Goal: Task Accomplishment & Management: Complete application form

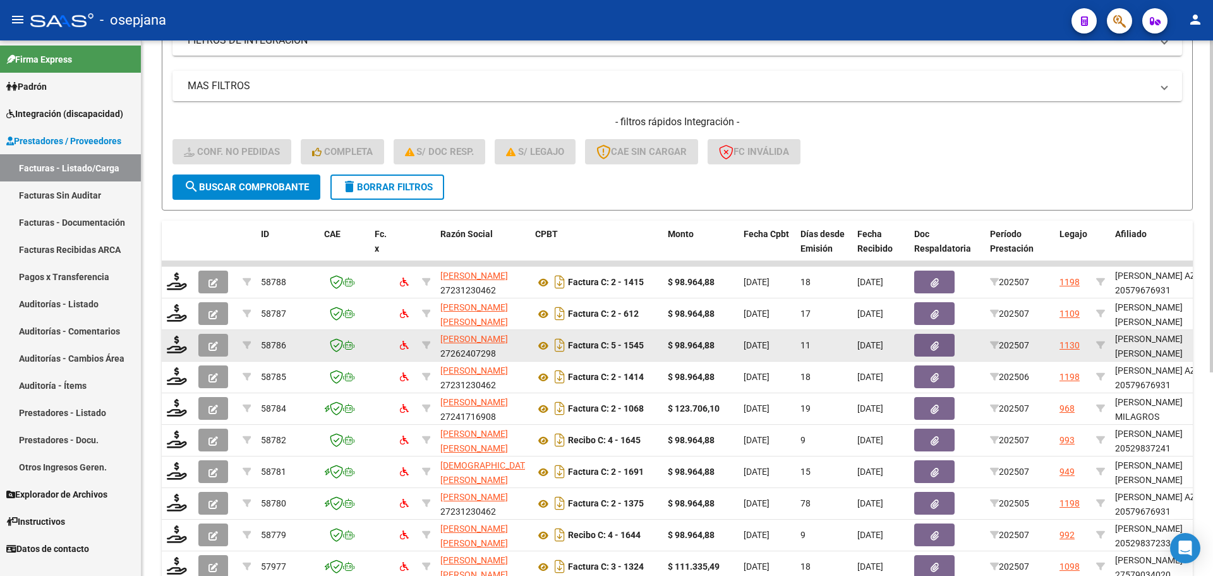
scroll to position [328, 0]
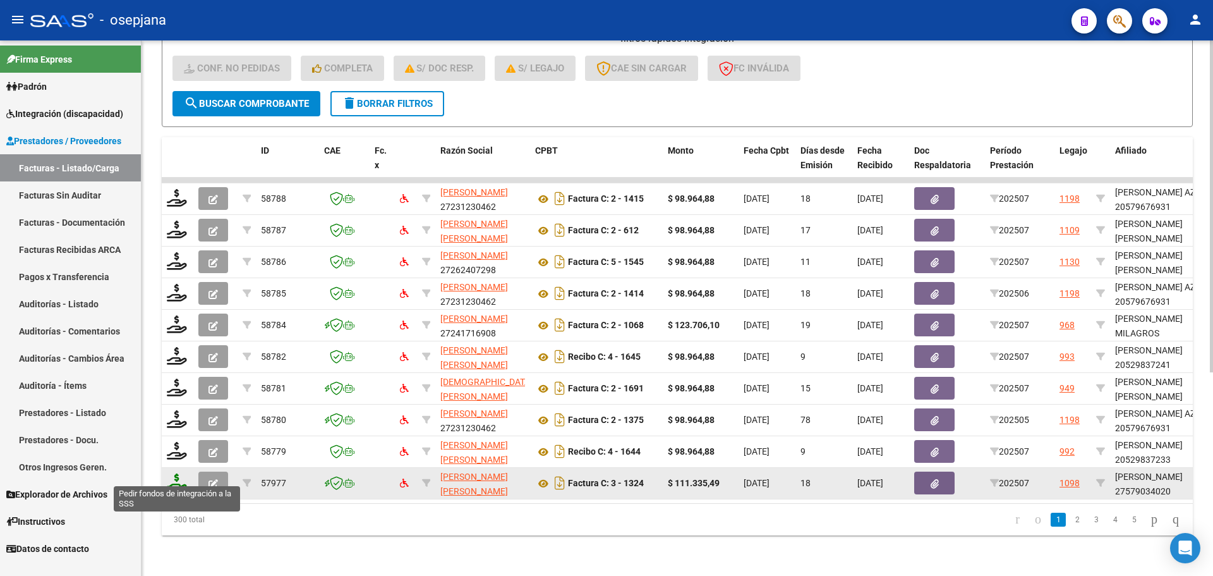
click at [174, 474] on icon at bounding box center [177, 482] width 20 height 18
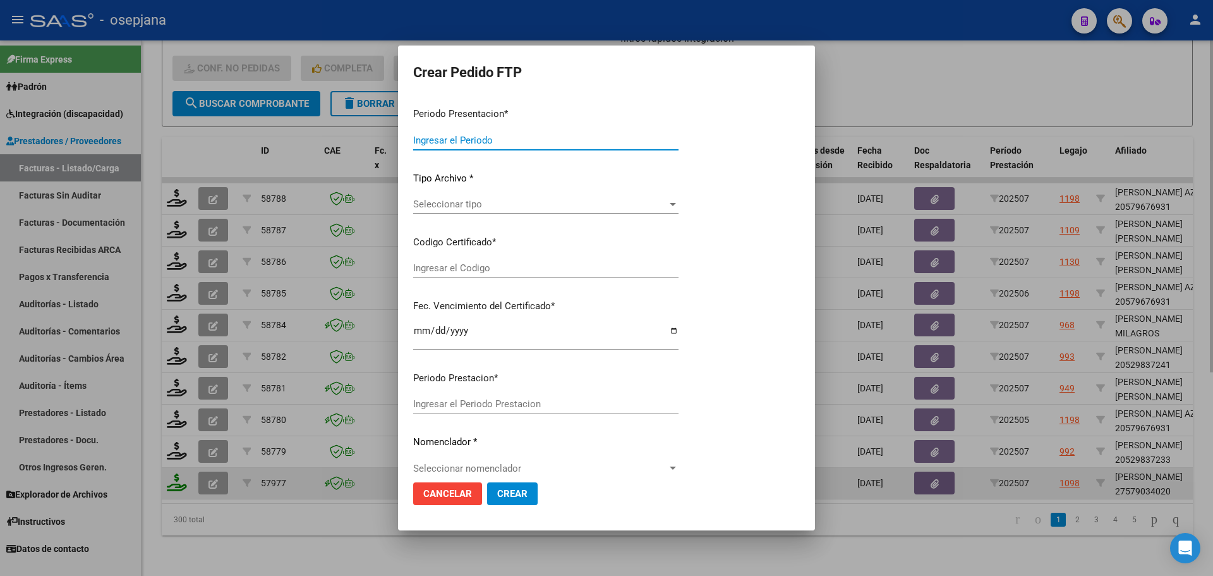
type input "202507"
type input "$ 111.335,49"
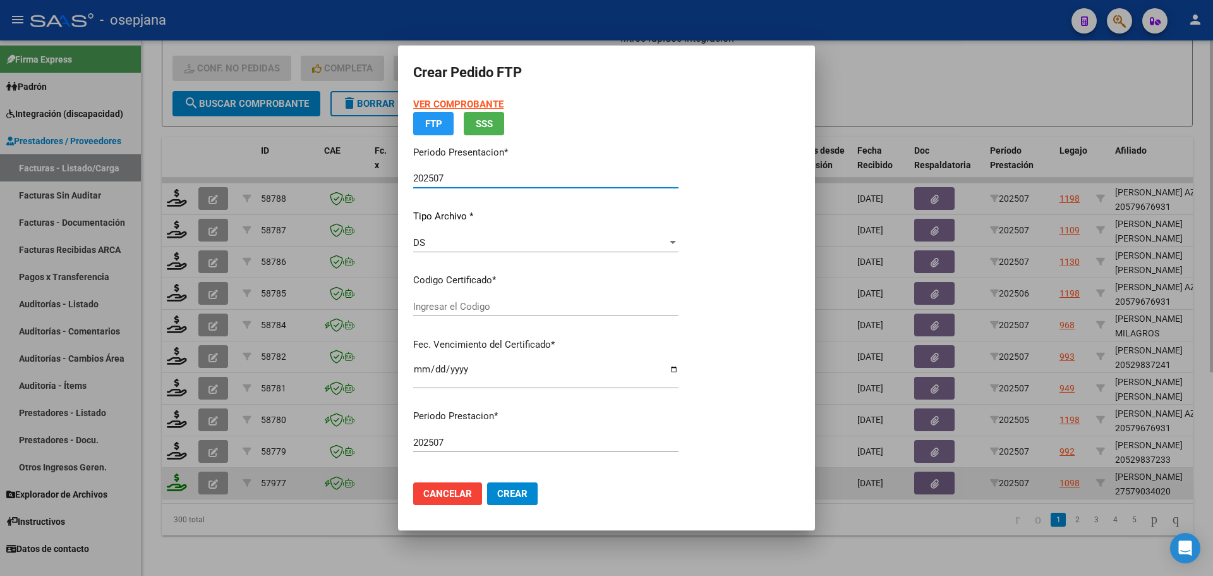
type input "ARG0100057903402-20230824-20260824BS313"
type input "[DATE]"
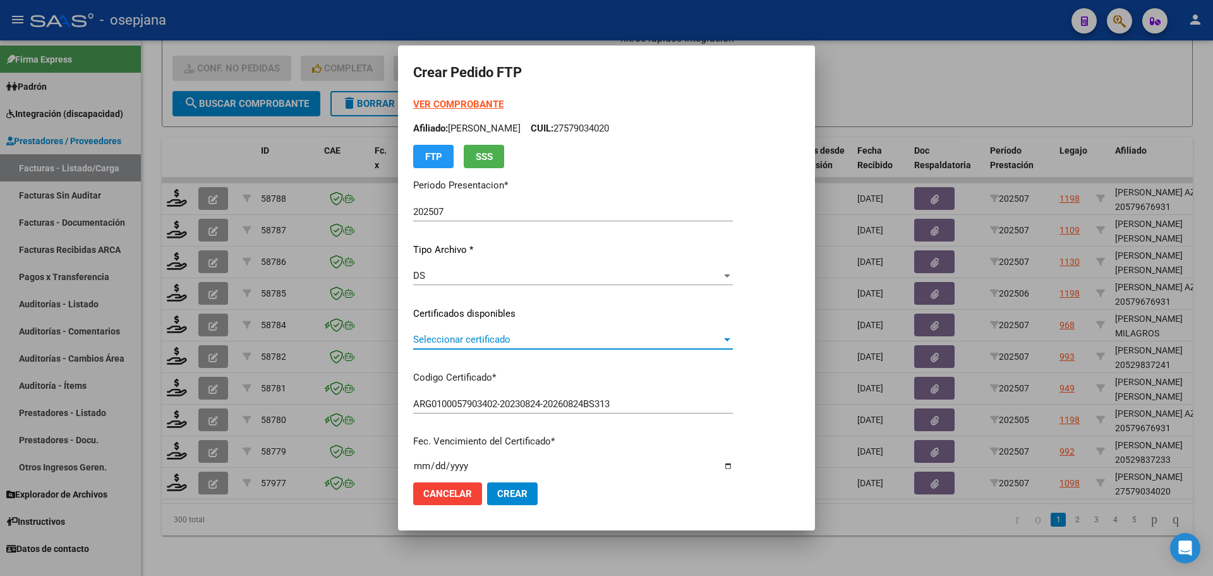
click at [509, 336] on span "Seleccionar certificado" at bounding box center [567, 339] width 308 height 11
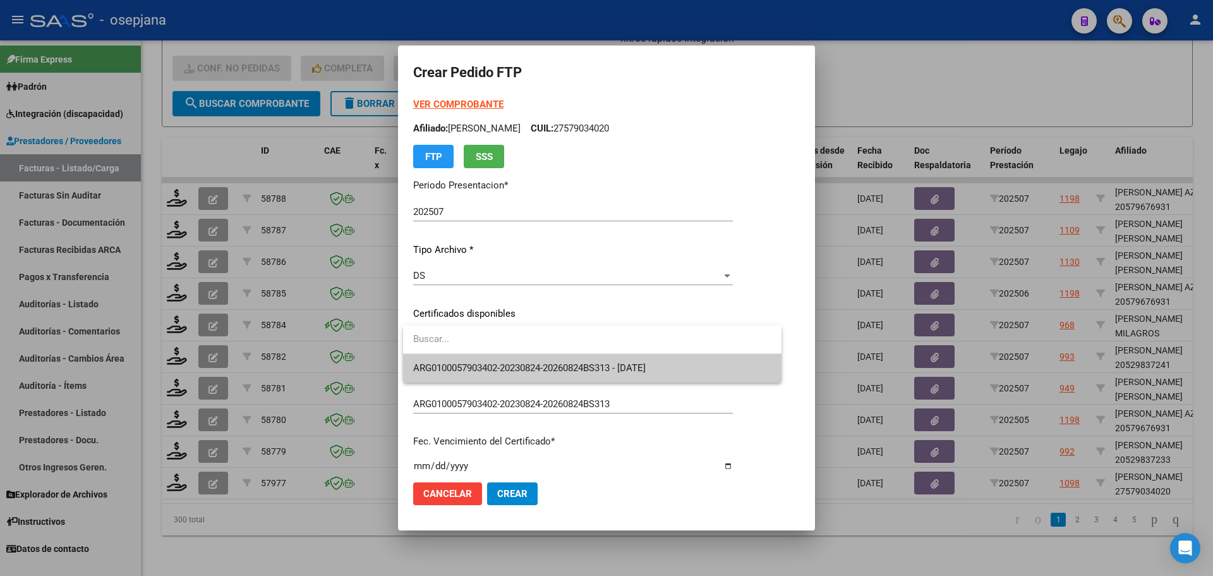
click at [511, 361] on span "ARG0100057903402-20230824-20260824BS313 - [DATE]" at bounding box center [592, 368] width 358 height 28
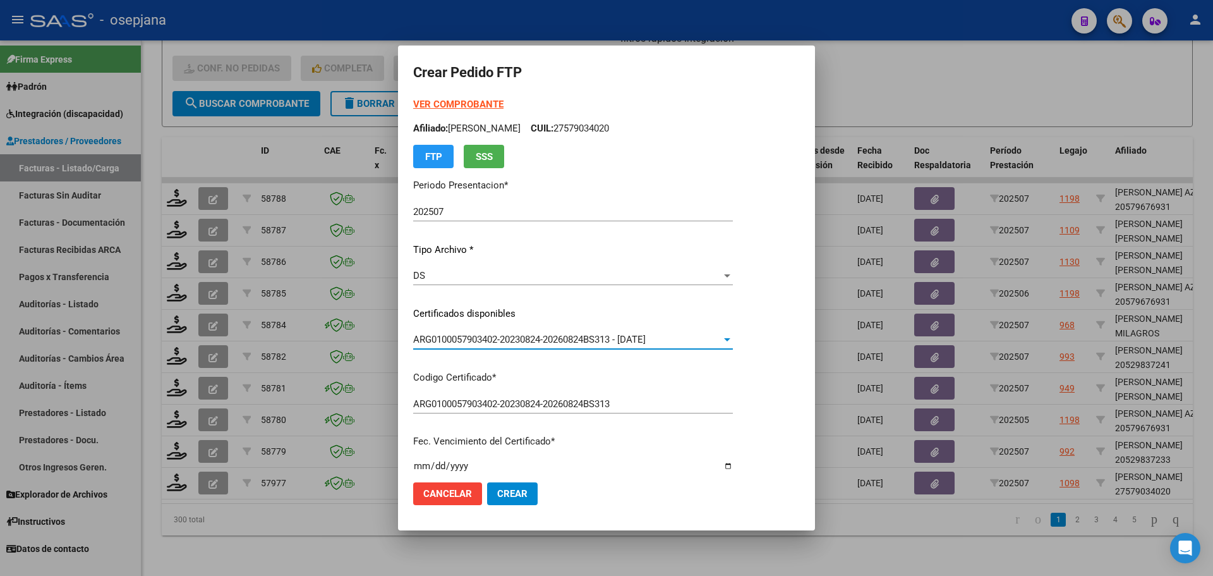
click at [491, 99] on strong "VER COMPROBANTE" at bounding box center [458, 104] width 90 height 11
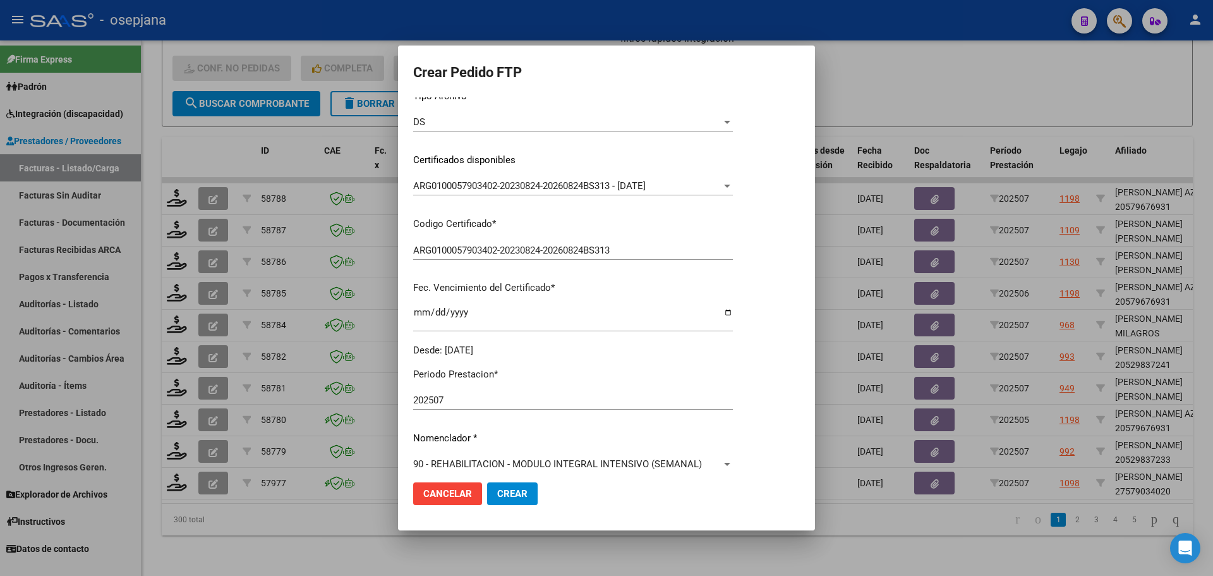
scroll to position [379, 0]
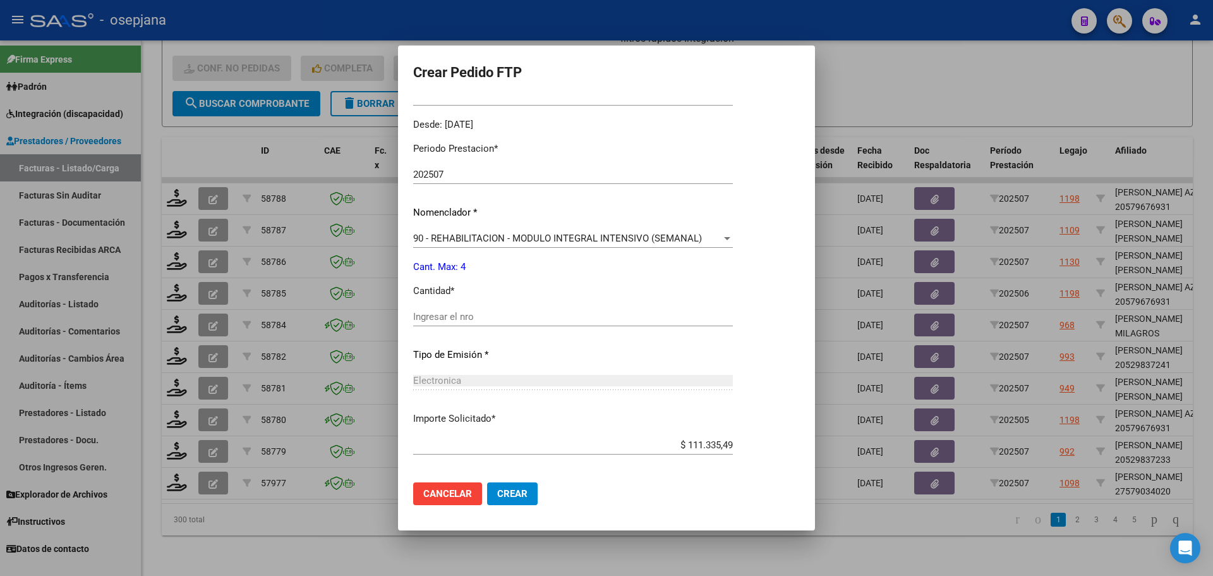
click at [450, 310] on div "Ingresar el nro" at bounding box center [573, 316] width 320 height 19
type input "4"
click at [522, 486] on button "Crear" at bounding box center [512, 493] width 51 height 23
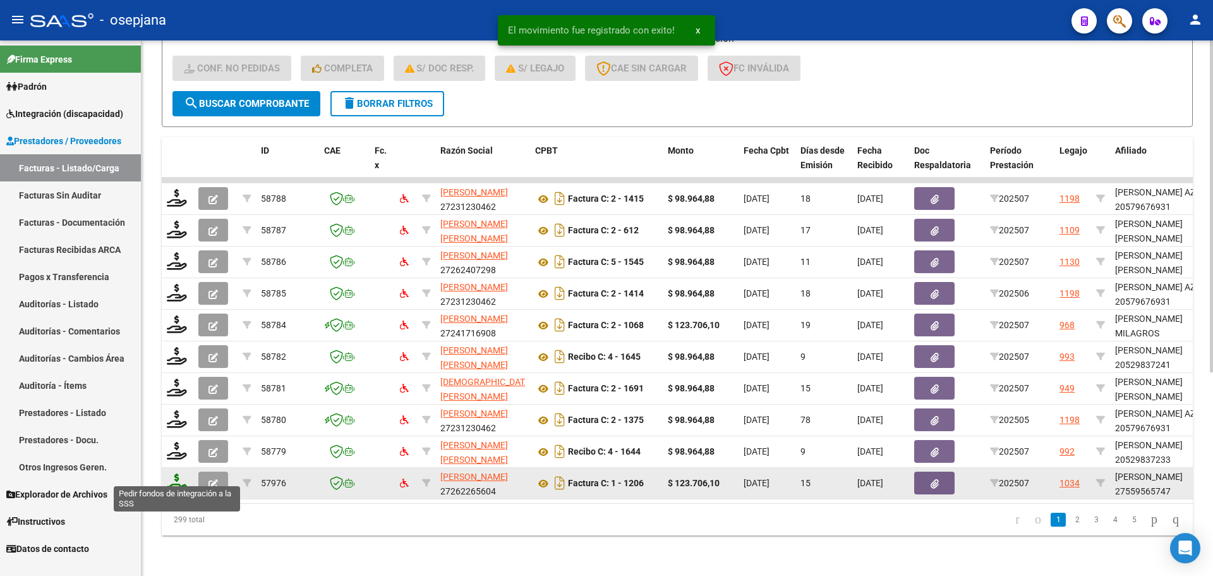
click at [178, 474] on icon at bounding box center [177, 482] width 20 height 18
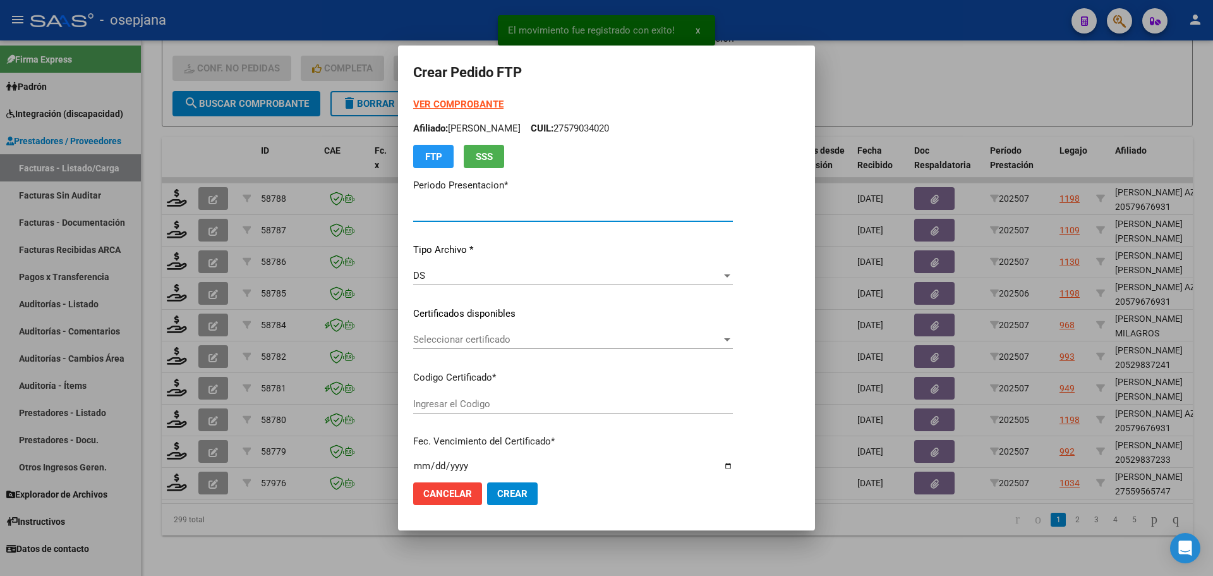
type input "202507"
type input "$ 123.706,10"
type input "ARG01000595657402021010520260105BSAS309"
type input "[DATE]"
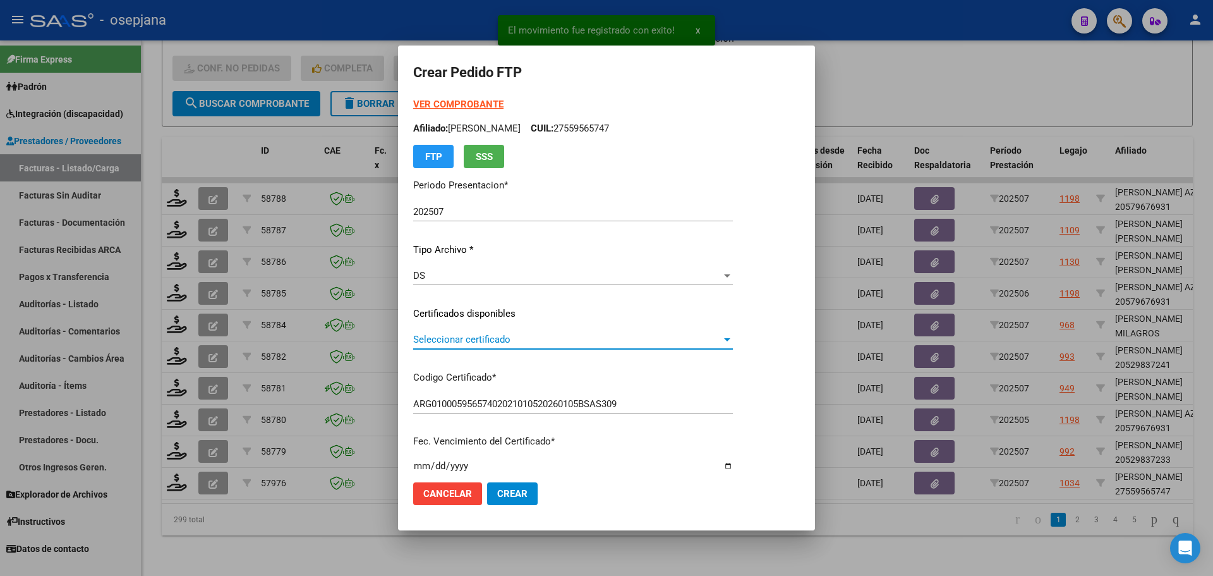
click at [481, 341] on span "Seleccionar certificado" at bounding box center [567, 339] width 308 height 11
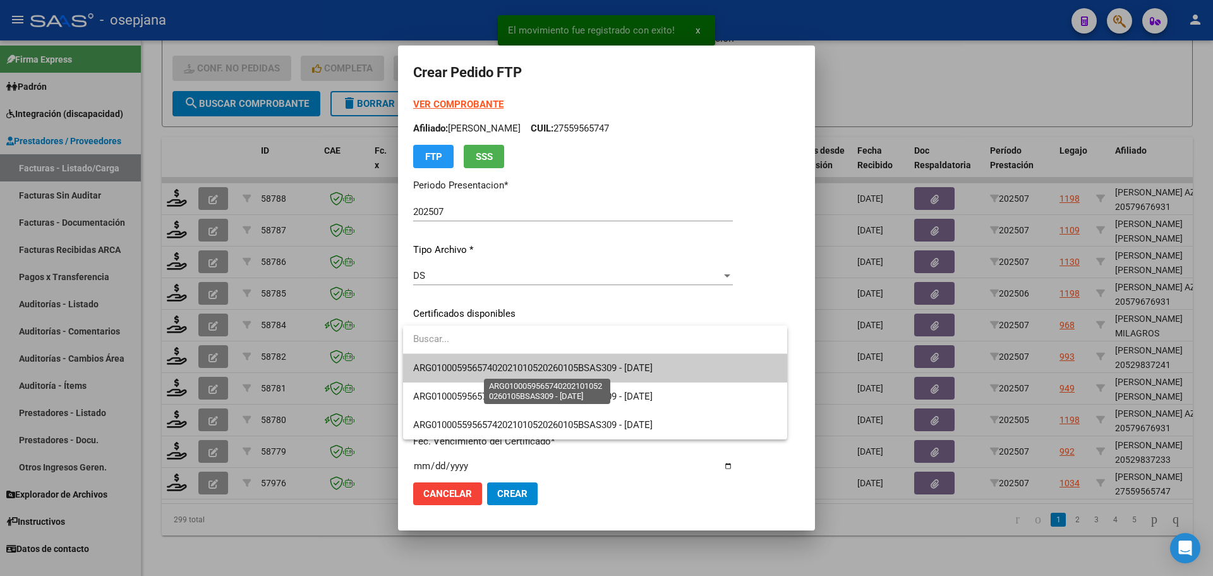
click at [492, 363] on span "ARG01000595657402021010520260105BSAS309 - [DATE]" at bounding box center [532, 367] width 239 height 11
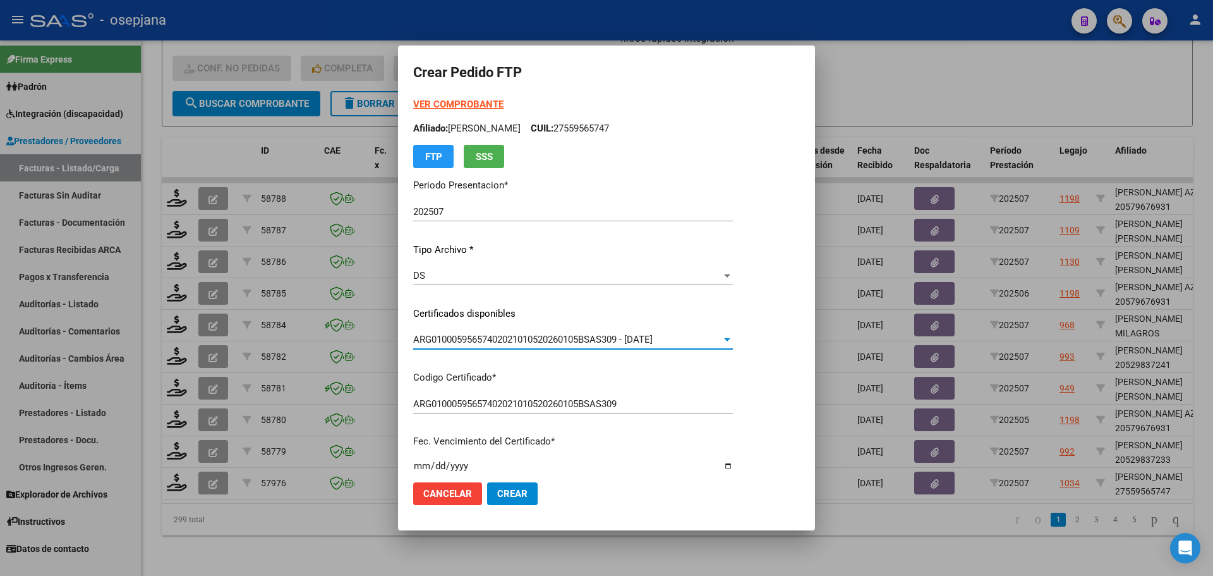
click at [469, 101] on strong "VER COMPROBANTE" at bounding box center [458, 104] width 90 height 11
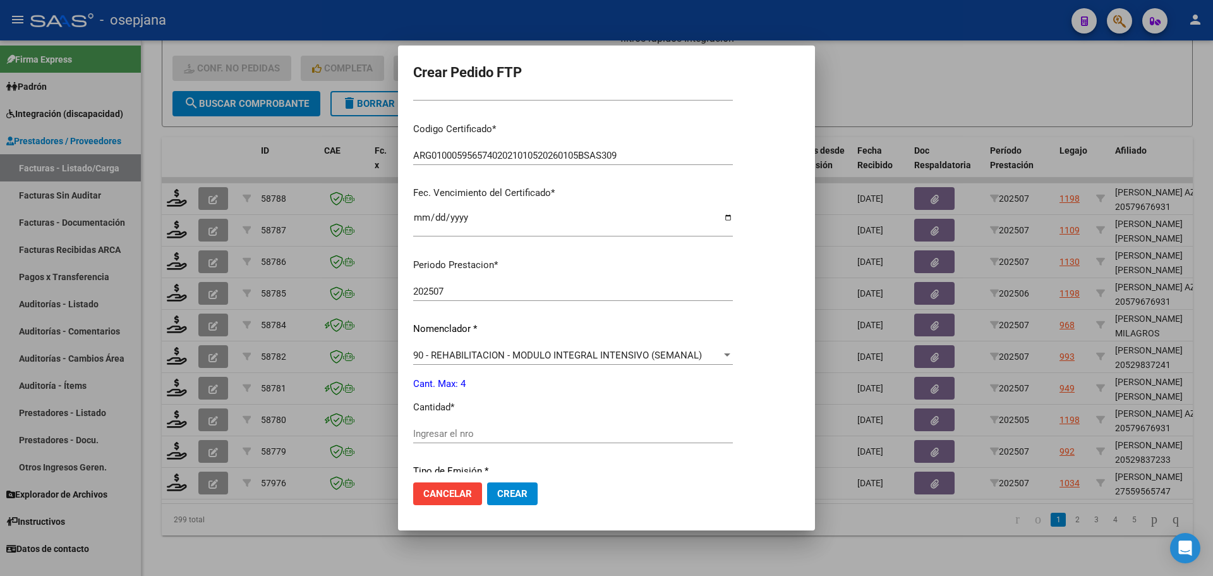
scroll to position [379, 0]
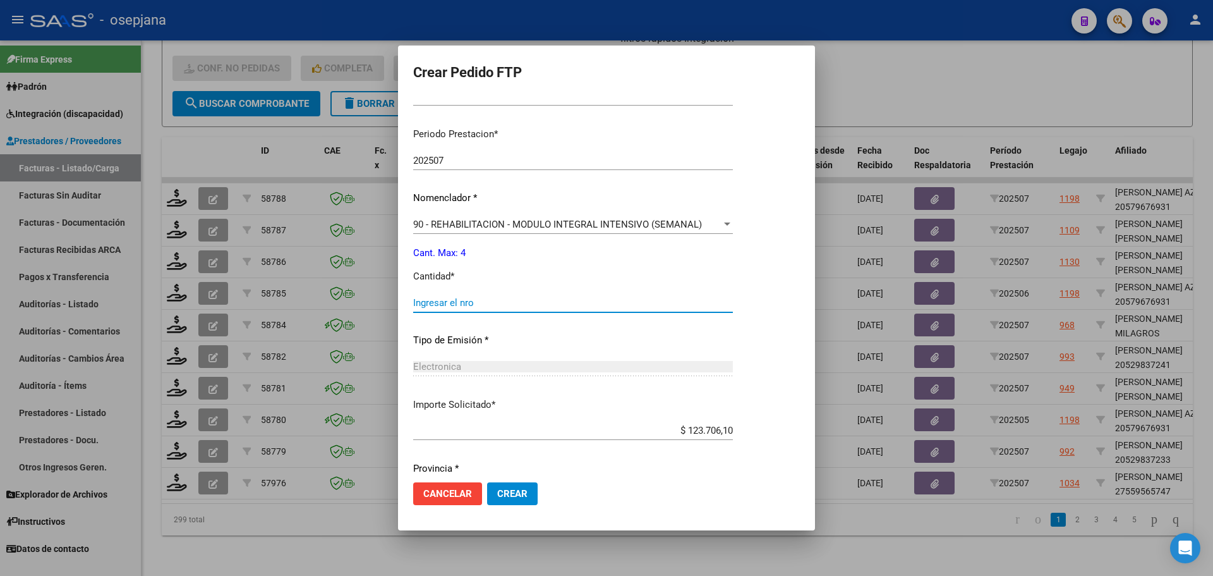
click at [449, 303] on input "Ingresar el nro" at bounding box center [573, 302] width 320 height 11
type input "4"
click at [504, 486] on button "Crear" at bounding box center [512, 493] width 51 height 23
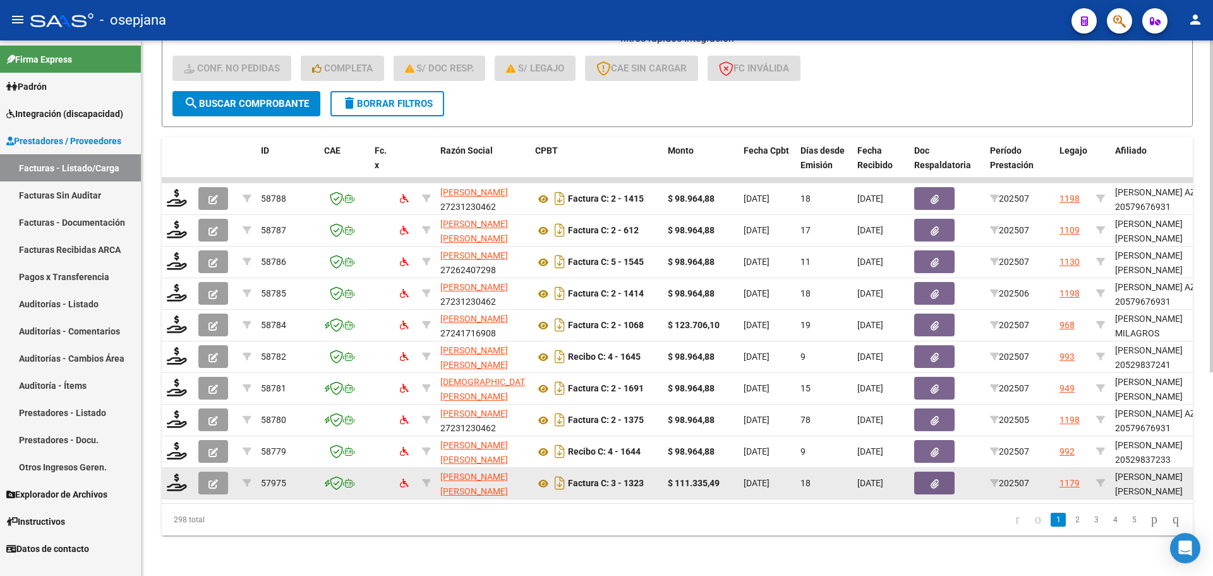
click at [178, 468] on datatable-body-cell at bounding box center [178, 483] width 32 height 31
click at [179, 474] on icon at bounding box center [177, 482] width 20 height 18
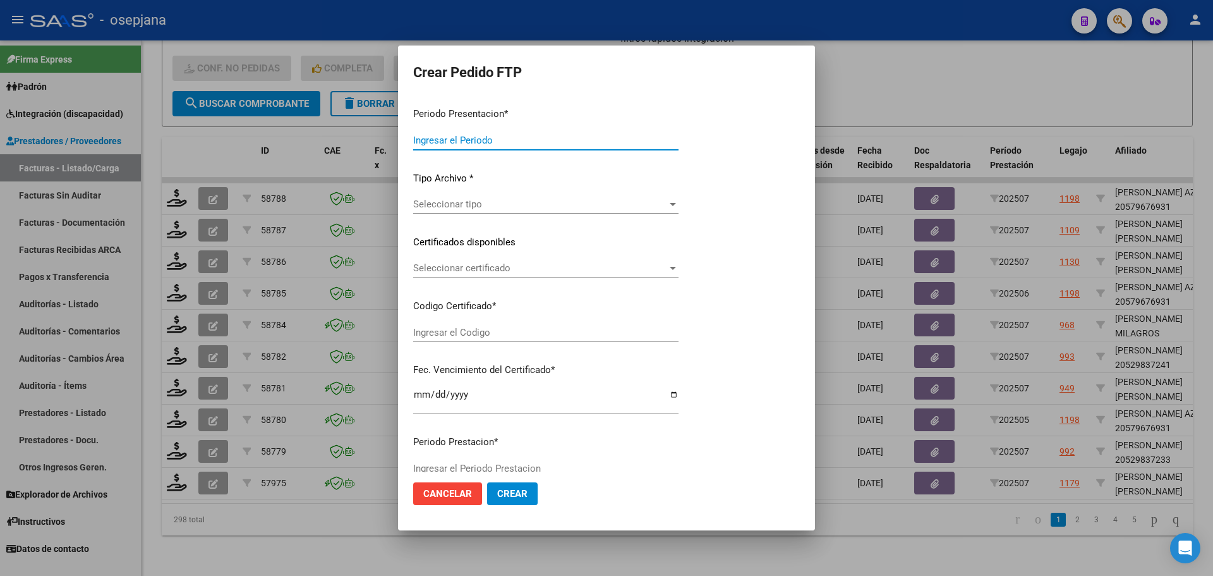
type input "202507"
type input "$ 111.335,49"
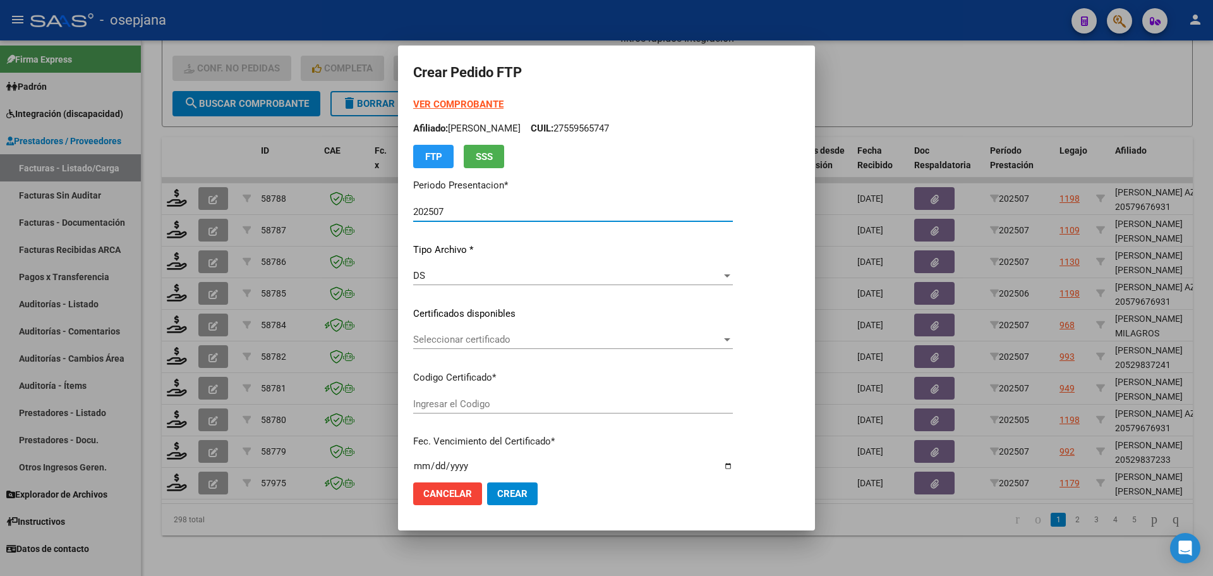
type input "ARG01000568619302023040420260404BSAS313"
type input "[DATE]"
click at [524, 339] on span "Seleccionar certificado" at bounding box center [567, 339] width 308 height 11
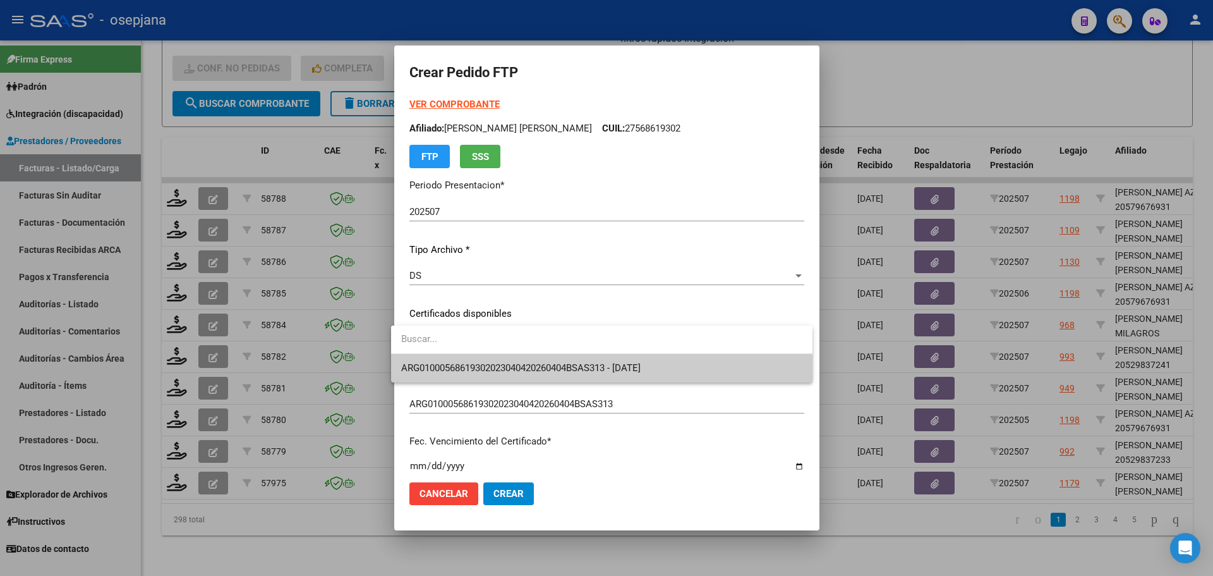
click at [526, 357] on span "ARG01000568619302023040420260404BSAS313 - [DATE]" at bounding box center [601, 368] width 401 height 28
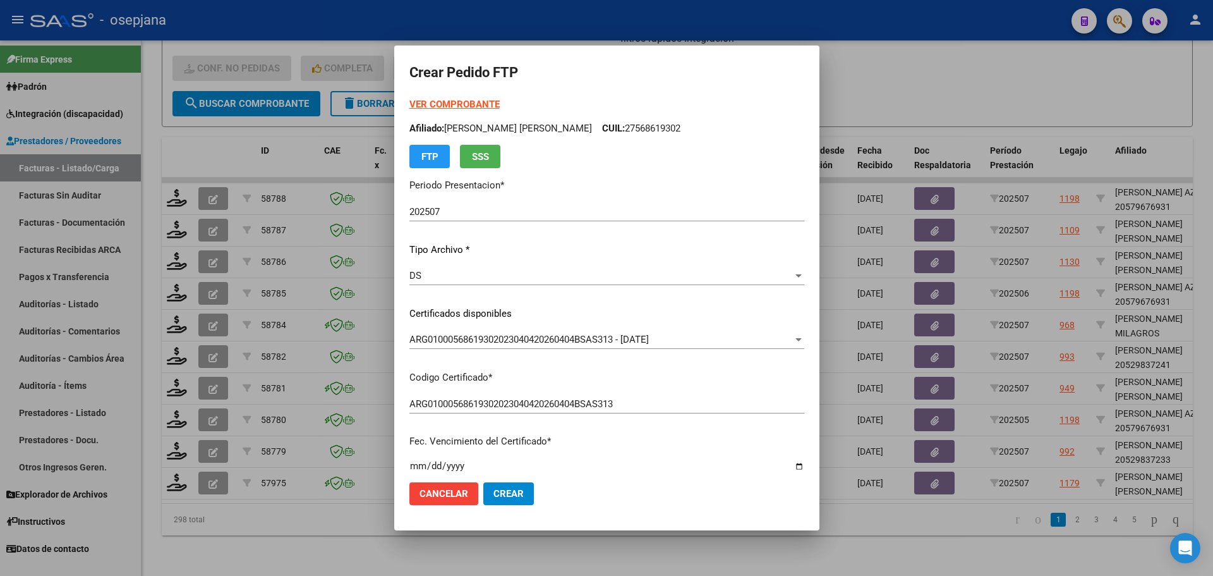
click at [455, 102] on strong "VER COMPROBANTE" at bounding box center [454, 104] width 90 height 11
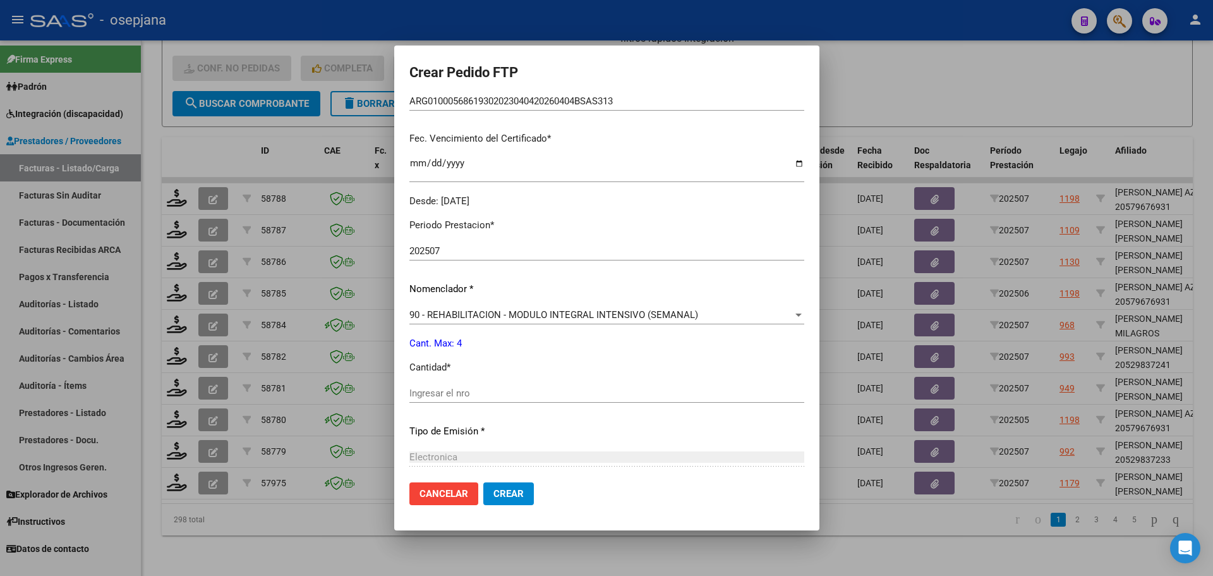
scroll to position [316, 0]
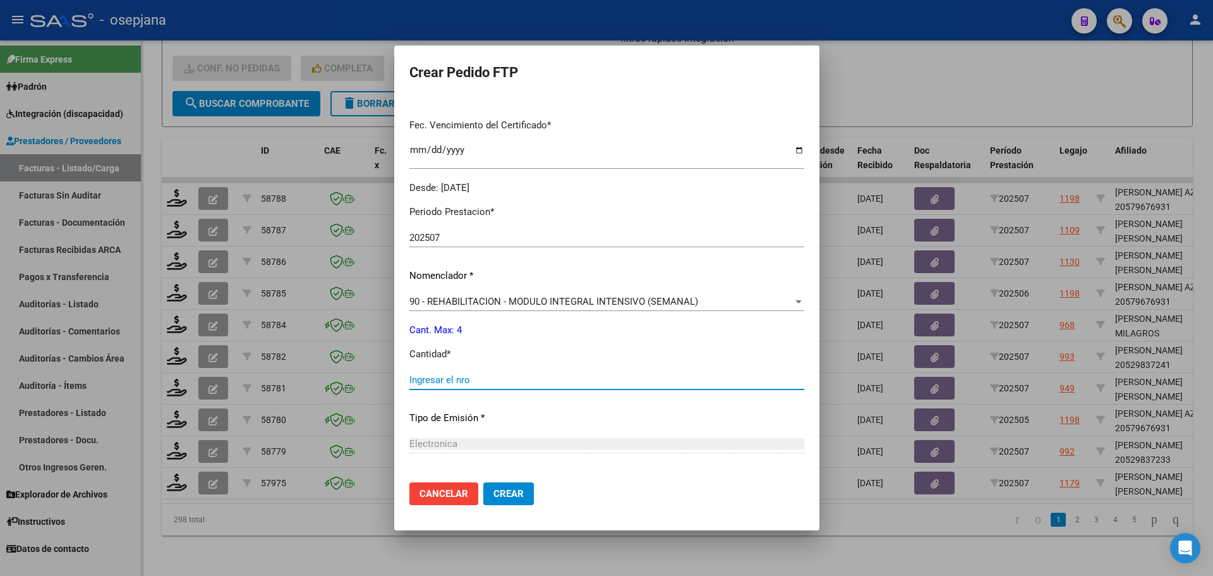
click at [443, 382] on input "Ingresar el nro" at bounding box center [606, 379] width 395 height 11
type input "4"
click at [507, 509] on mat-dialog-actions "Cancelar Crear" at bounding box center [606, 493] width 395 height 43
click at [507, 500] on button "Crear" at bounding box center [508, 493] width 51 height 23
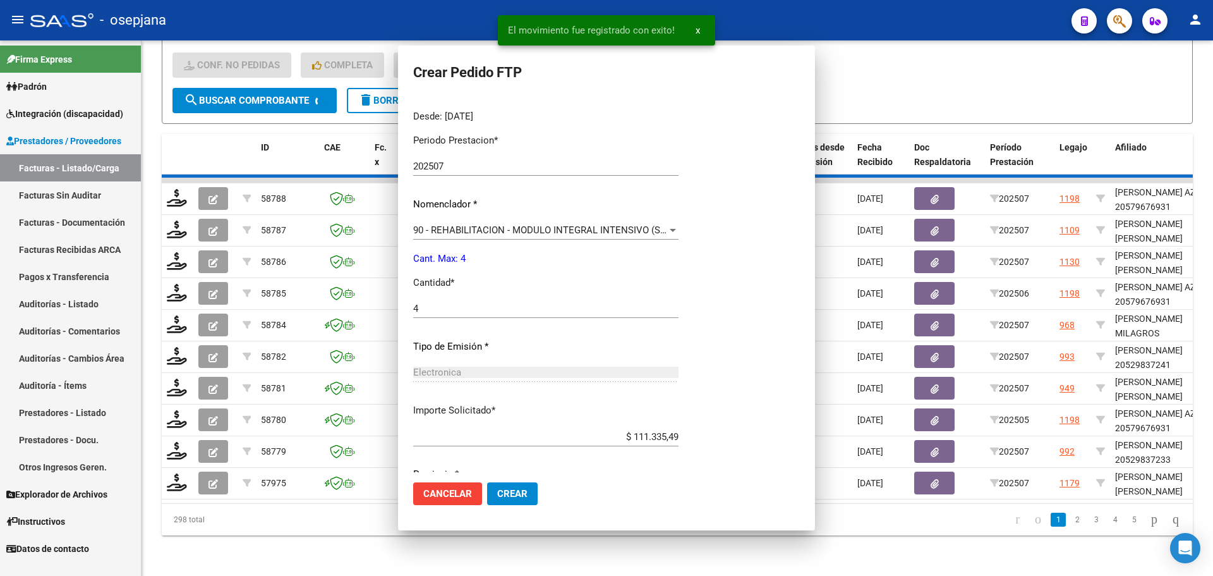
scroll to position [244, 0]
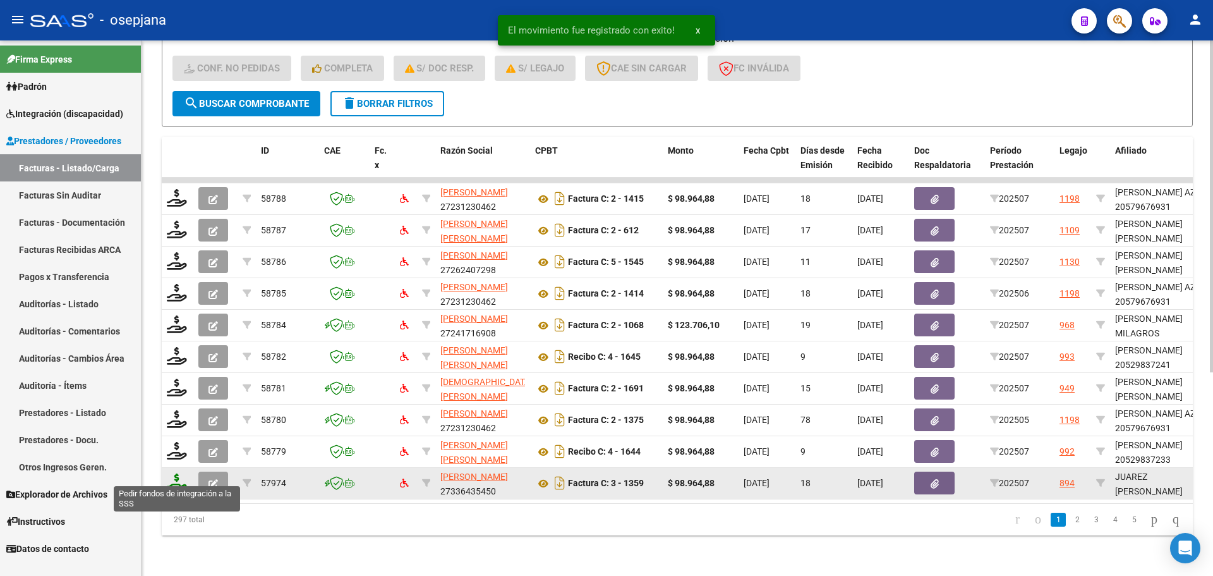
click at [172, 476] on icon at bounding box center [177, 482] width 20 height 18
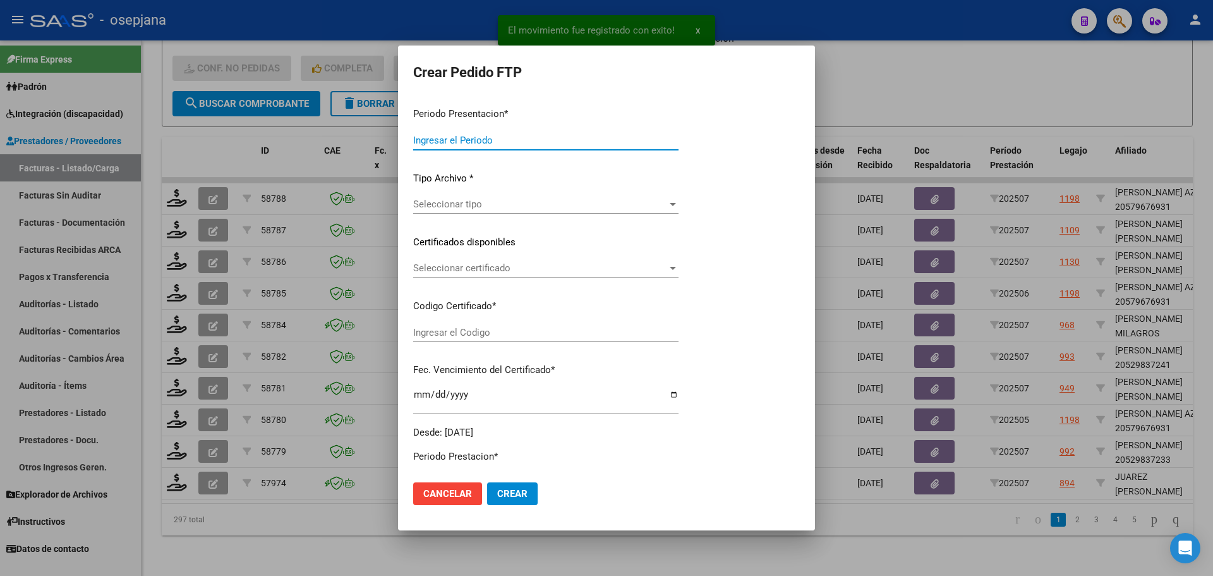
type input "202507"
type input "$ 98.964,88"
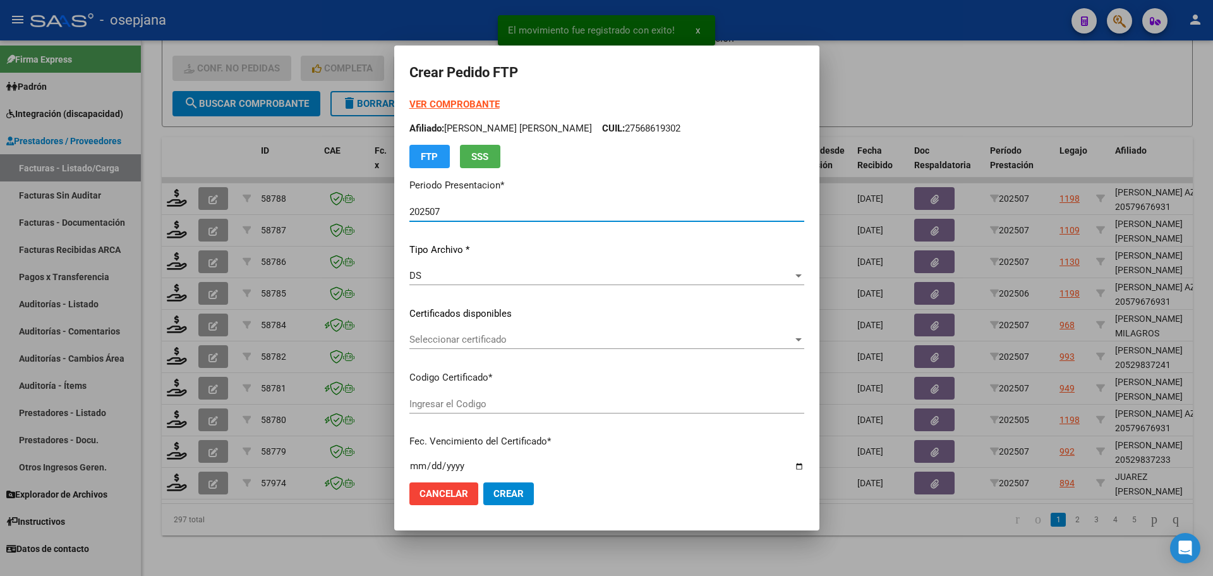
type input "ARG02000563992592024091620260916BSAS342"
type input "[DATE]"
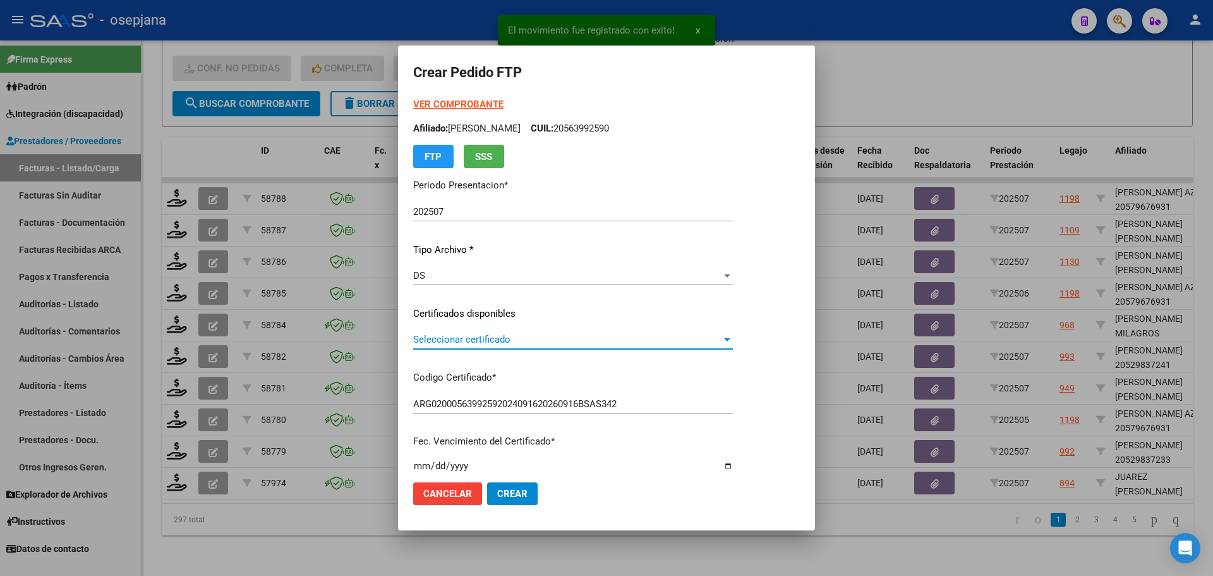
click at [437, 334] on span "Seleccionar certificado" at bounding box center [567, 339] width 308 height 11
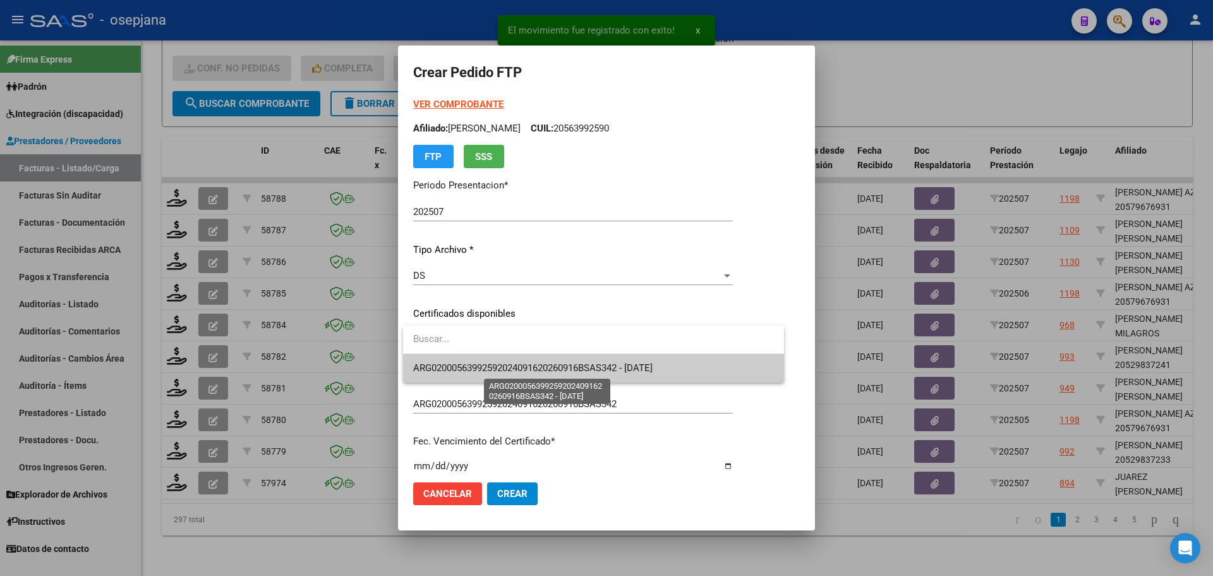
click at [455, 365] on span "ARG02000563992592024091620260916BSAS342 - [DATE]" at bounding box center [532, 367] width 239 height 11
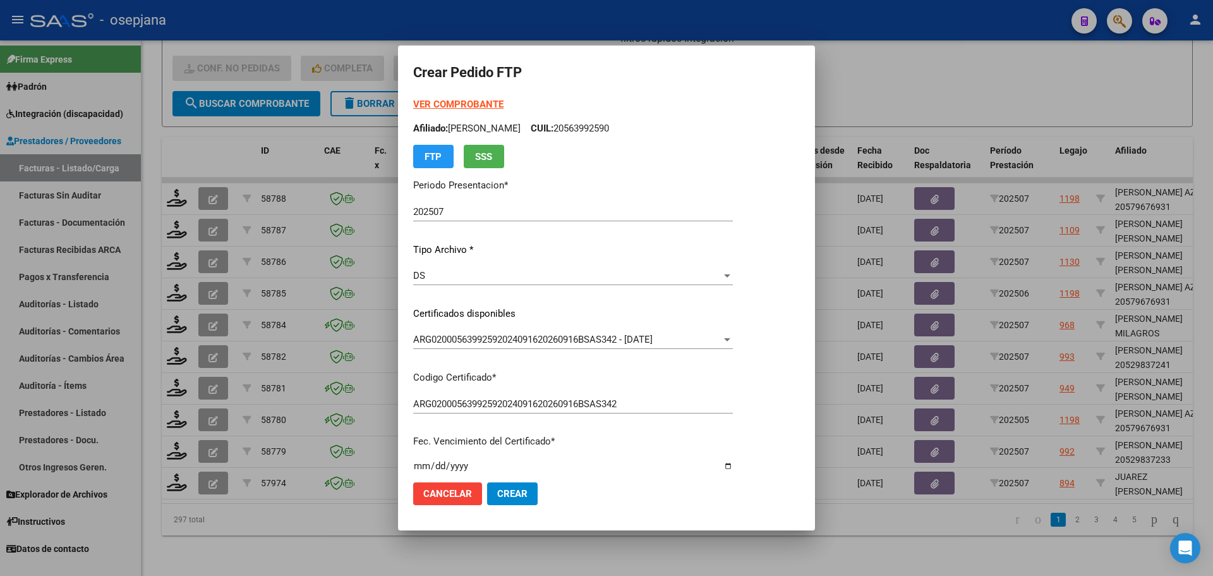
click at [469, 109] on strong "VER COMPROBANTE" at bounding box center [458, 104] width 90 height 11
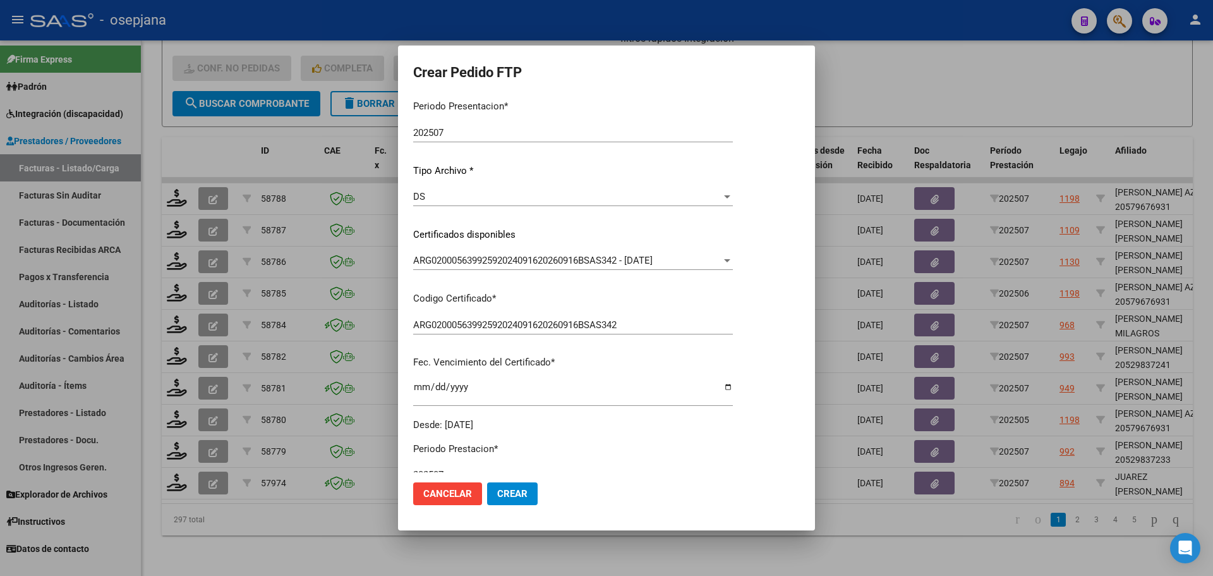
scroll to position [253, 0]
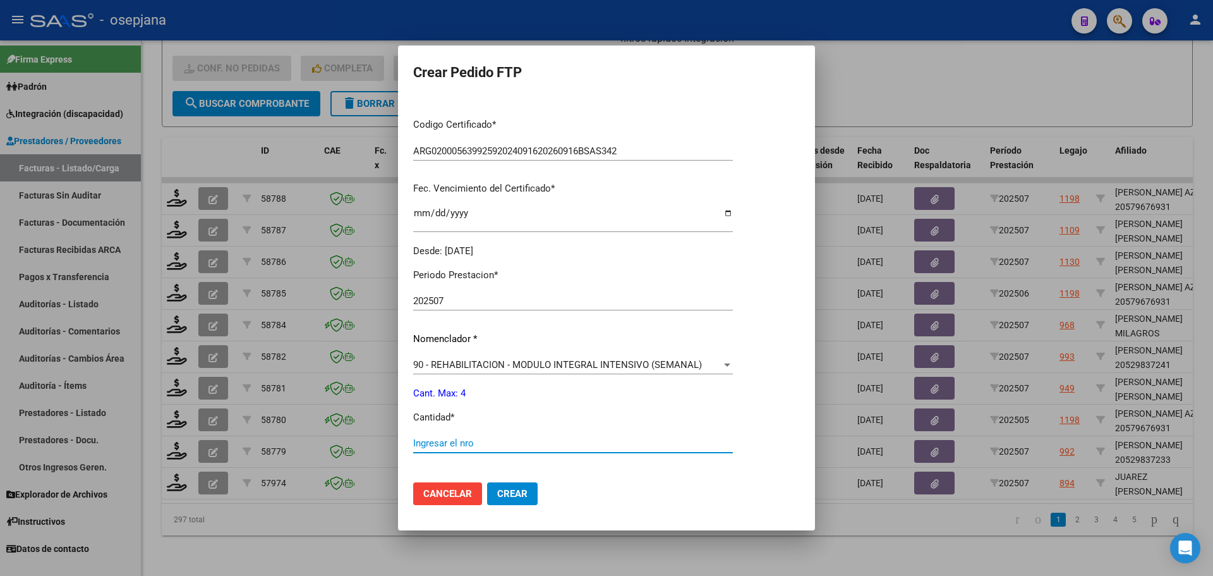
click at [430, 445] on input "Ingresar el nro" at bounding box center [573, 442] width 320 height 11
type input "4"
click at [514, 493] on span "Crear" at bounding box center [512, 493] width 30 height 11
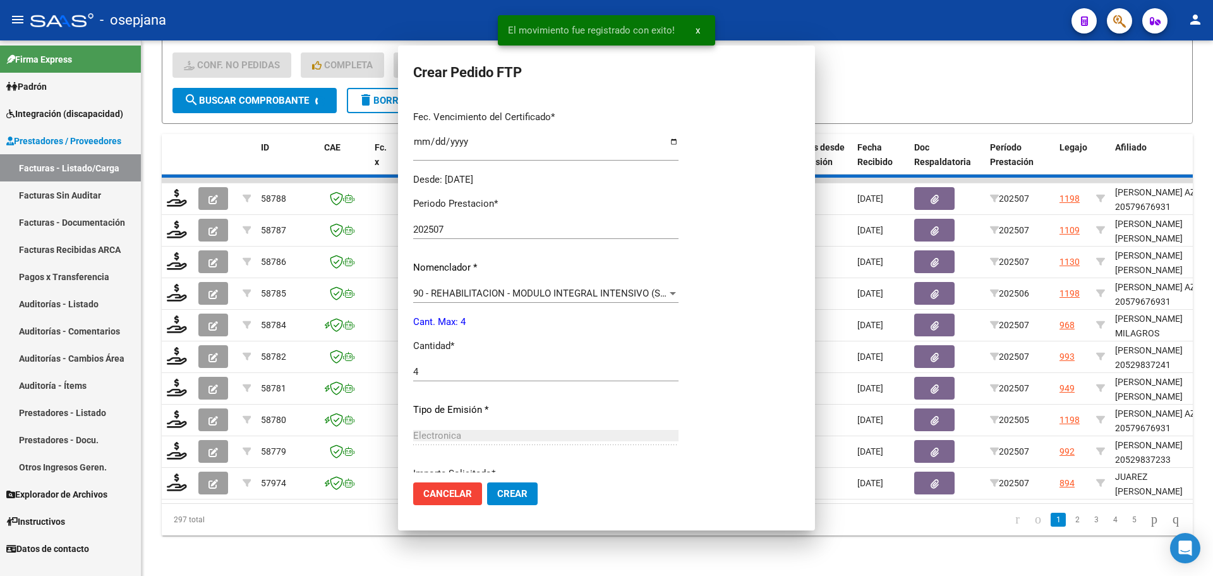
scroll to position [0, 0]
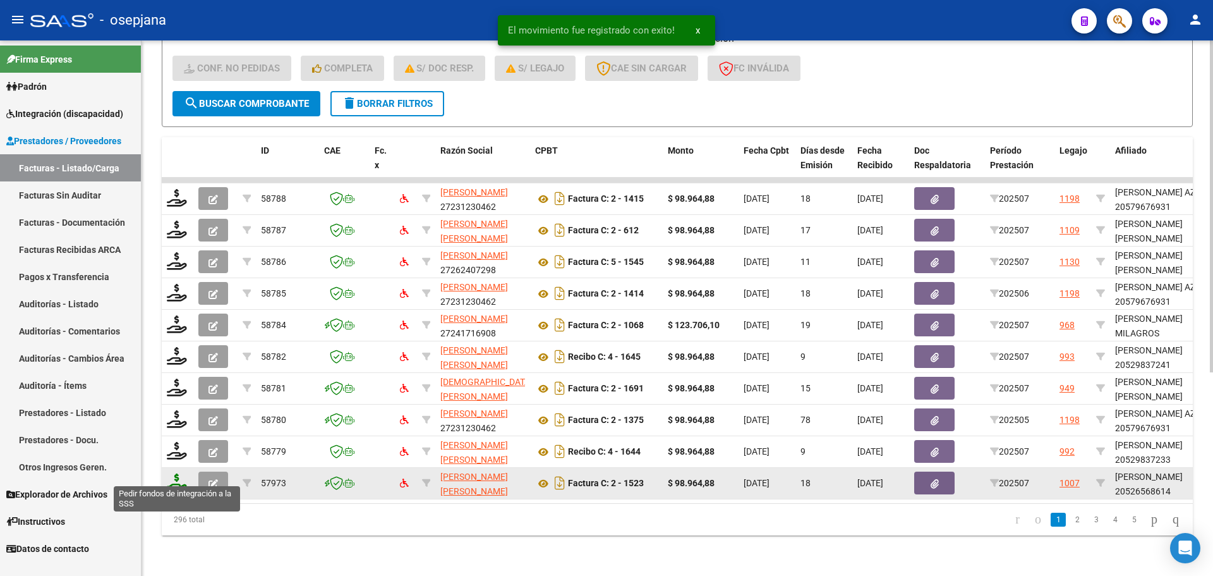
click at [173, 473] on icon at bounding box center [177, 482] width 20 height 18
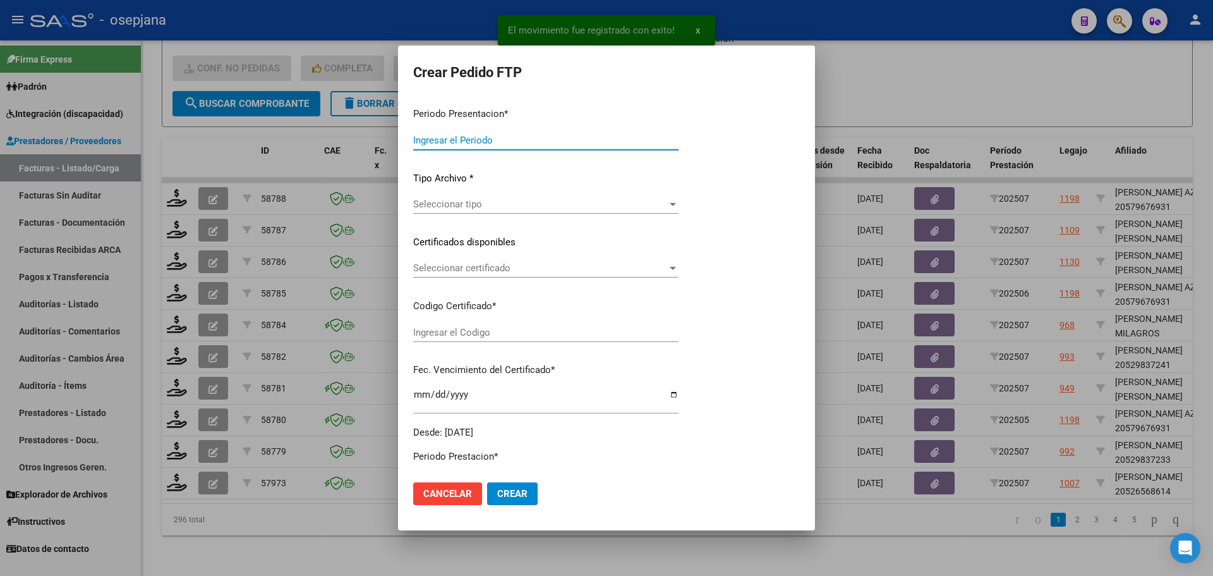
type input "202507"
type input "$ 98.964,88"
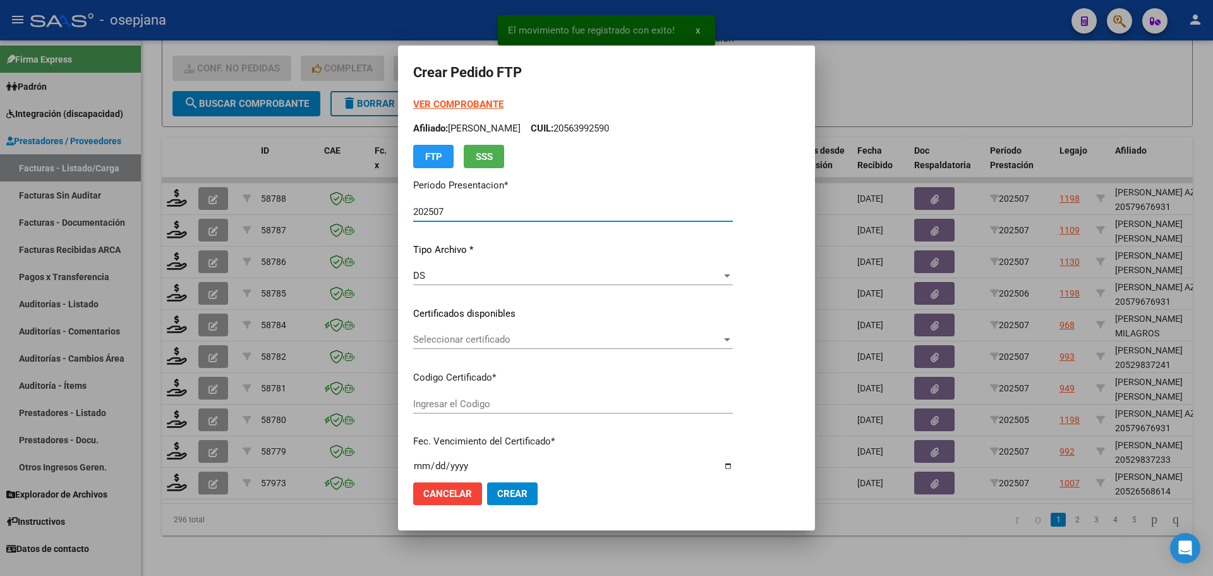
type input "ARG02000526568612023080920260809BSAS313"
type input "[DATE]"
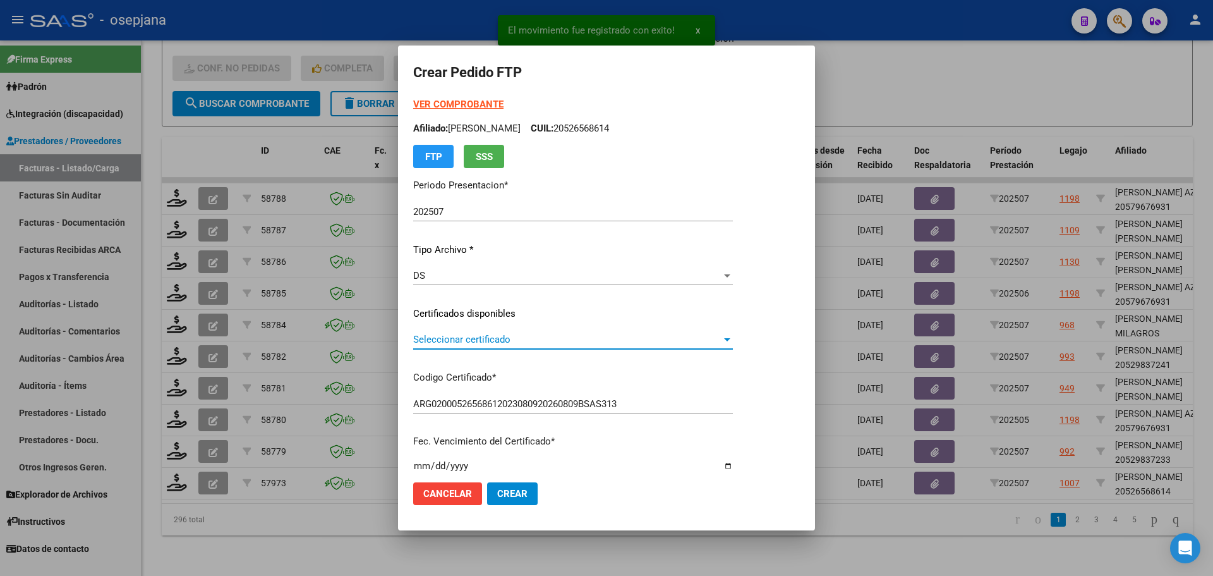
click at [457, 334] on span "Seleccionar certificado" at bounding box center [567, 339] width 308 height 11
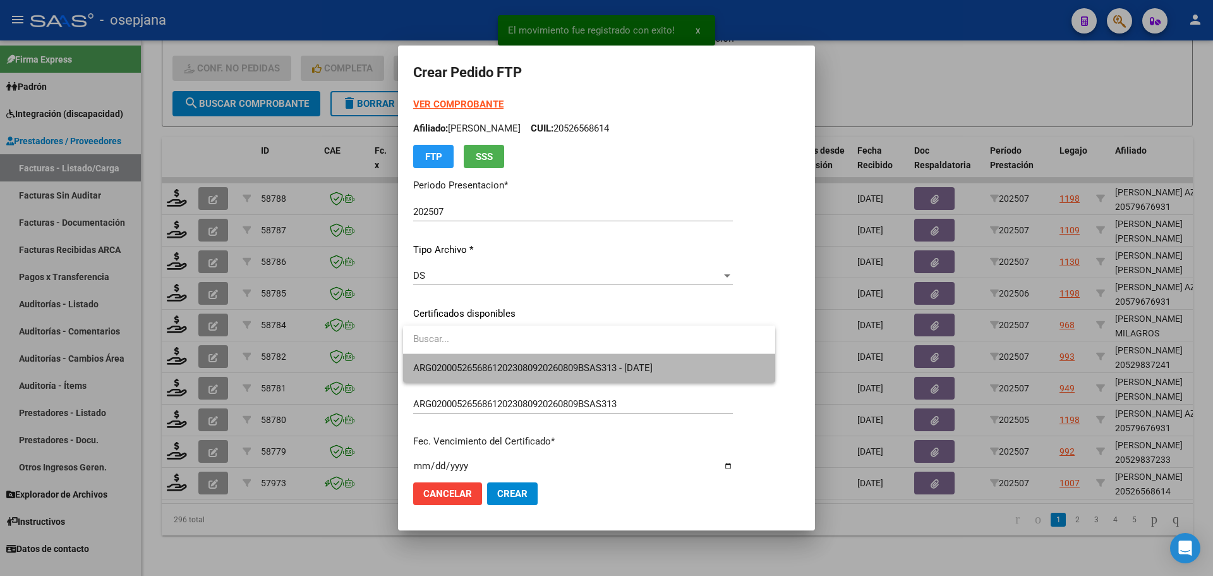
click at [468, 361] on span "ARG02000526568612023080920260809BSAS313 - [DATE]" at bounding box center [589, 368] width 352 height 28
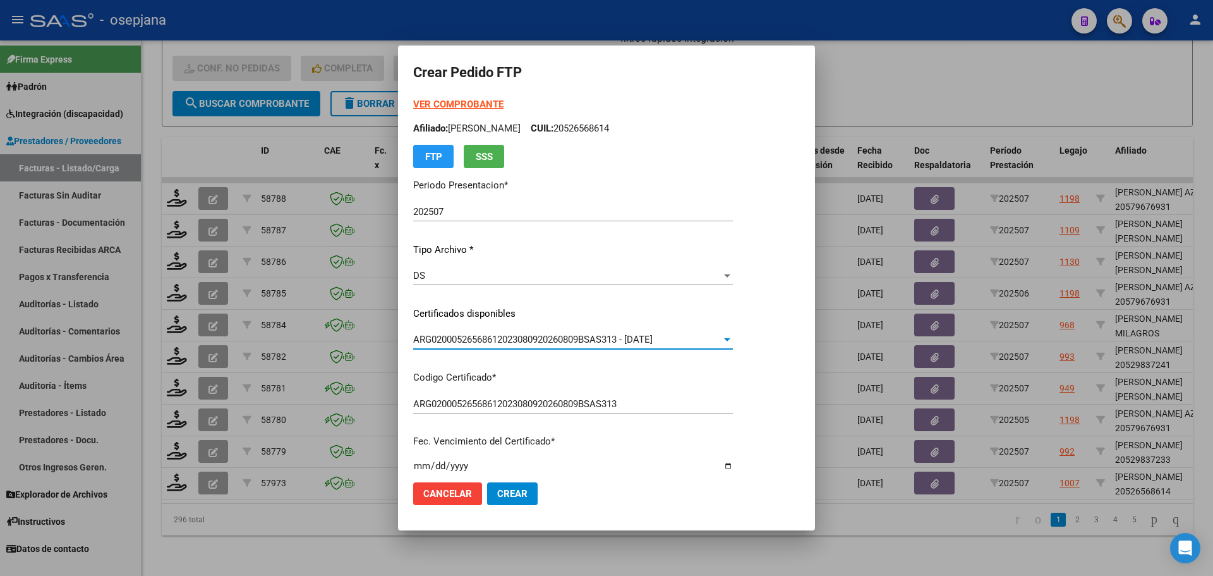
click at [476, 101] on strong "VER COMPROBANTE" at bounding box center [458, 104] width 90 height 11
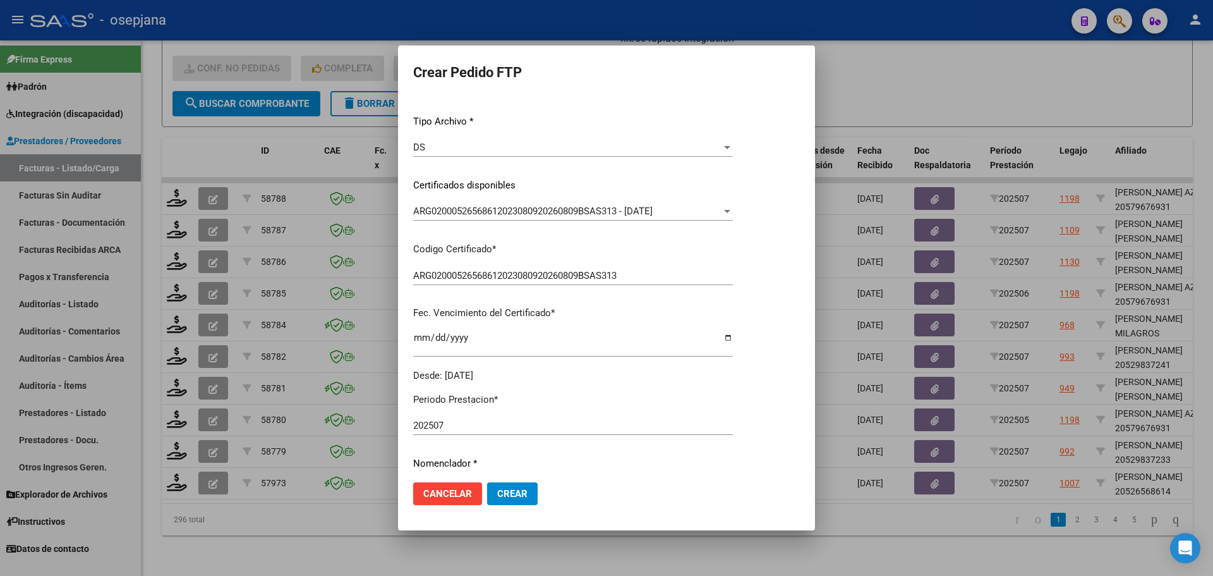
scroll to position [379, 0]
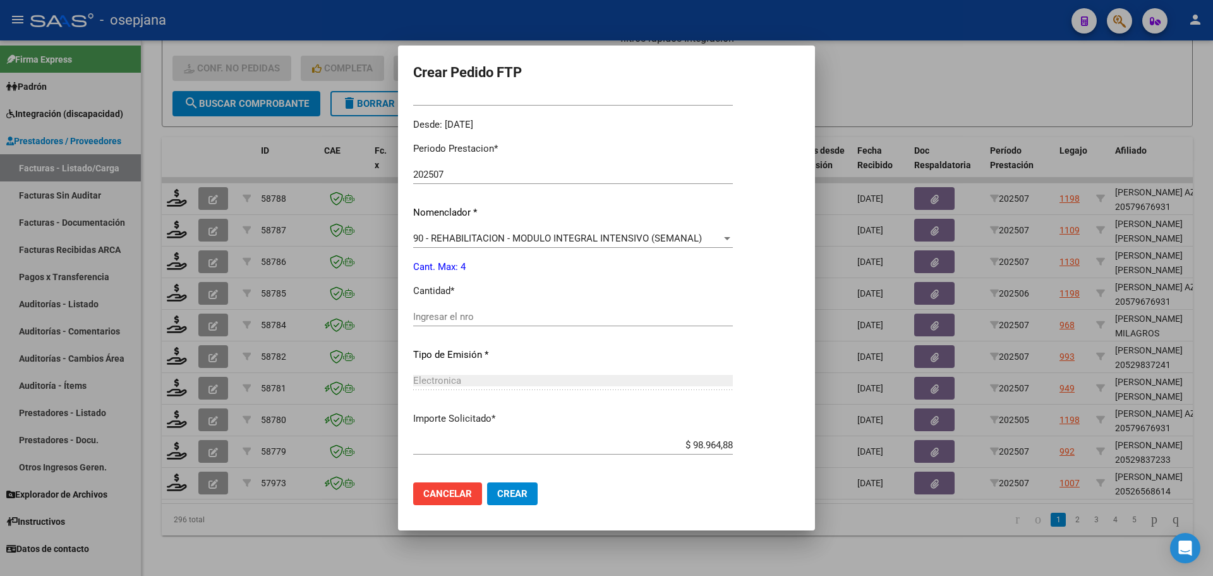
click at [432, 319] on input "Ingresar el nro" at bounding box center [573, 316] width 320 height 11
type input "4"
click at [505, 493] on span "Crear" at bounding box center [512, 493] width 30 height 11
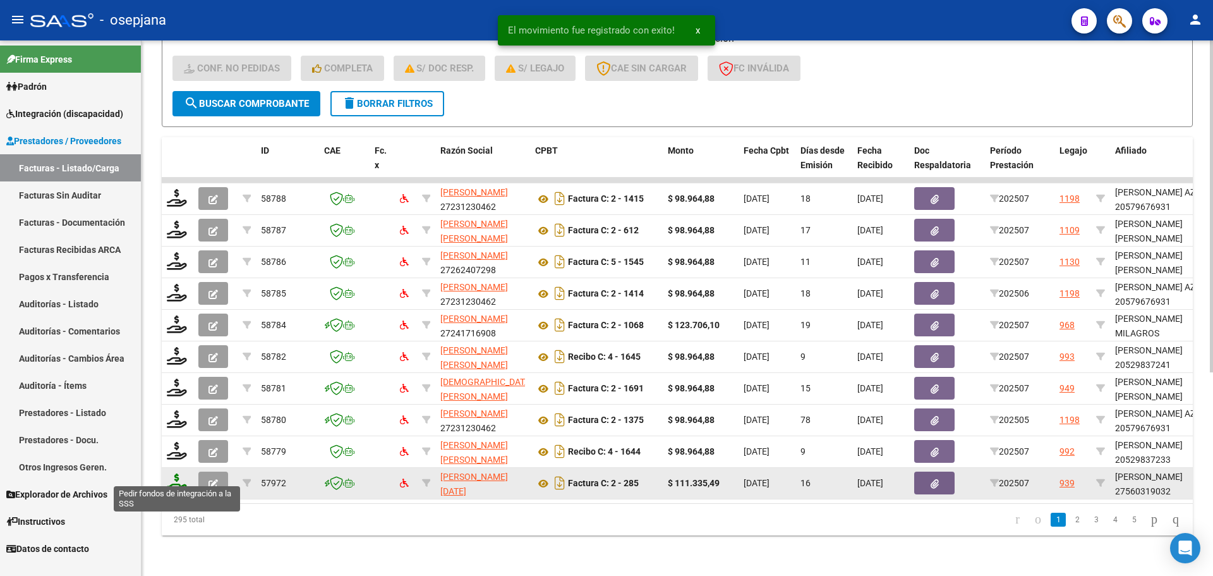
click at [173, 478] on icon at bounding box center [177, 482] width 20 height 18
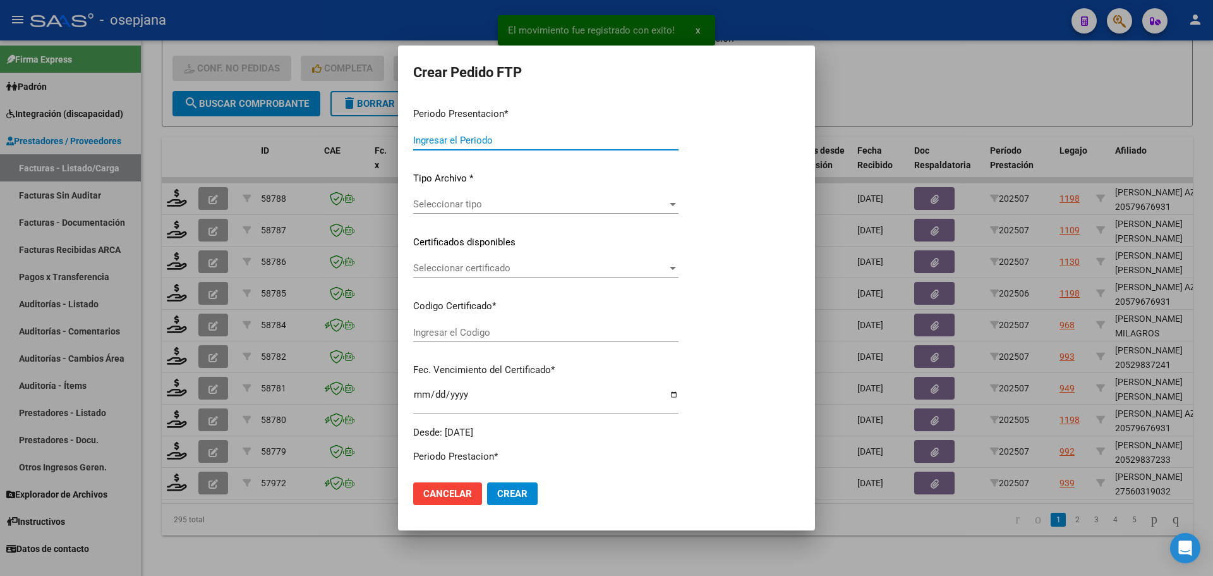
type input "202507"
type input "$ 111.335,49"
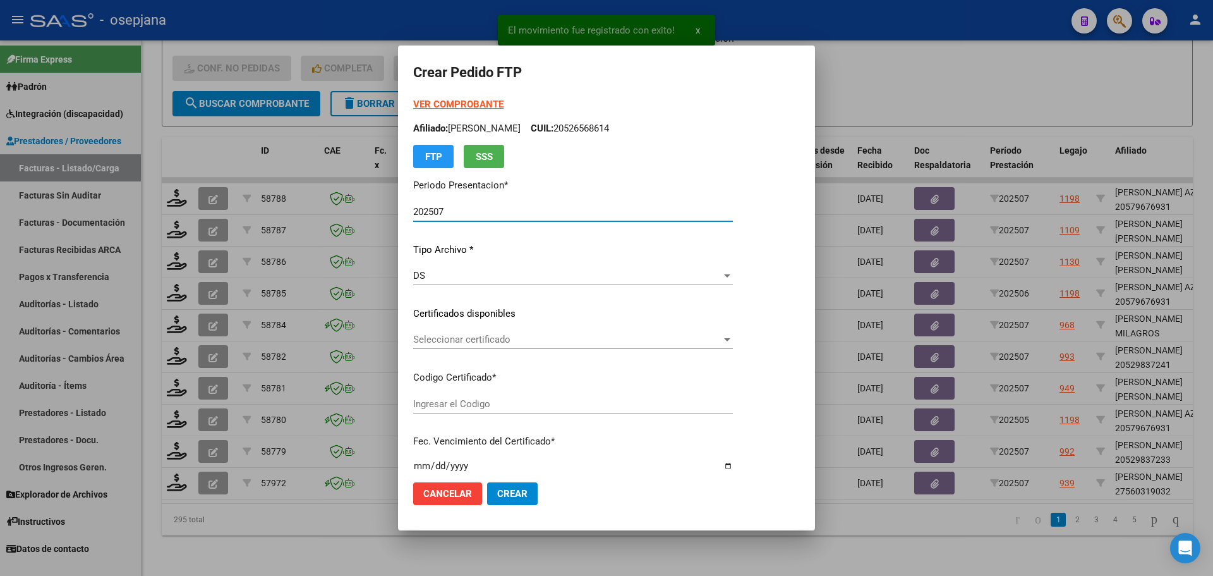
type input "ARG01000560319032024060520290605BSAS311"
type input "[DATE]"
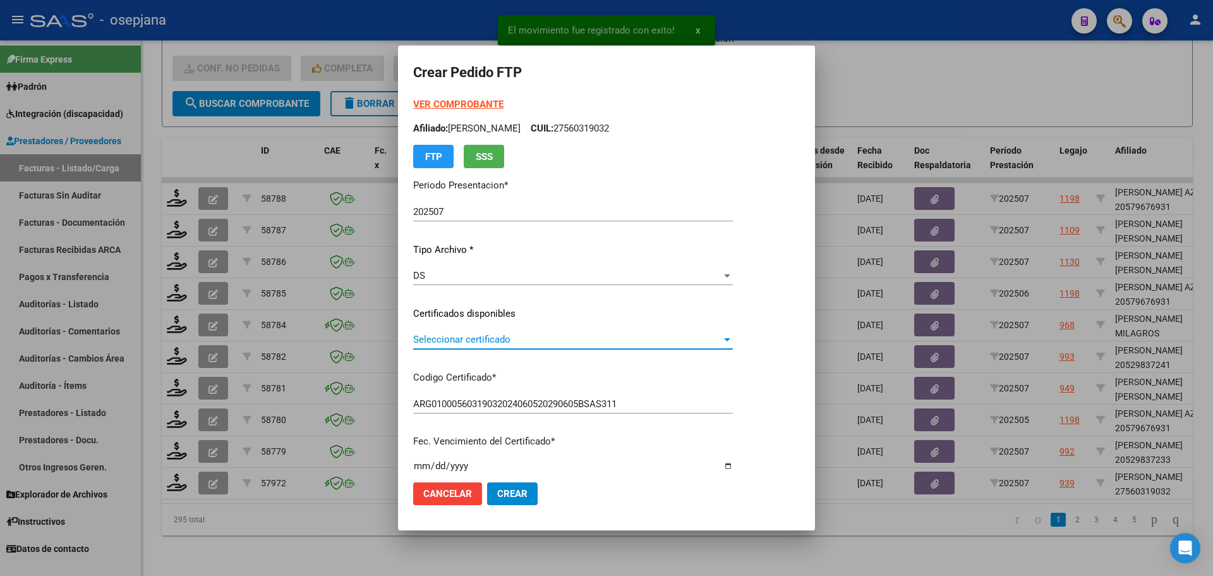
click at [466, 336] on span "Seleccionar certificado" at bounding box center [567, 339] width 308 height 11
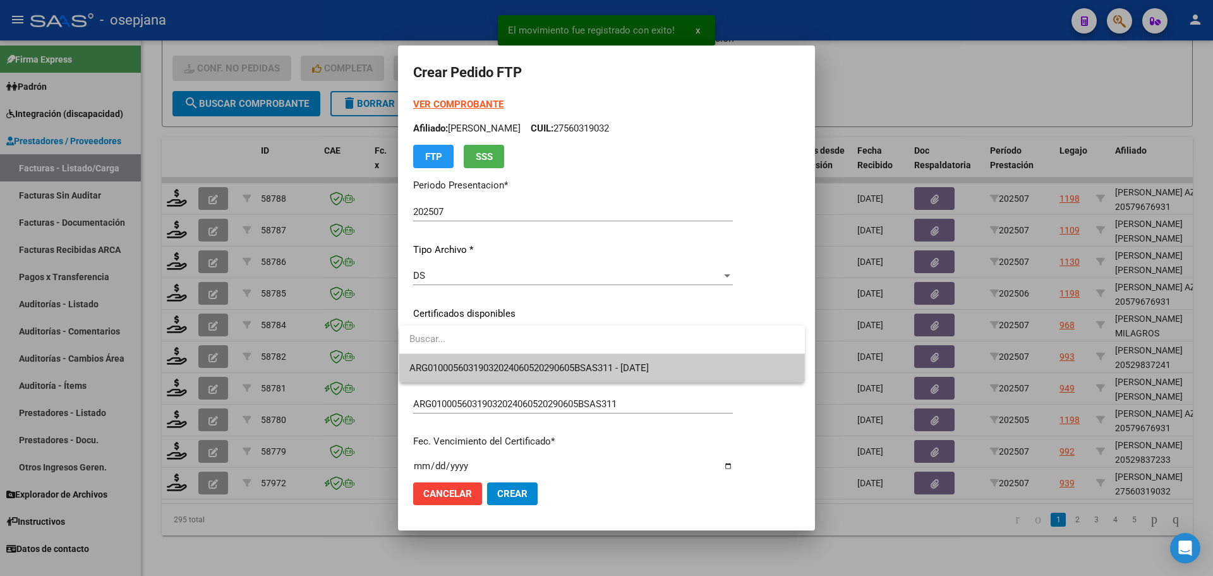
click at [468, 356] on span "ARG01000560319032024060520290605BSAS311 - [DATE]" at bounding box center [601, 368] width 385 height 28
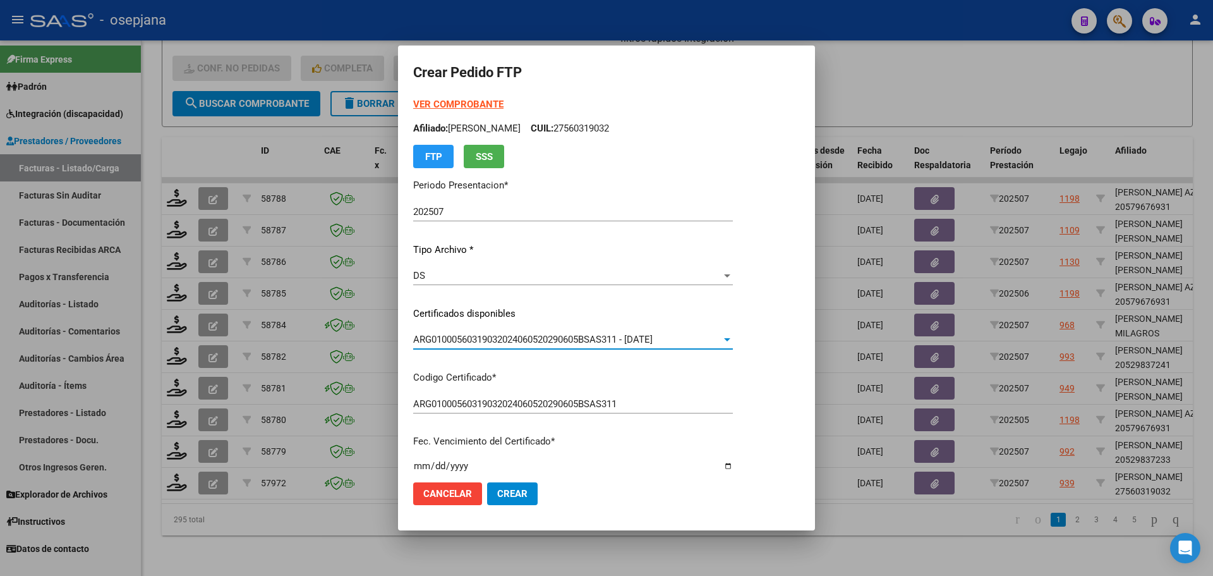
click at [463, 104] on strong "VER COMPROBANTE" at bounding box center [458, 104] width 90 height 11
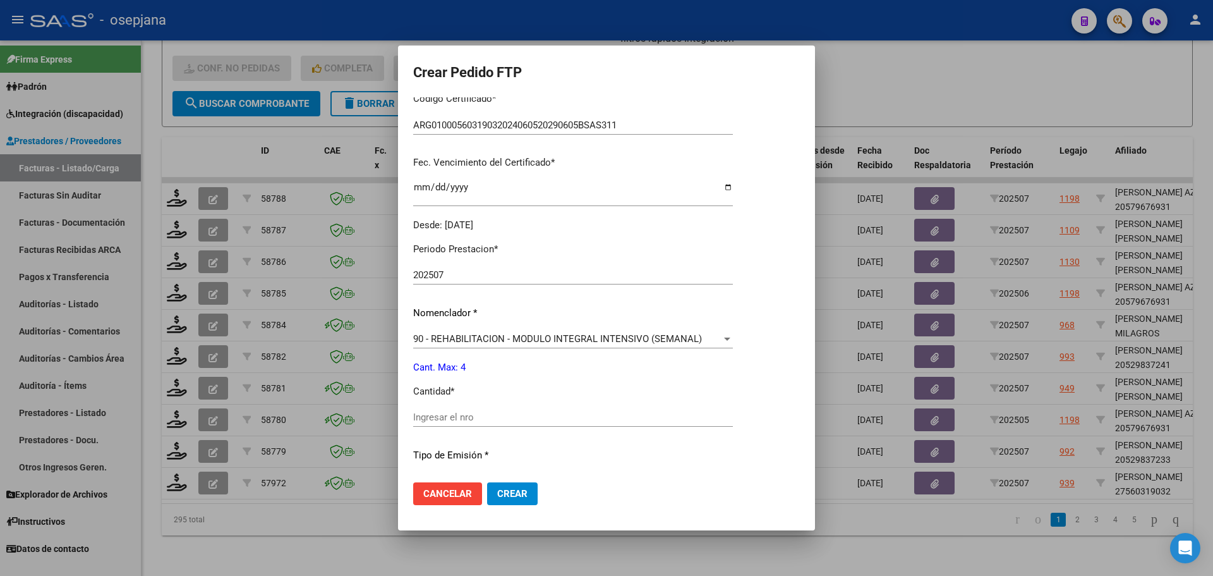
scroll to position [316, 0]
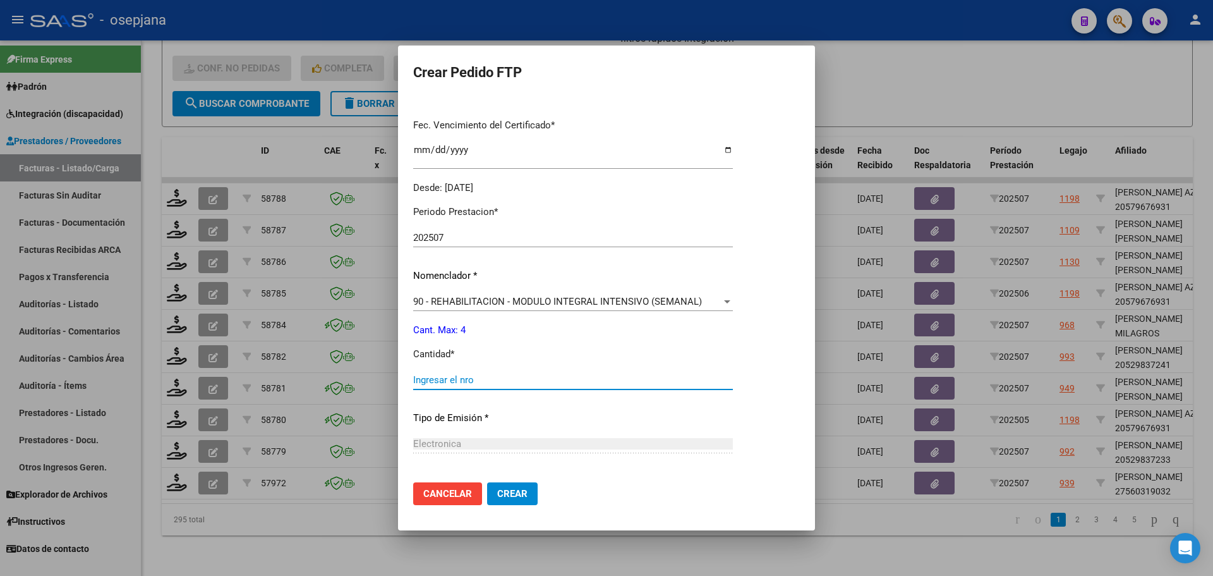
click at [428, 377] on input "Ingresar el nro" at bounding box center [573, 379] width 320 height 11
type input "4"
click at [511, 493] on span "Crear" at bounding box center [512, 493] width 30 height 11
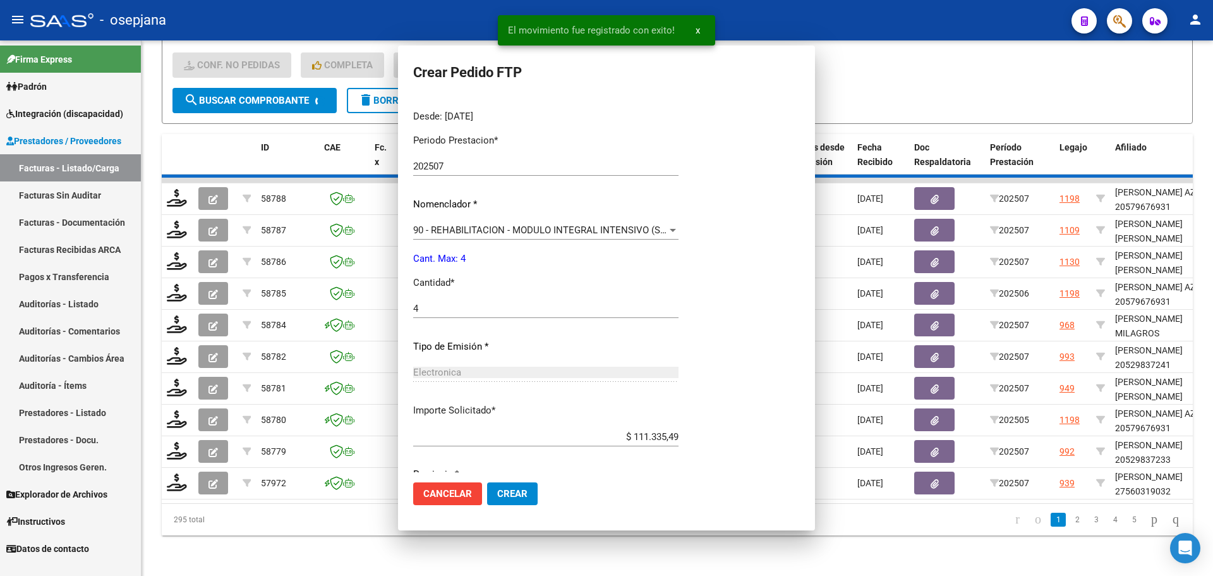
scroll to position [0, 0]
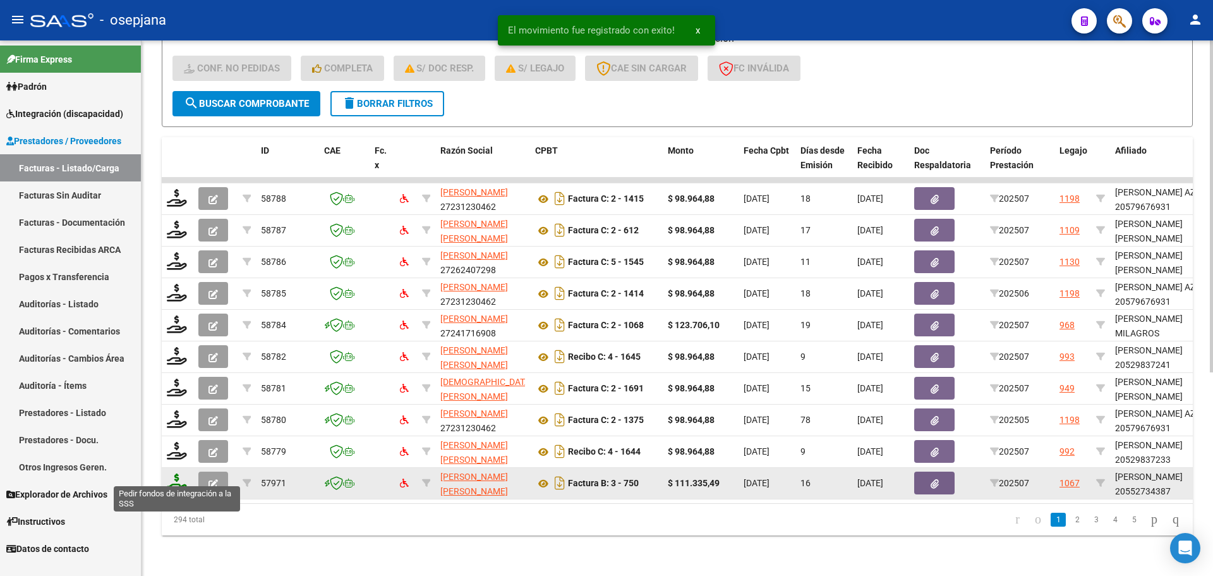
click at [181, 476] on icon at bounding box center [177, 482] width 20 height 18
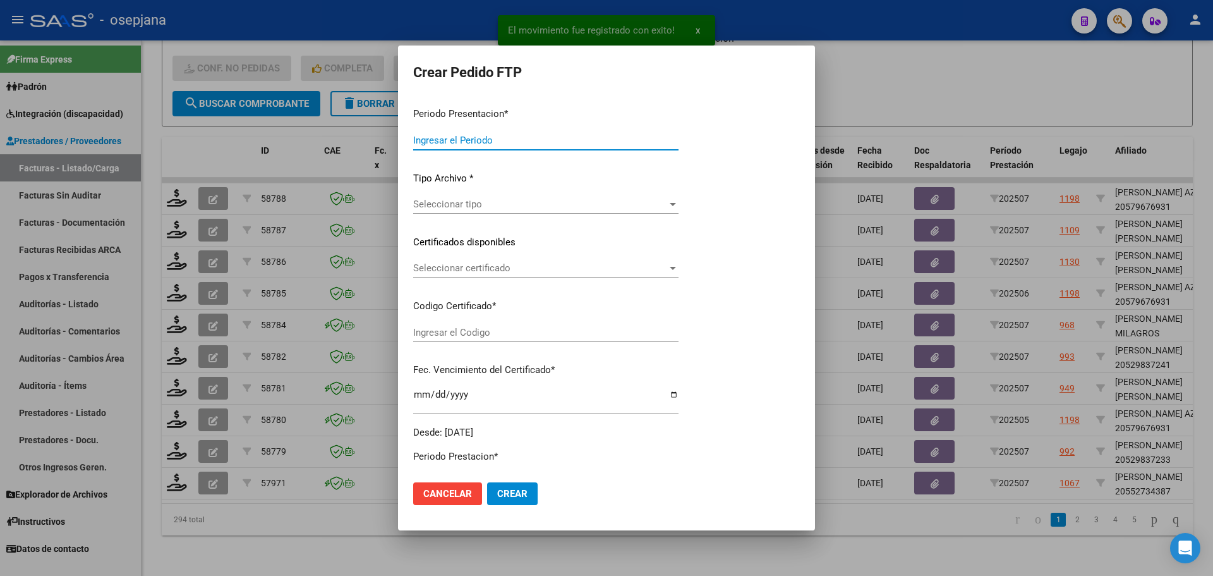
type input "202507"
type input "$ 111.335,49"
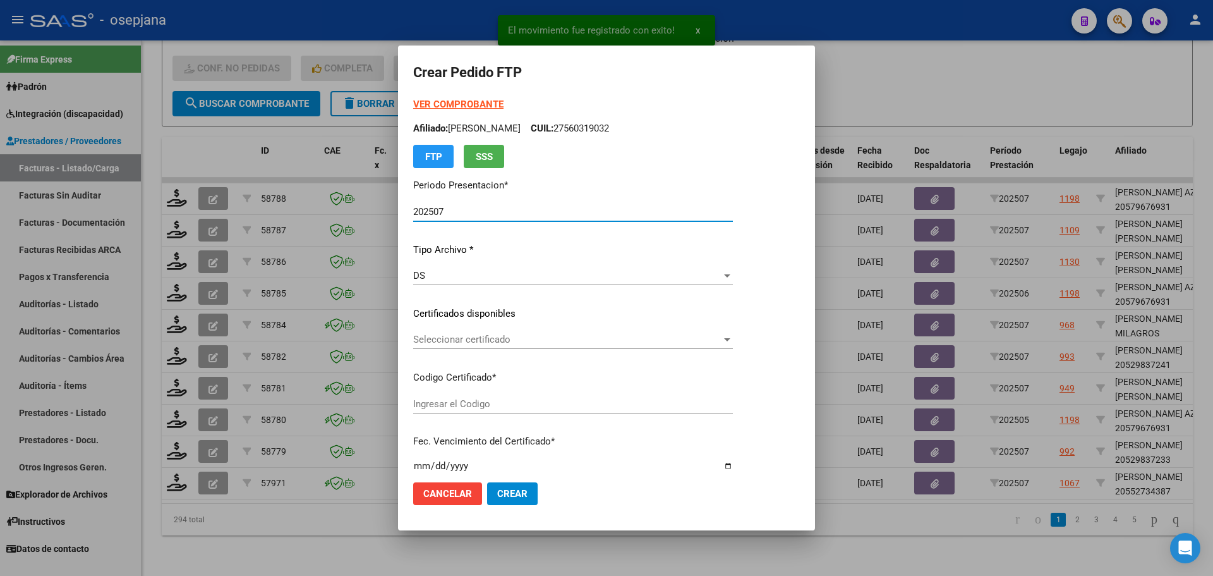
type input "ARG02000552734382022112520271125BSAS436"
type input "[DATE]"
click at [476, 339] on span "Seleccionar certificado" at bounding box center [567, 339] width 308 height 11
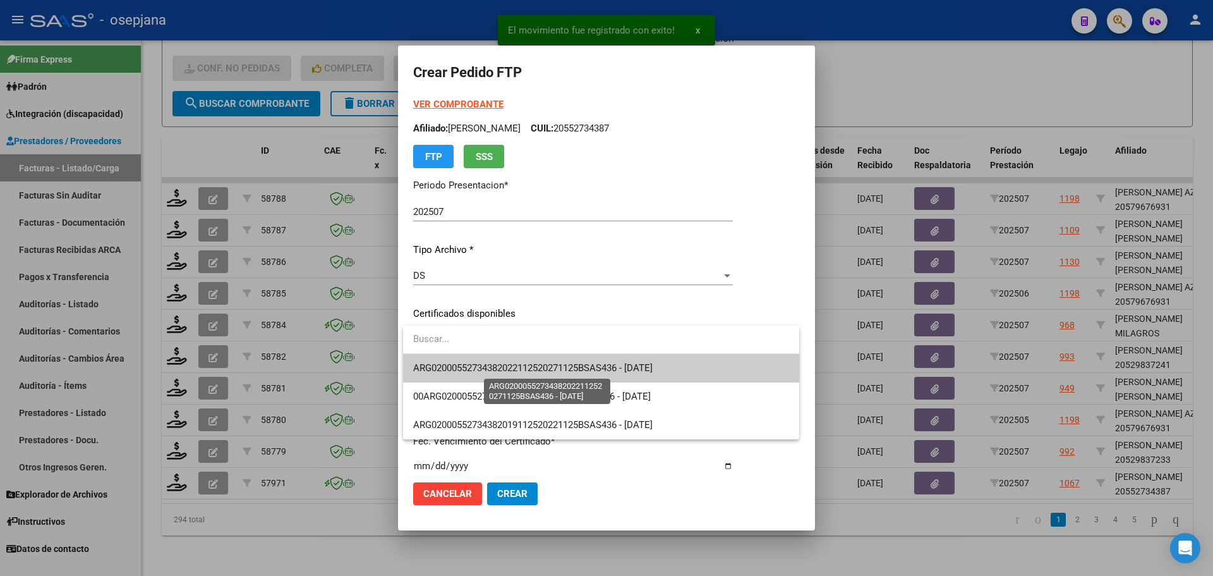
click at [481, 365] on span "ARG02000552734382022112520271125BSAS436 - [DATE]" at bounding box center [532, 367] width 239 height 11
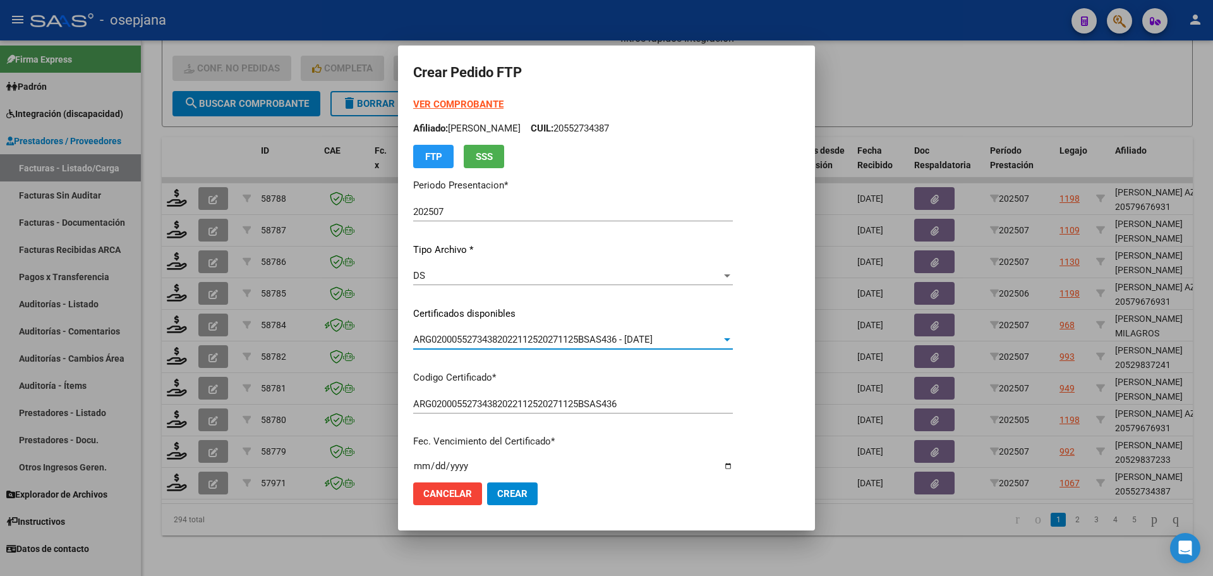
click at [452, 100] on strong "VER COMPROBANTE" at bounding box center [458, 104] width 90 height 11
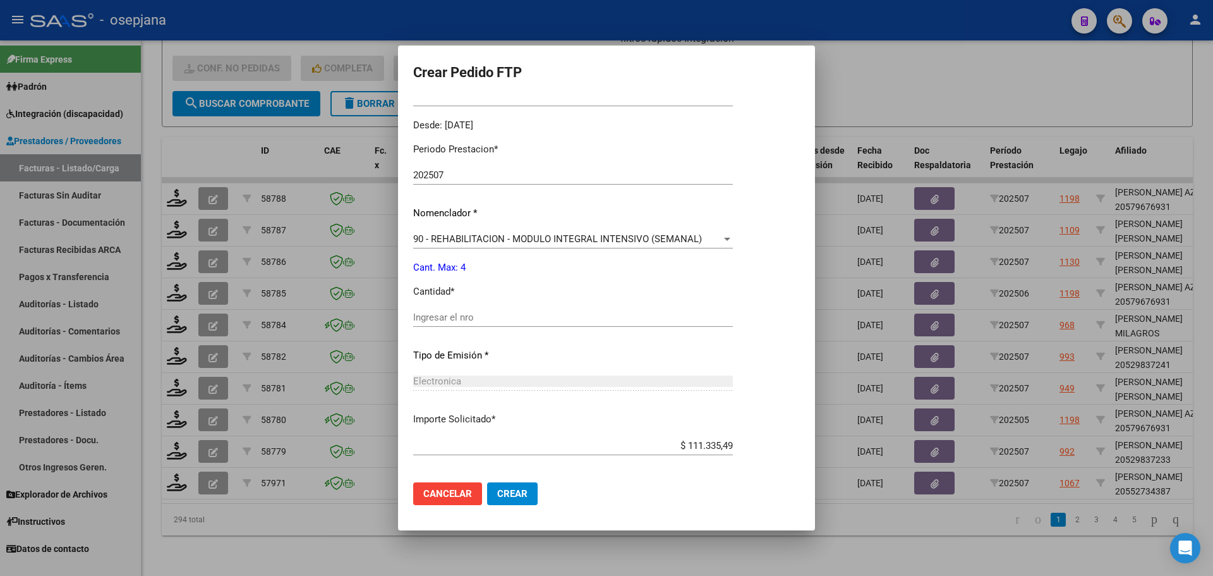
scroll to position [379, 0]
click at [430, 318] on input "Ingresar el nro" at bounding box center [573, 316] width 320 height 11
type input "4"
click at [526, 488] on span "Crear" at bounding box center [512, 493] width 30 height 11
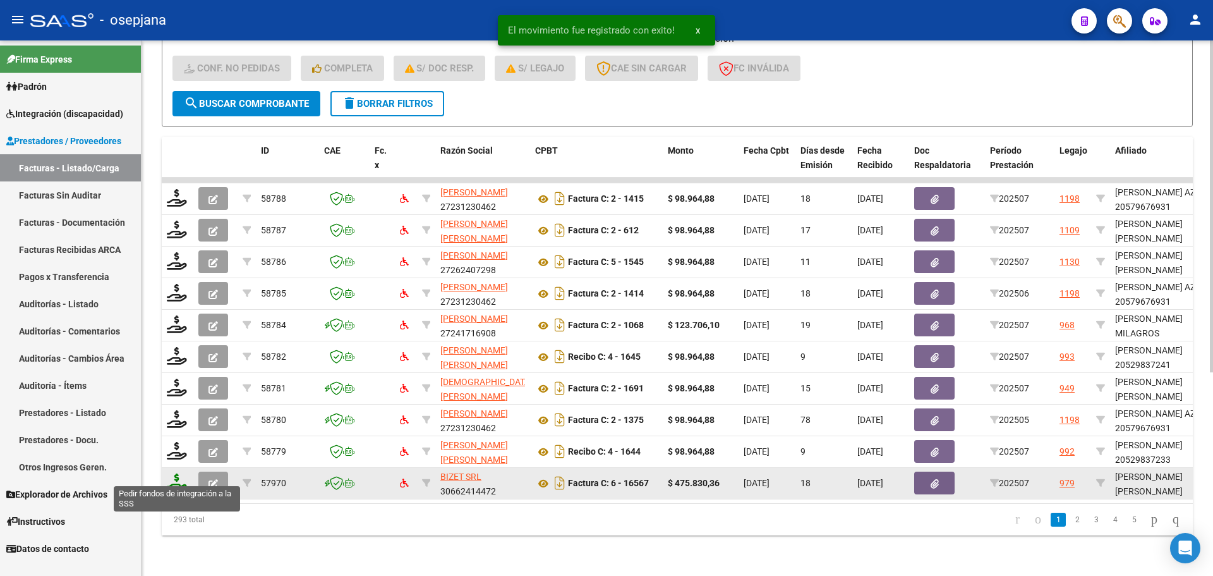
click at [174, 473] on icon at bounding box center [177, 482] width 20 height 18
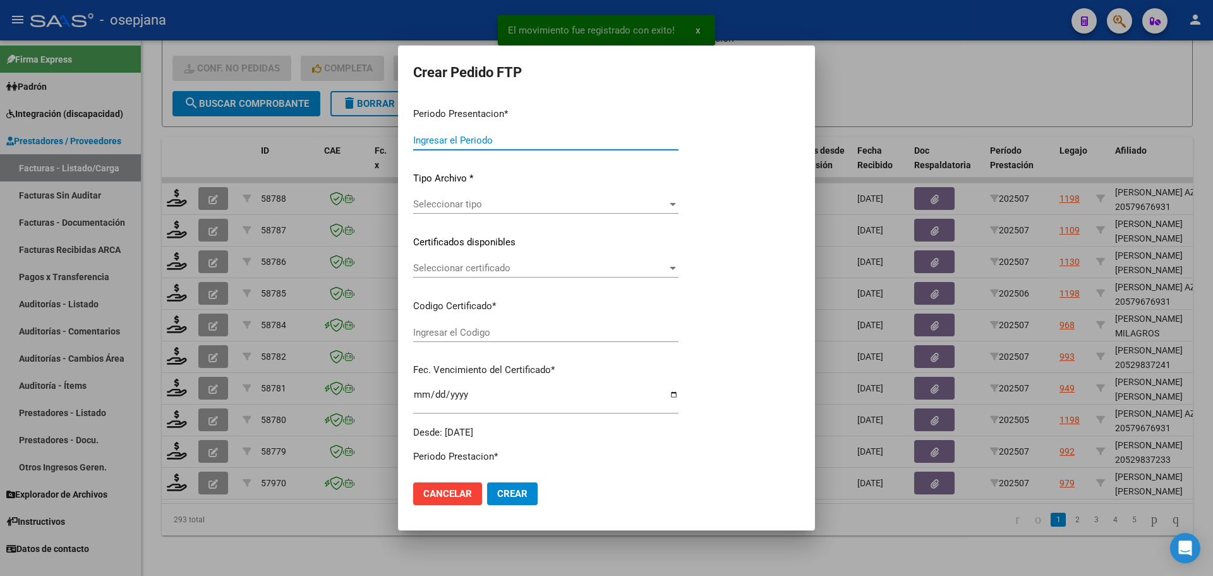
type input "202507"
type input "$ 475.830,36"
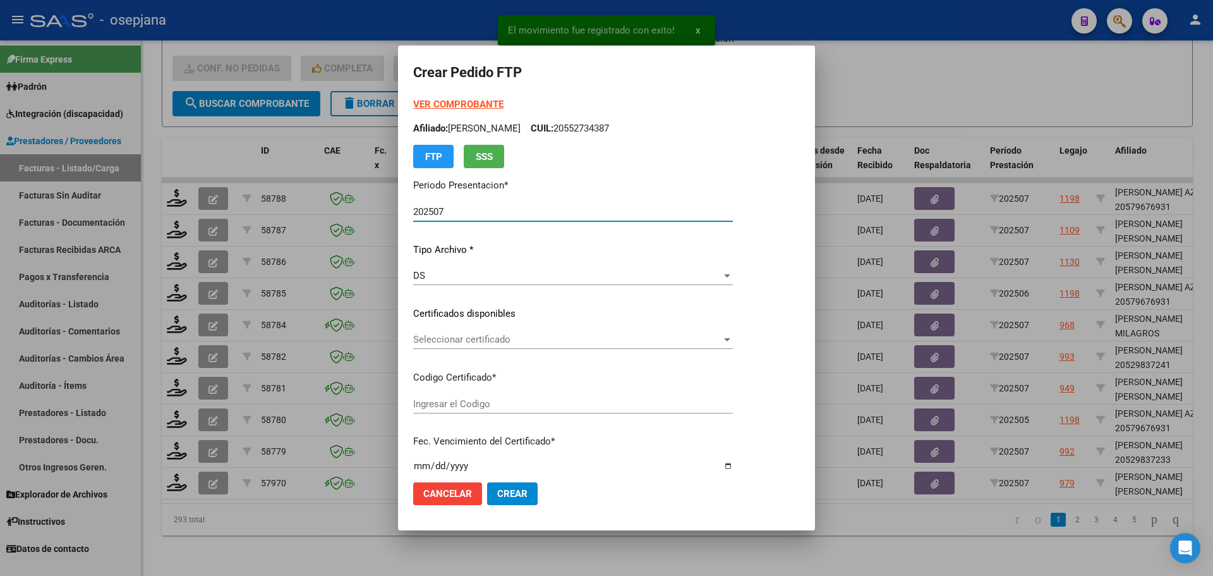
type input "ARG02000574731842023121820281218BUE311"
type input "[DATE]"
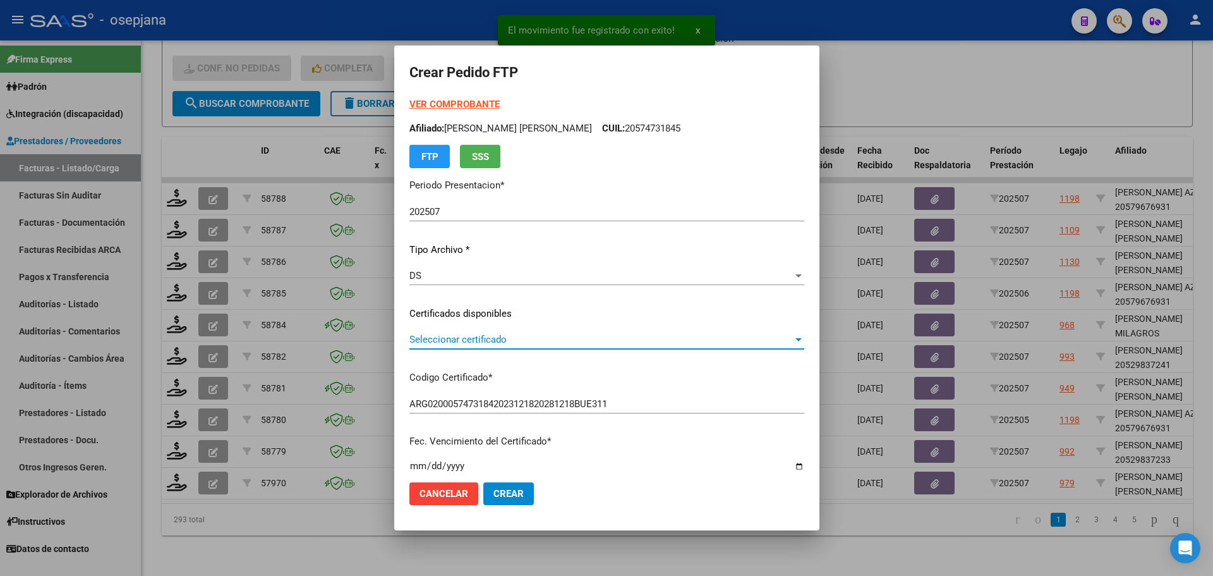
click at [474, 339] on span "Seleccionar certificado" at bounding box center [600, 339] width 383 height 11
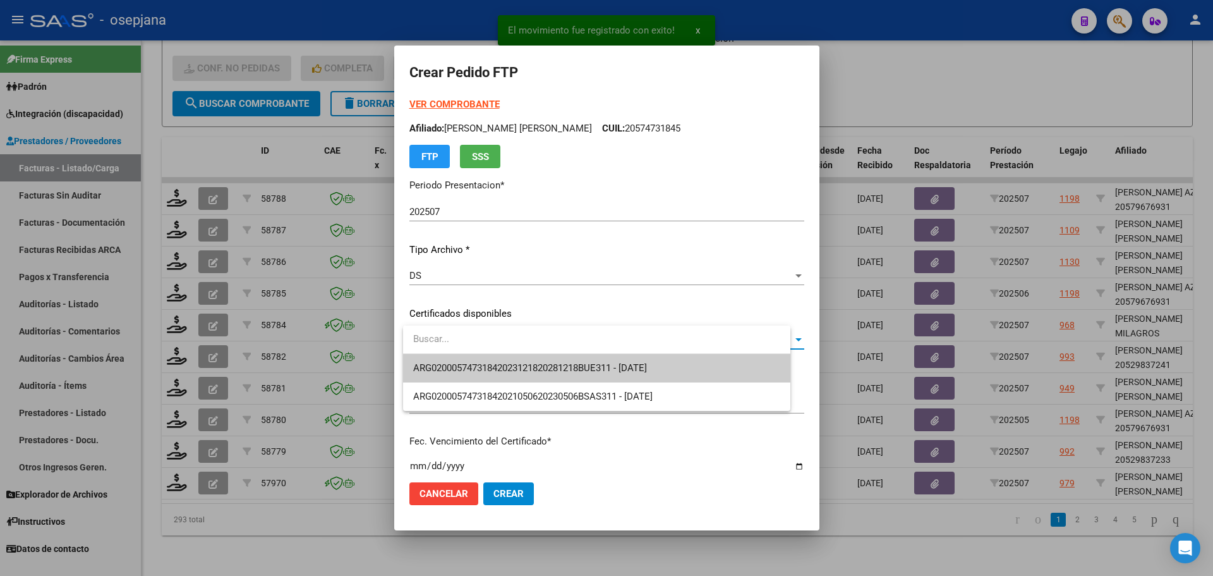
click at [480, 361] on span "ARG02000574731842023121820281218BUE311 - [DATE]" at bounding box center [596, 368] width 367 height 28
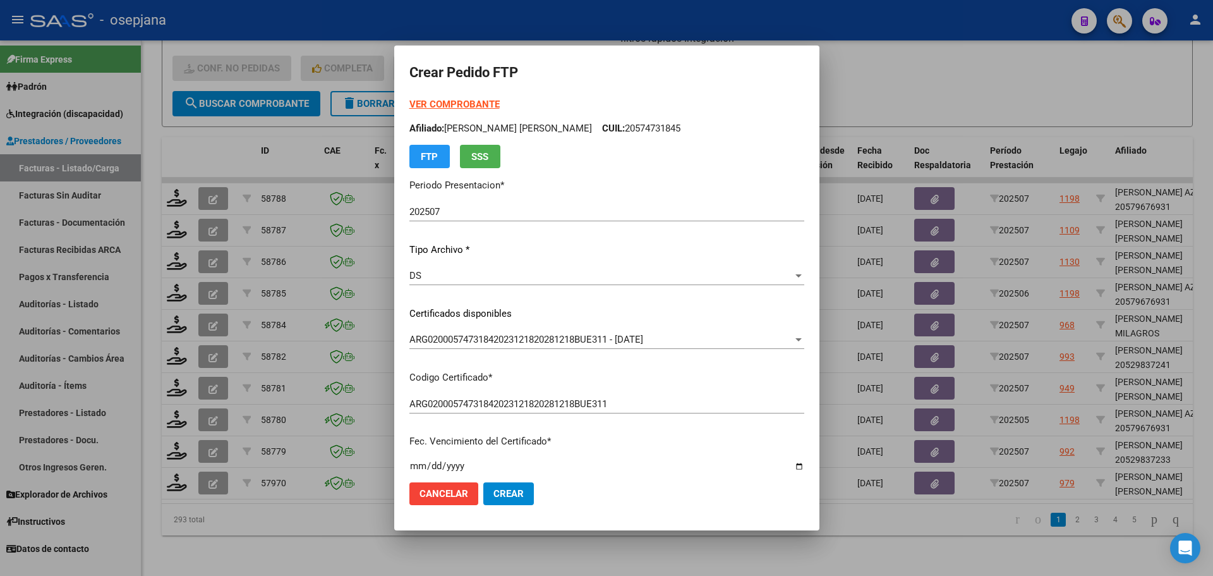
click at [474, 104] on strong "VER COMPROBANTE" at bounding box center [454, 104] width 90 height 11
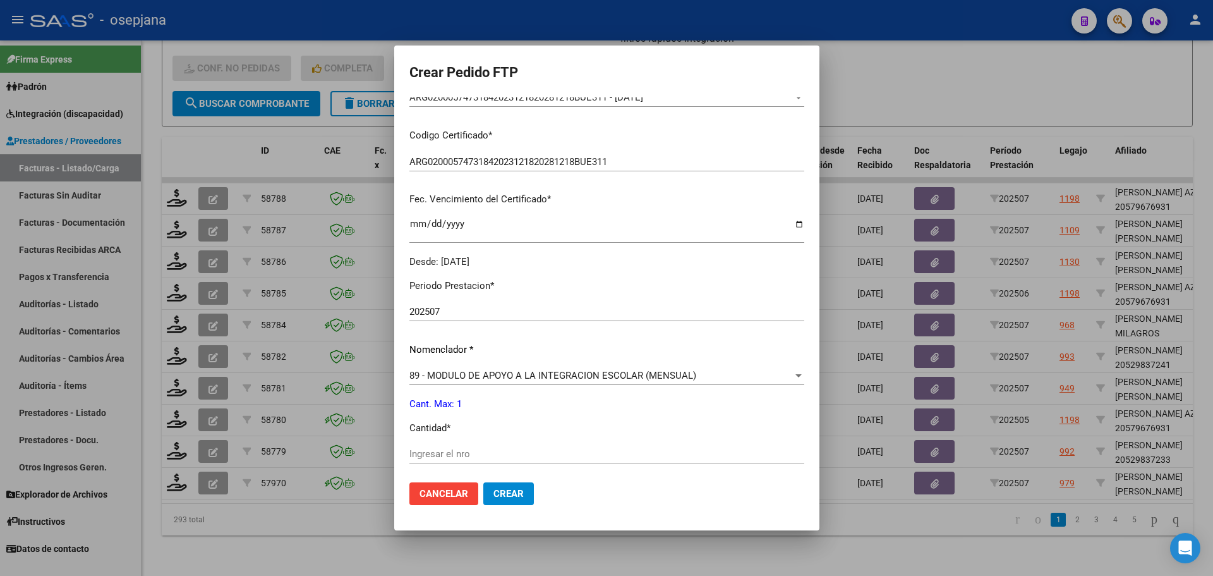
scroll to position [253, 0]
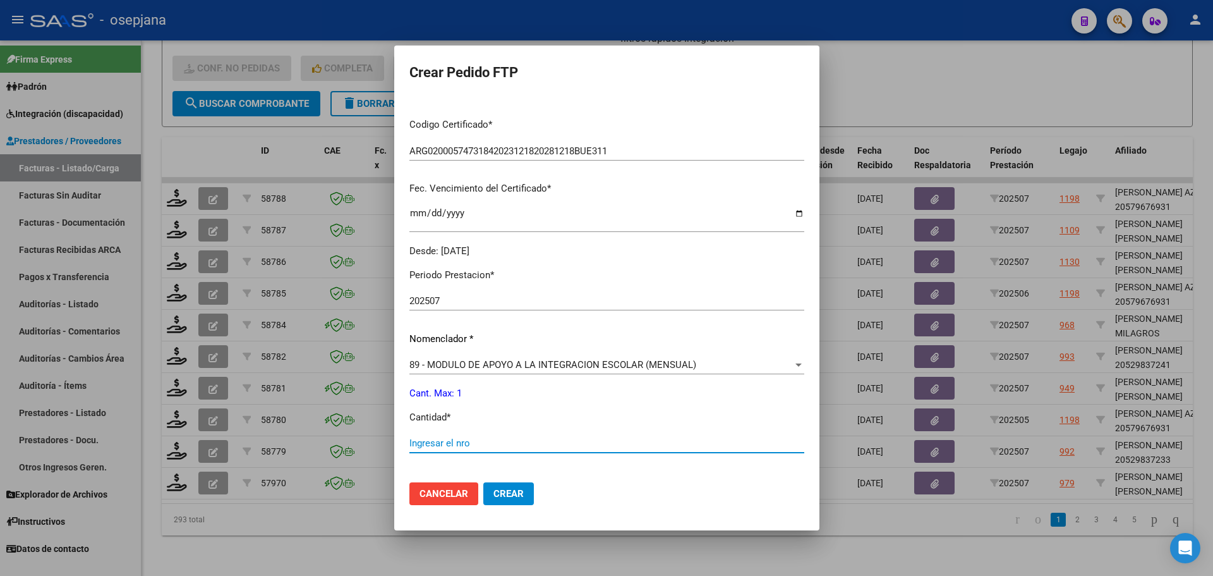
click at [437, 440] on input "Ingresar el nro" at bounding box center [606, 442] width 395 height 11
type input "1"
click at [526, 506] on mat-dialog-actions "Cancelar Crear" at bounding box center [606, 493] width 395 height 43
click at [524, 500] on button "Crear" at bounding box center [508, 493] width 51 height 23
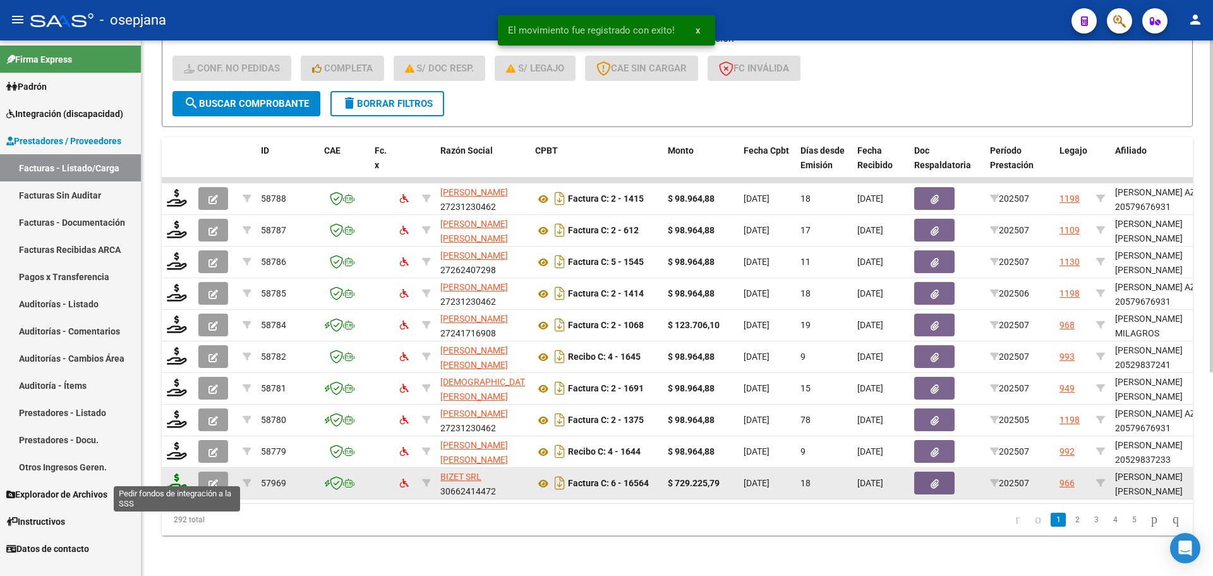
click at [176, 474] on icon at bounding box center [177, 482] width 20 height 18
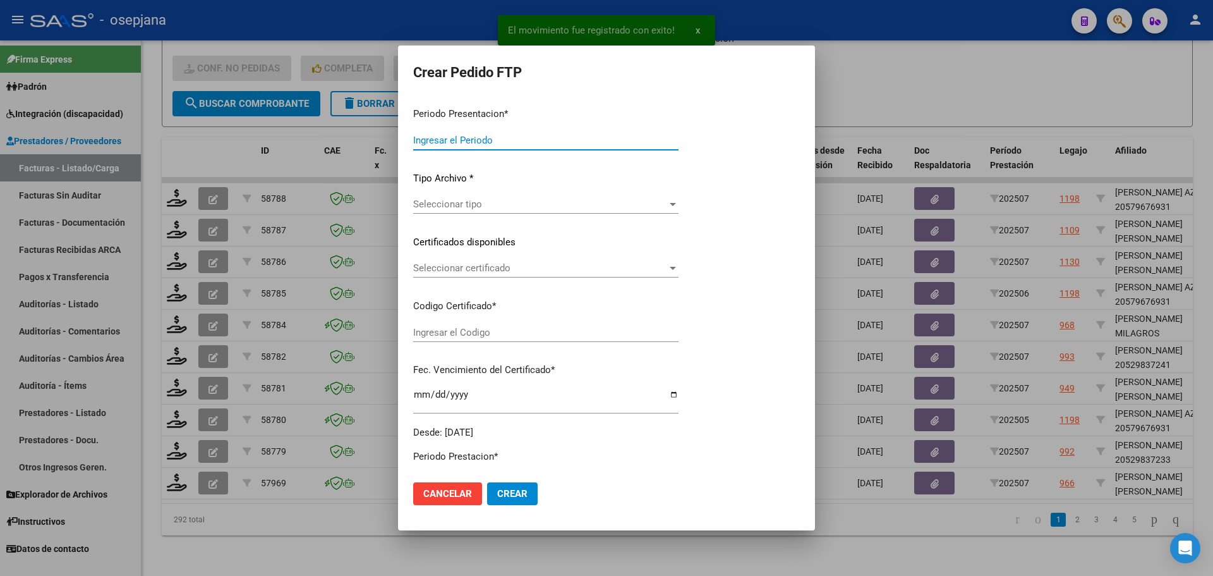
type input "202507"
type input "$ 729.225,79"
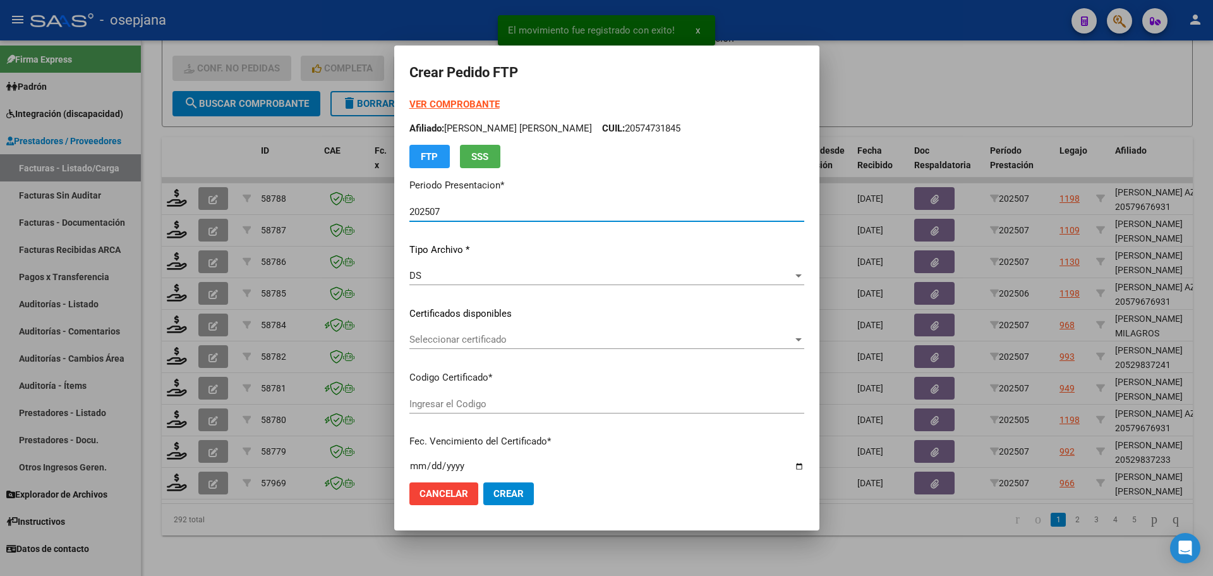
type input "ARG02000505386722022110920271109BSAS311"
type input "[DATE]"
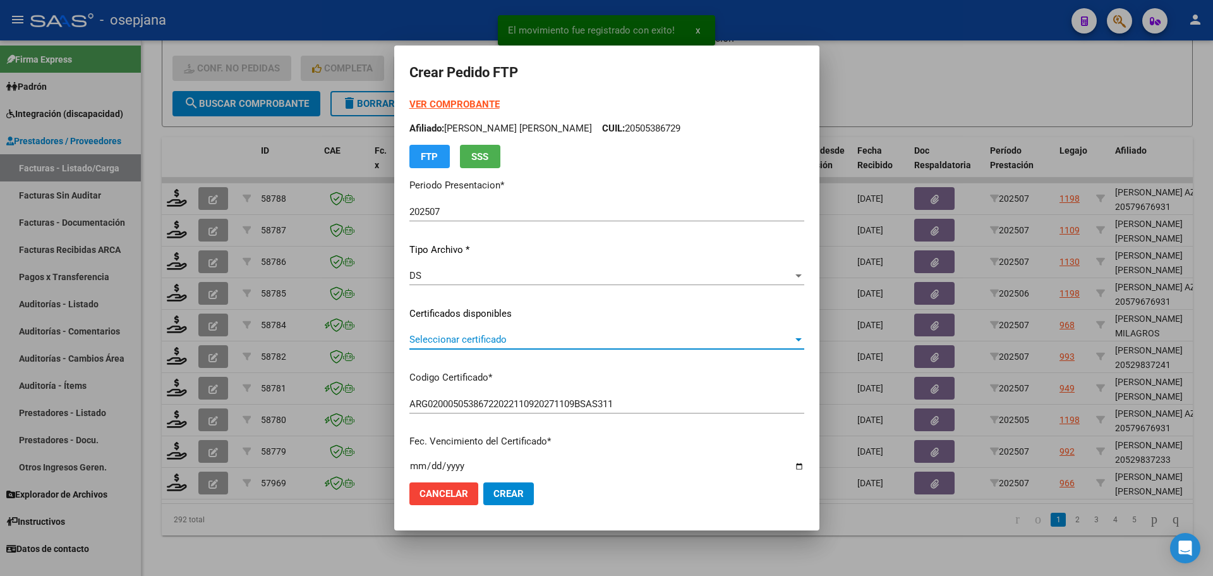
click at [488, 341] on span "Seleccionar certificado" at bounding box center [600, 339] width 383 height 11
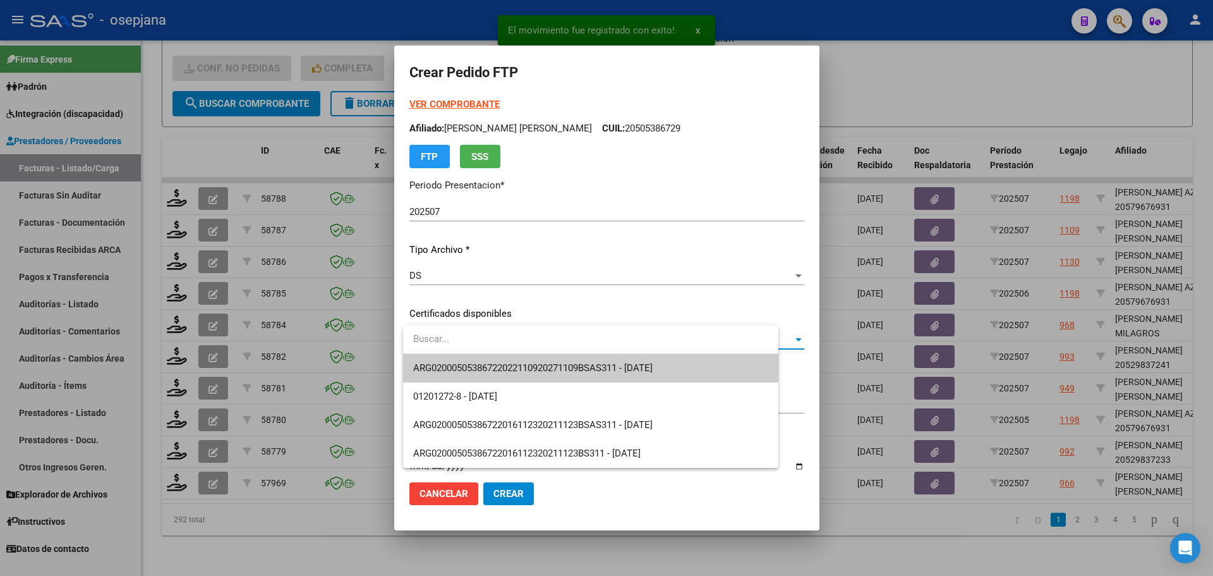
click at [493, 361] on span "ARG02000505386722022110920271109BSAS311 - [DATE]" at bounding box center [590, 368] width 355 height 28
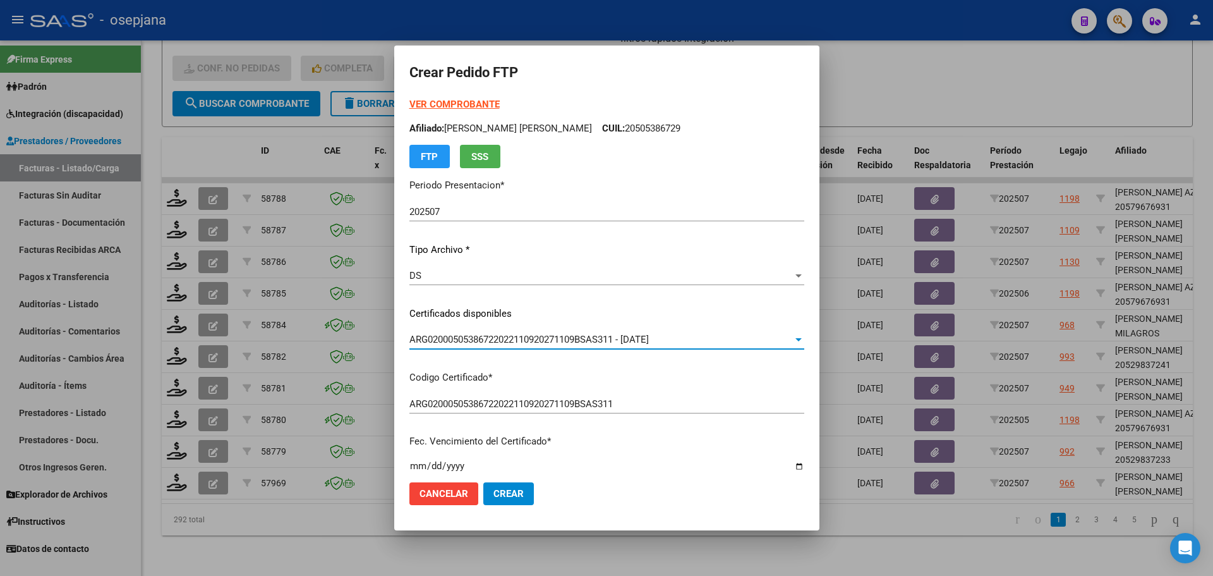
click at [443, 106] on strong "VER COMPROBANTE" at bounding box center [454, 104] width 90 height 11
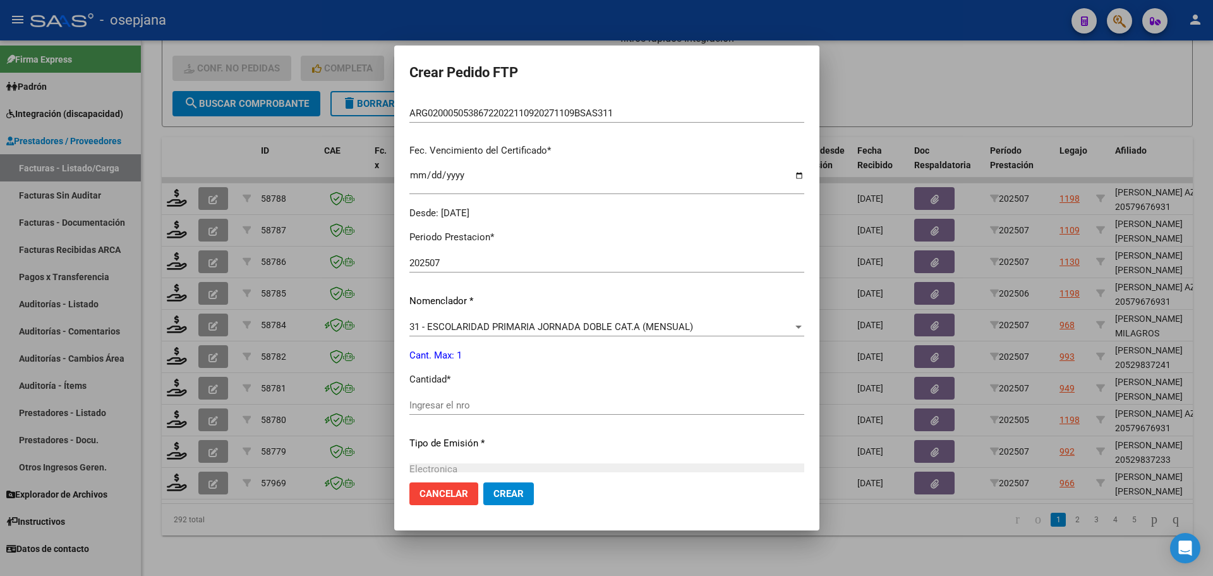
scroll to position [316, 0]
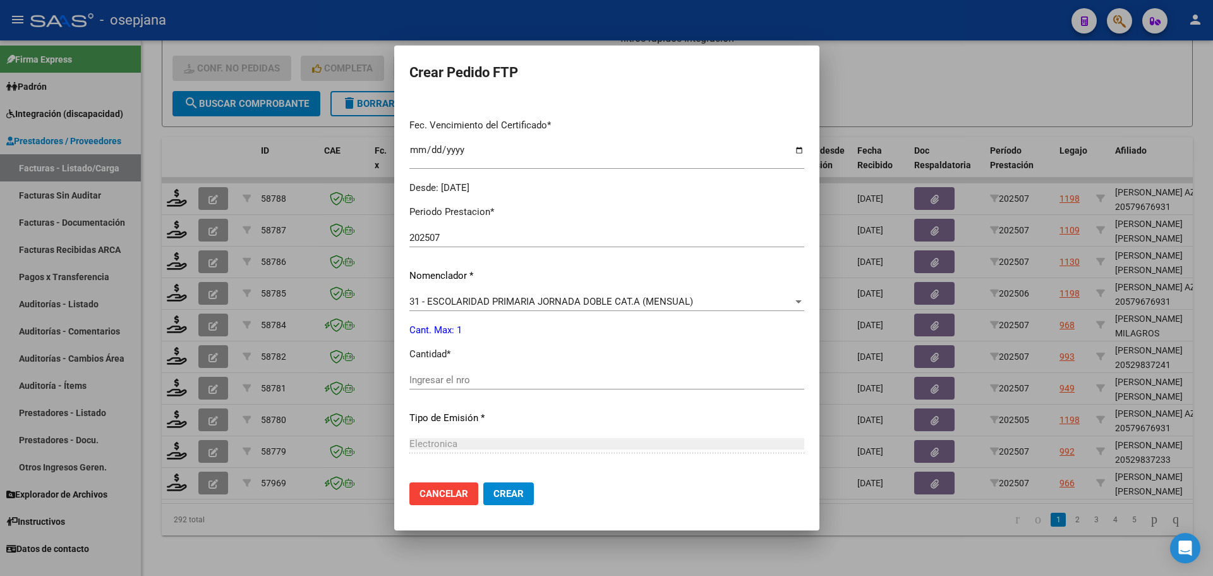
click at [419, 375] on input "Ingresar el nro" at bounding box center [606, 379] width 395 height 11
type input "1"
click at [513, 493] on span "Crear" at bounding box center [508, 493] width 30 height 11
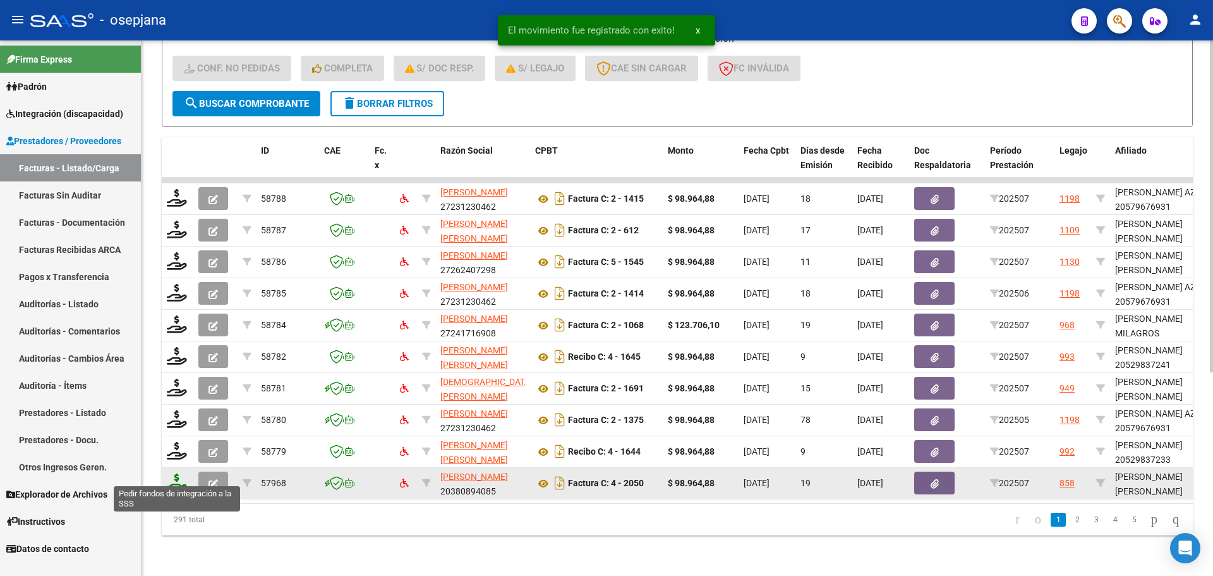
click at [172, 477] on icon at bounding box center [177, 482] width 20 height 18
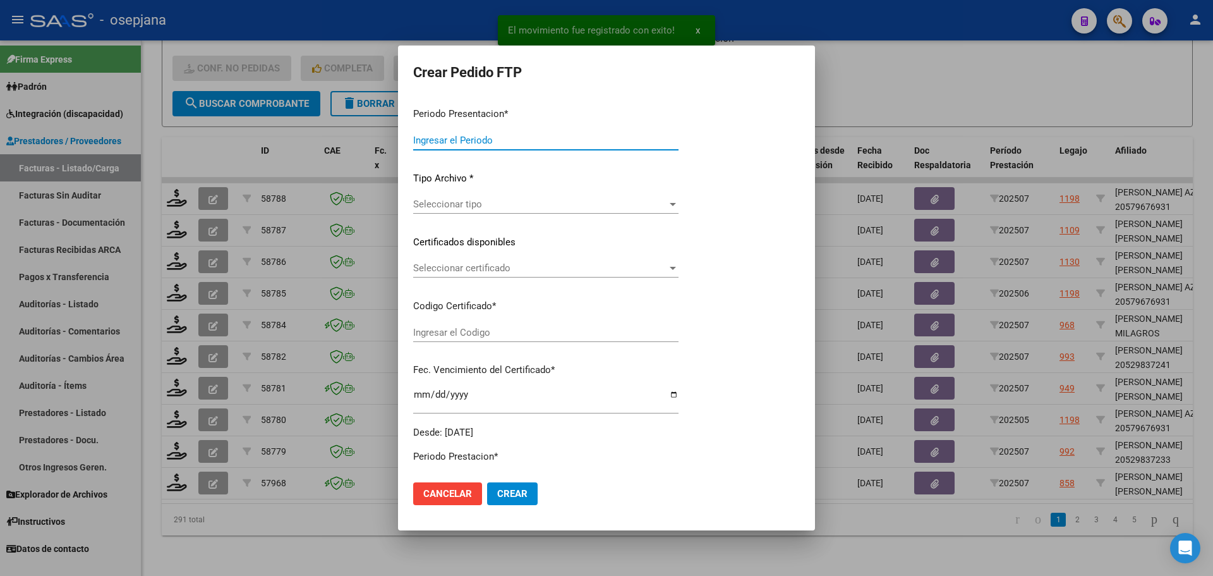
type input "202507"
type input "$ 98.964,88"
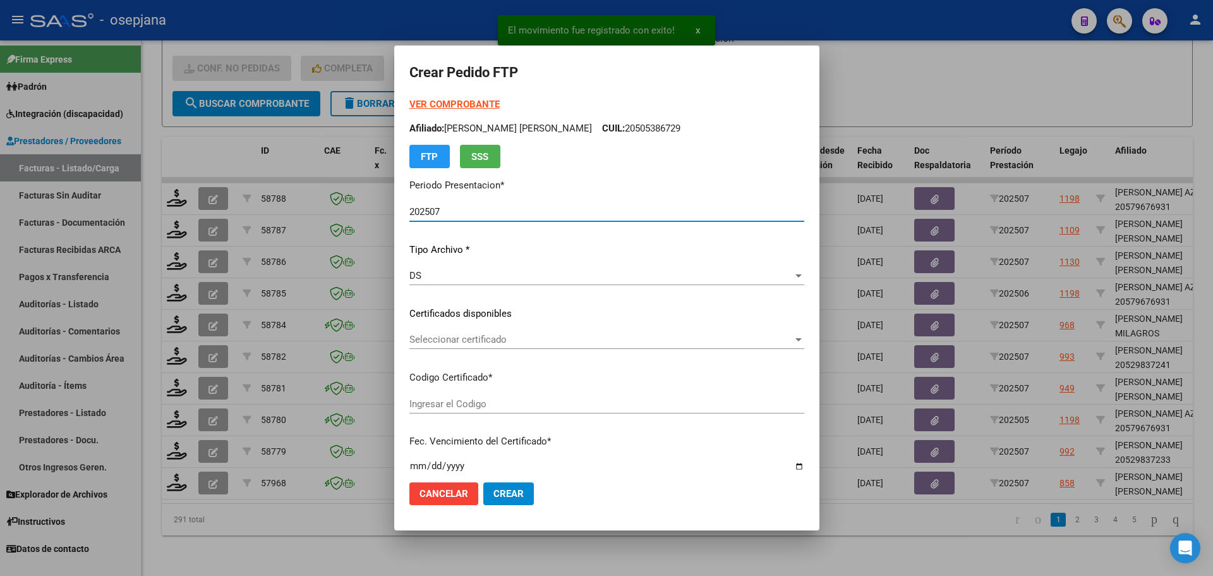
type input "ARG02000581367062023062120260621BSAS427"
type input "[DATE]"
click at [446, 338] on span "Seleccionar certificado" at bounding box center [600, 339] width 383 height 11
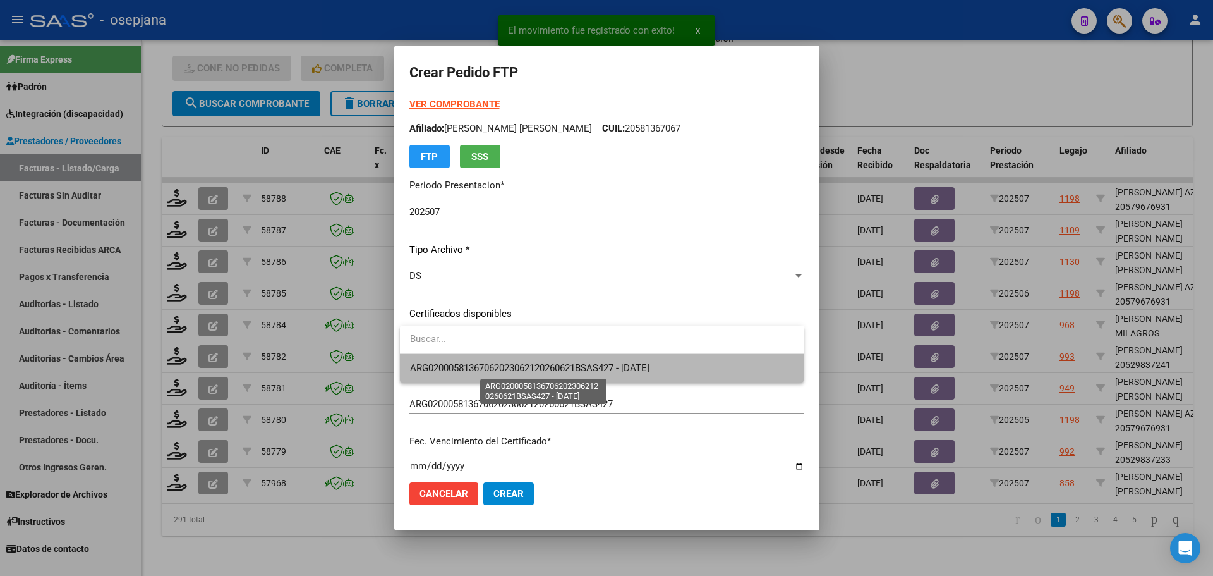
click at [457, 368] on span "ARG02000581367062023062120260621BSAS427 - [DATE]" at bounding box center [529, 367] width 239 height 11
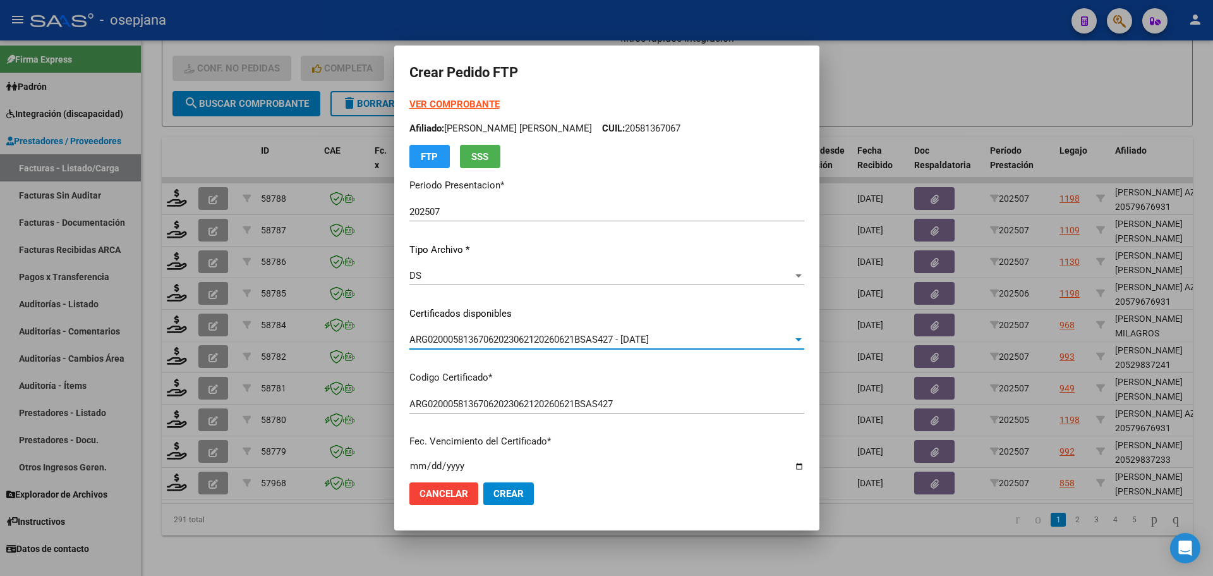
click at [474, 103] on strong "VER COMPROBANTE" at bounding box center [454, 104] width 90 height 11
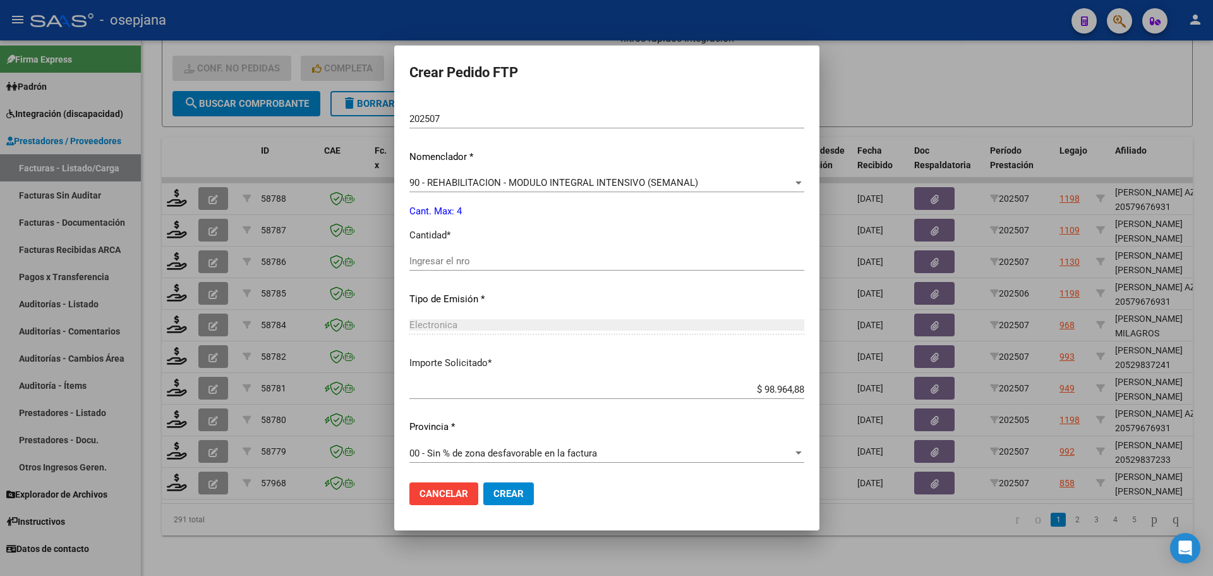
scroll to position [437, 0]
click at [440, 249] on div "Ingresar el nro" at bounding box center [606, 258] width 395 height 19
type input "4"
click at [523, 492] on span "Crear" at bounding box center [508, 493] width 30 height 11
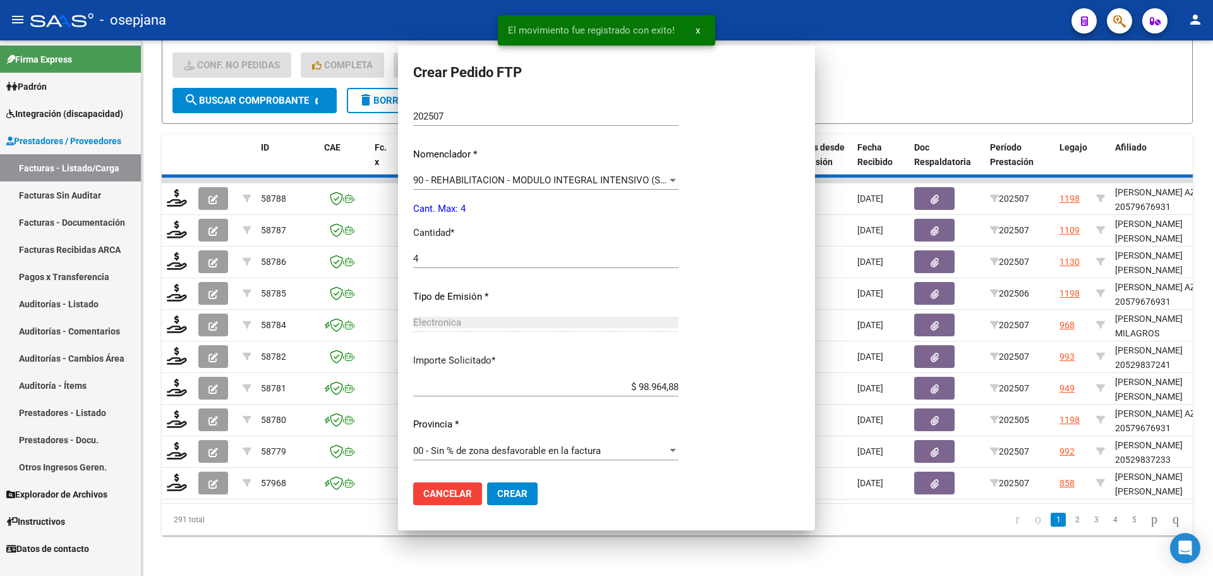
scroll to position [0, 0]
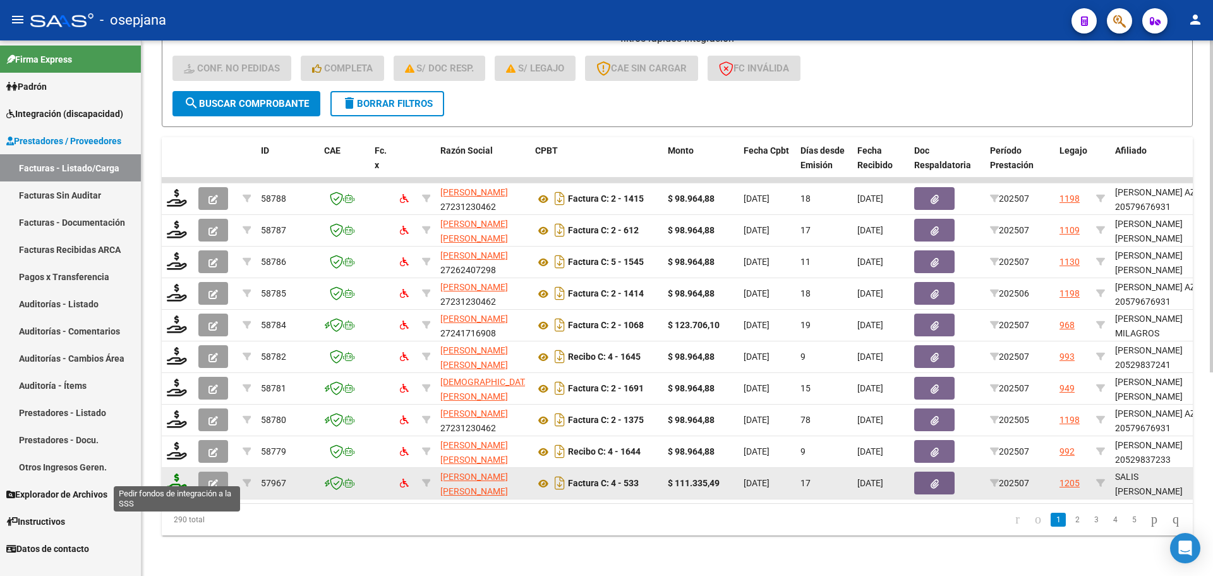
click at [185, 473] on icon at bounding box center [177, 482] width 20 height 18
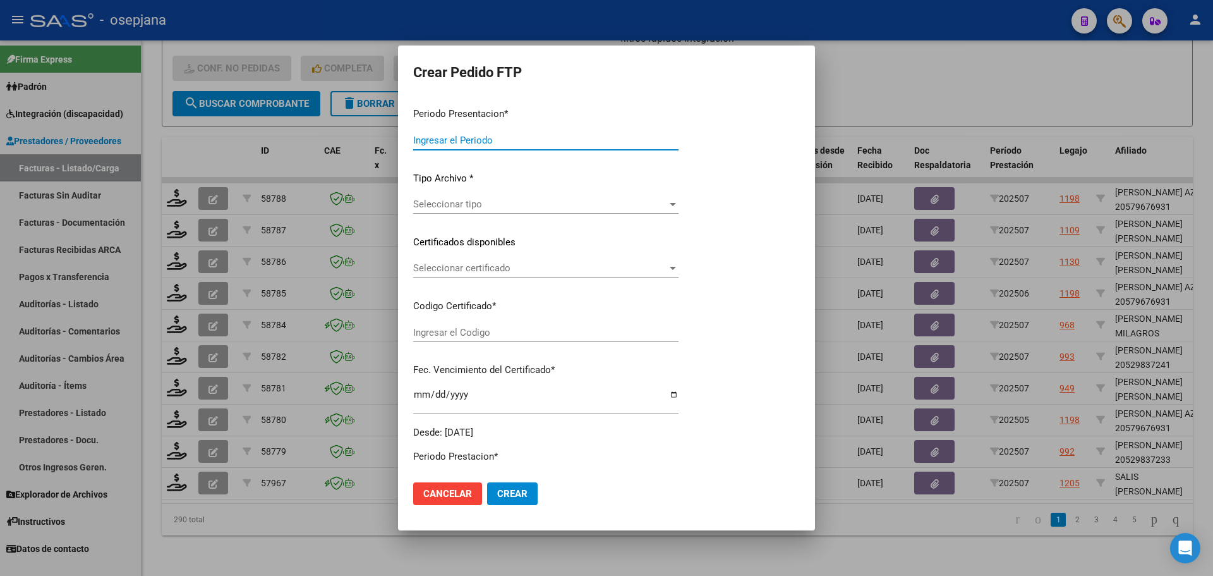
type input "202507"
type input "$ 111.335,49"
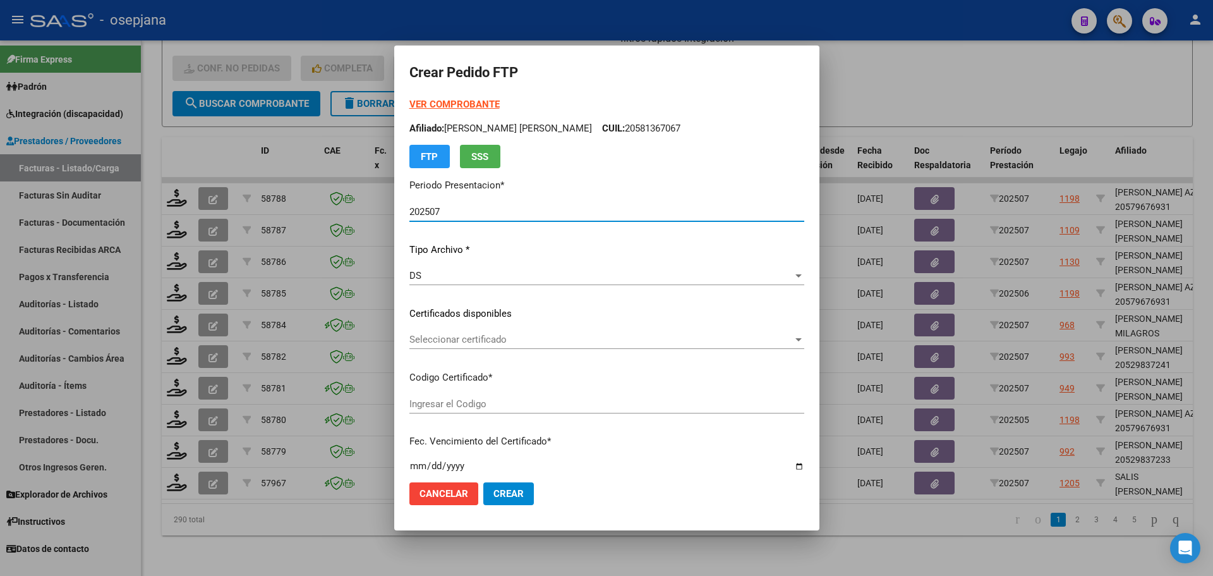
type input "ARG02000578334132022072620270726BSAS436"
type input "[DATE]"
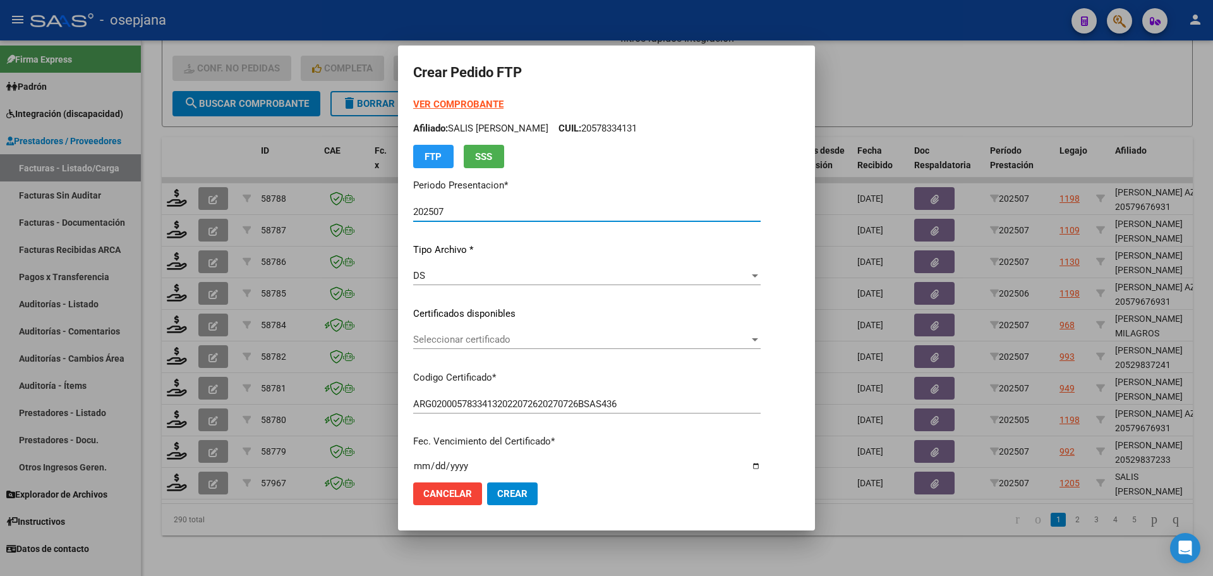
click at [488, 337] on span "Seleccionar certificado" at bounding box center [581, 339] width 336 height 11
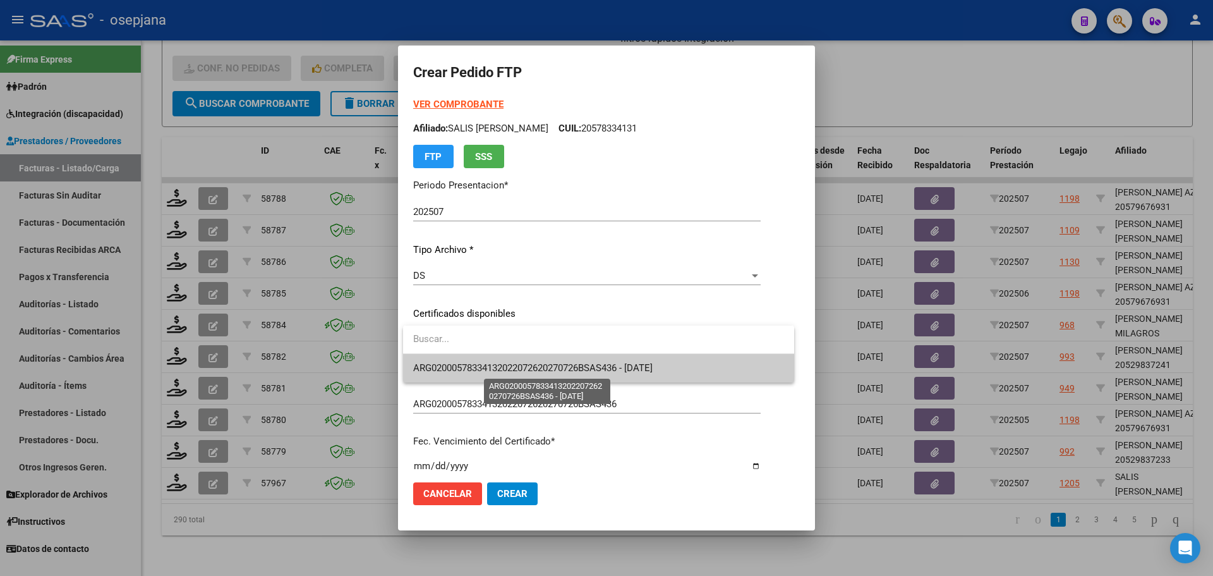
click at [498, 366] on span "ARG02000578334132022072620270726BSAS436 - [DATE]" at bounding box center [532, 367] width 239 height 11
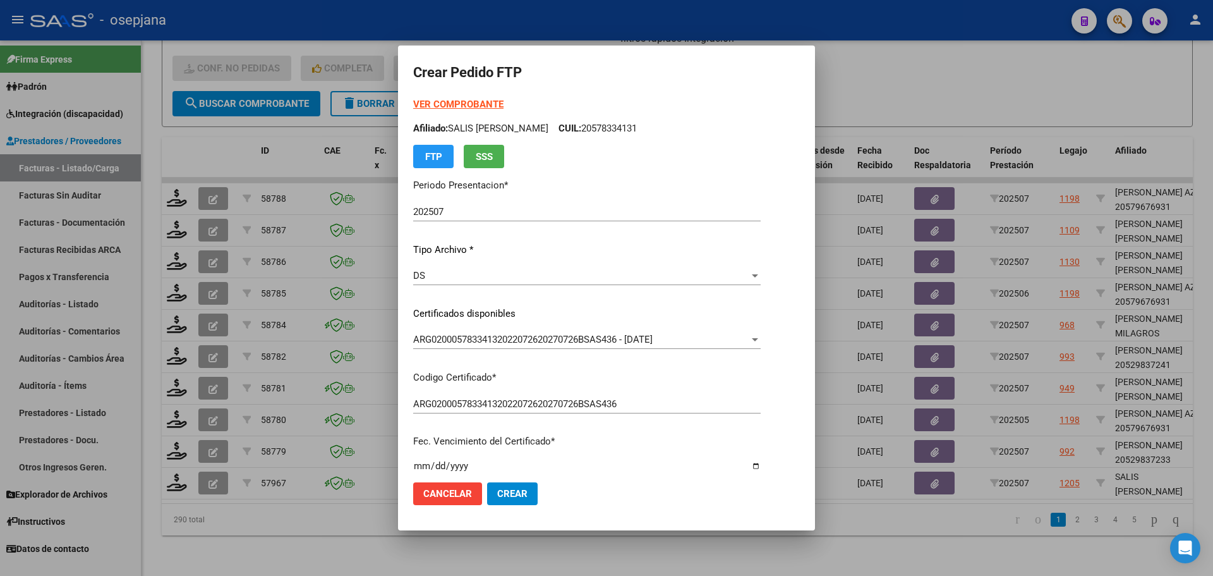
click at [479, 99] on strong "VER COMPROBANTE" at bounding box center [458, 104] width 90 height 11
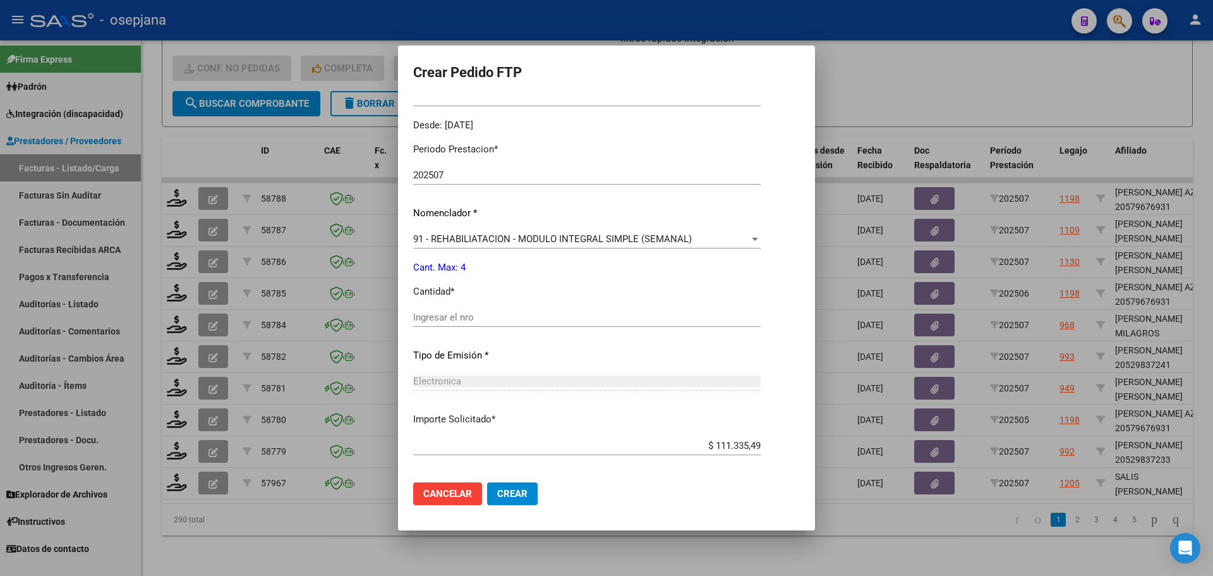
scroll to position [379, 0]
click at [461, 319] on input "Ingresar el nro" at bounding box center [586, 316] width 347 height 11
type input "4"
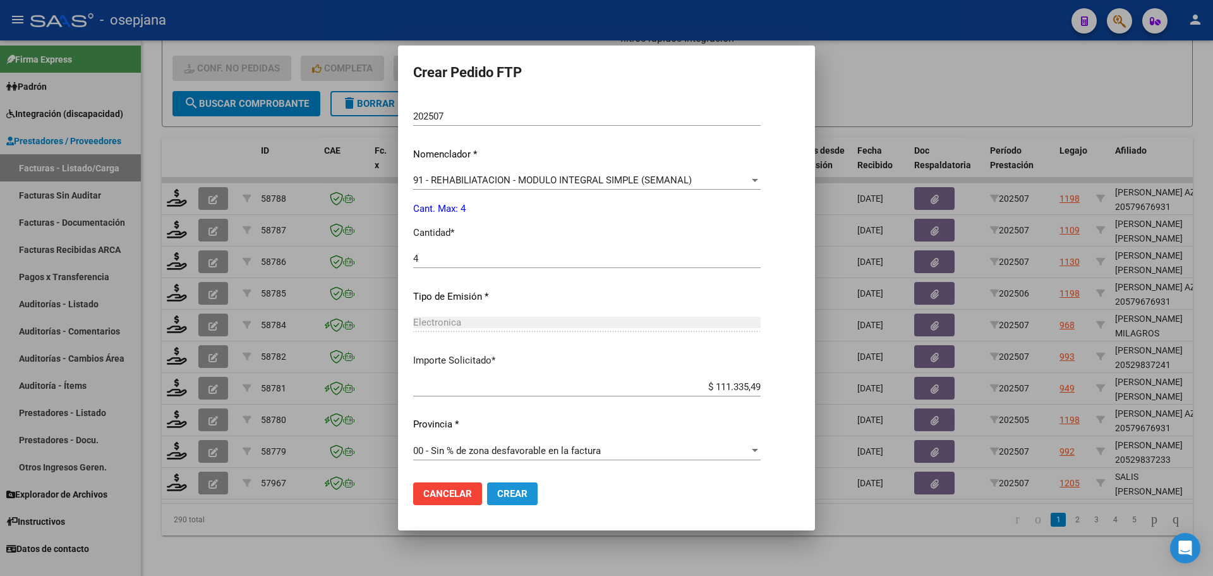
click at [510, 486] on button "Crear" at bounding box center [512, 493] width 51 height 23
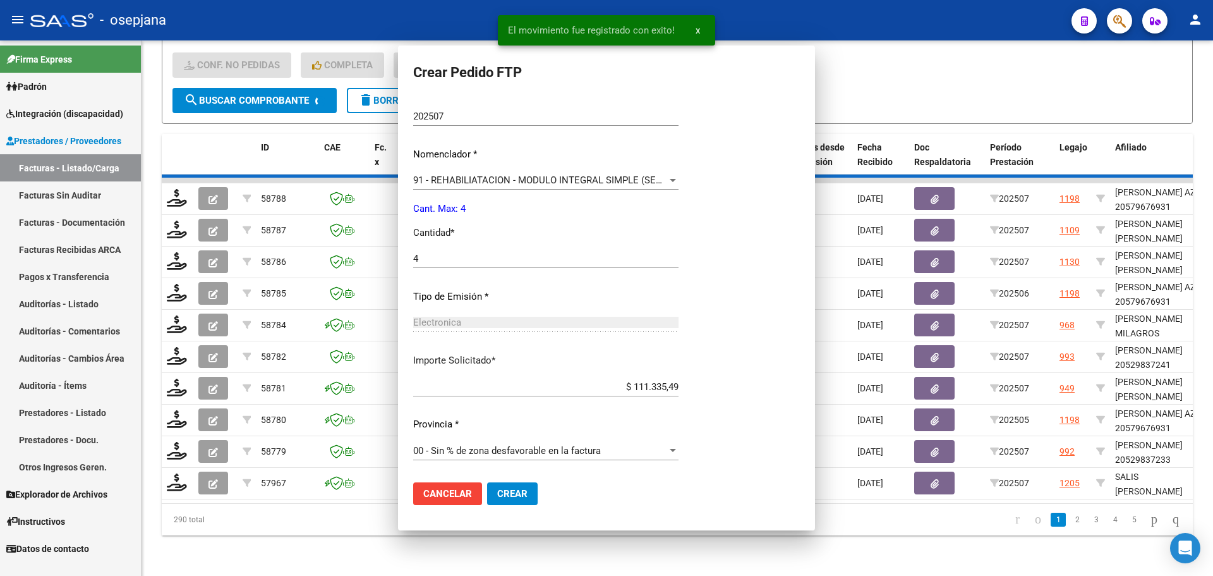
scroll to position [366, 0]
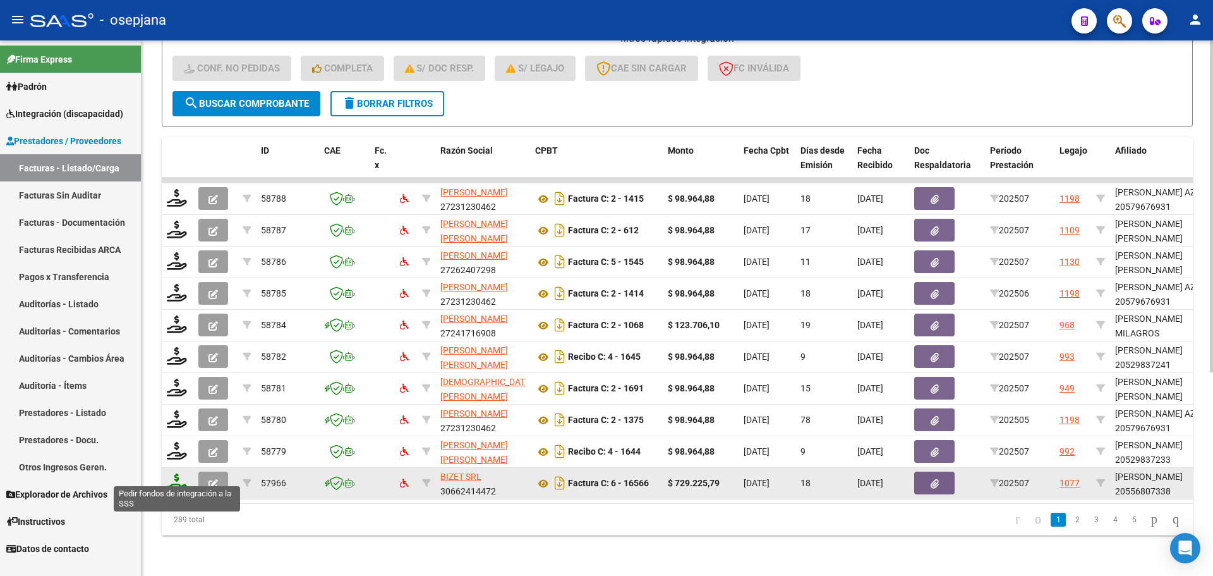
click at [179, 475] on icon at bounding box center [177, 482] width 20 height 18
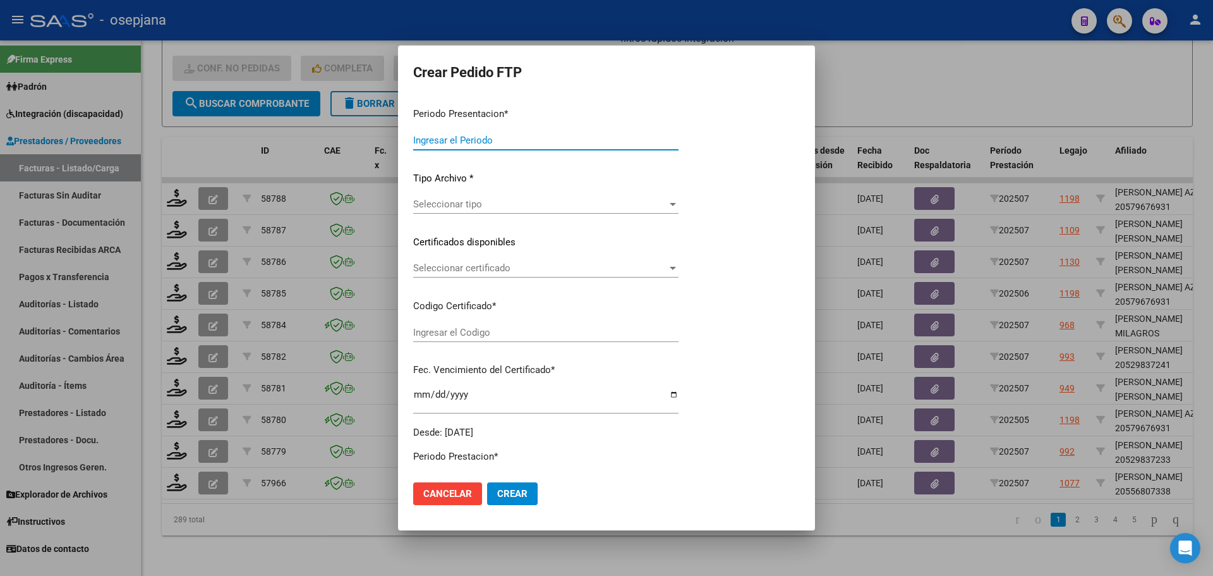
type input "202507"
type input "$ 729.225,79"
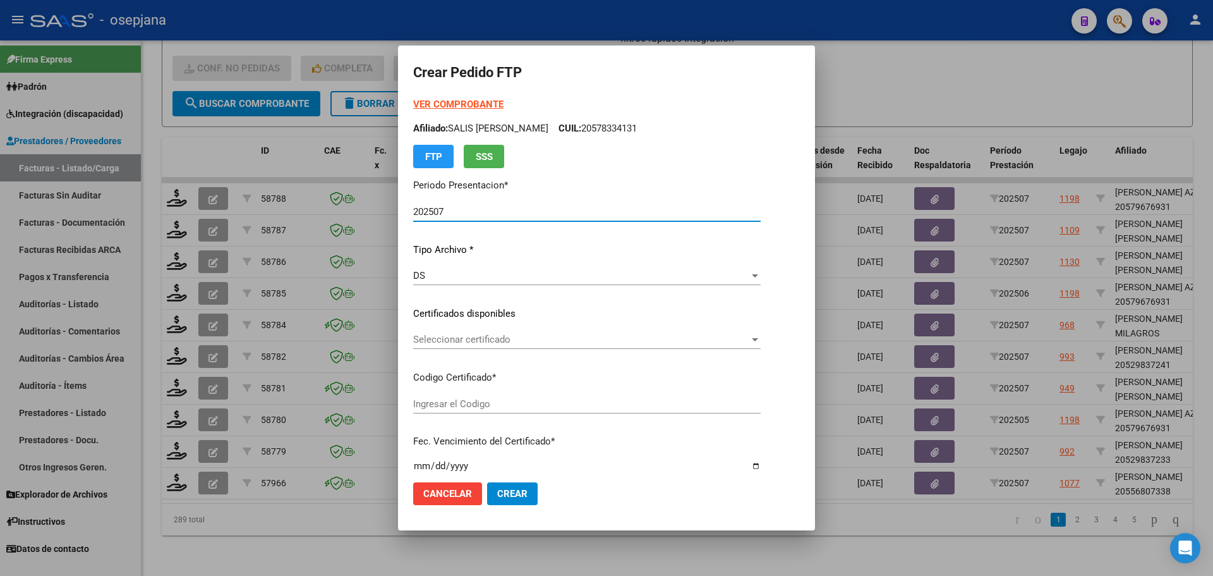
type input "ARG02000556807332024050820290508BSAS311"
type input "[DATE]"
click at [457, 339] on span "Seleccionar certificado" at bounding box center [567, 339] width 308 height 11
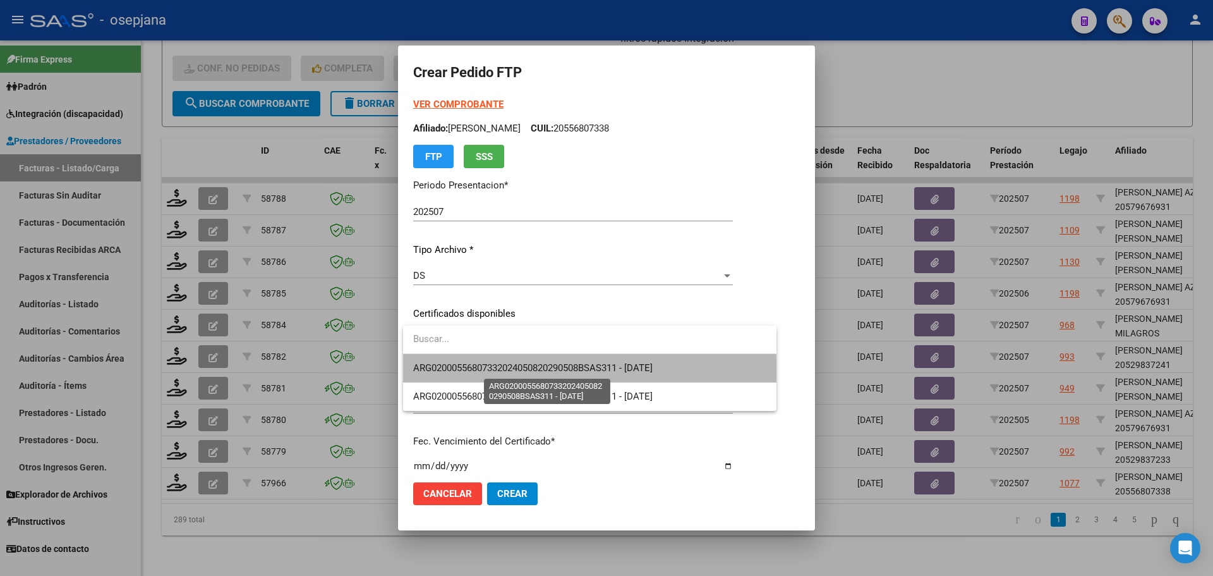
click at [464, 368] on span "ARG02000556807332024050820290508BSAS311 - [DATE]" at bounding box center [532, 367] width 239 height 11
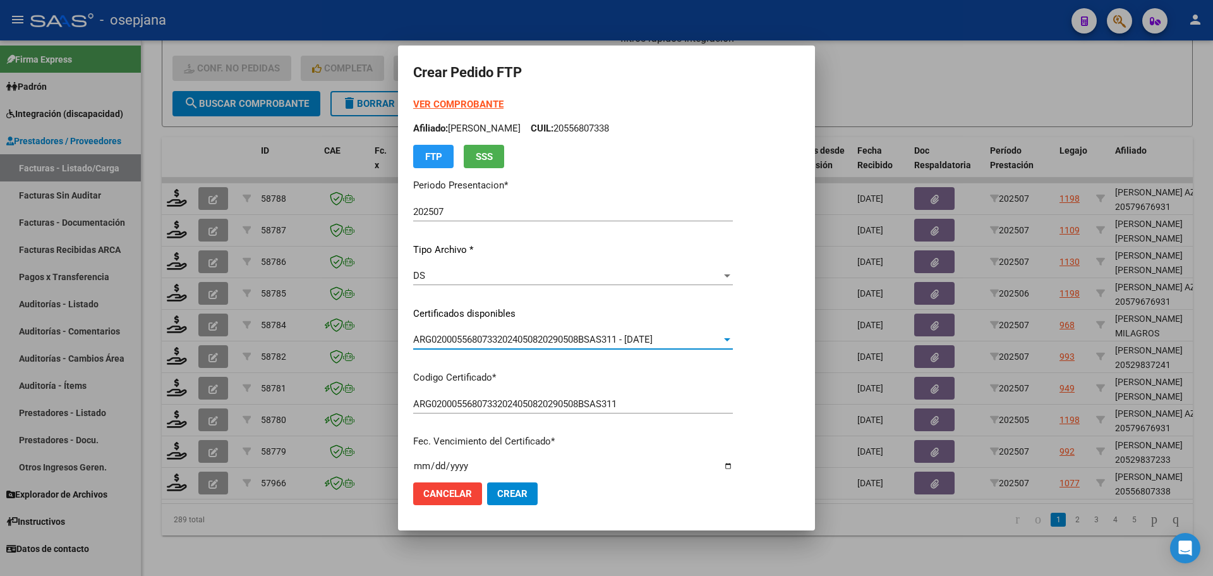
click at [484, 100] on strong "VER COMPROBANTE" at bounding box center [458, 104] width 90 height 11
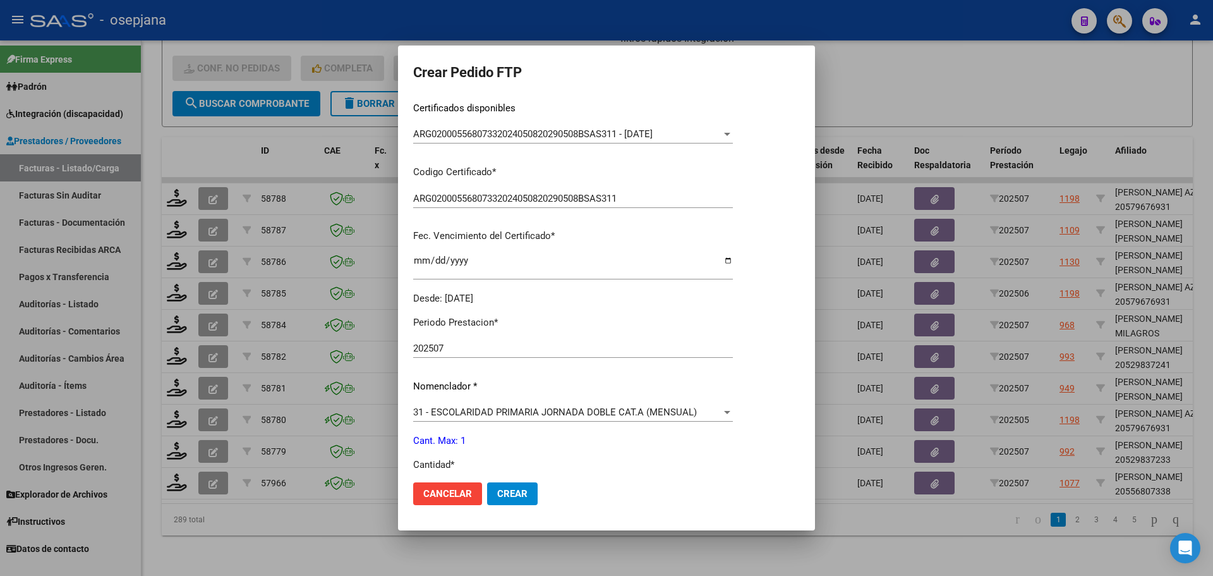
scroll to position [316, 0]
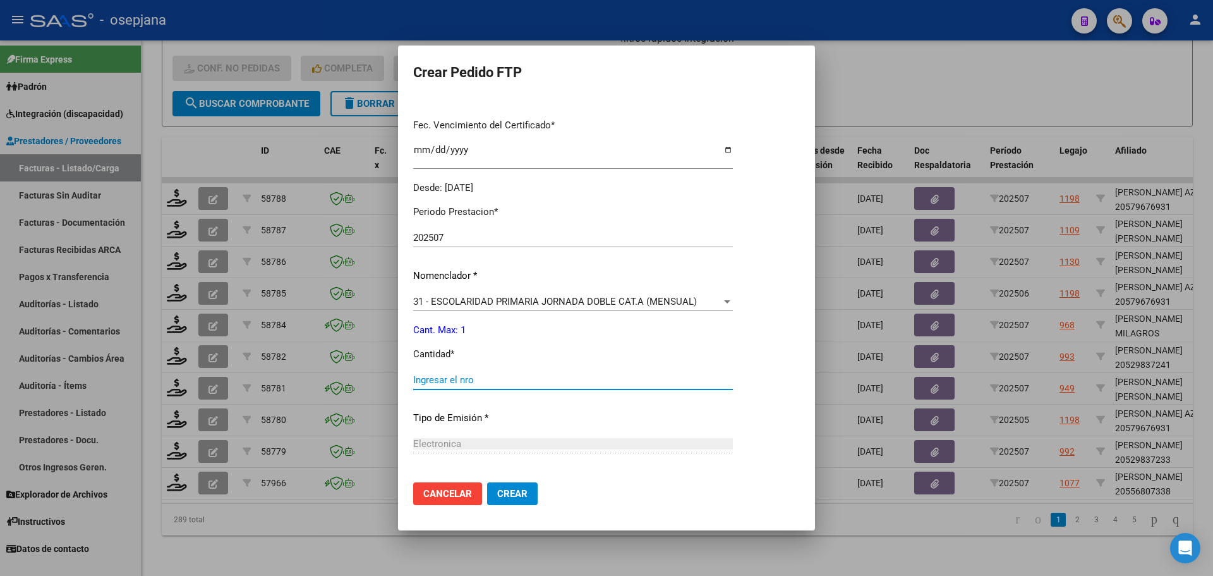
click at [429, 385] on input "Ingresar el nro" at bounding box center [573, 379] width 320 height 11
type input "1"
click at [512, 488] on span "Crear" at bounding box center [512, 493] width 30 height 11
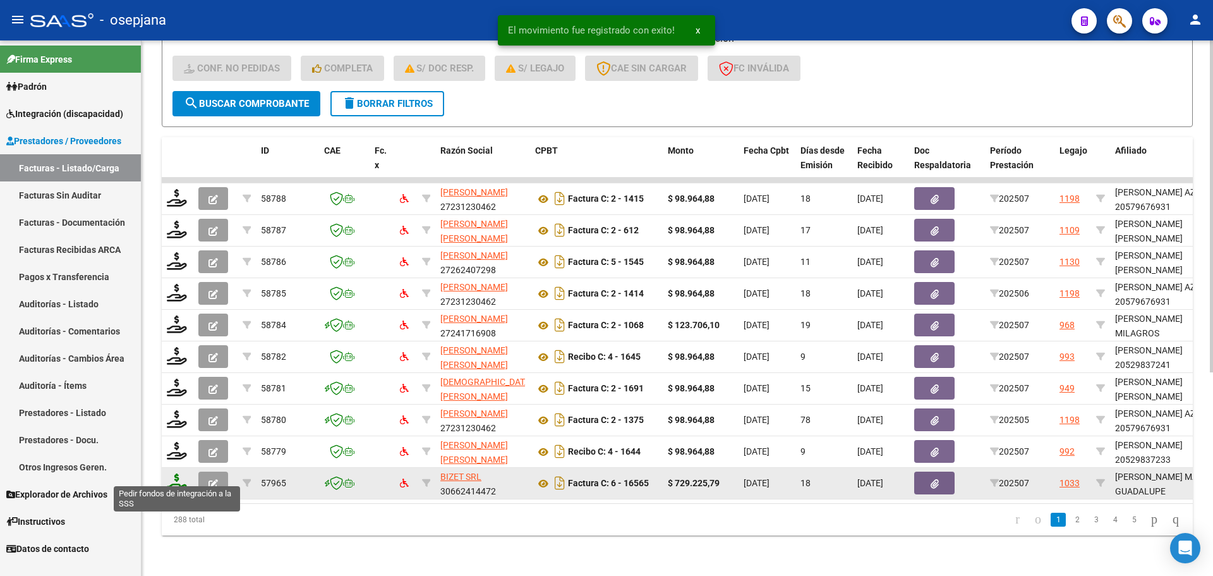
click at [177, 478] on icon at bounding box center [177, 482] width 20 height 18
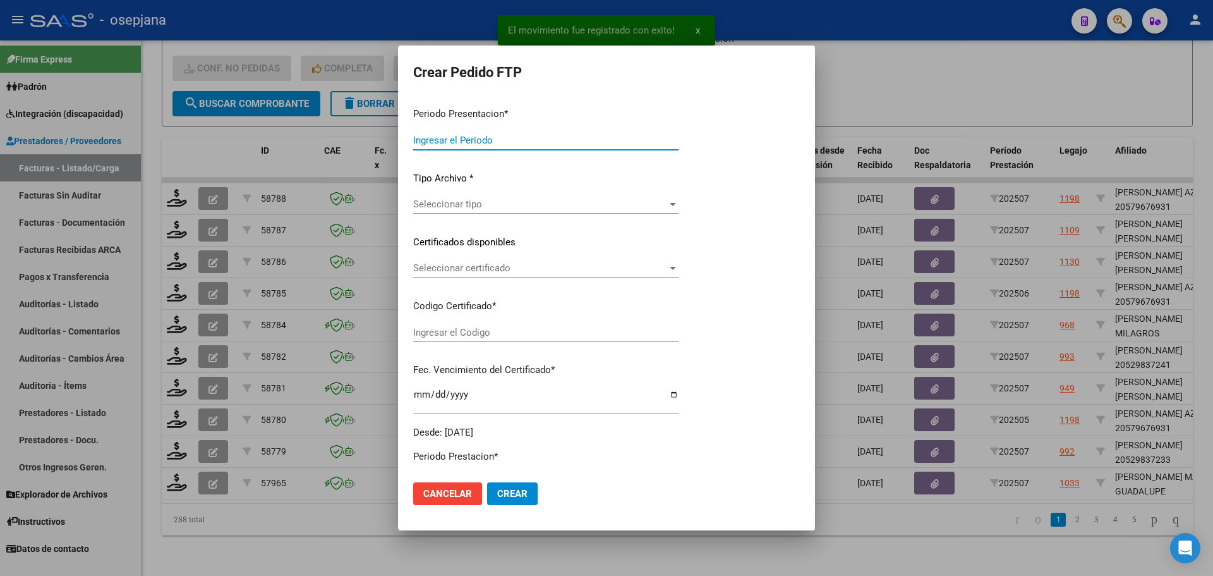
type input "202507"
type input "$ 729.225,79"
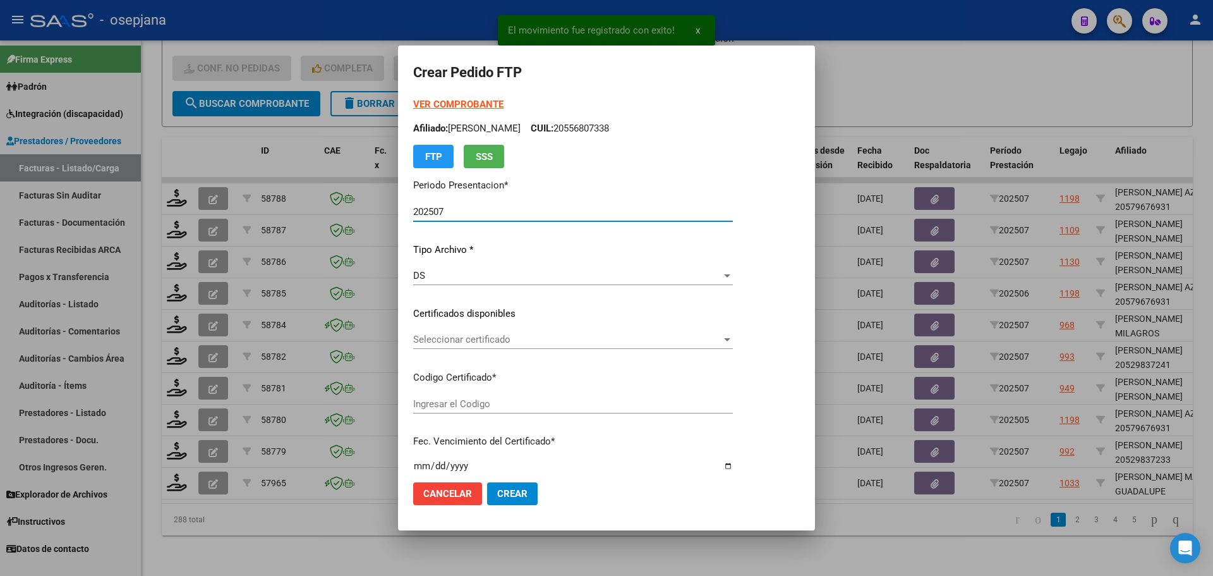
type input "ARG01000506864602022072220320722BSAS311"
type input "[DATE]"
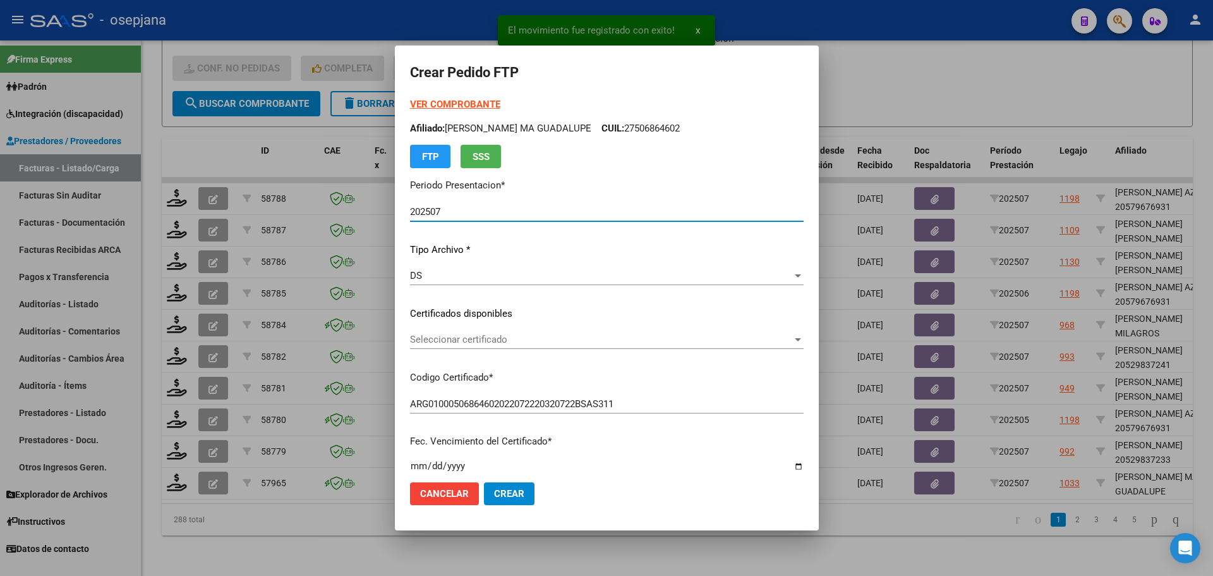
click at [540, 337] on span "Seleccionar certificado" at bounding box center [601, 339] width 382 height 11
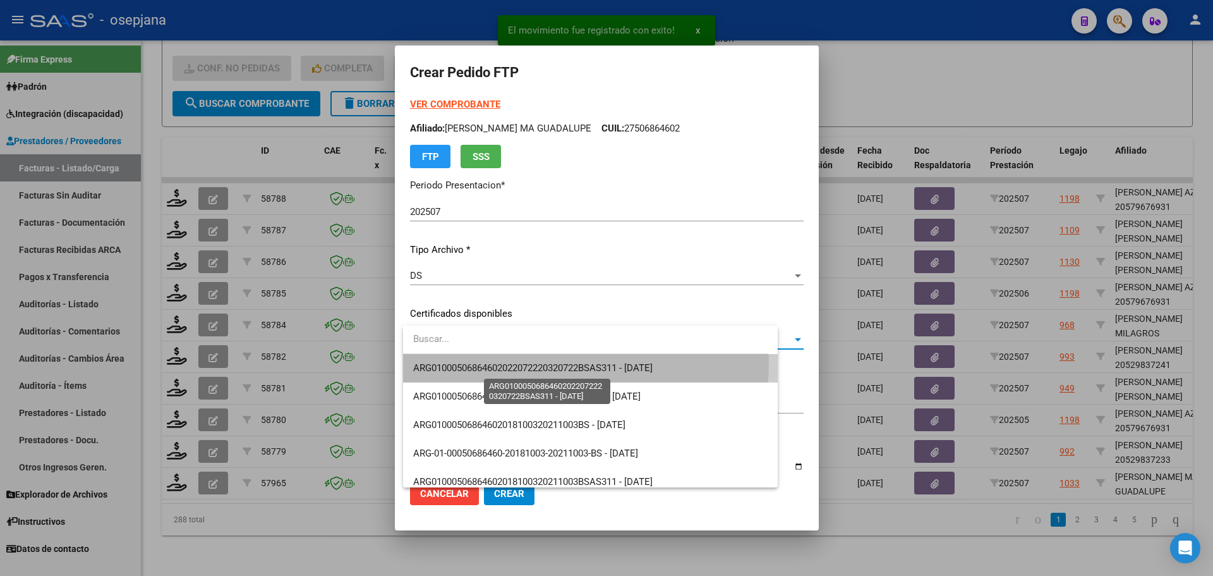
click at [550, 363] on span "ARG01000506864602022072220320722BSAS311 - [DATE]" at bounding box center [532, 367] width 239 height 11
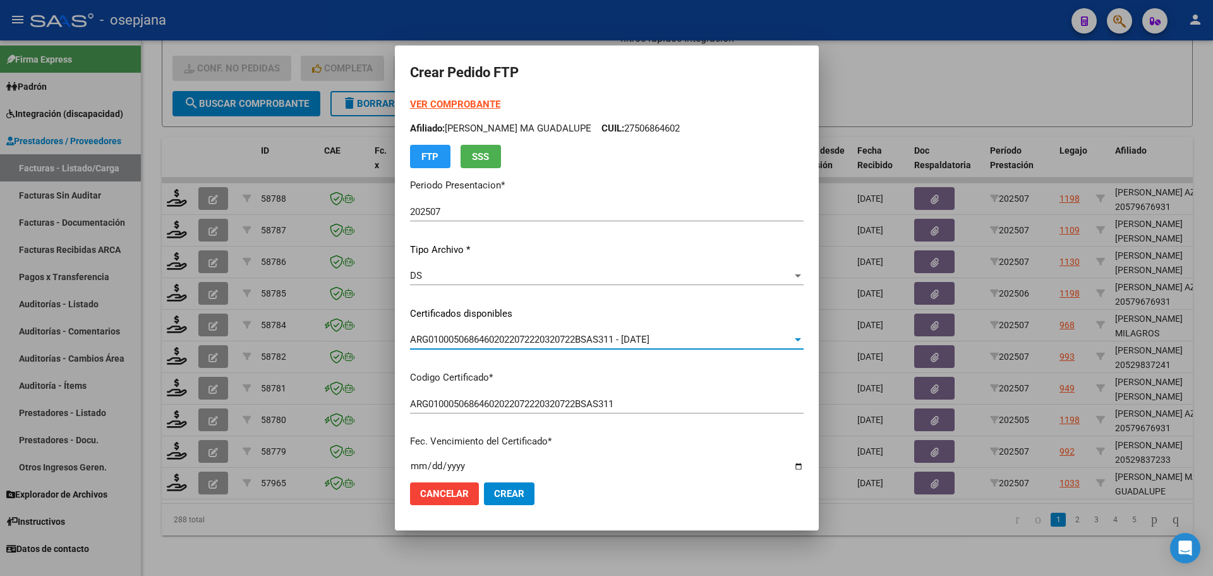
click at [461, 104] on strong "VER COMPROBANTE" at bounding box center [455, 104] width 90 height 11
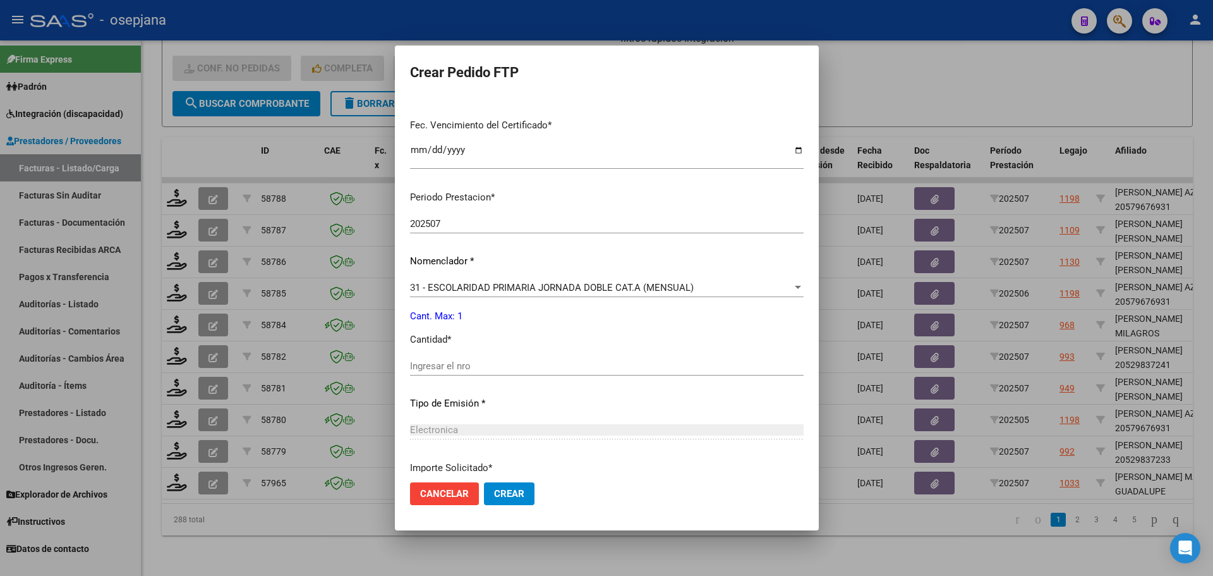
click at [454, 363] on input "Ingresar el nro" at bounding box center [607, 365] width 394 height 11
type input "1"
click at [521, 495] on span "Crear" at bounding box center [509, 493] width 30 height 11
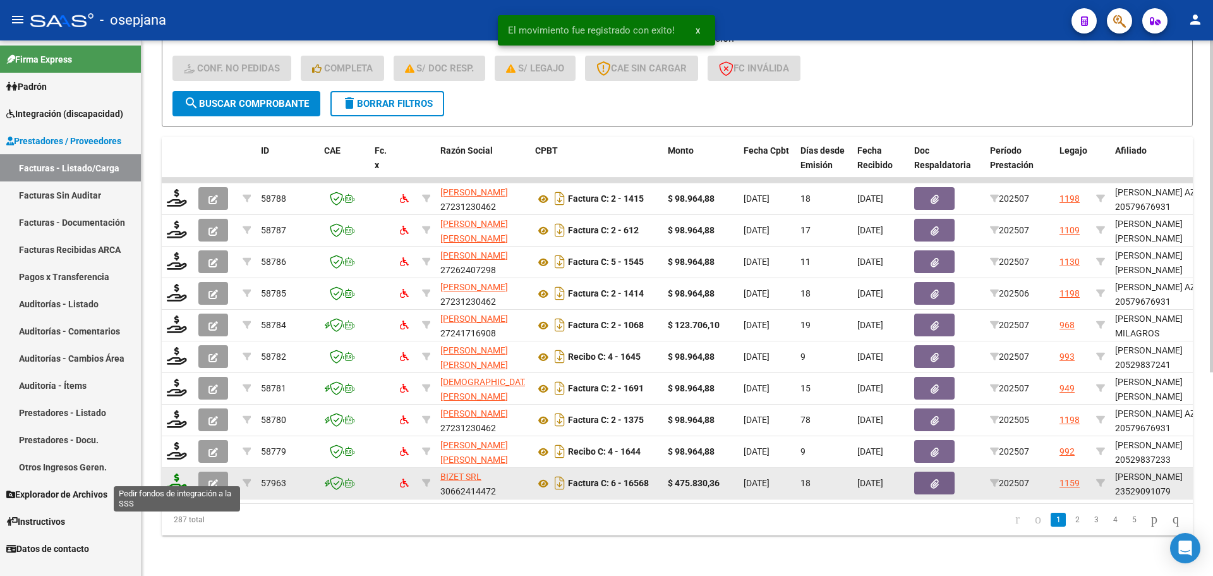
click at [179, 473] on icon at bounding box center [177, 482] width 20 height 18
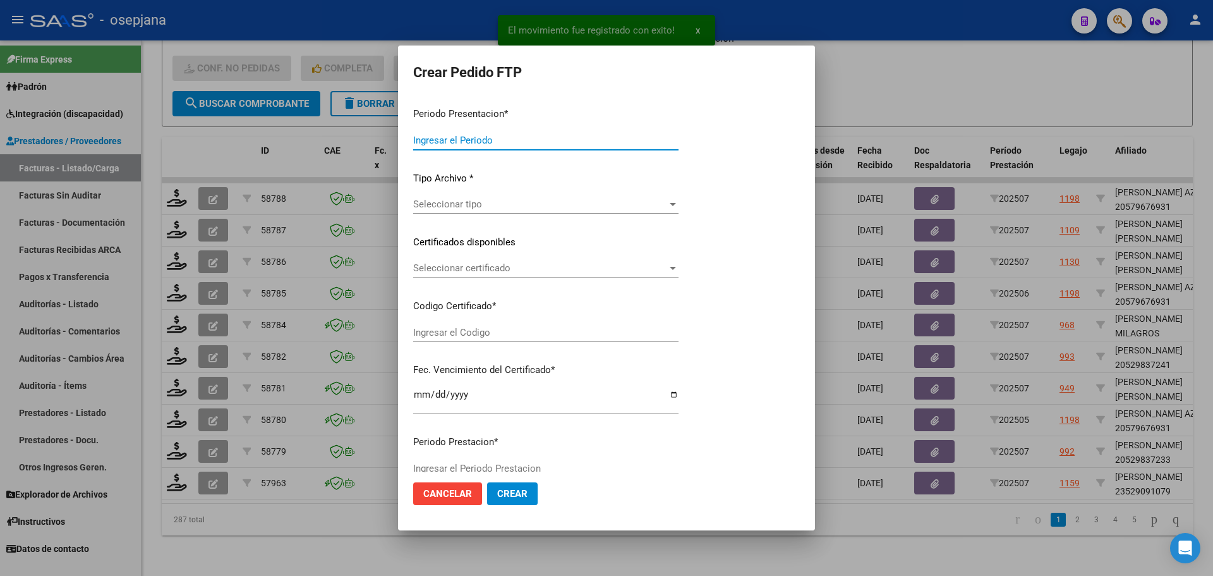
type input "202507"
type input "$ 475.830,36"
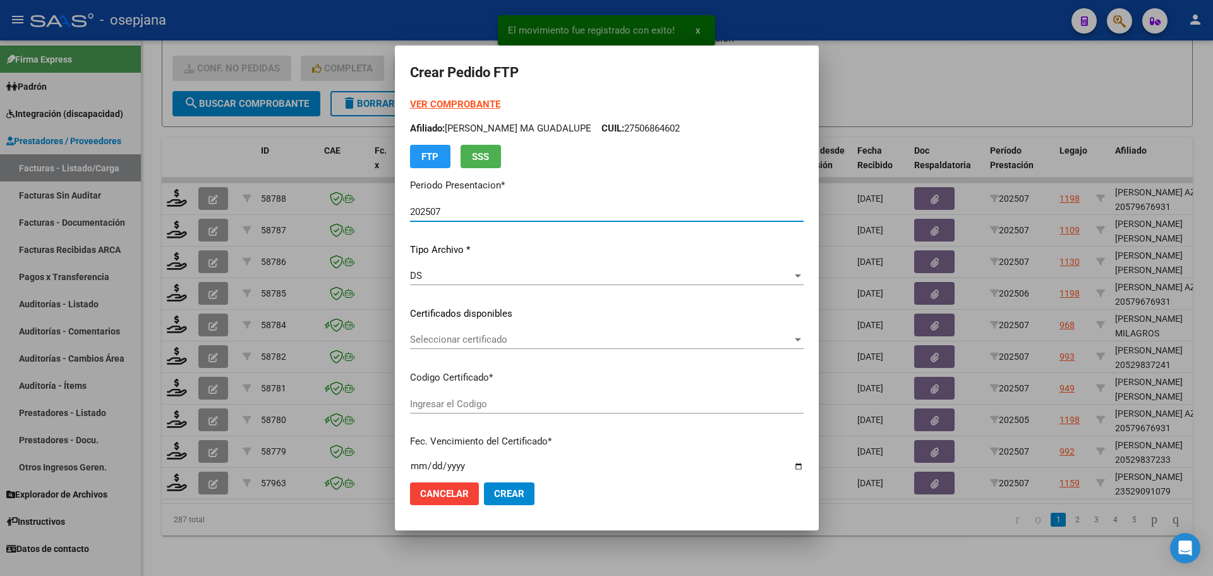
type input "ARG02000529091072024020220290202BSAS311"
type input "[DATE]"
click at [477, 344] on span "Seleccionar certificado" at bounding box center [601, 339] width 382 height 11
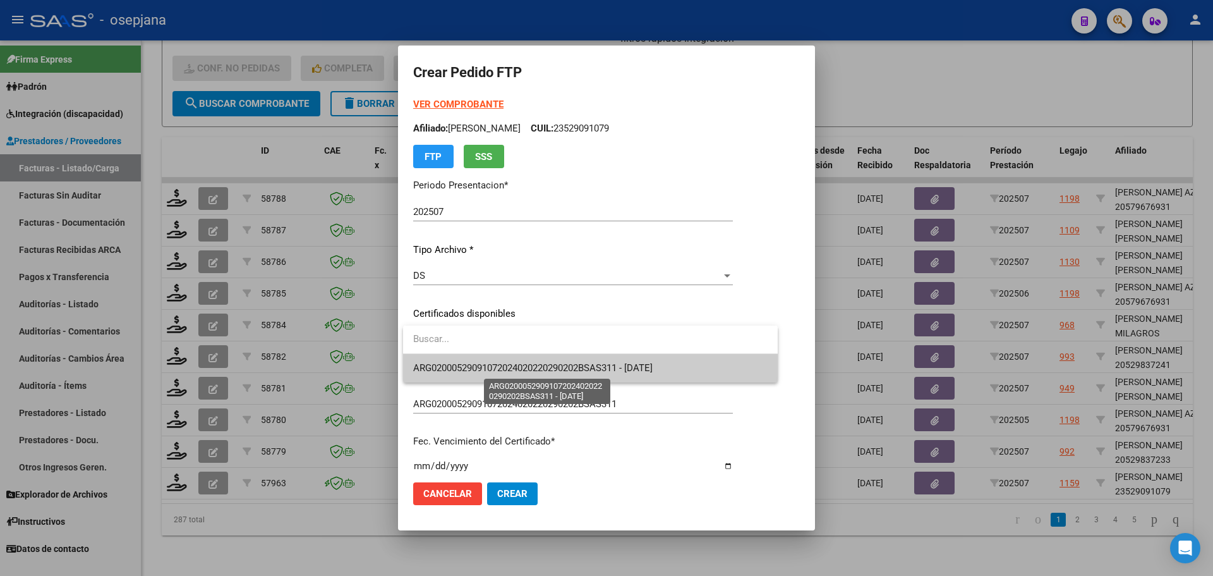
click at [480, 366] on span "ARG02000529091072024020220290202BSAS311 - [DATE]" at bounding box center [532, 367] width 239 height 11
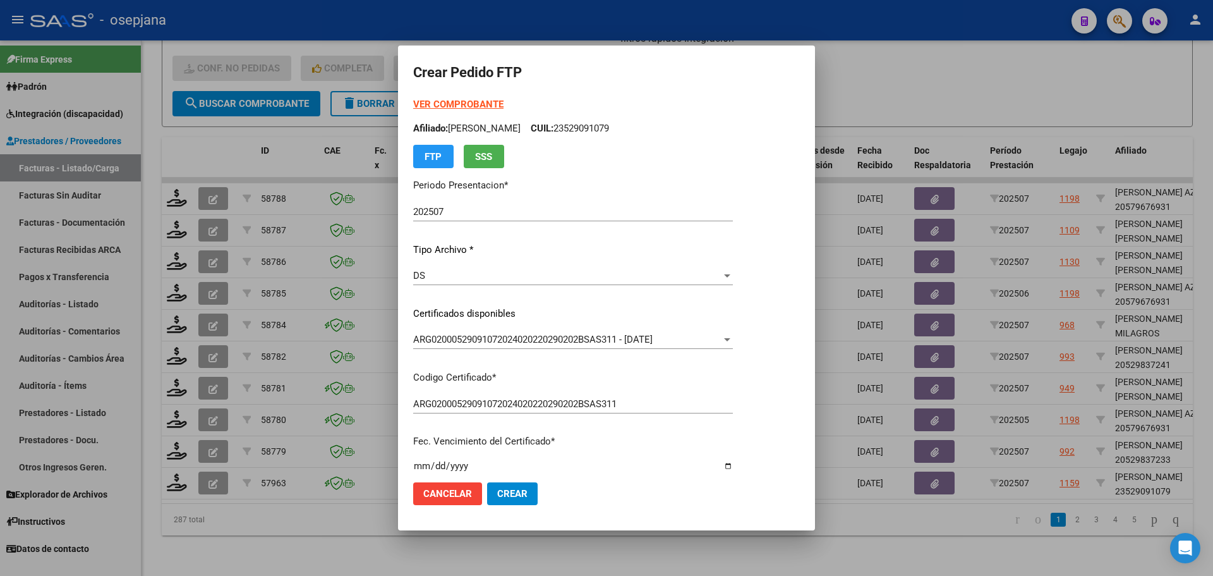
click at [488, 100] on strong "VER COMPROBANTE" at bounding box center [458, 104] width 90 height 11
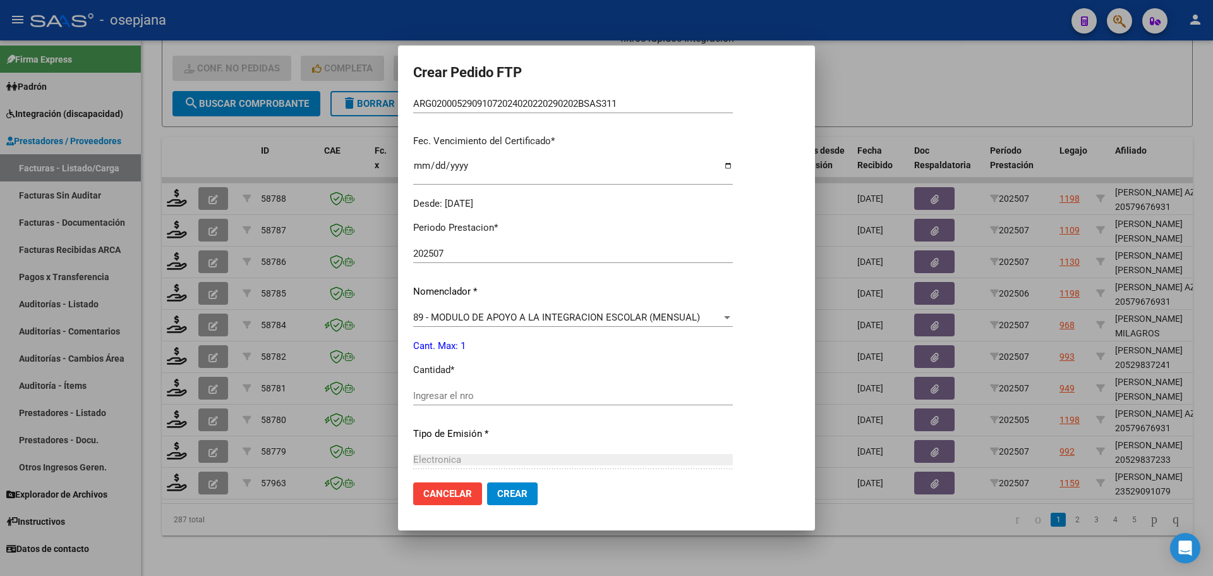
scroll to position [437, 0]
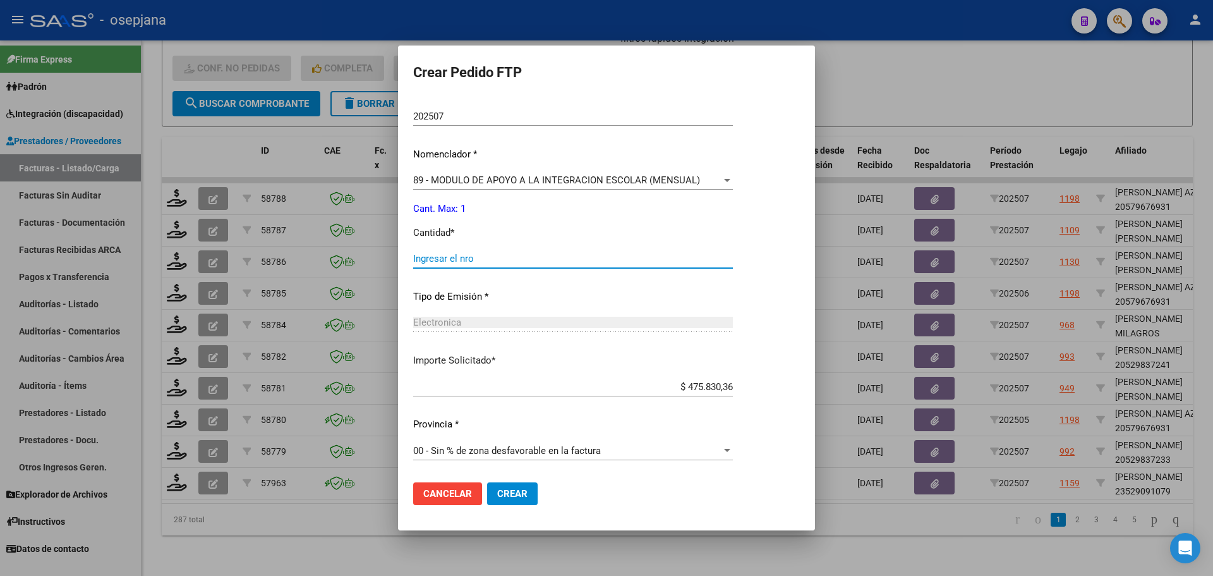
click at [469, 258] on input "Ingresar el nro" at bounding box center [573, 258] width 320 height 11
type input "1"
click at [525, 496] on span "Crear" at bounding box center [512, 493] width 30 height 11
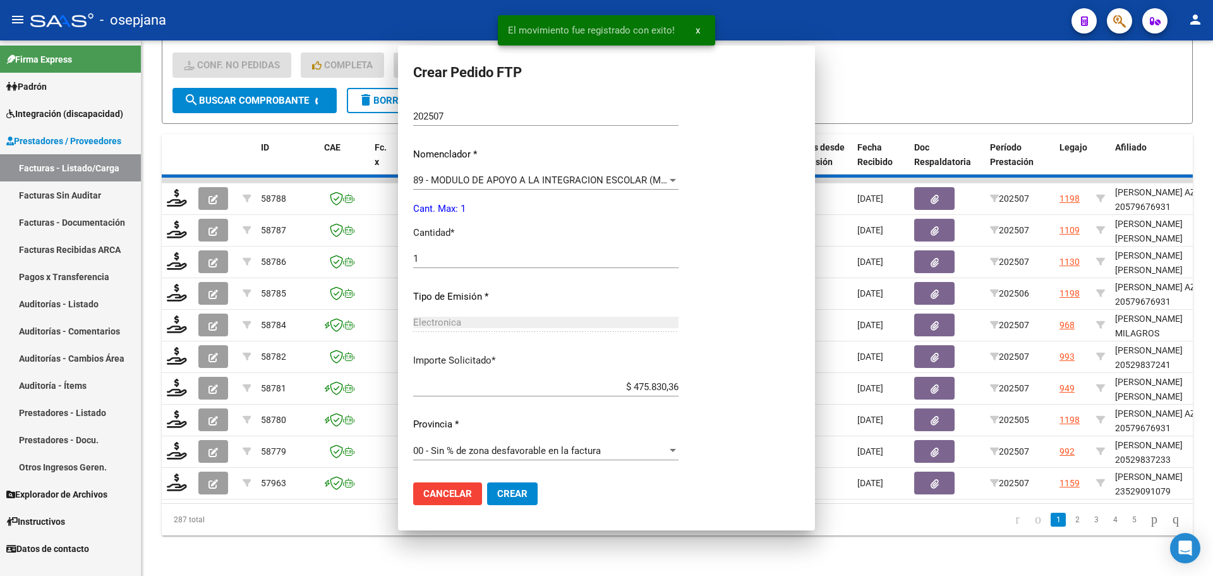
scroll to position [0, 0]
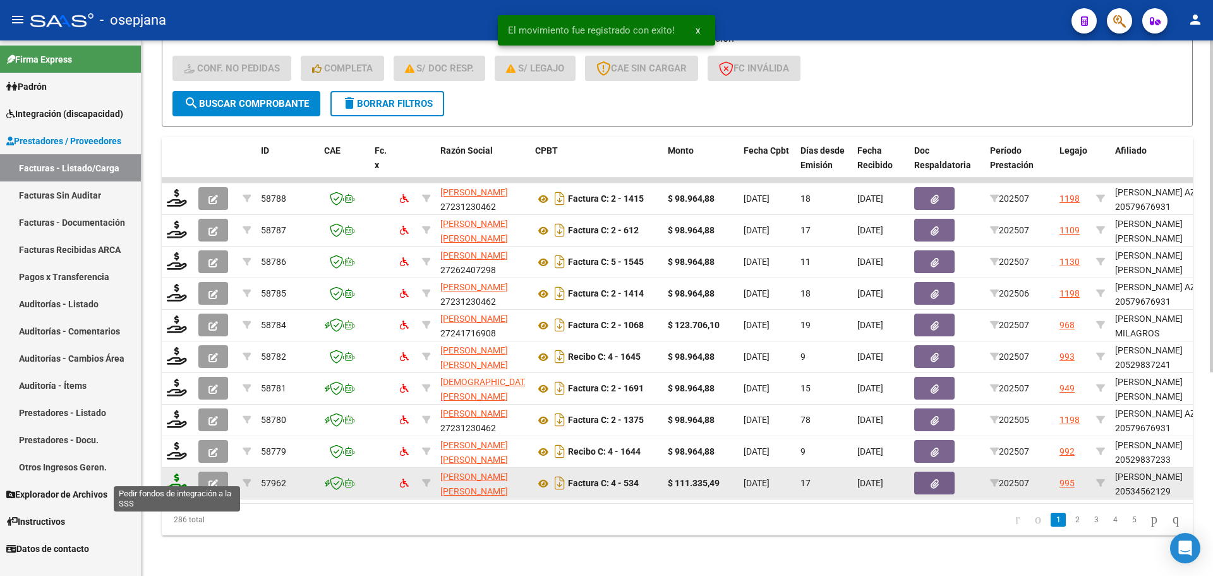
click at [178, 473] on icon at bounding box center [177, 482] width 20 height 18
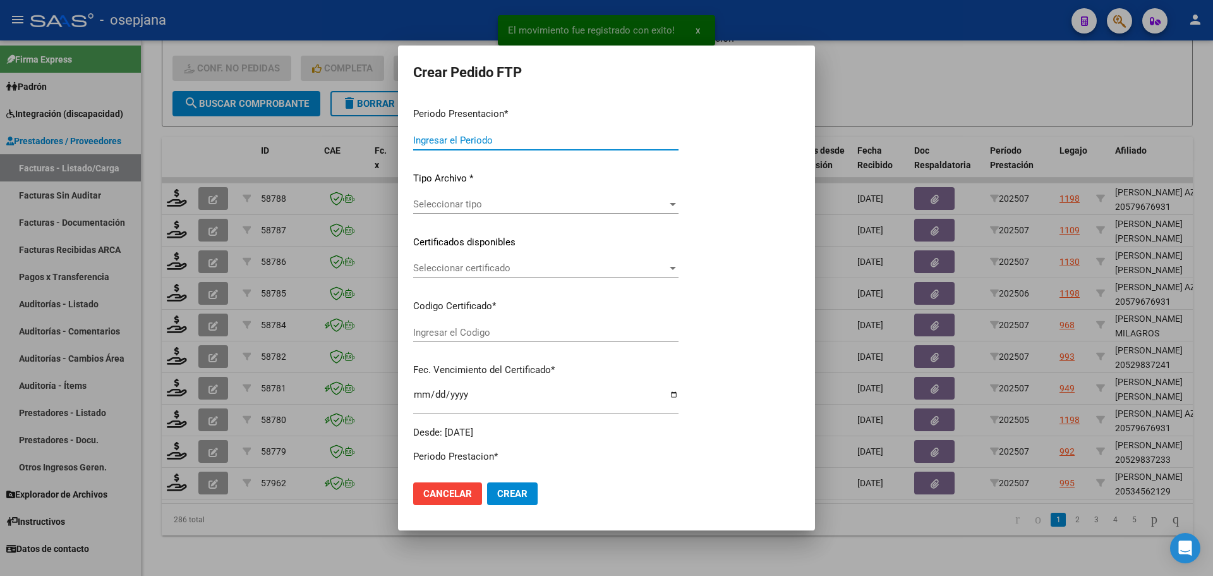
type input "202507"
type input "$ 111.335,49"
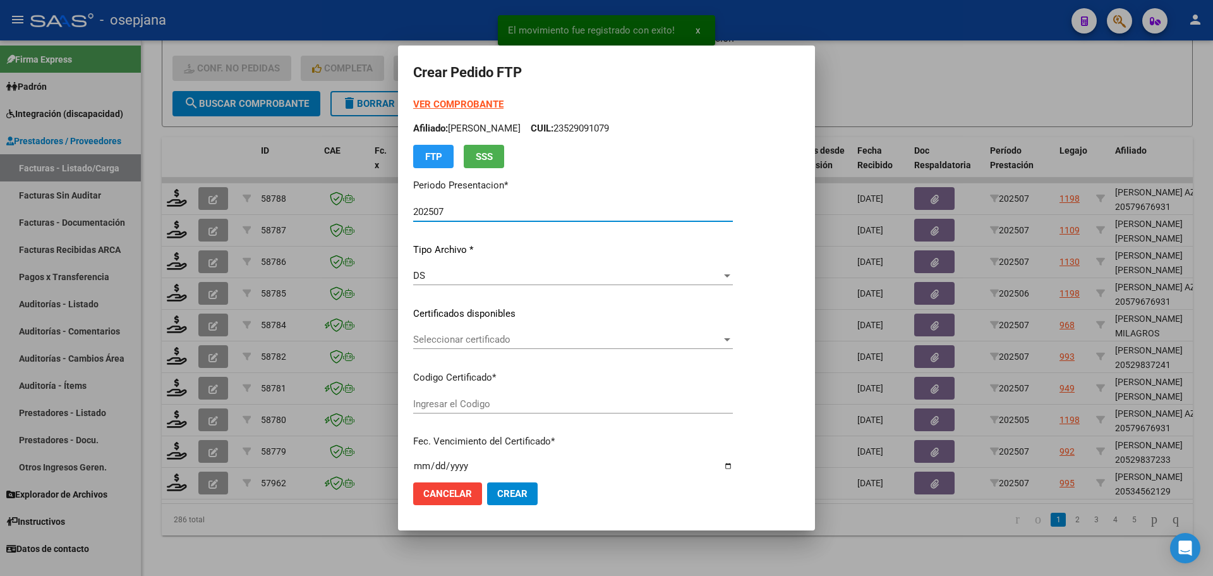
type input "E/T"
type input "[DATE]"
click at [475, 343] on span "Seleccionar certificado" at bounding box center [567, 339] width 308 height 11
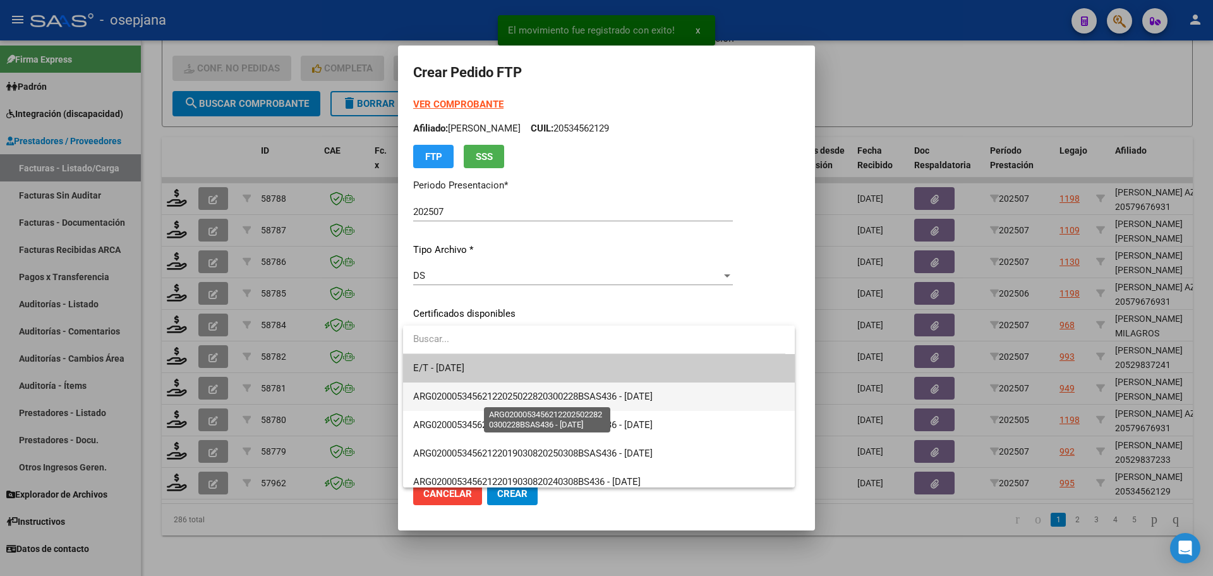
click at [488, 391] on span "ARG02000534562122025022820300228BSAS436 - [DATE]" at bounding box center [532, 395] width 239 height 11
type input "ARG02000534562122025022820300228BSAS436"
type input "[DATE]"
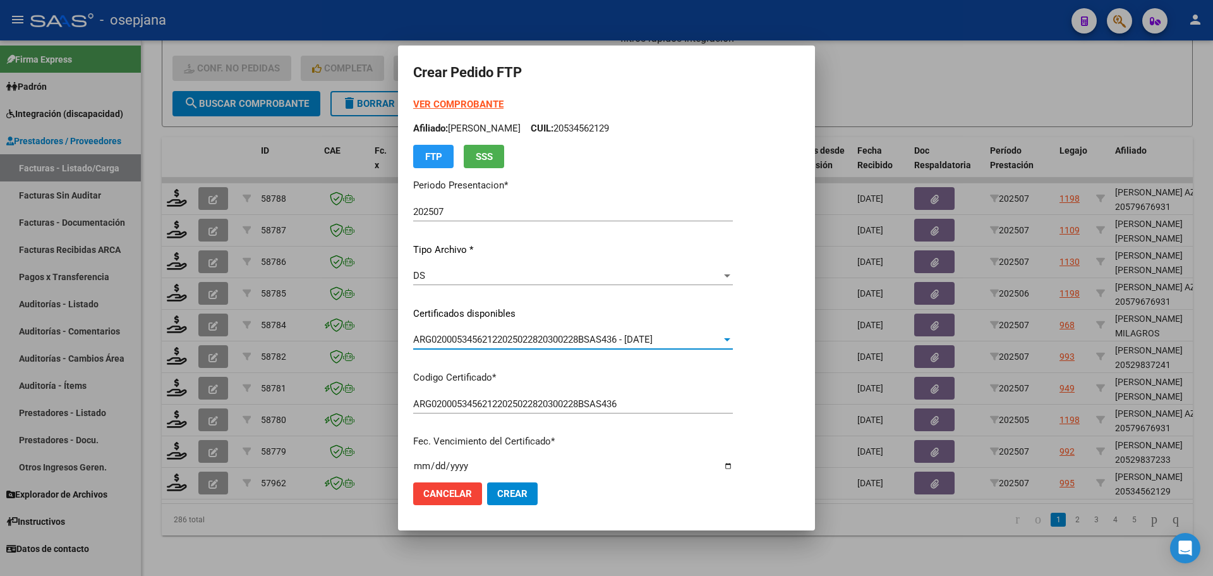
click at [479, 101] on strong "VER COMPROBANTE" at bounding box center [458, 104] width 90 height 11
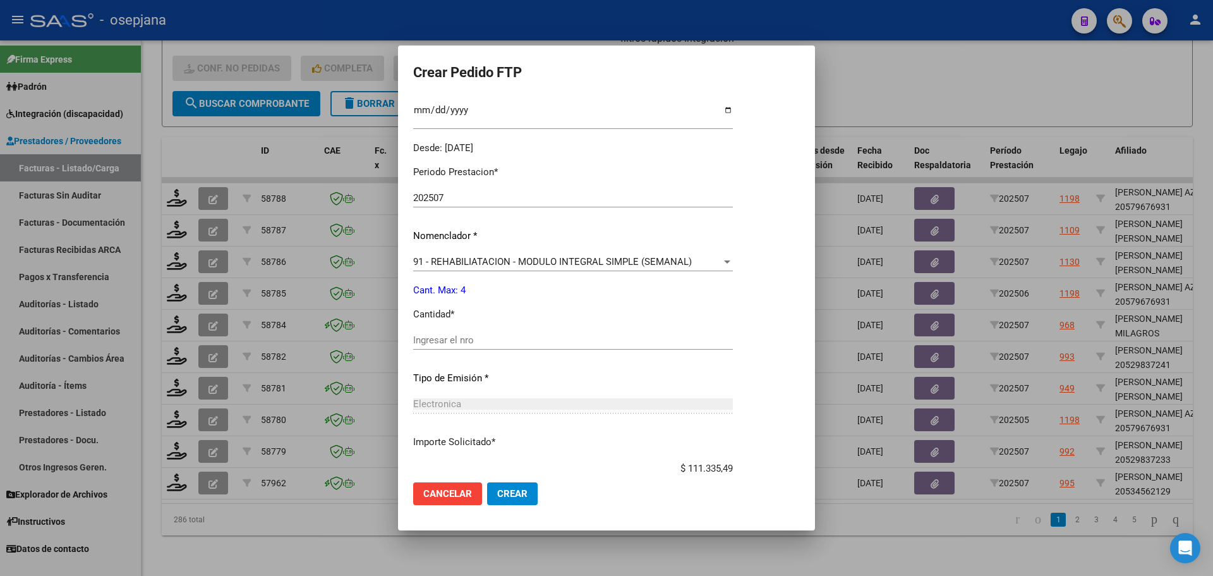
scroll to position [379, 0]
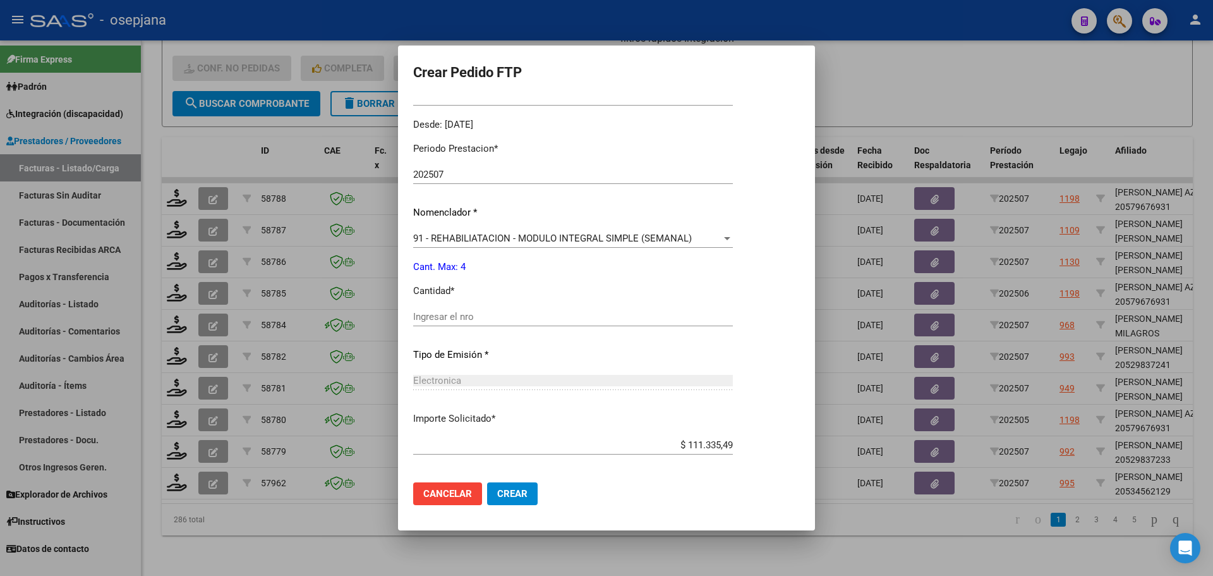
click at [460, 310] on div "Ingresar el nro" at bounding box center [573, 316] width 320 height 19
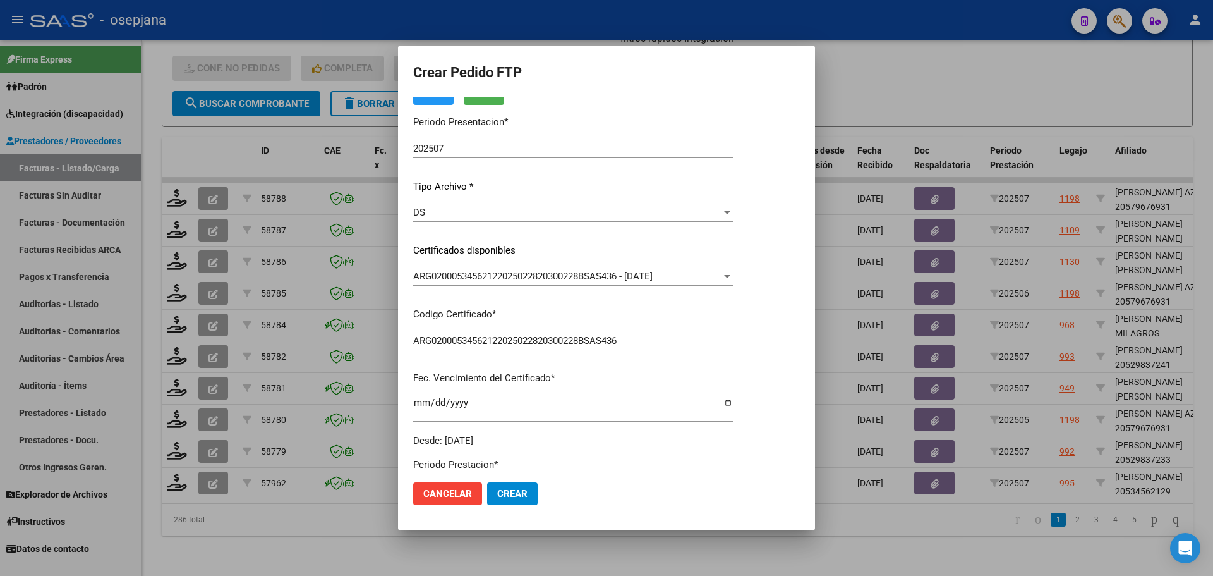
scroll to position [0, 0]
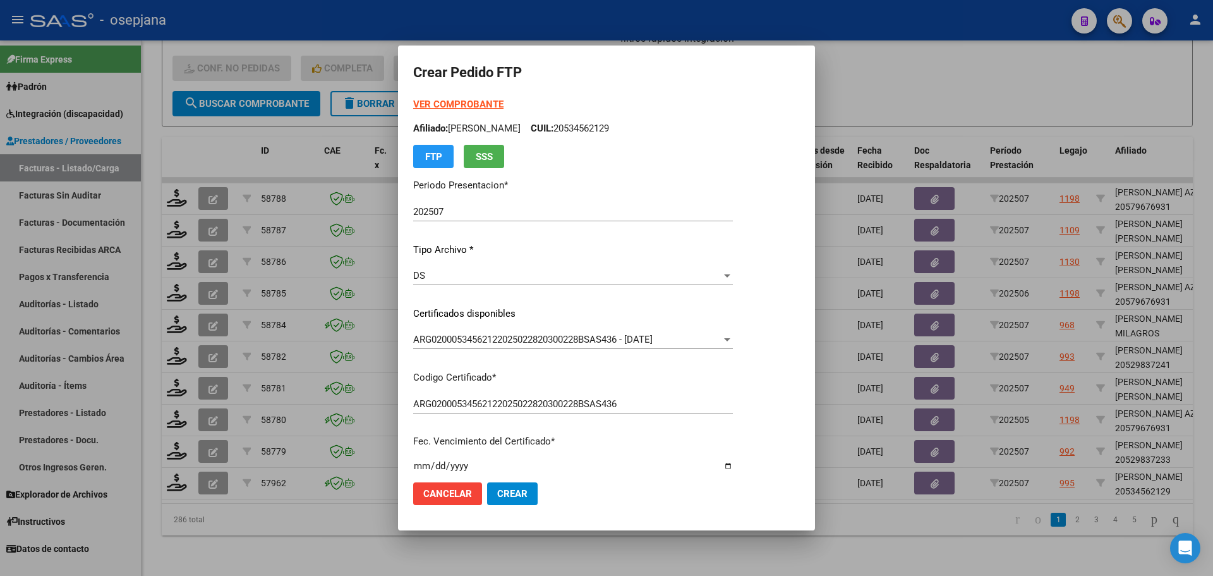
type input "4"
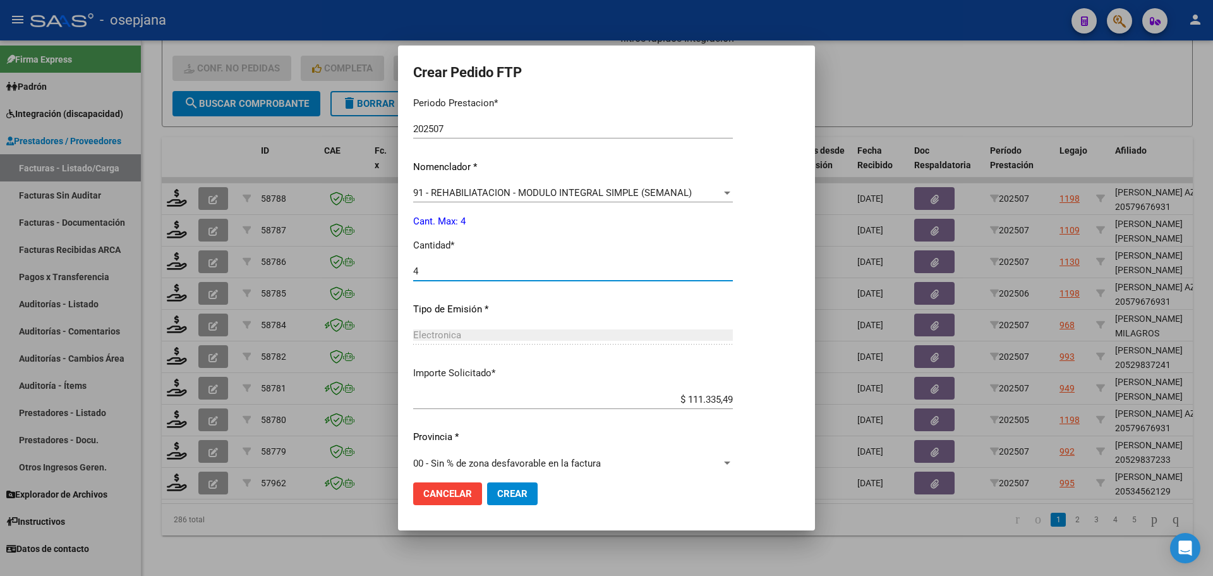
scroll to position [437, 0]
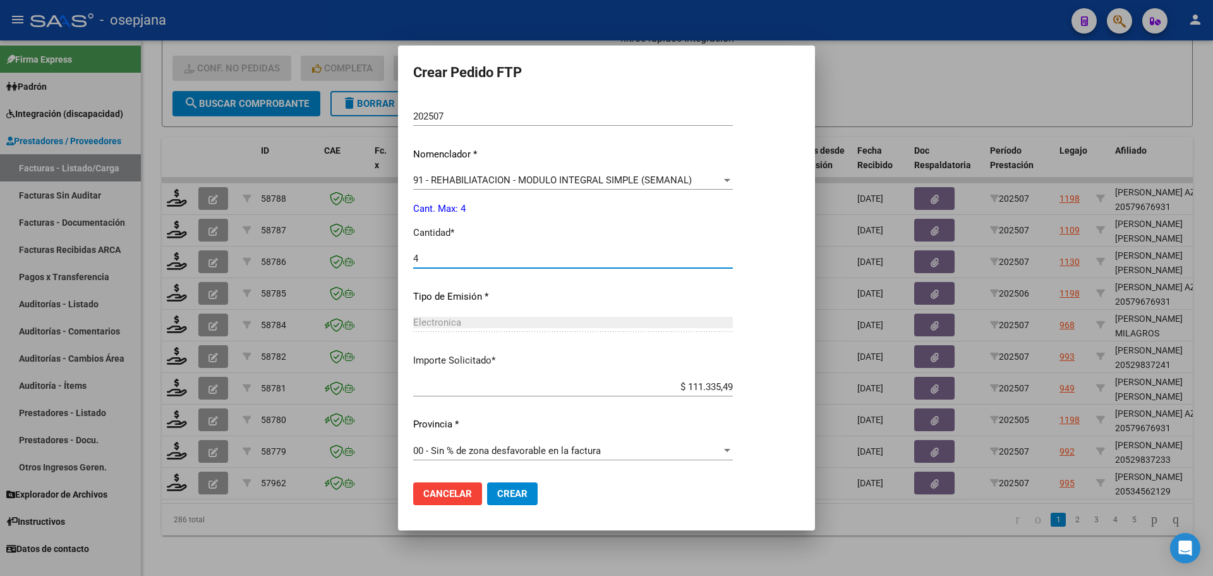
click at [514, 499] on button "Crear" at bounding box center [512, 493] width 51 height 23
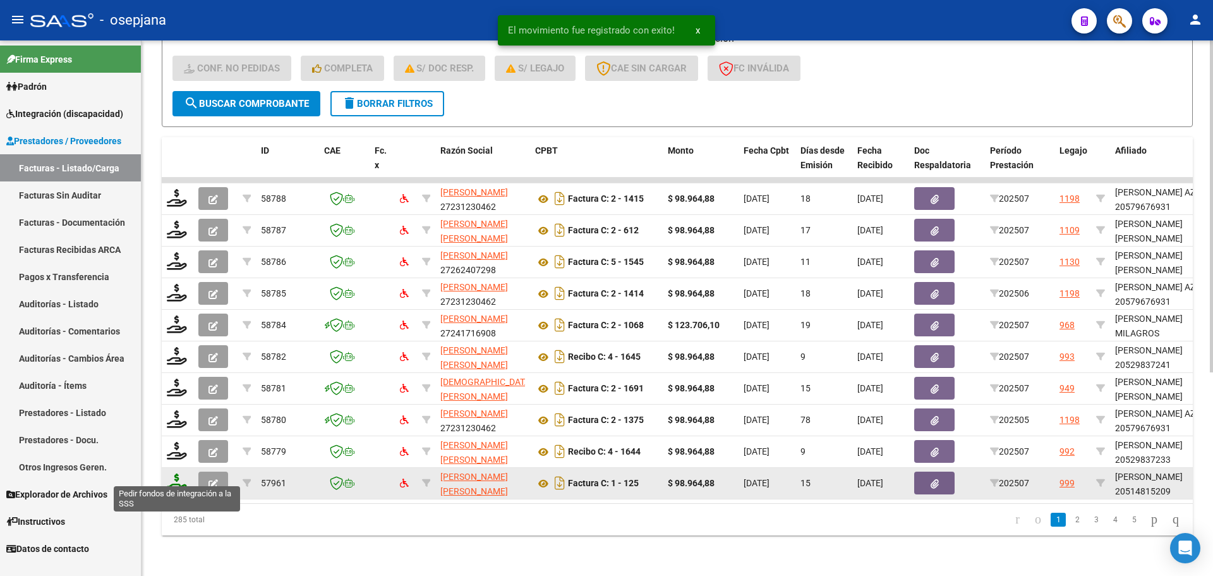
click at [179, 473] on icon at bounding box center [177, 482] width 20 height 18
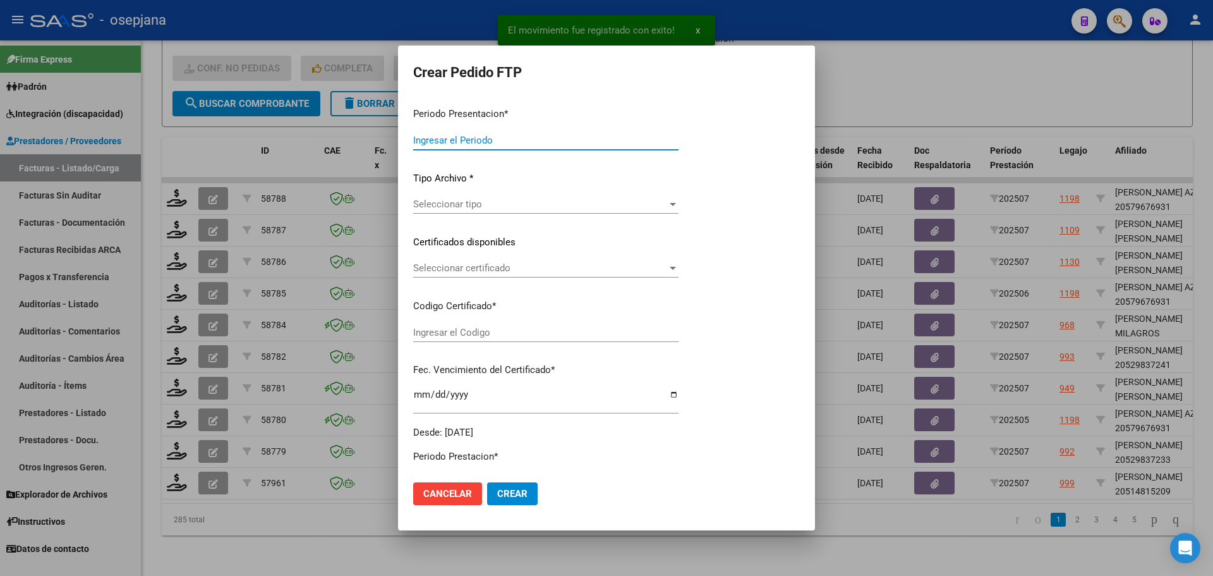
type input "202507"
type input "$ 98.964,88"
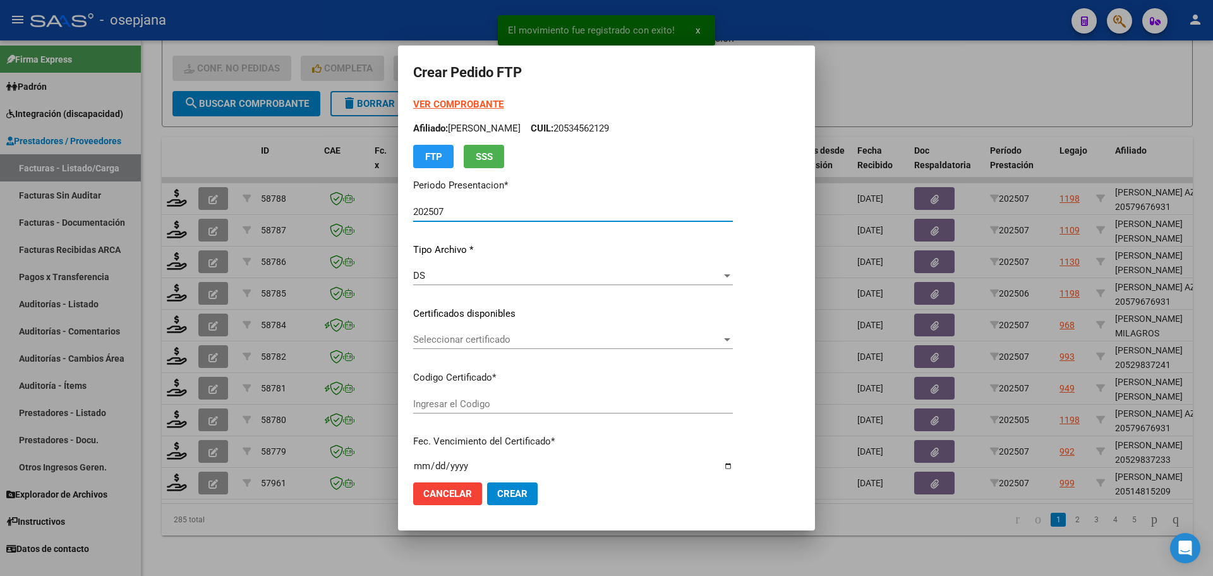
type input "SIN/NRO"
type input "[DATE]"
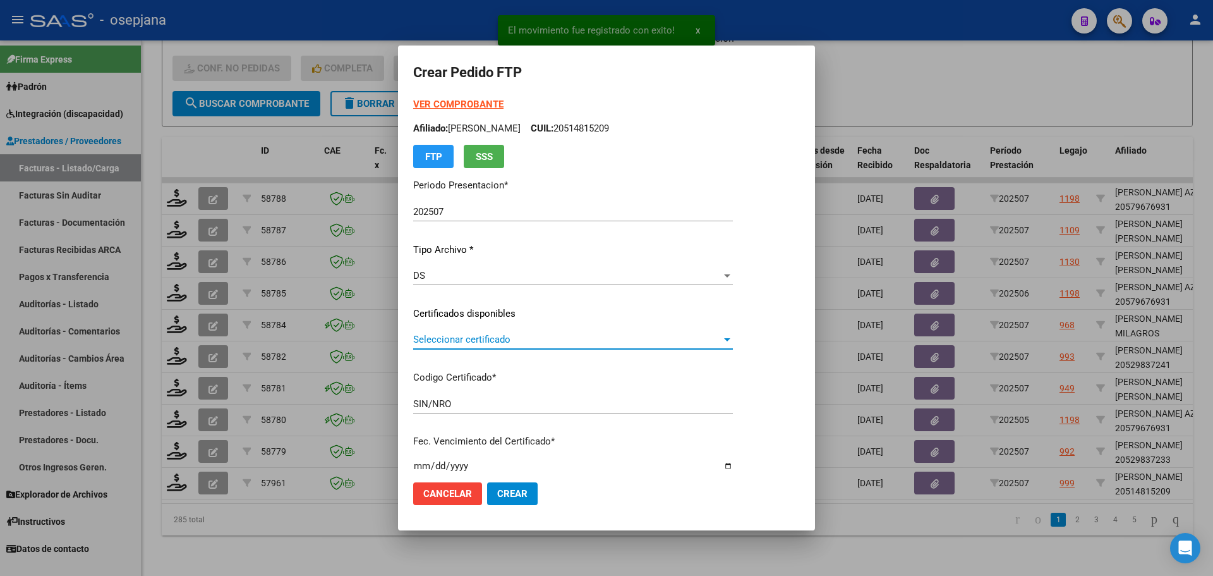
click at [534, 338] on span "Seleccionar certificado" at bounding box center [567, 339] width 308 height 11
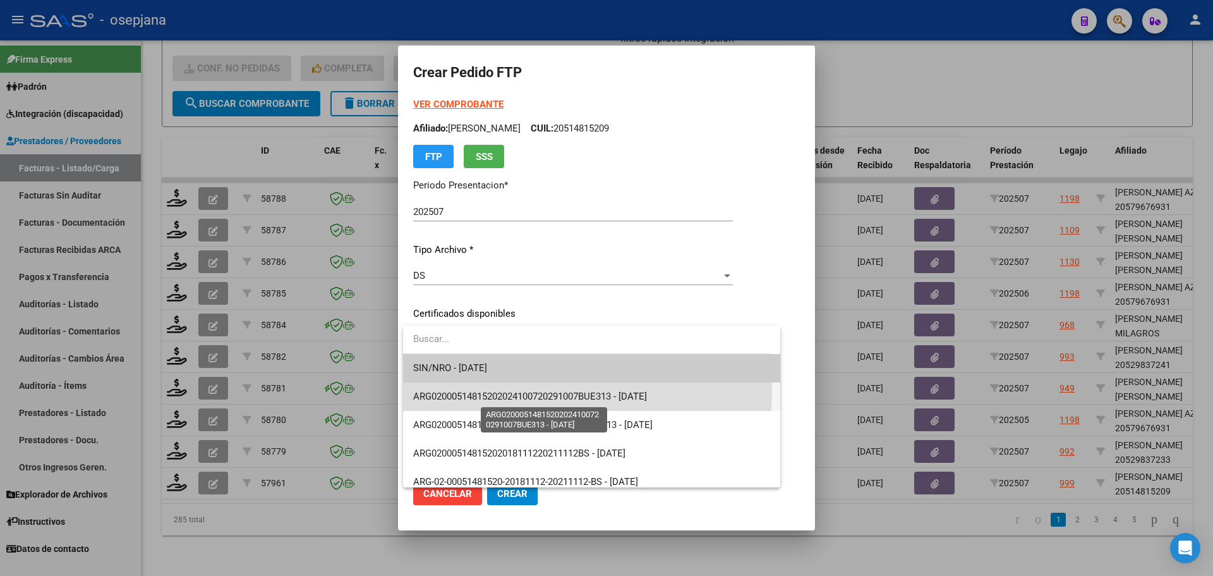
click at [546, 391] on span "ARG02000514815202024100720291007BUE313 - [DATE]" at bounding box center [530, 395] width 234 height 11
type input "ARG02000514815202024100720291007BUE313"
type input "[DATE]"
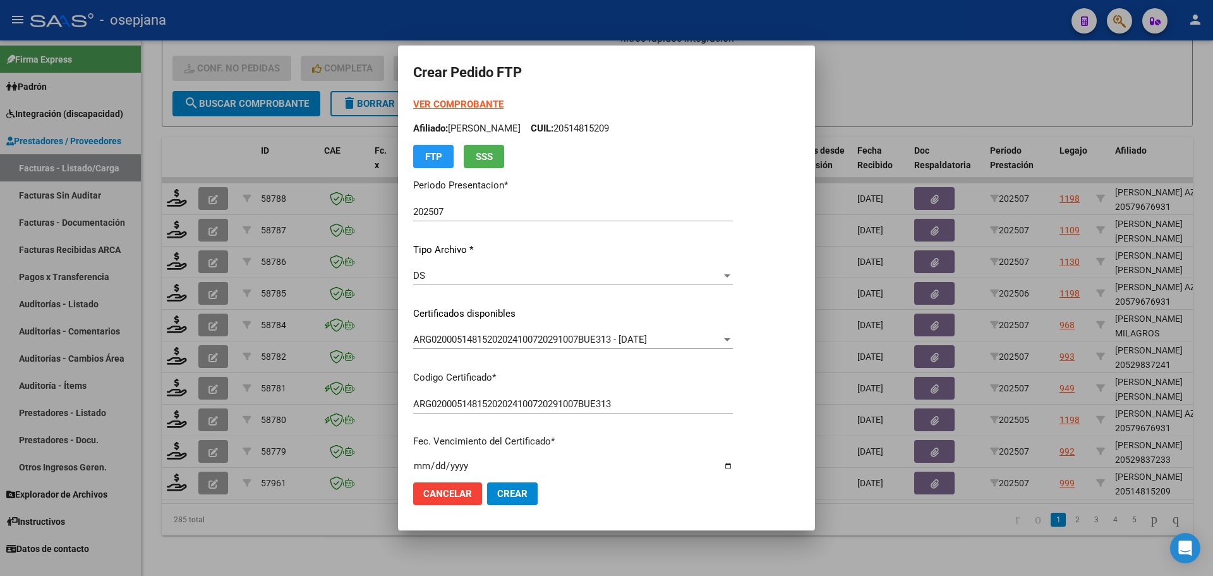
click at [483, 103] on strong "VER COMPROBANTE" at bounding box center [458, 104] width 90 height 11
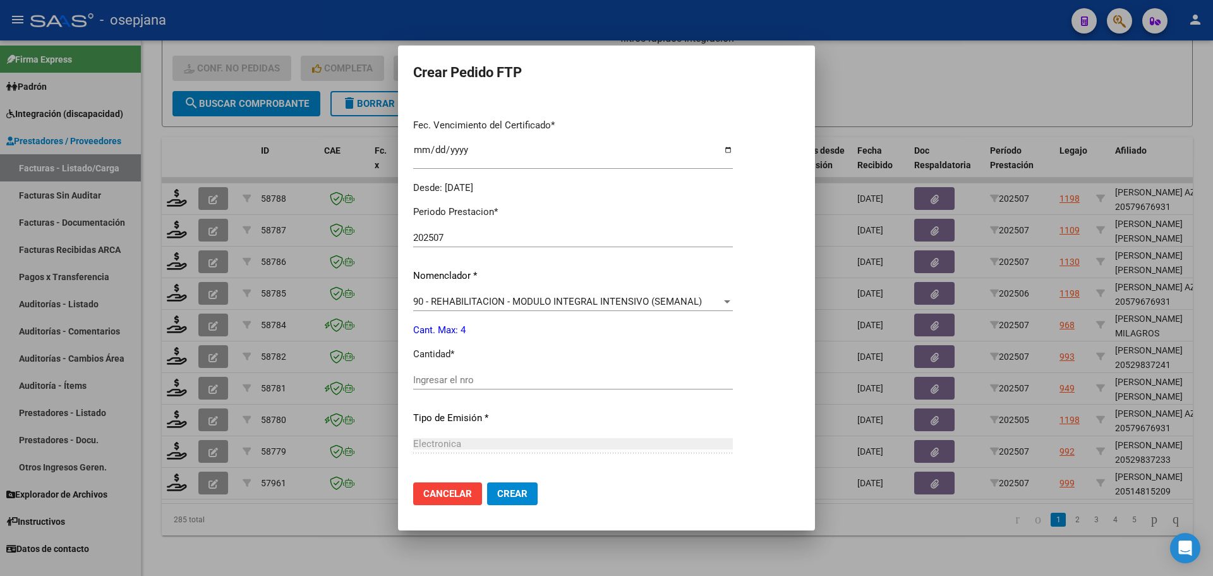
click at [461, 378] on input "Ingresar el nro" at bounding box center [573, 379] width 320 height 11
type input "4"
click at [510, 506] on mat-dialog-actions "Cancelar Crear" at bounding box center [606, 493] width 387 height 43
click at [514, 495] on span "Crear" at bounding box center [512, 493] width 30 height 11
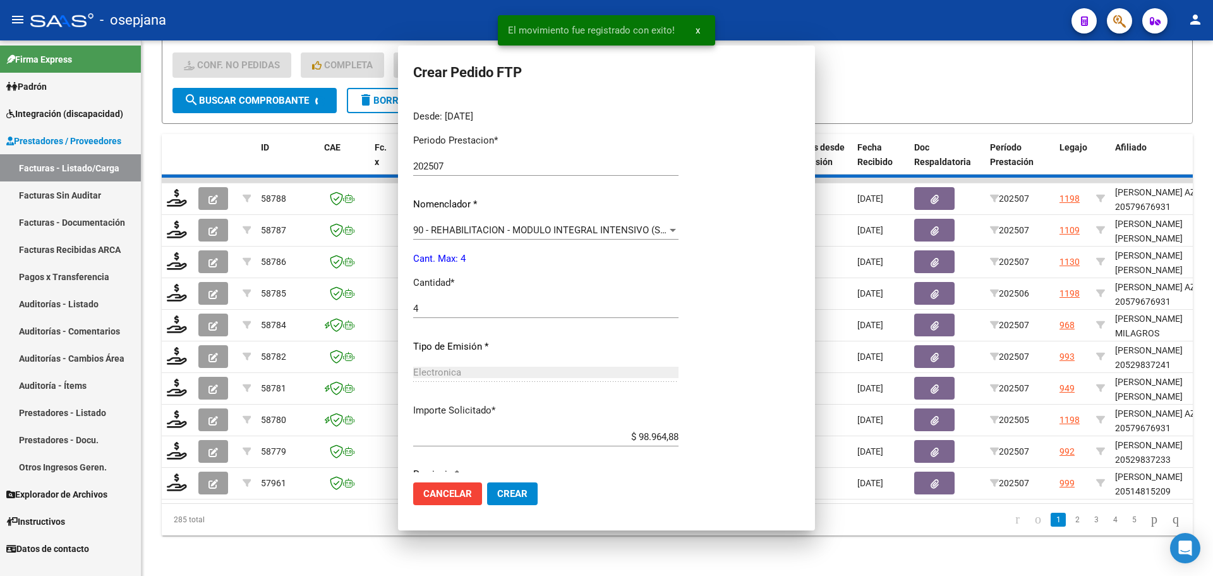
scroll to position [0, 0]
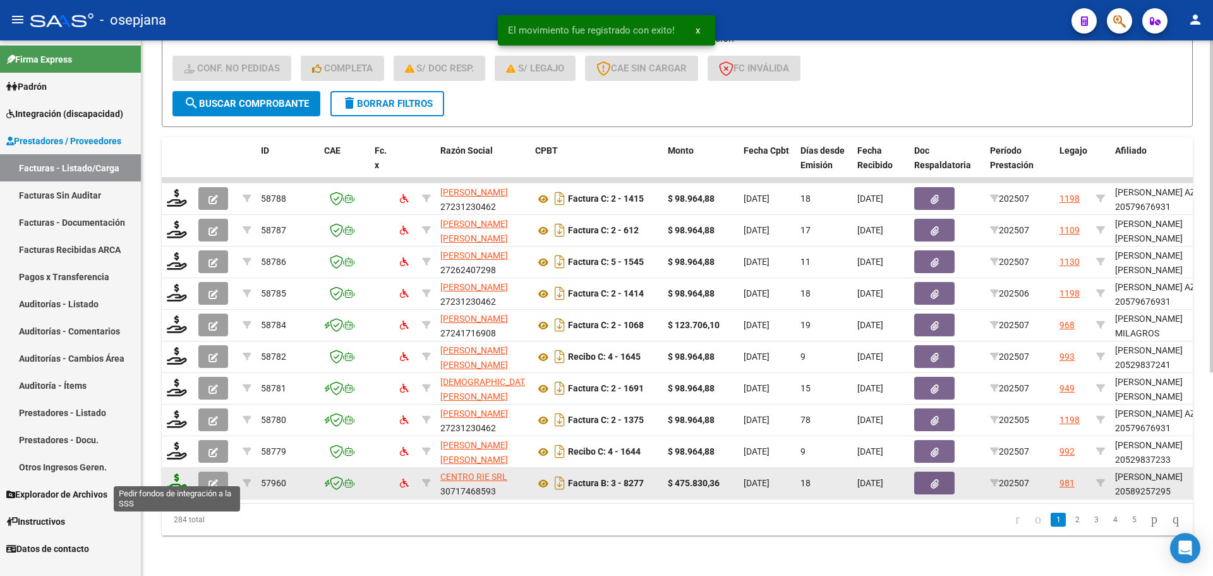
click at [178, 477] on icon at bounding box center [177, 482] width 20 height 18
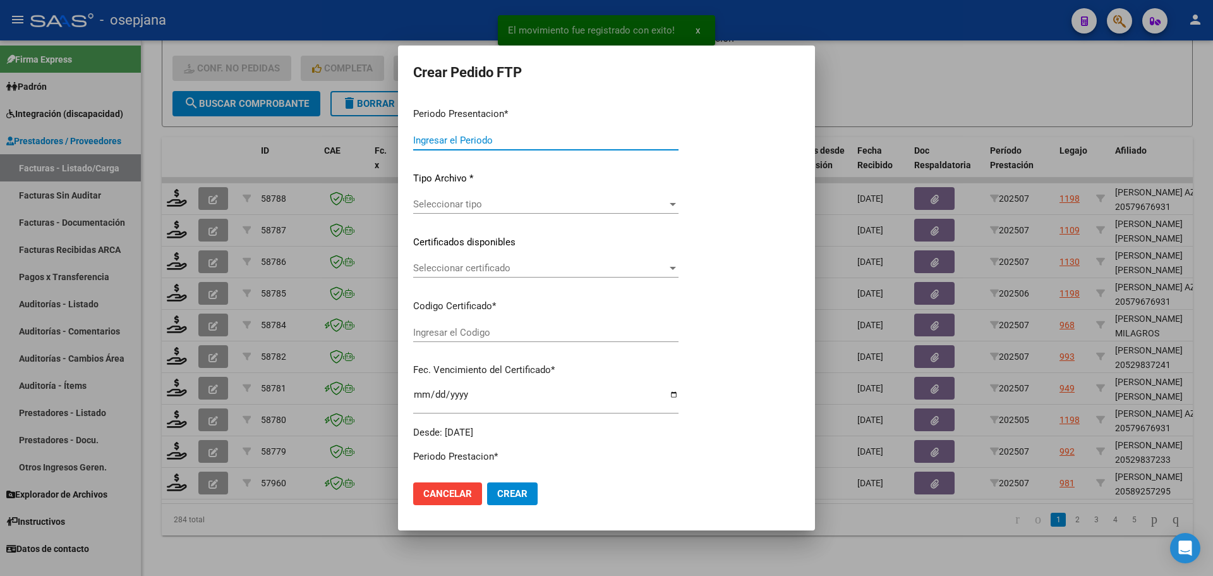
type input "202507"
type input "$ 475.830,36"
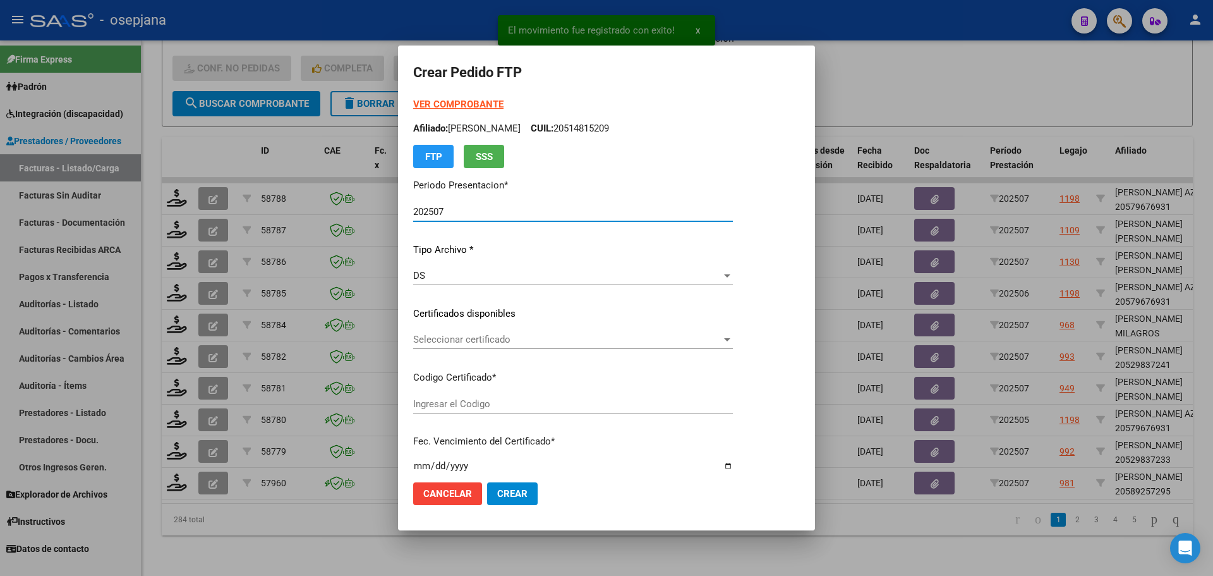
type input "ARG02000589257292024052320270523BSAS265"
type input "[DATE]"
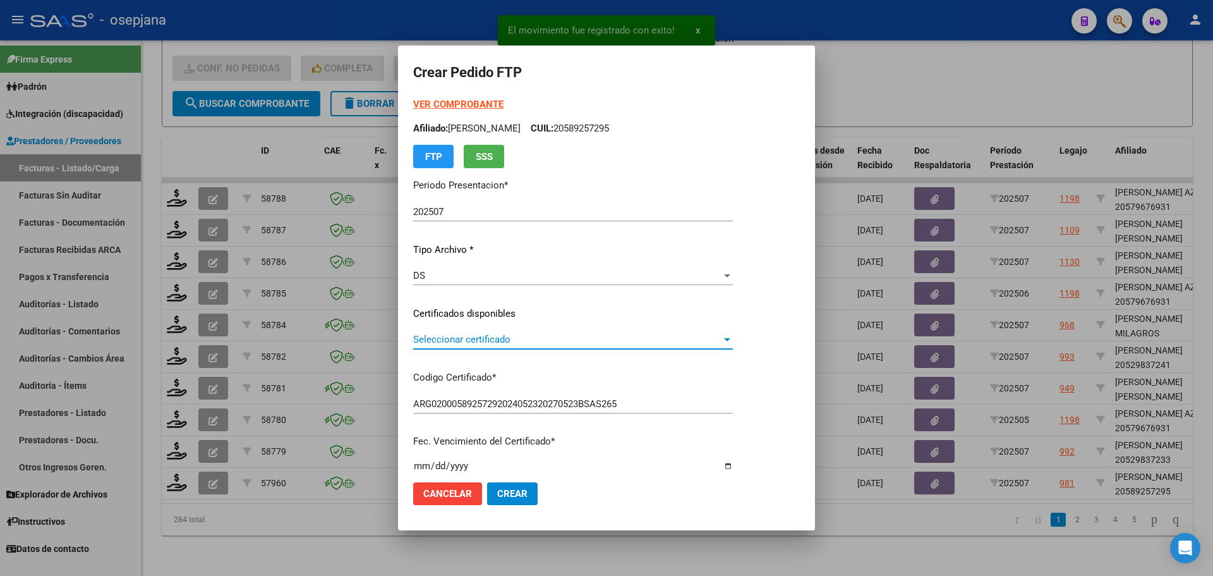
click at [531, 341] on span "Seleccionar certificado" at bounding box center [567, 339] width 308 height 11
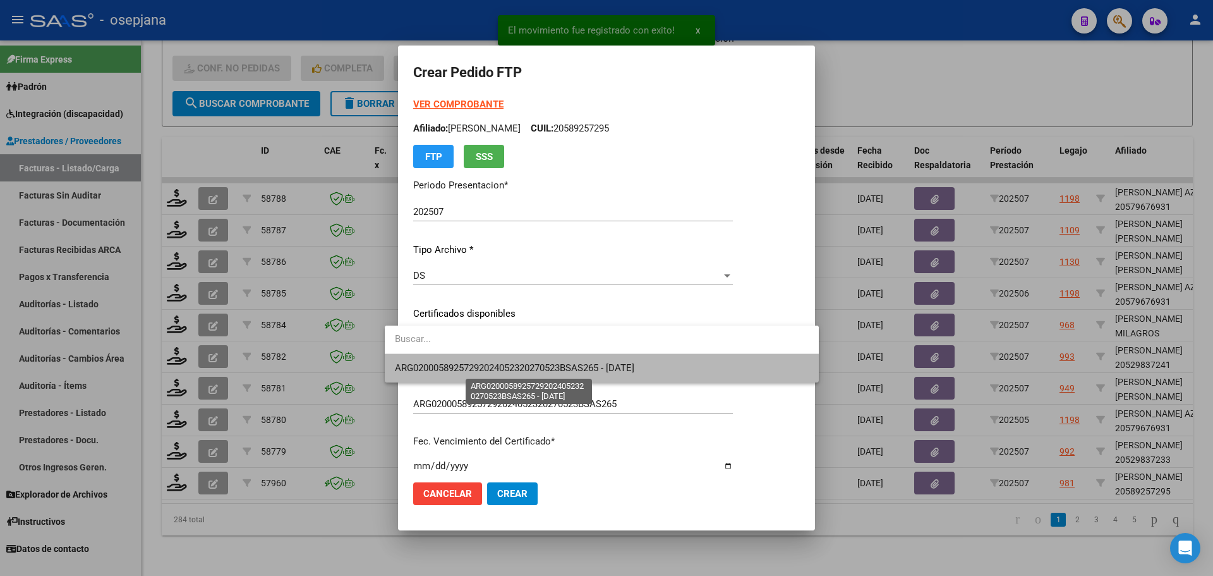
click at [533, 373] on span "ARG02000589257292024052320270523BSAS265 - [DATE]" at bounding box center [514, 367] width 239 height 11
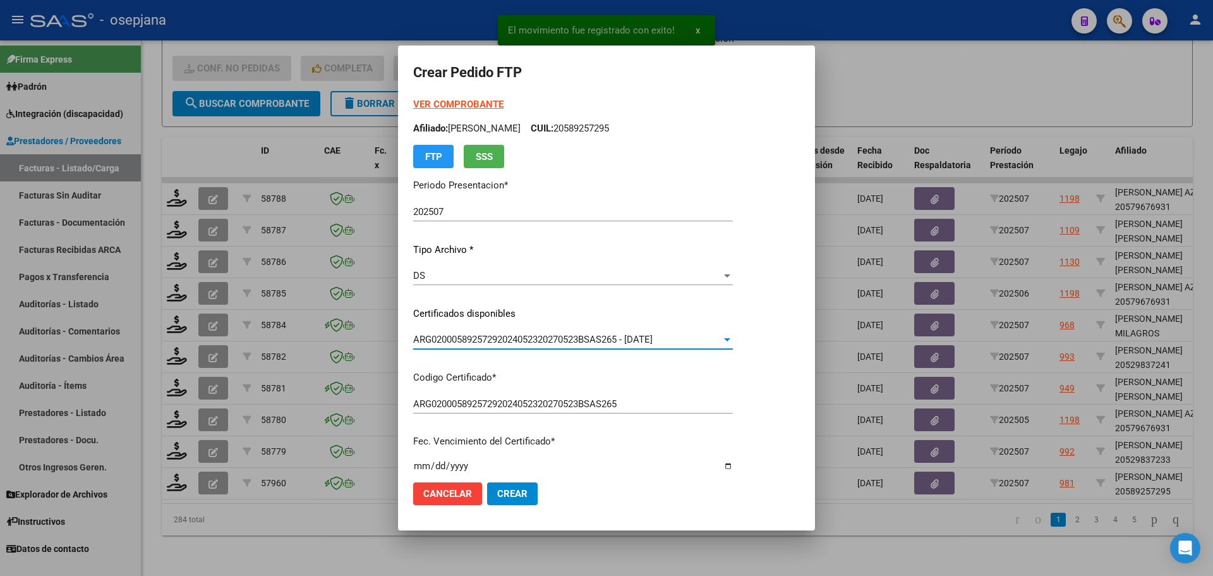
click at [452, 104] on strong "VER COMPROBANTE" at bounding box center [458, 104] width 90 height 11
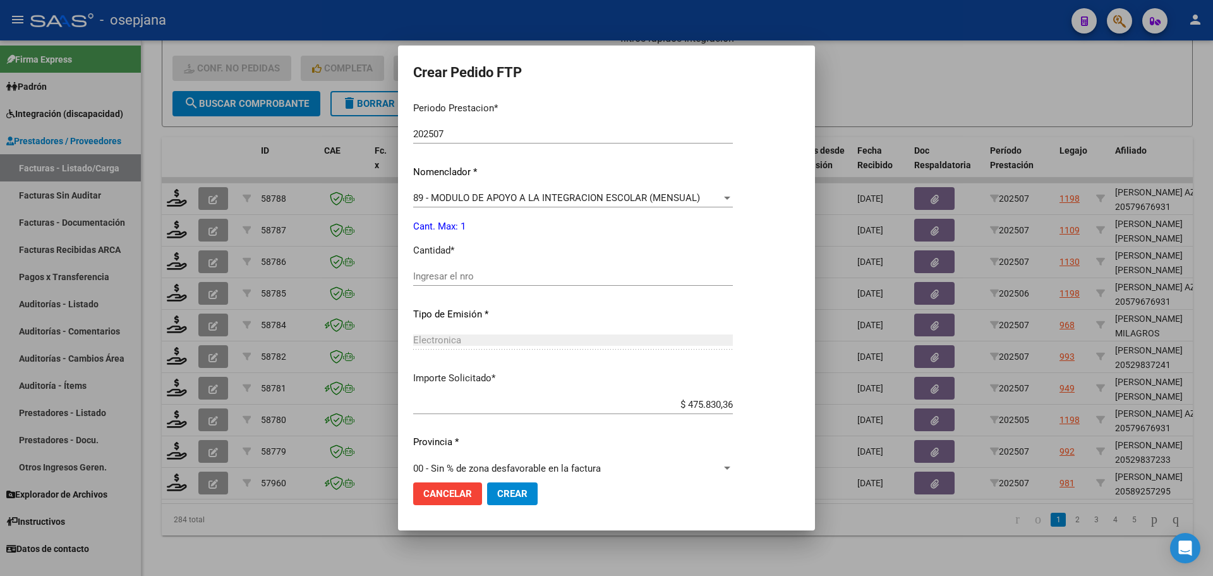
scroll to position [437, 0]
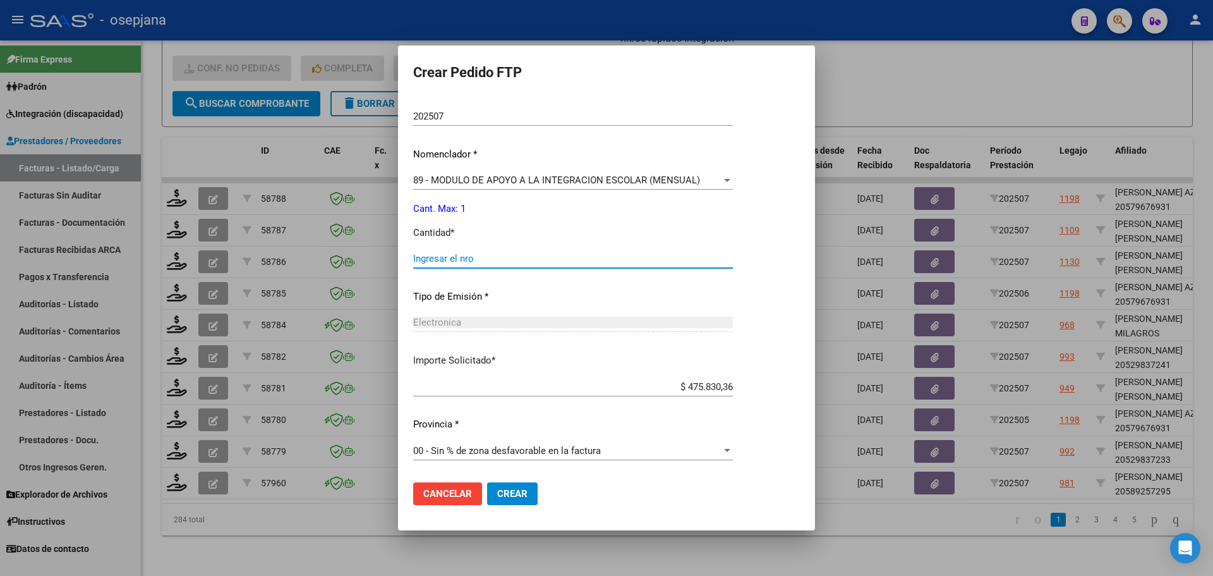
click at [414, 259] on input "Ingresar el nro" at bounding box center [573, 258] width 320 height 11
type input "1"
click at [504, 489] on span "Crear" at bounding box center [512, 493] width 30 height 11
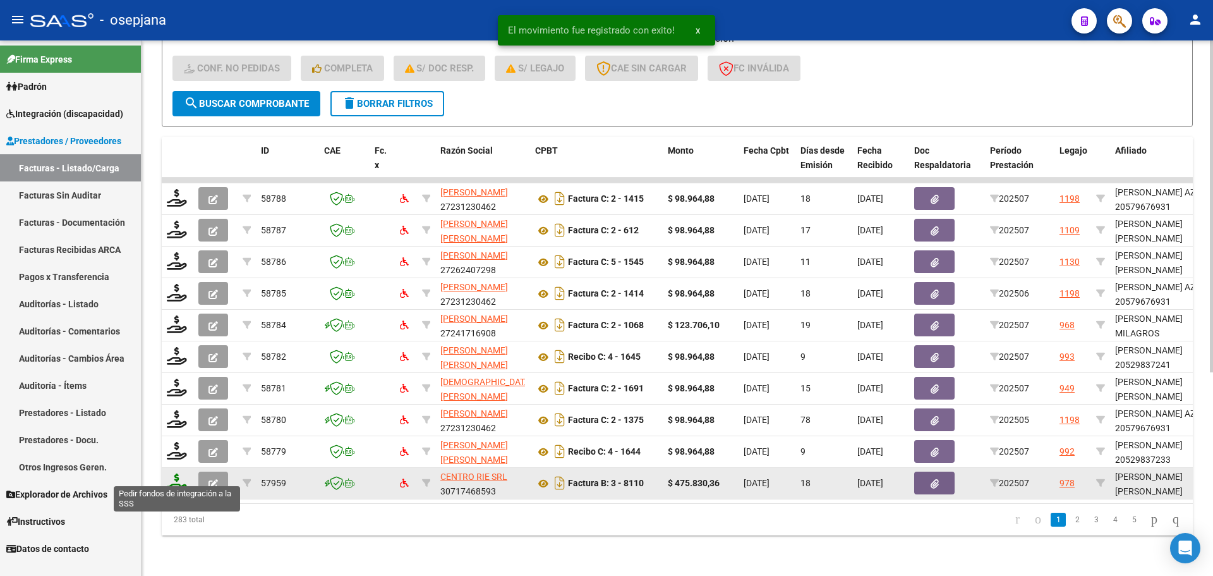
click at [177, 473] on icon at bounding box center [177, 482] width 20 height 18
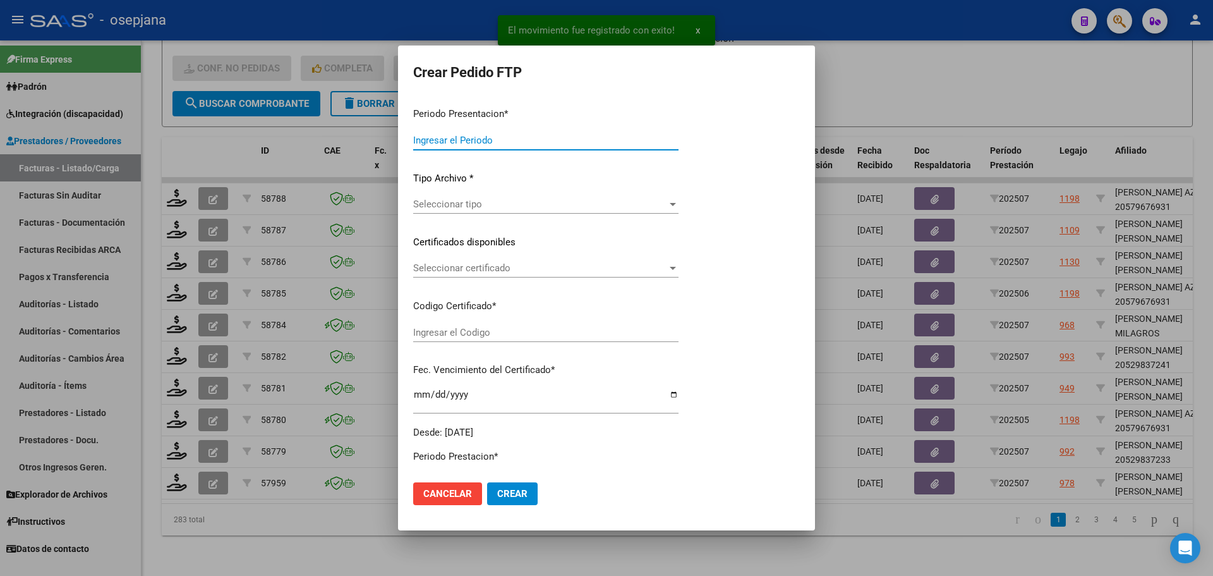
type input "202507"
type input "$ 475.830,36"
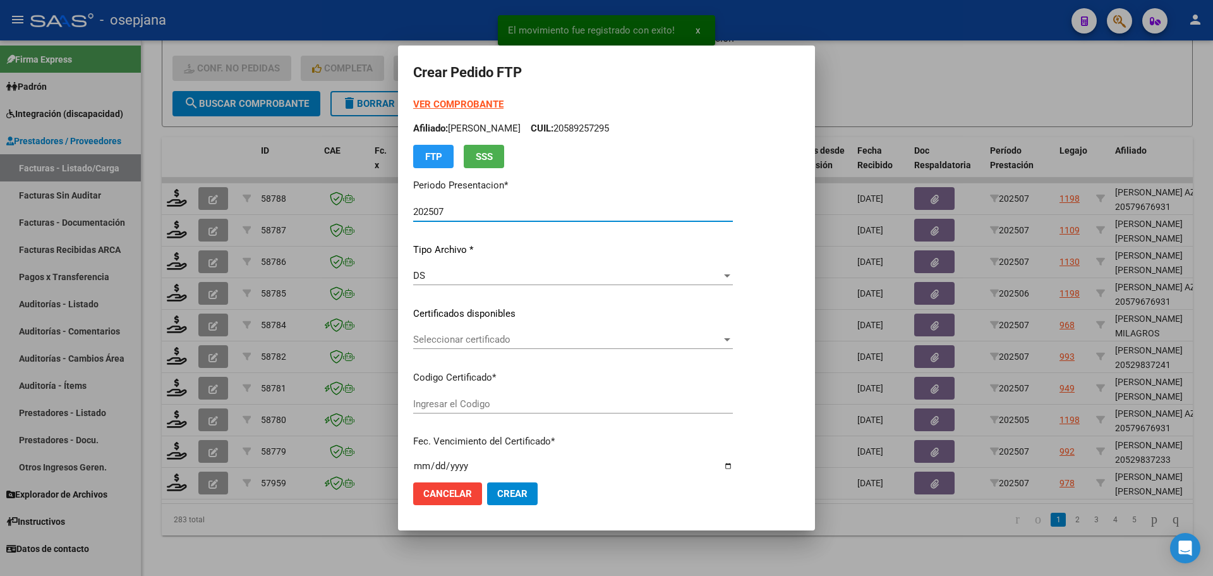
type input "ARG02000580645422023080120260801BSAS427"
type input "[DATE]"
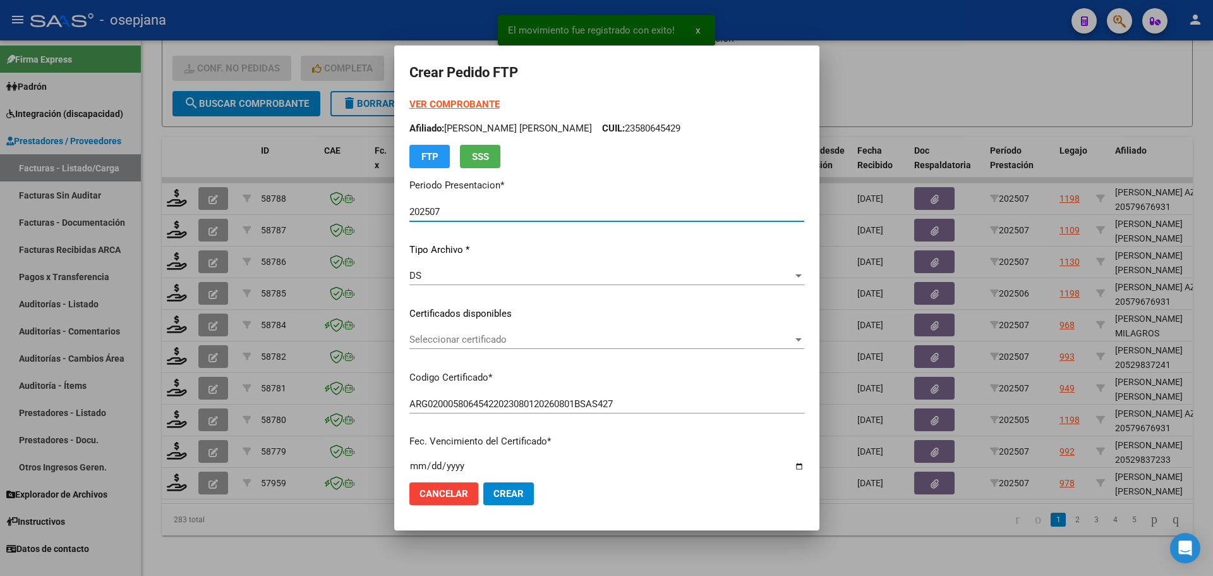
click at [547, 341] on span "Seleccionar certificado" at bounding box center [600, 339] width 383 height 11
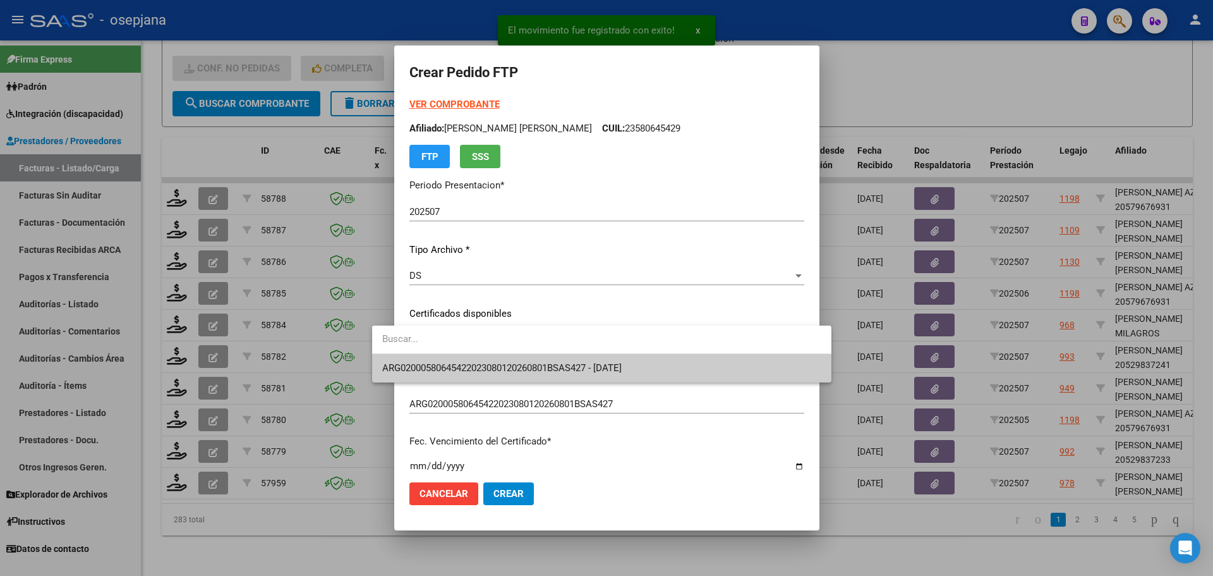
click at [550, 361] on span "ARG02000580645422023080120260801BSAS427 - [DATE]" at bounding box center [601, 368] width 438 height 28
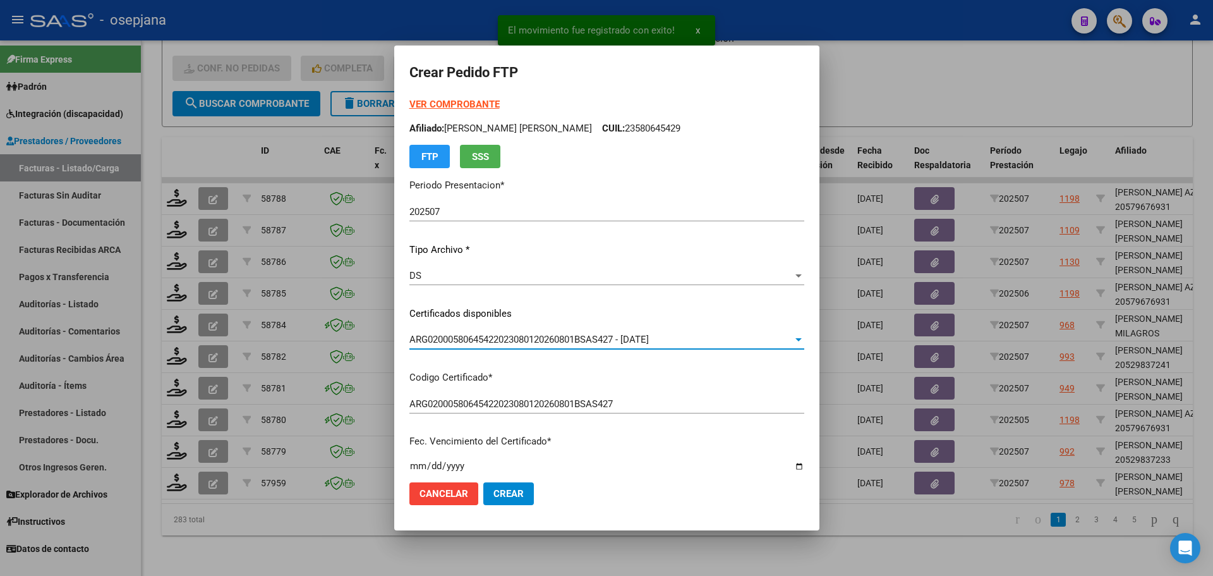
click at [458, 102] on strong "VER COMPROBANTE" at bounding box center [454, 104] width 90 height 11
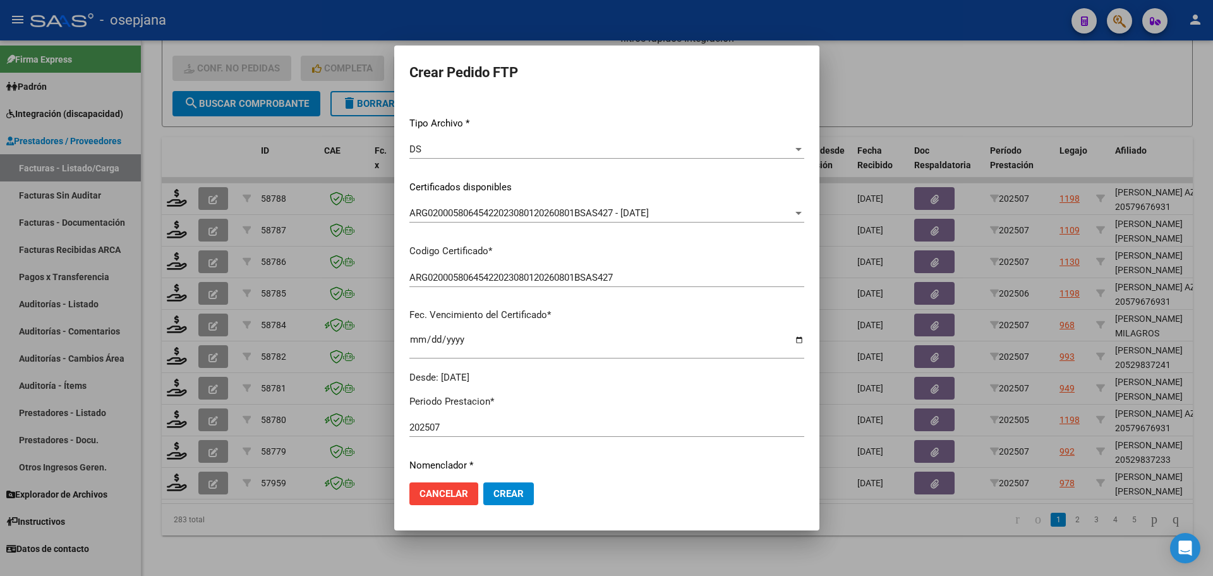
scroll to position [253, 0]
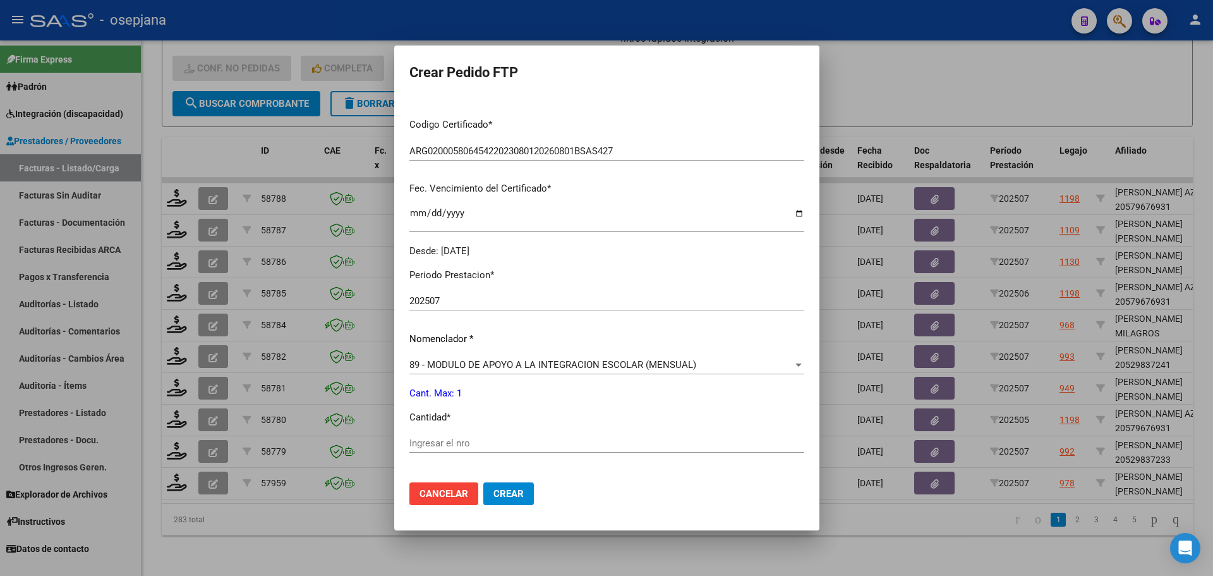
click at [409, 436] on div "Ingresar el nro" at bounding box center [606, 442] width 395 height 19
type input "1"
click at [493, 493] on span "Crear" at bounding box center [508, 493] width 30 height 11
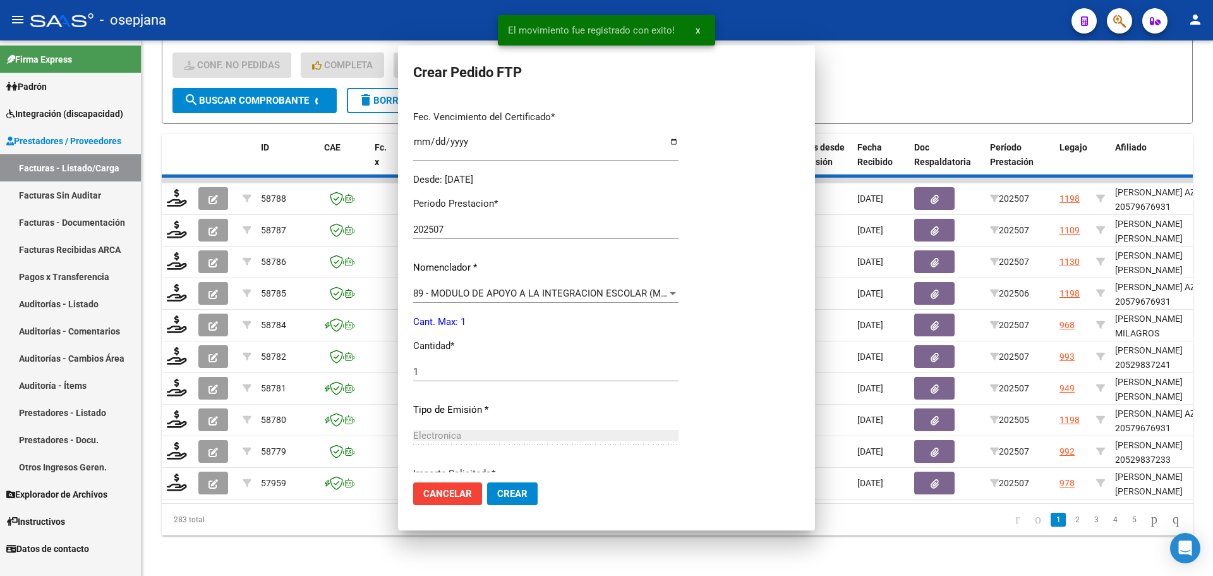
scroll to position [0, 0]
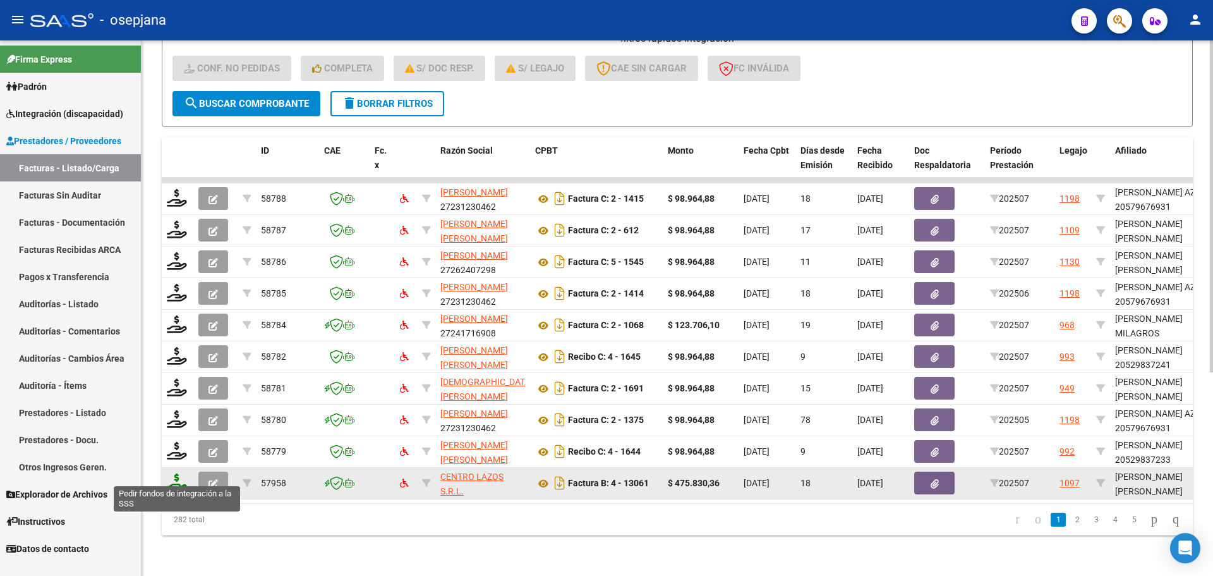
click at [174, 473] on icon at bounding box center [177, 482] width 20 height 18
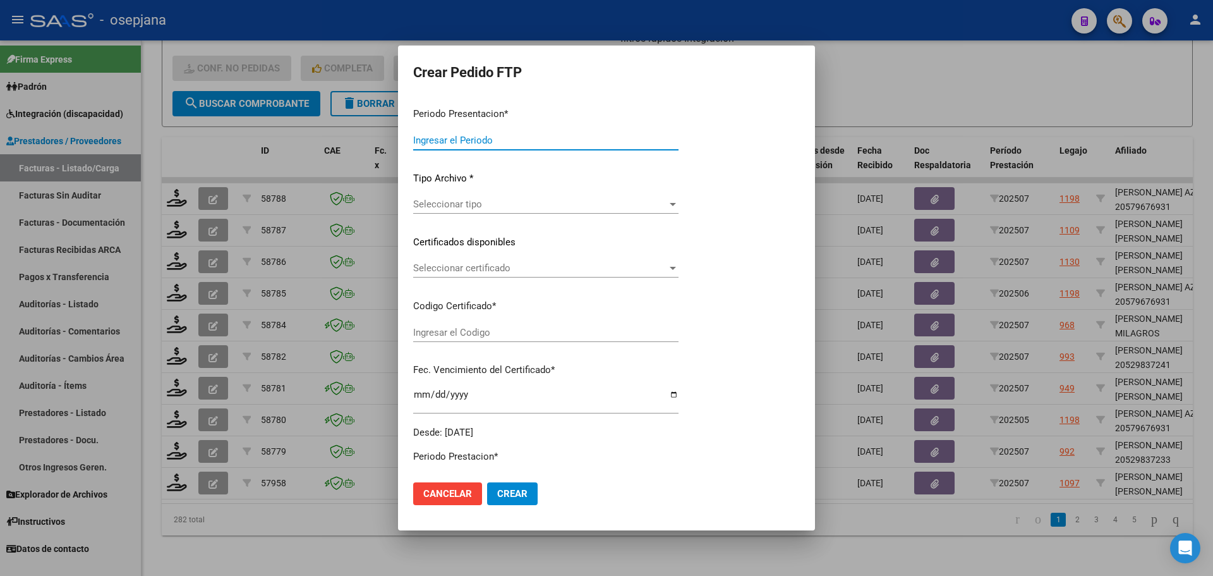
type input "202507"
type input "$ 475.830,36"
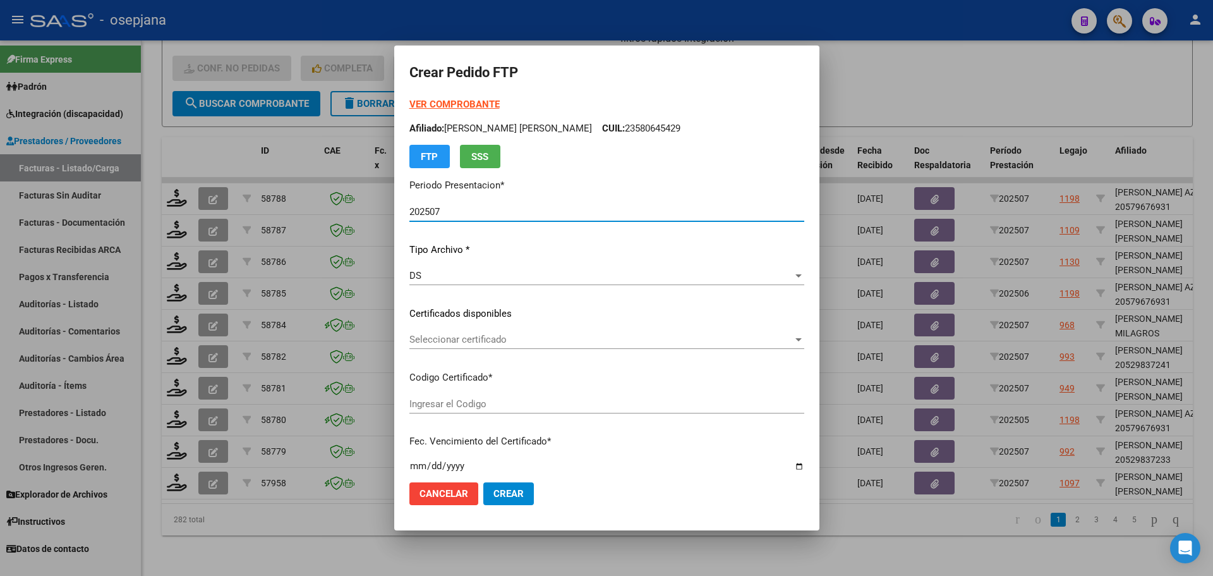
type input "ARG02000579034372022100420251004BS313"
type input "[DATE]"
click at [456, 339] on span "Seleccionar certificado" at bounding box center [600, 339] width 383 height 11
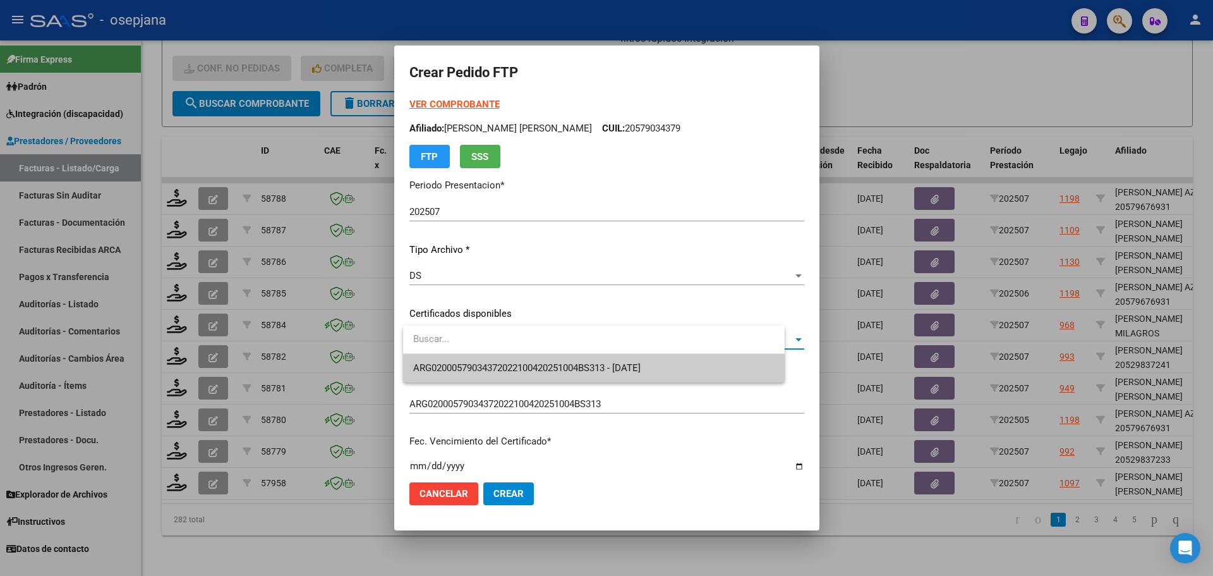
click at [462, 361] on span "ARG02000579034372022100420251004BS313 - [DATE]" at bounding box center [593, 368] width 361 height 28
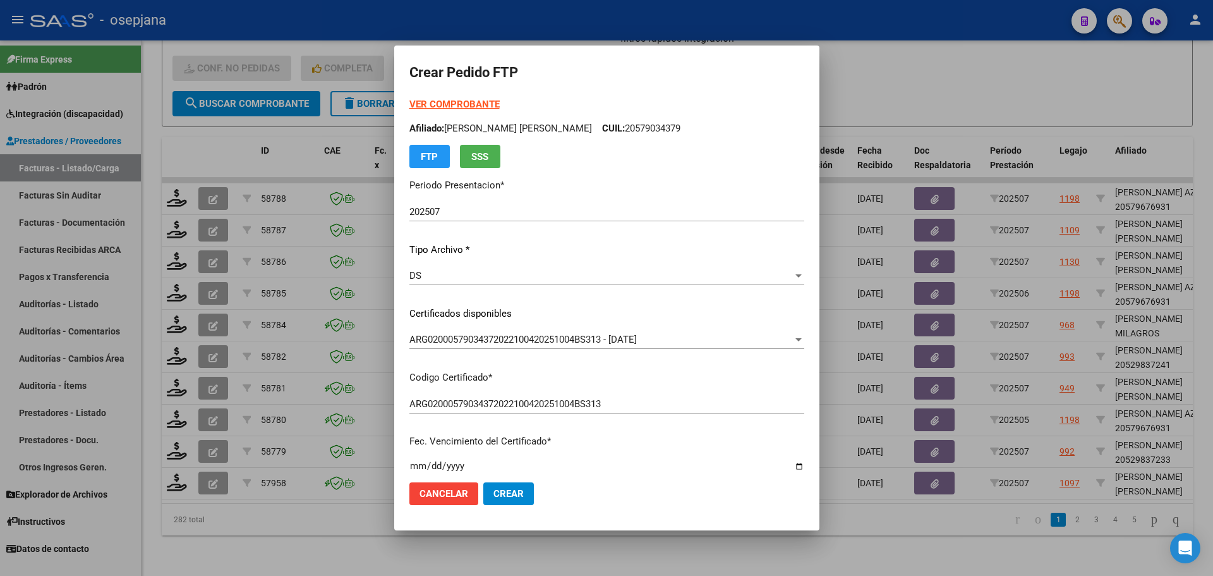
click at [486, 100] on strong "VER COMPROBANTE" at bounding box center [454, 104] width 90 height 11
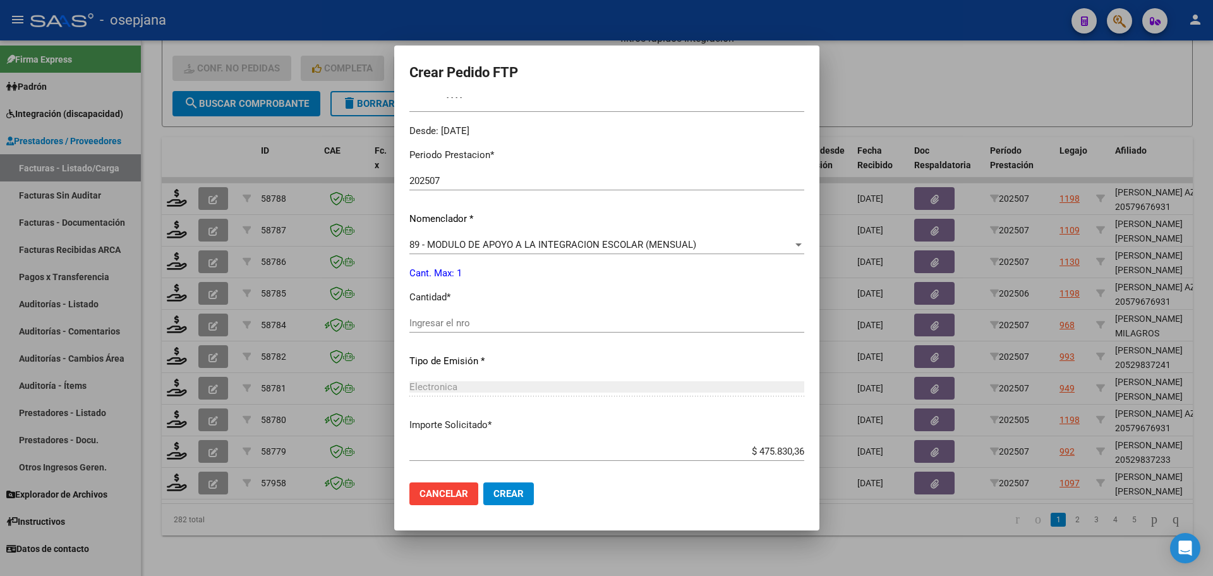
scroll to position [379, 0]
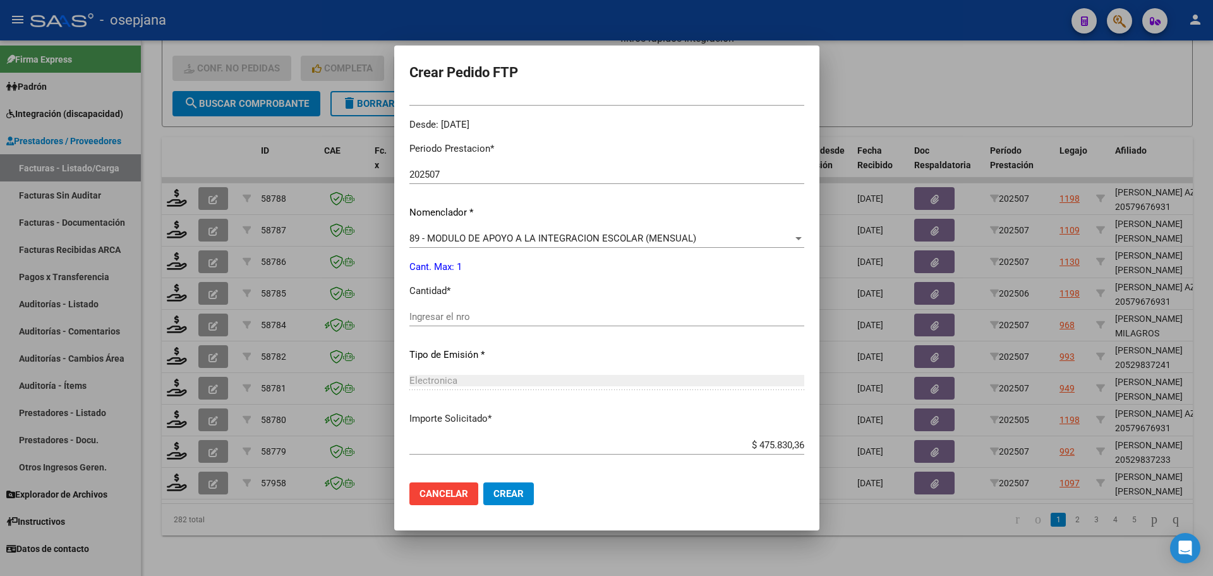
click at [461, 315] on input "Ingresar el nro" at bounding box center [606, 316] width 395 height 11
type input "1"
click at [521, 492] on span "Crear" at bounding box center [508, 493] width 30 height 11
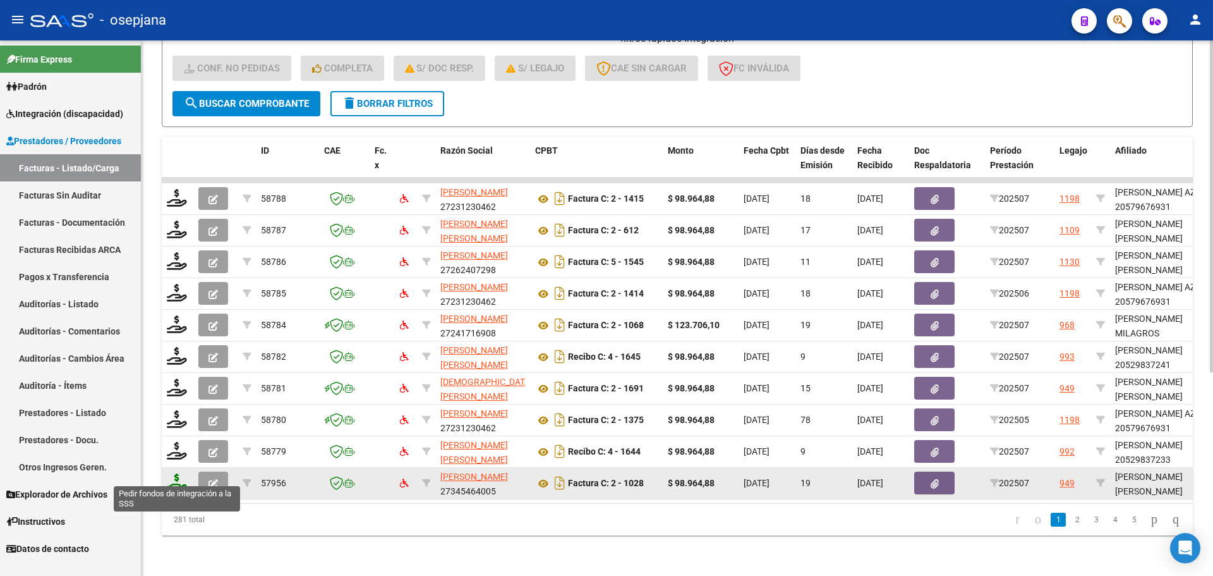
click at [178, 473] on icon at bounding box center [177, 482] width 20 height 18
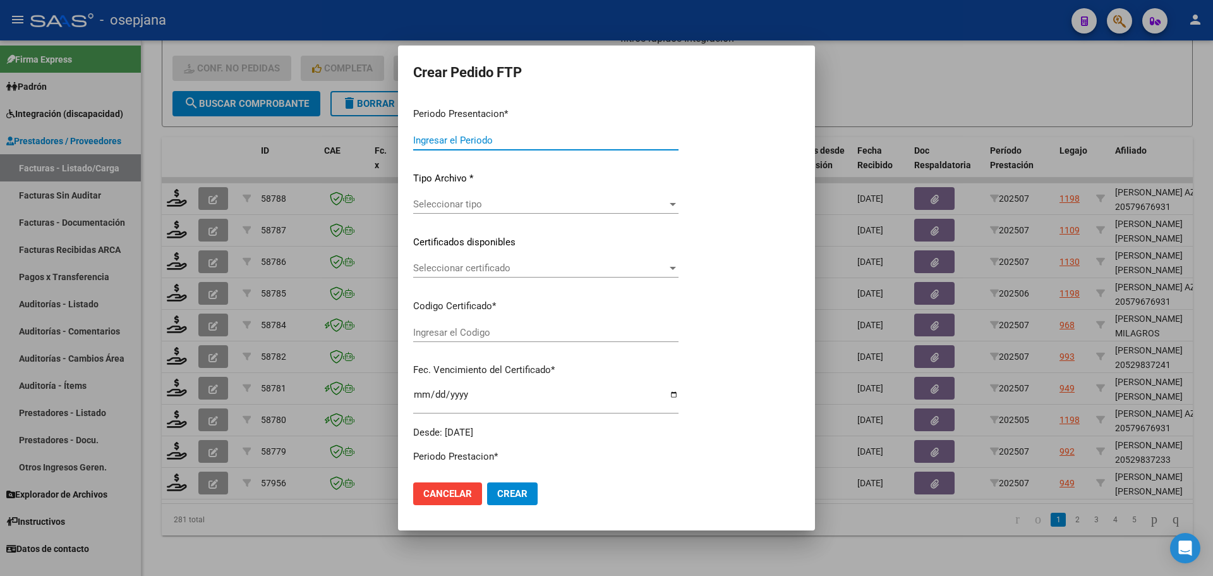
type input "202507"
type input "$ 98.964,88"
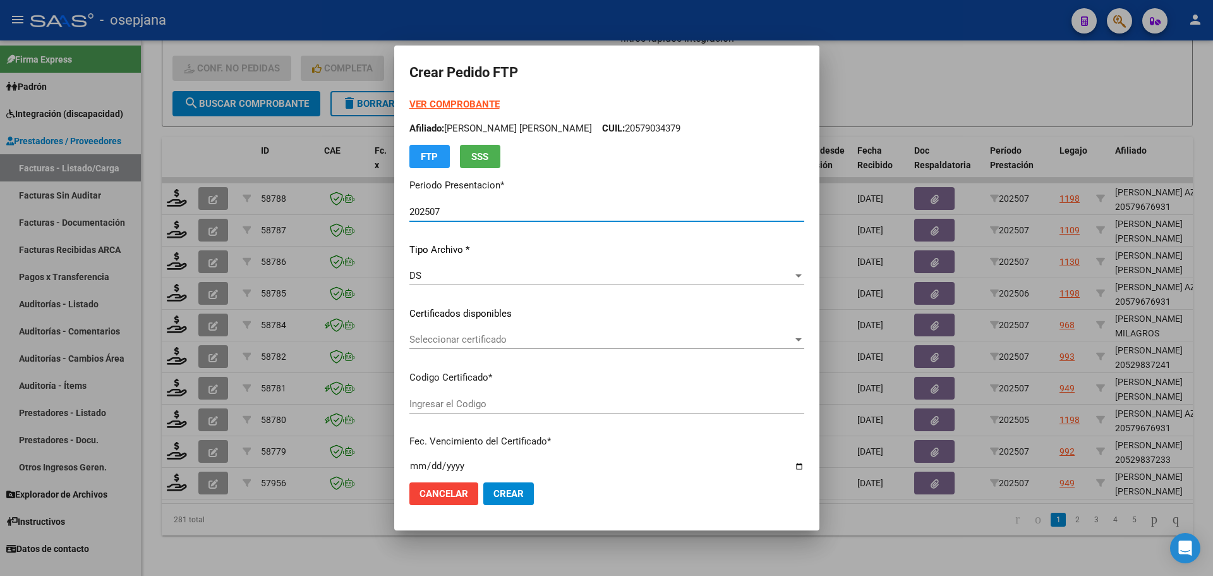
type input "ARG01000579840462022121220251212BS313"
type input "[DATE]"
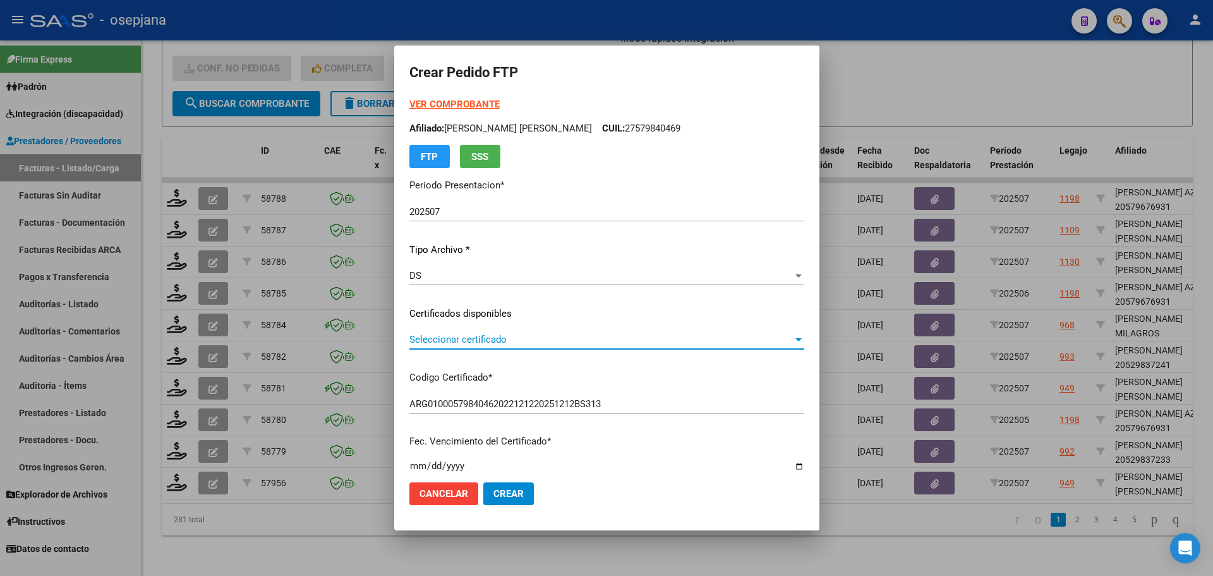
click at [541, 339] on span "Seleccionar certificado" at bounding box center [600, 339] width 383 height 11
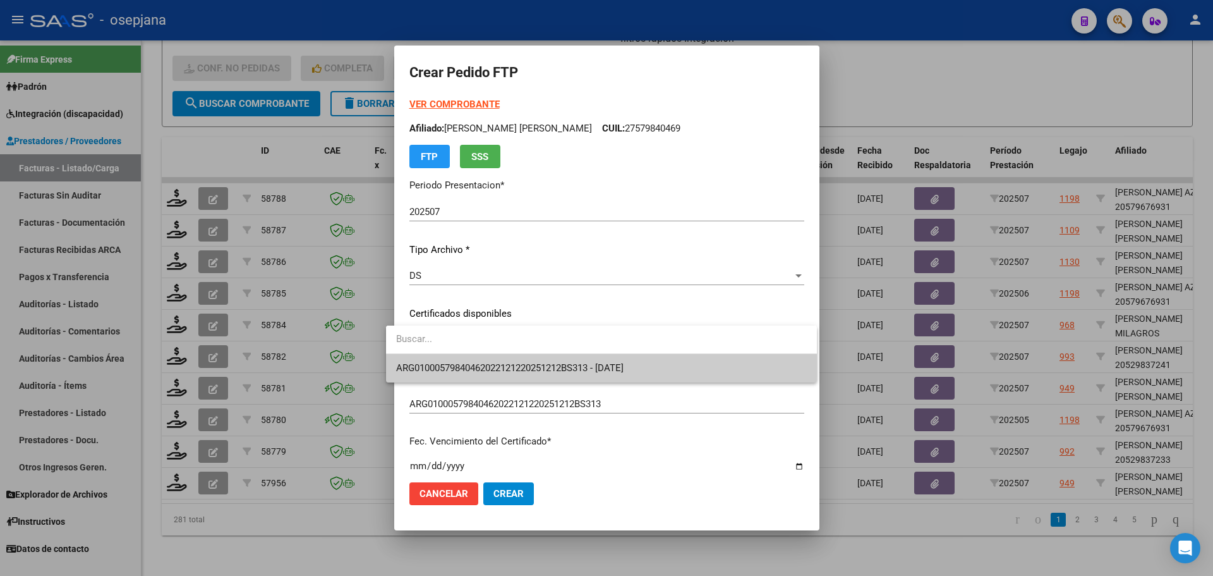
click at [541, 382] on span "ARG01000579840462022121220251212BS313 - [DATE]" at bounding box center [601, 368] width 411 height 28
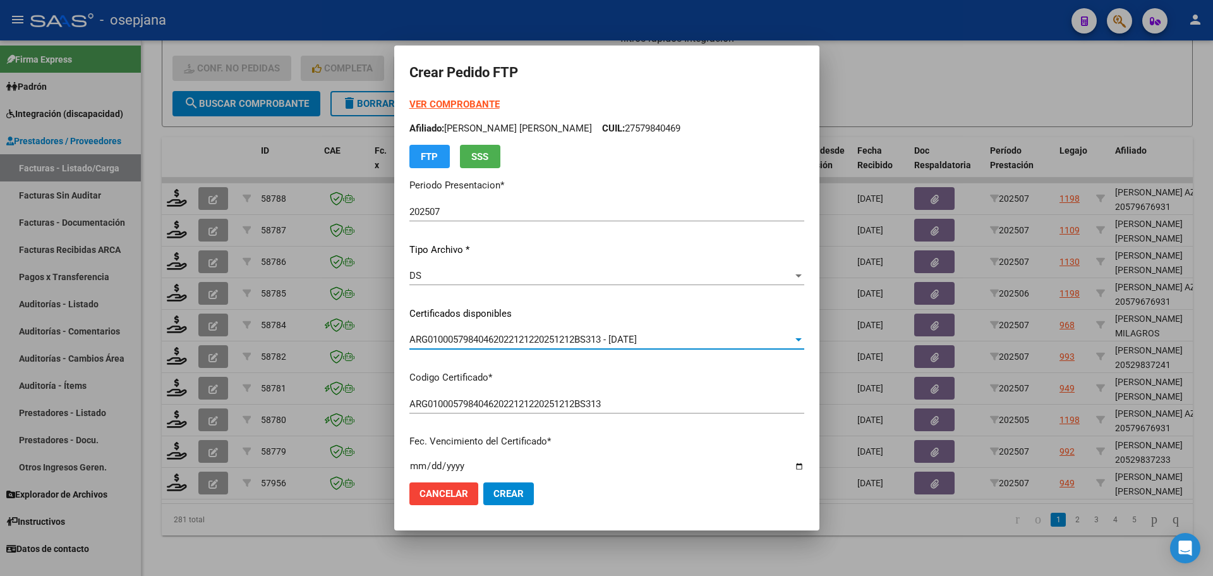
click at [438, 99] on strong "VER COMPROBANTE" at bounding box center [454, 104] width 90 height 11
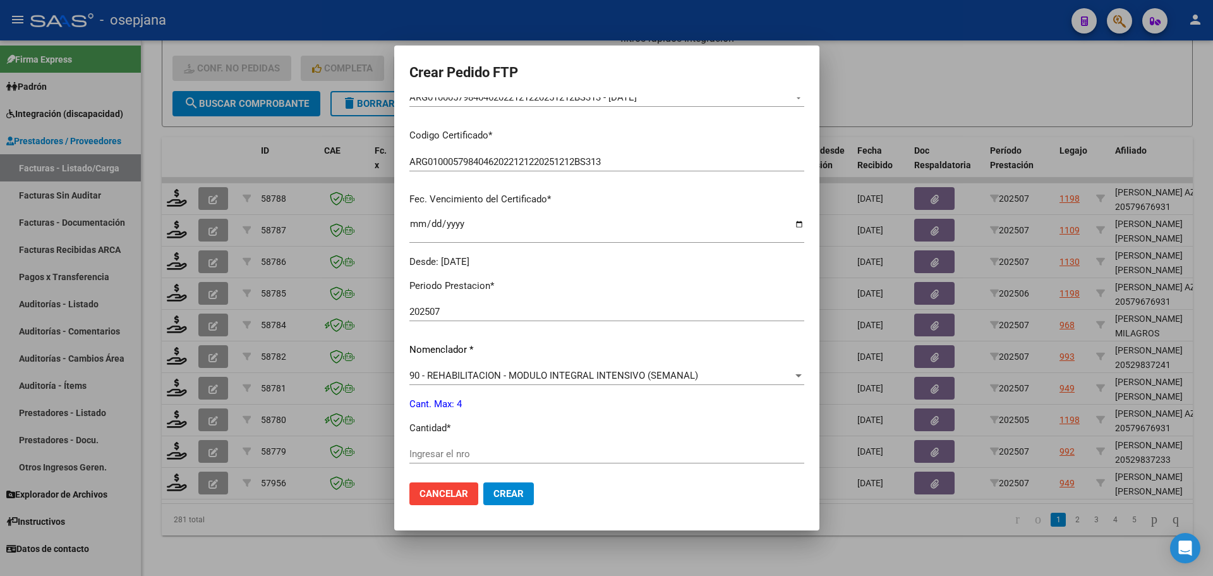
scroll to position [379, 0]
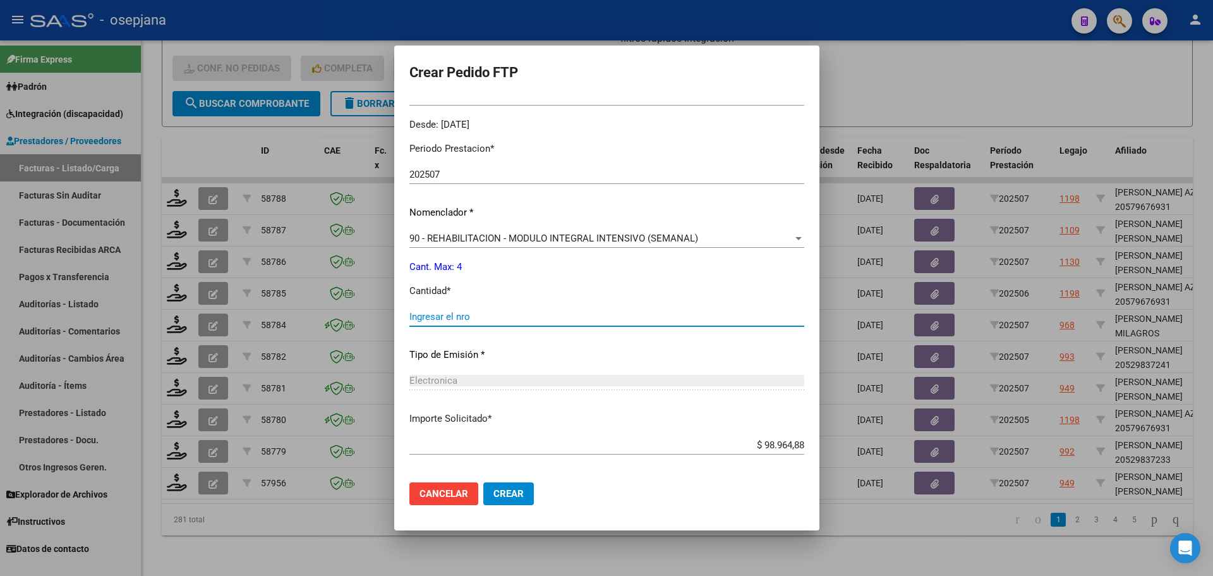
click at [461, 312] on input "Ingresar el nro" at bounding box center [606, 316] width 395 height 11
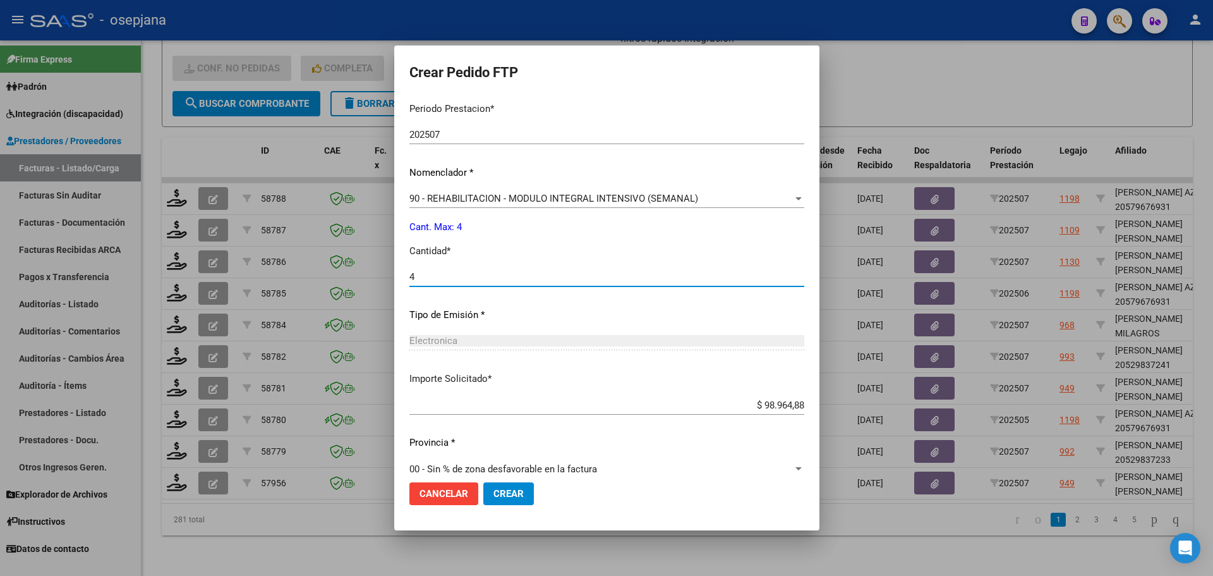
scroll to position [437, 0]
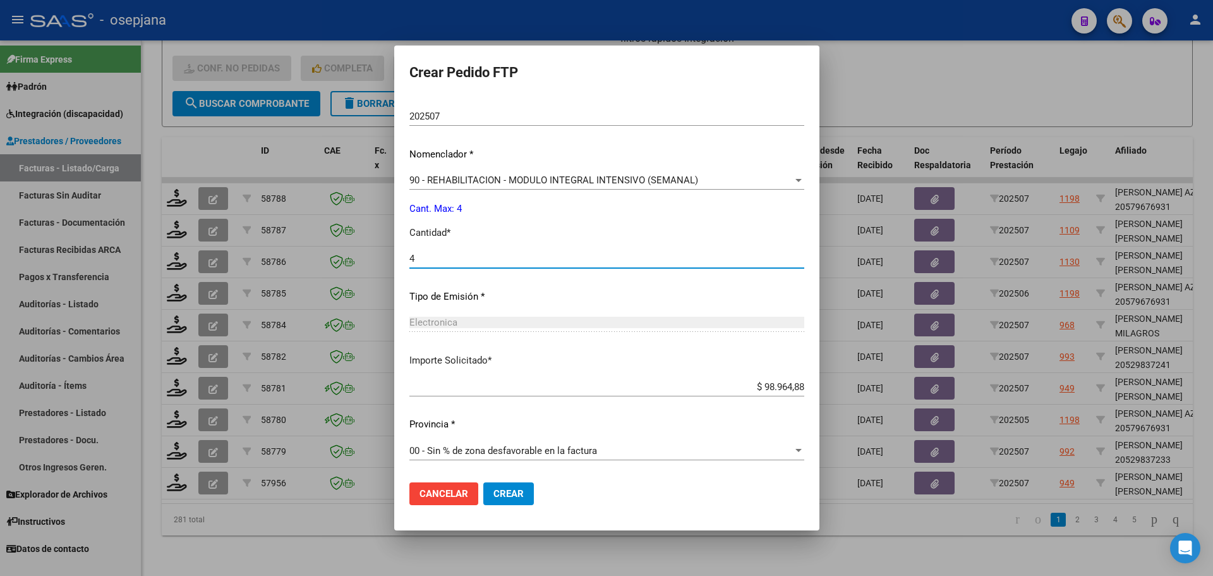
type input "4"
click at [501, 486] on button "Crear" at bounding box center [508, 493] width 51 height 23
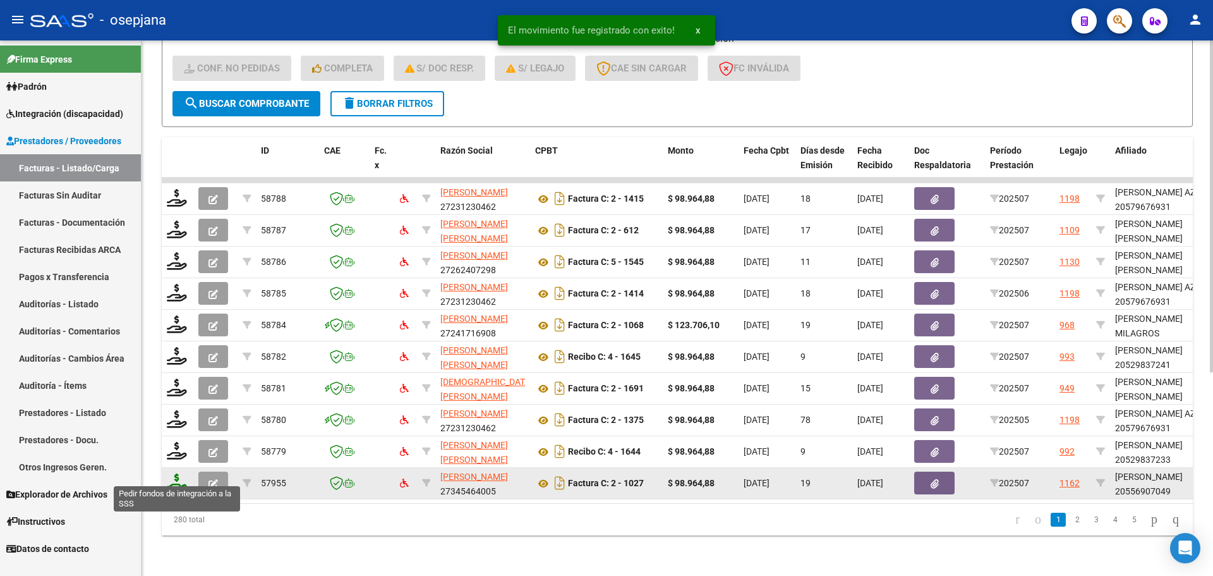
click at [176, 473] on icon at bounding box center [177, 482] width 20 height 18
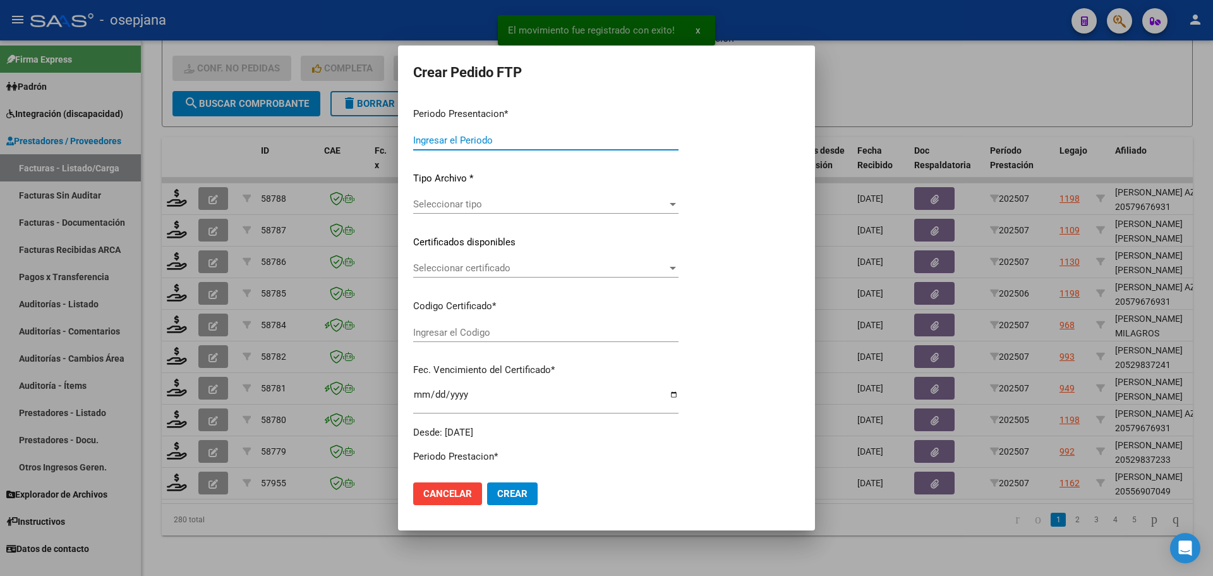
type input "202507"
type input "$ 98.964,88"
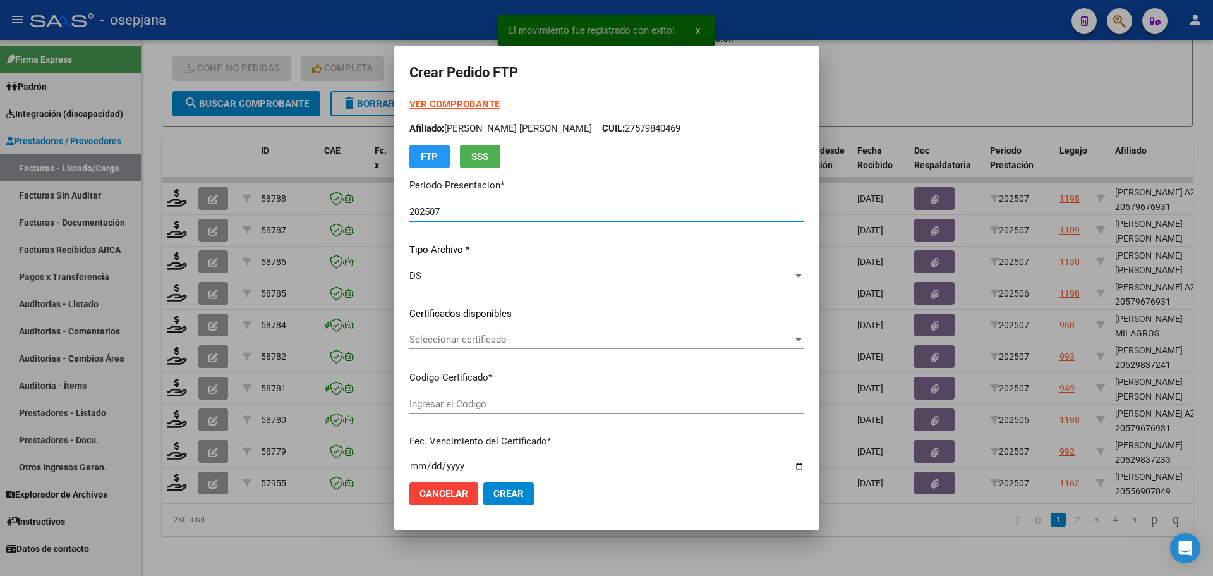
type input "ARG02000556907042024011220340112BUE309"
type input "[DATE]"
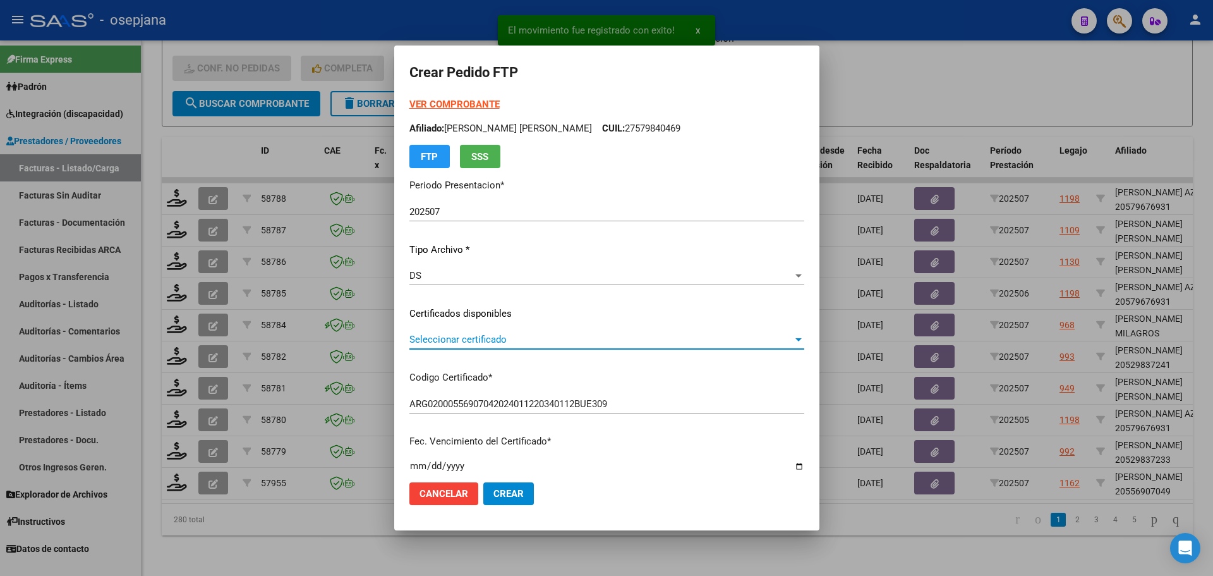
click at [503, 340] on span "Seleccionar certificado" at bounding box center [600, 339] width 383 height 11
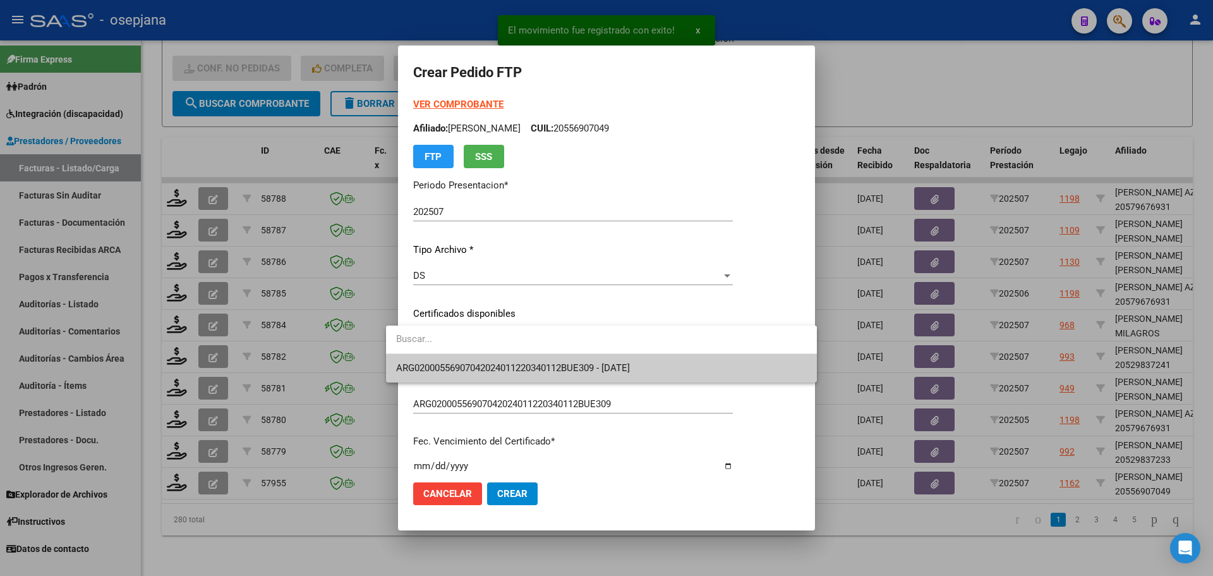
click at [509, 359] on span "ARG02000556907042024011220340112BUE309 - [DATE]" at bounding box center [601, 368] width 411 height 28
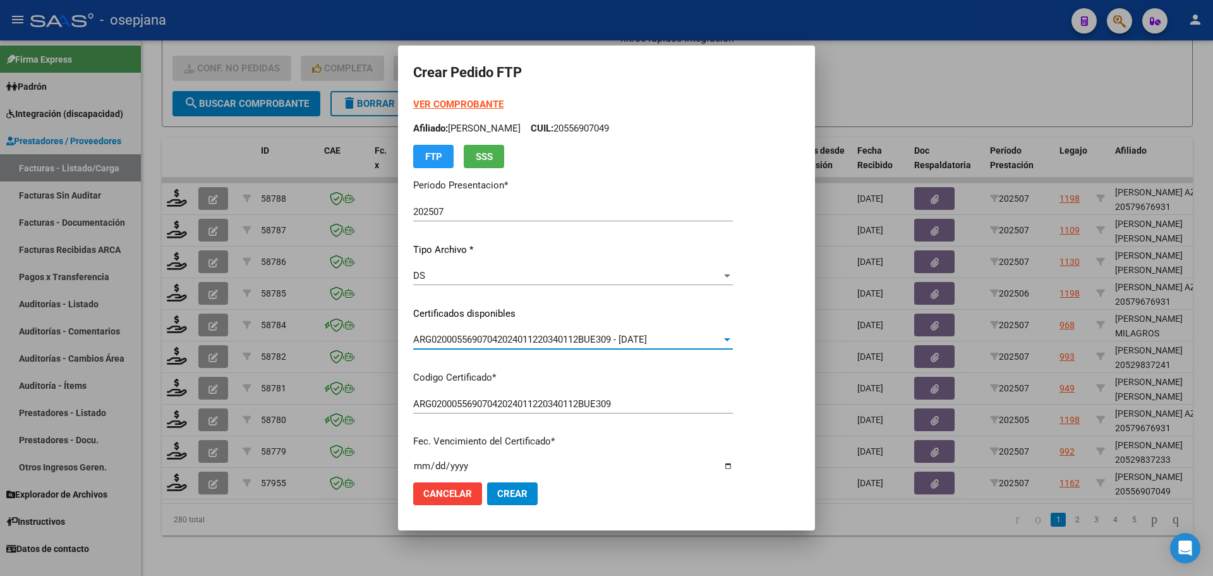
click at [468, 103] on strong "VER COMPROBANTE" at bounding box center [458, 104] width 90 height 11
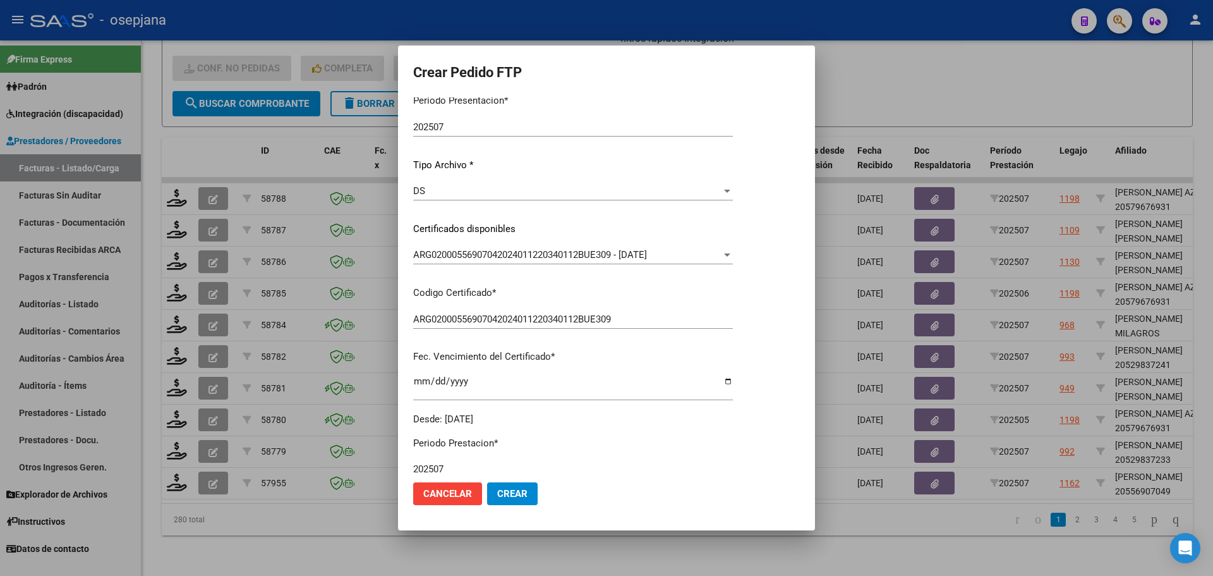
scroll to position [253, 0]
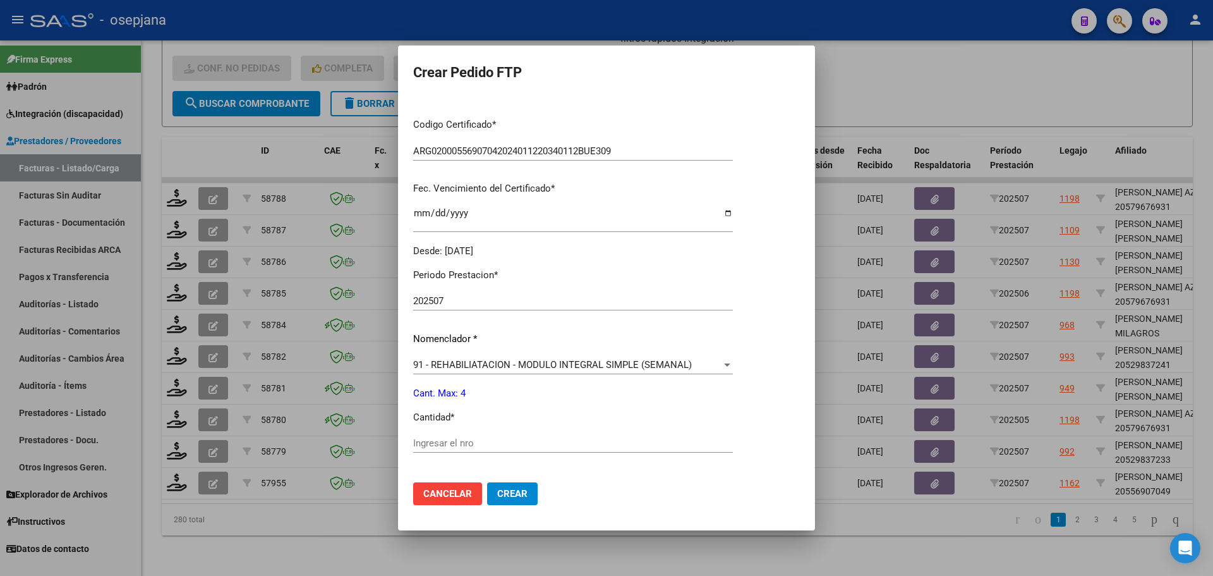
click at [428, 429] on div "Periodo Prestacion * 202507 Ingresar el Periodo Prestacion Nomenclador * 91 - R…" at bounding box center [573, 457] width 320 height 398
click at [428, 448] on input "Ingresar el nro" at bounding box center [573, 442] width 320 height 11
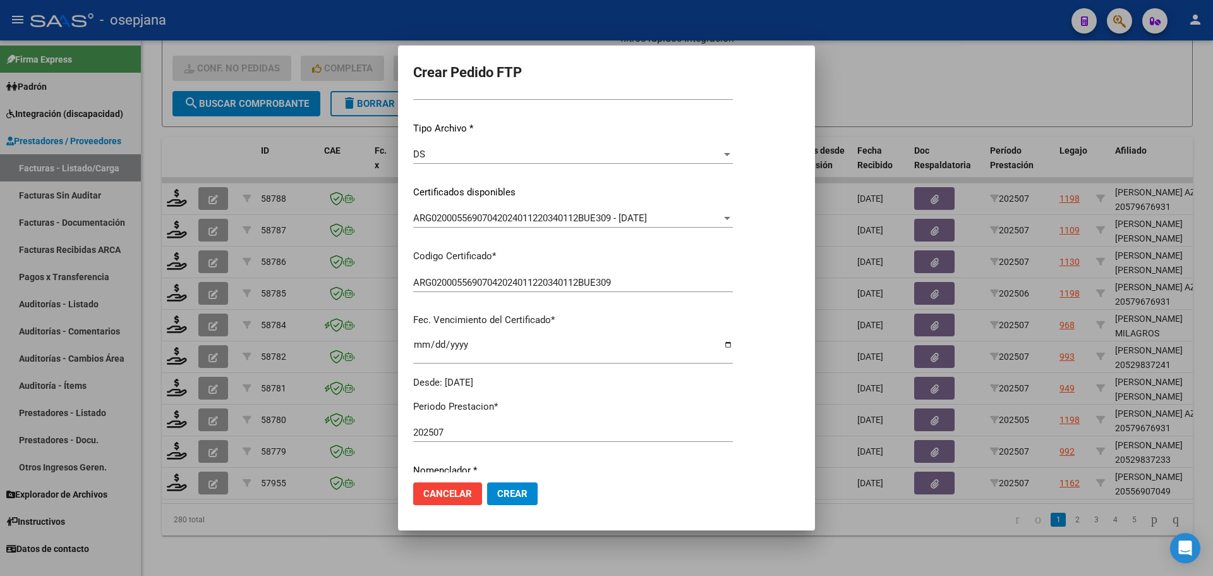
scroll to position [0, 0]
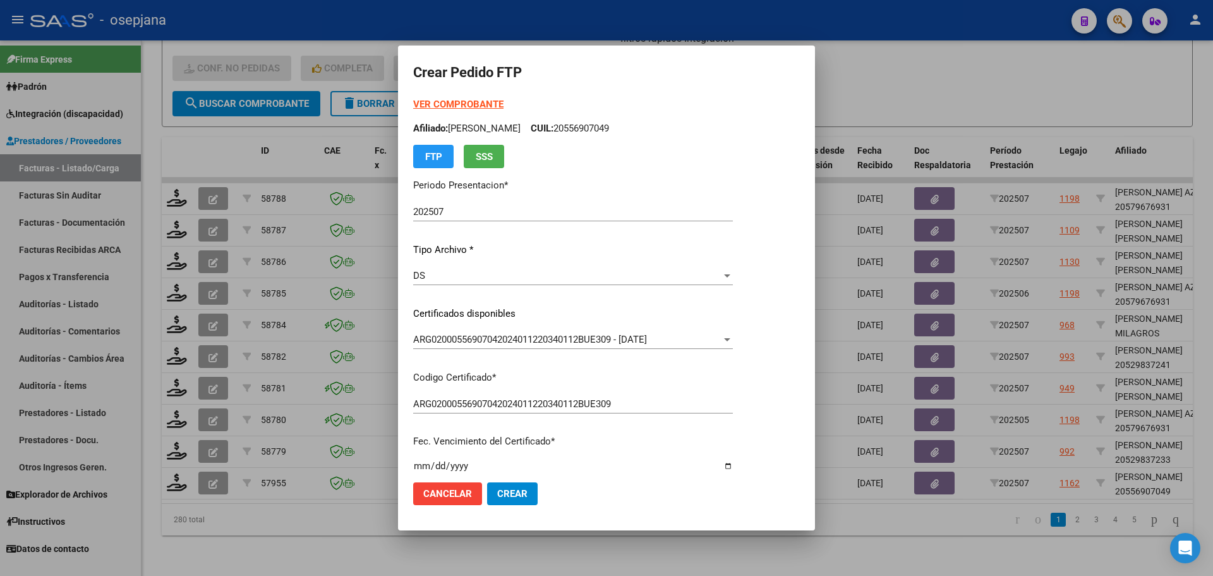
type input "4"
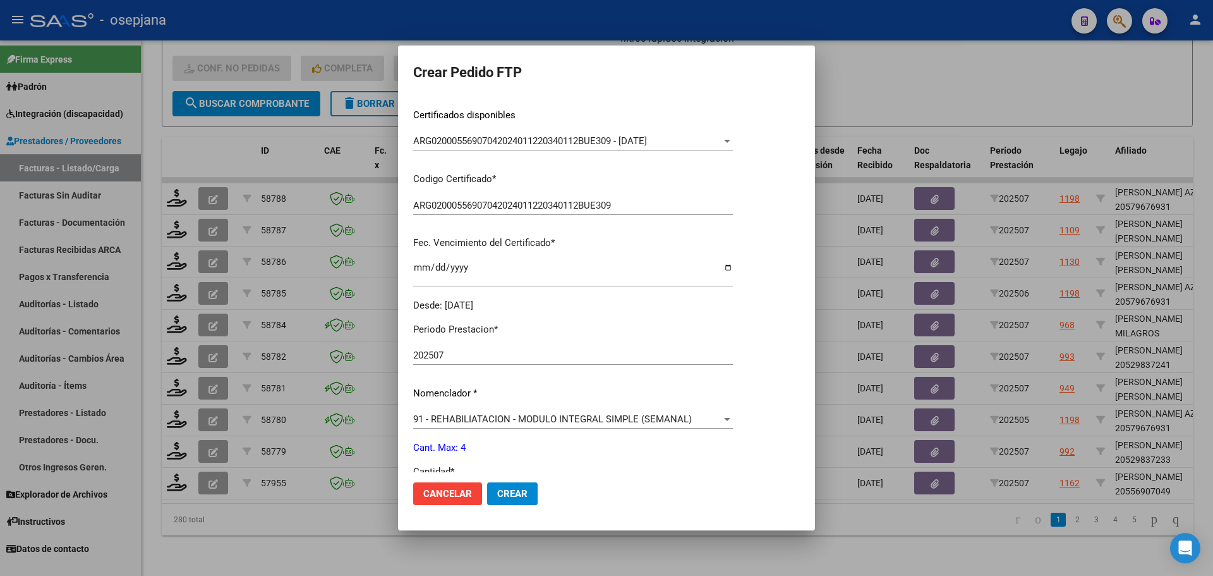
scroll to position [316, 0]
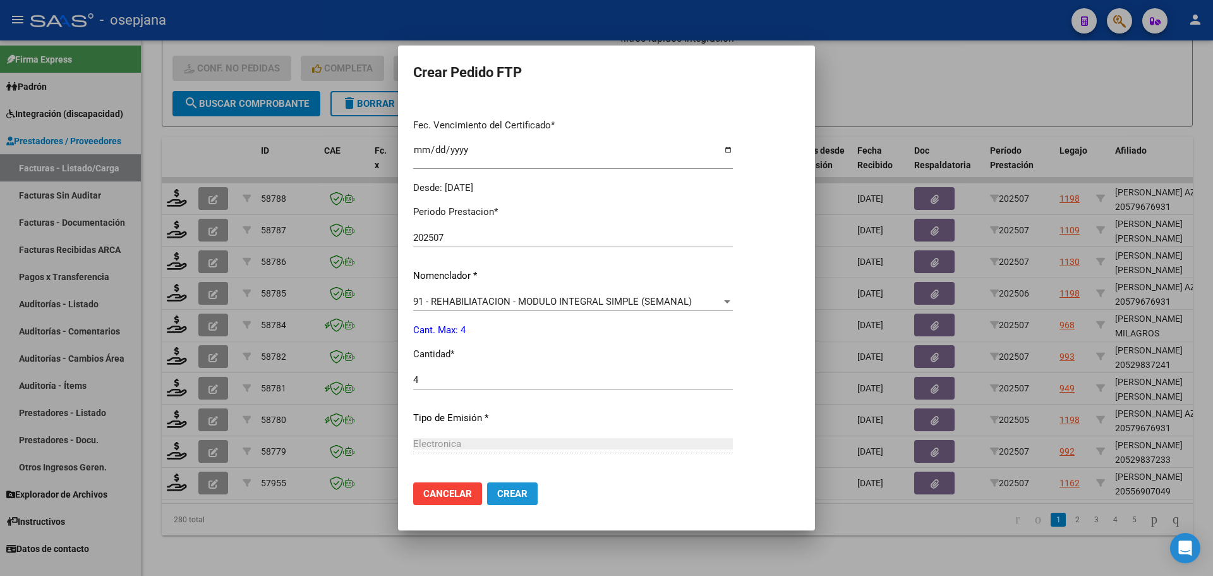
click at [516, 492] on span "Crear" at bounding box center [512, 493] width 30 height 11
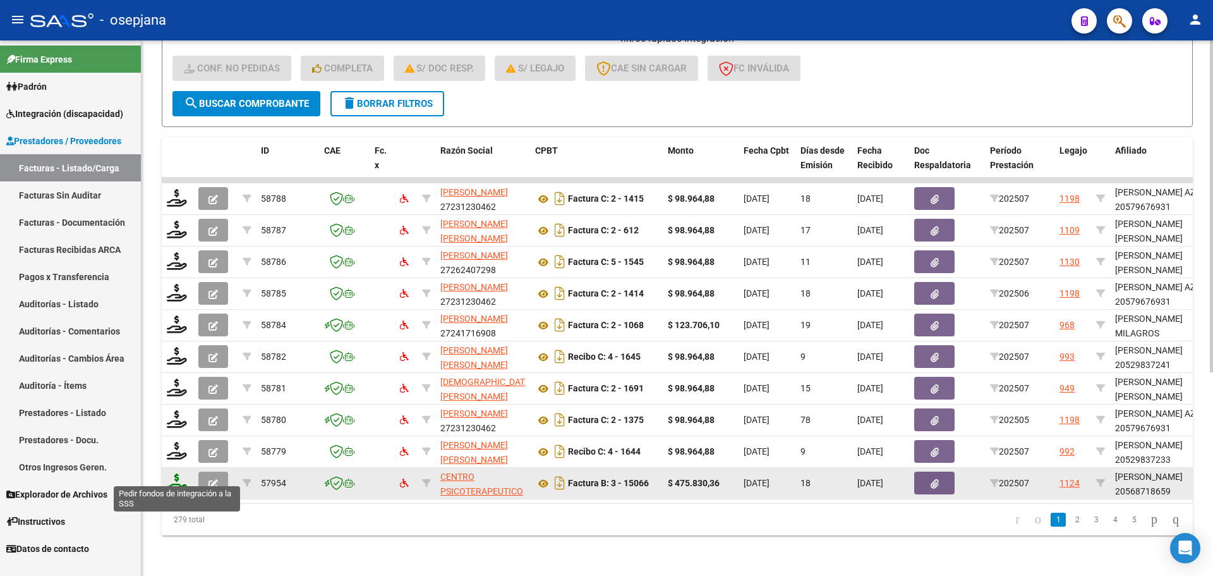
click at [169, 474] on icon at bounding box center [177, 482] width 20 height 18
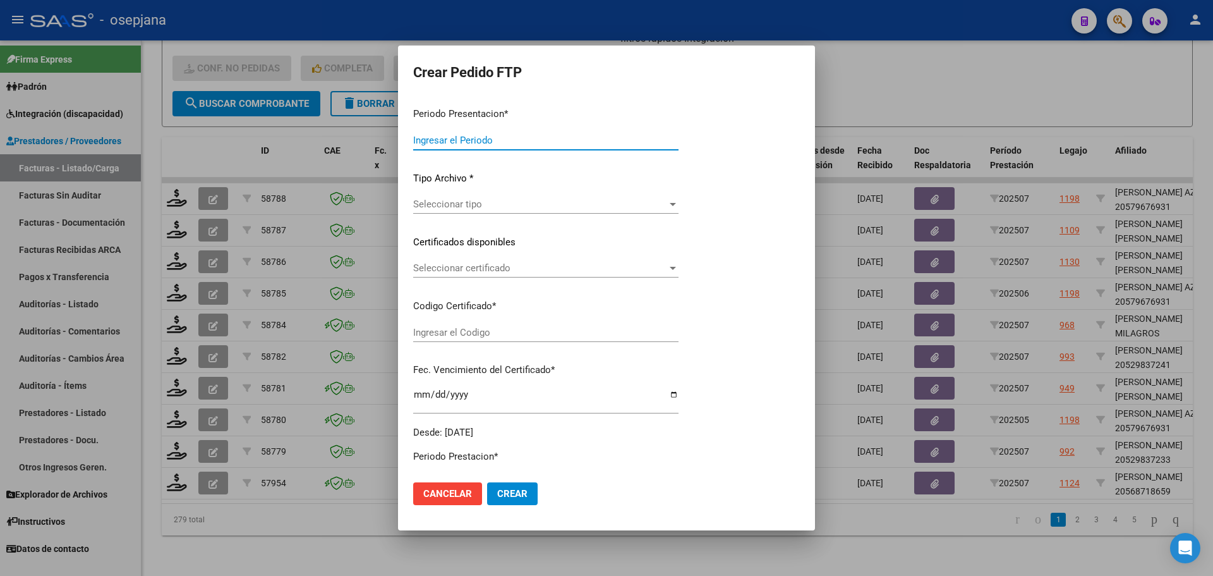
type input "202507"
type input "$ 475.830,36"
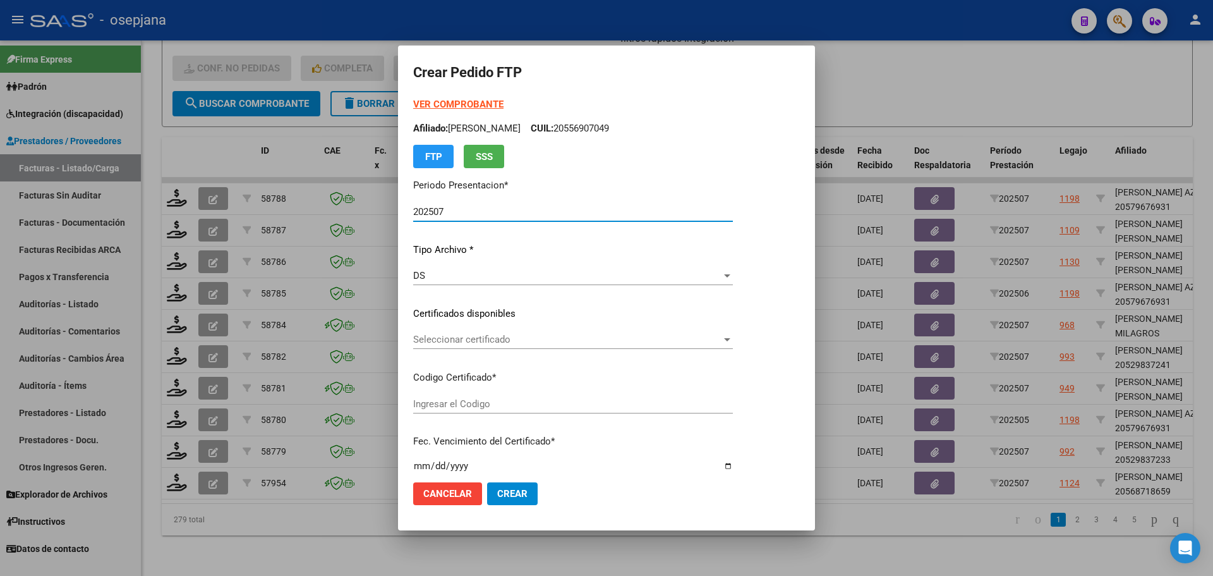
type input "ARG02000568718652024032120270321BSAS415"
type input "[DATE]"
click at [433, 332] on div "Seleccionar certificado Seleccionar certificado" at bounding box center [573, 339] width 320 height 19
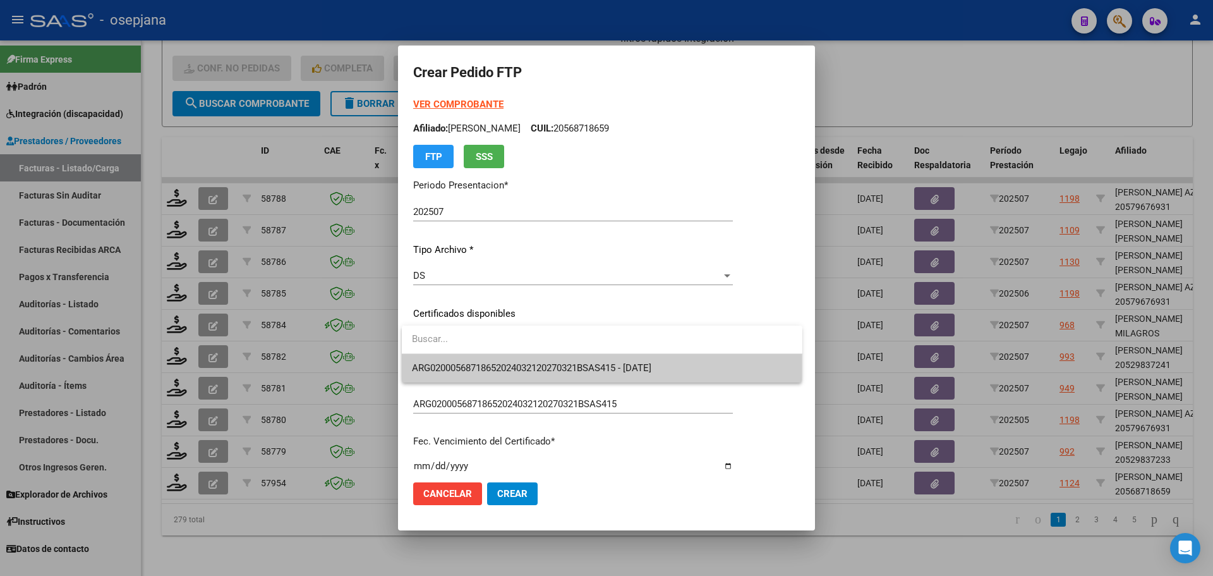
click at [443, 357] on span "ARG02000568718652024032120270321BSAS415 - [DATE]" at bounding box center [602, 368] width 380 height 28
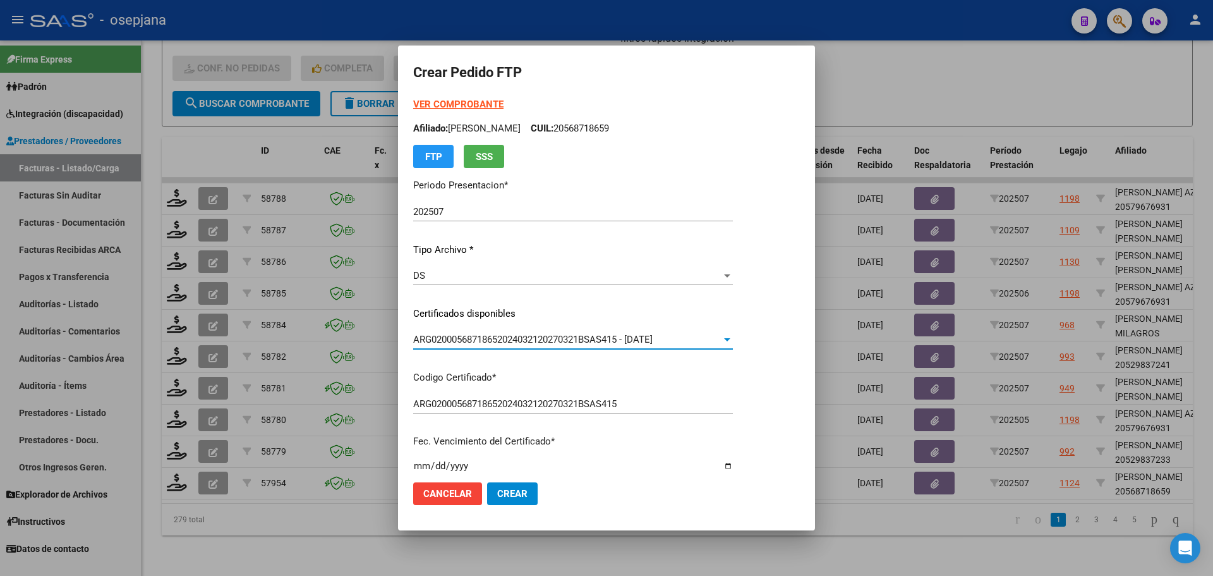
click at [497, 99] on strong "VER COMPROBANTE" at bounding box center [458, 104] width 90 height 11
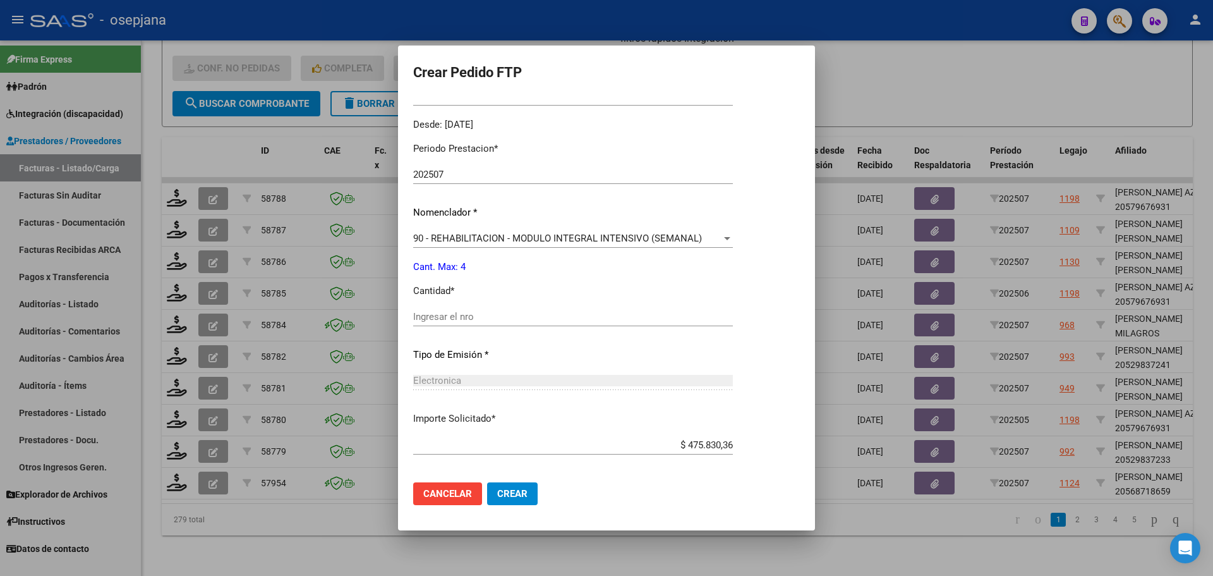
click at [455, 306] on div "Periodo Prestacion * 202507 Ingresar el Periodo Prestacion Nomenclador * 90 - R…" at bounding box center [573, 331] width 320 height 398
click at [449, 317] on input "Ingresar el nro" at bounding box center [573, 316] width 320 height 11
type input "4"
click at [520, 486] on button "Crear" at bounding box center [512, 493] width 51 height 23
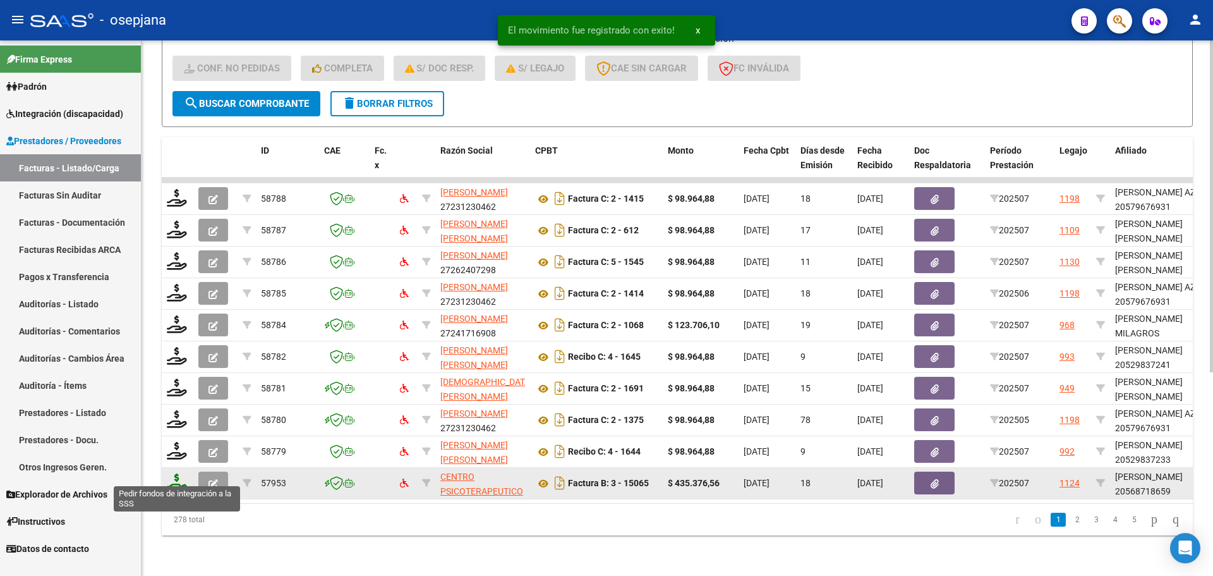
click at [172, 479] on icon at bounding box center [177, 482] width 20 height 18
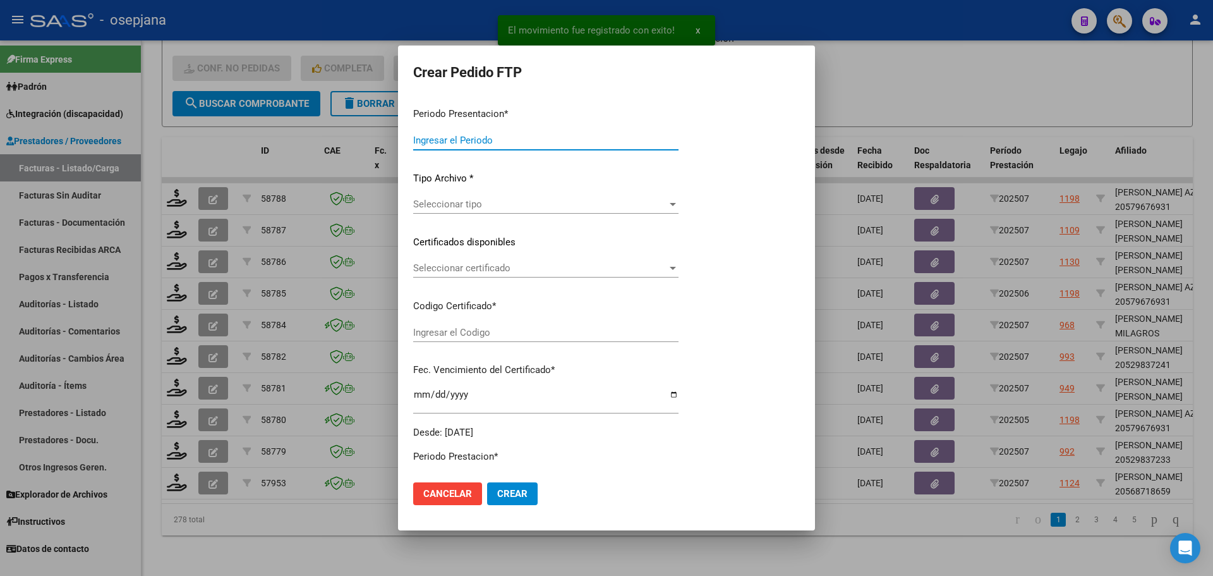
type input "202507"
type input "$ 435.376,56"
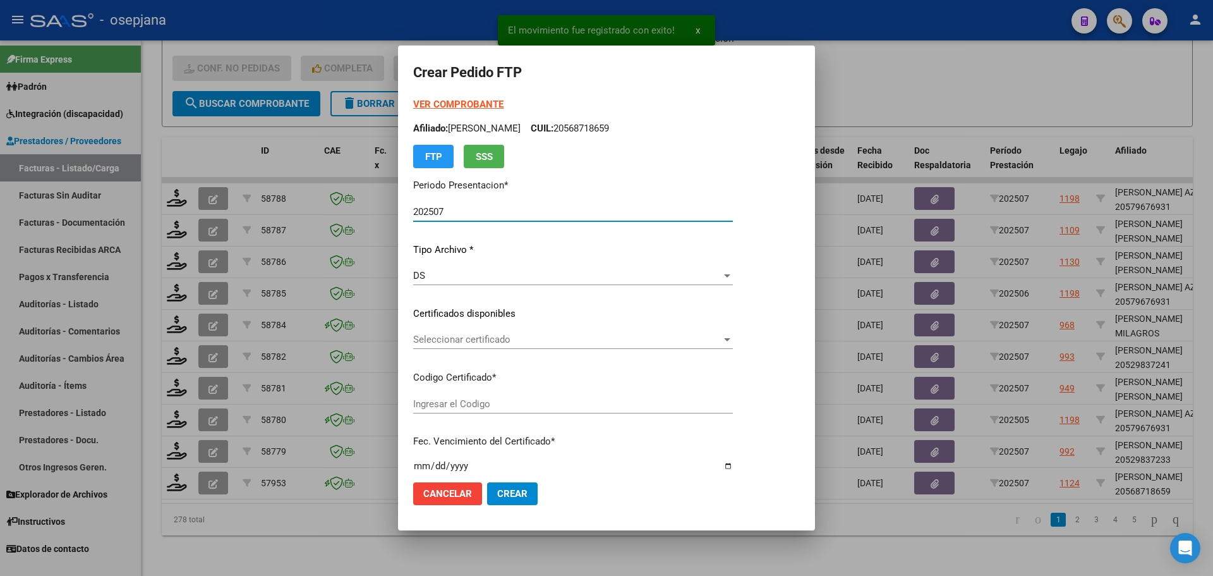
type input "ARG02000568718652024032120270321BSAS415"
type input "[DATE]"
click at [451, 331] on div "Seleccionar certificado Seleccionar certificado" at bounding box center [573, 339] width 320 height 19
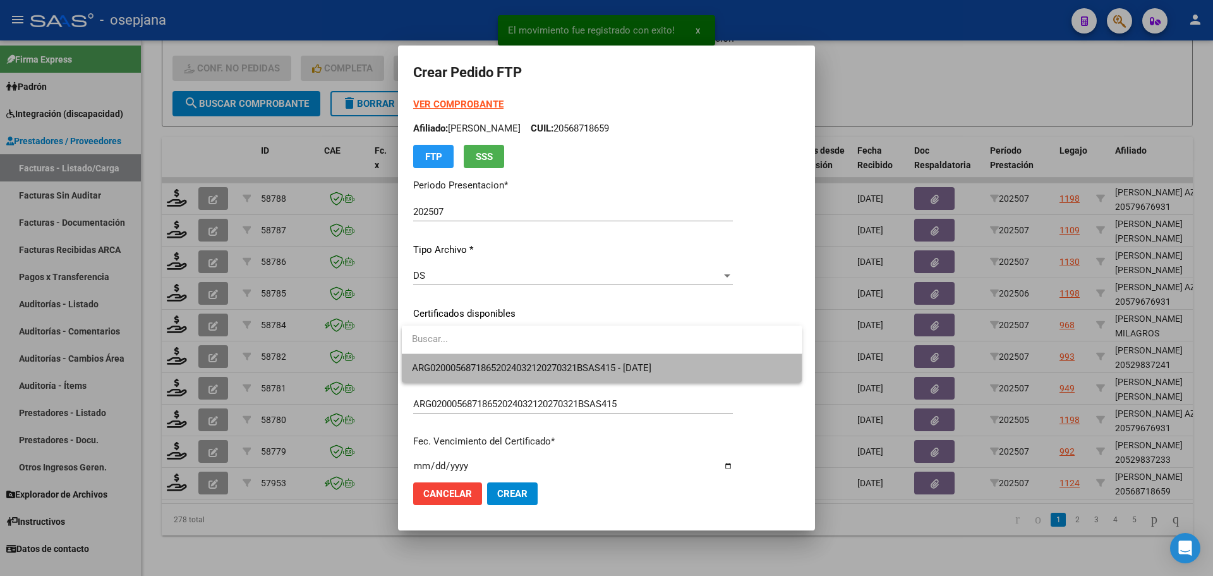
click at [461, 361] on span "ARG02000568718652024032120270321BSAS415 - [DATE]" at bounding box center [602, 368] width 380 height 28
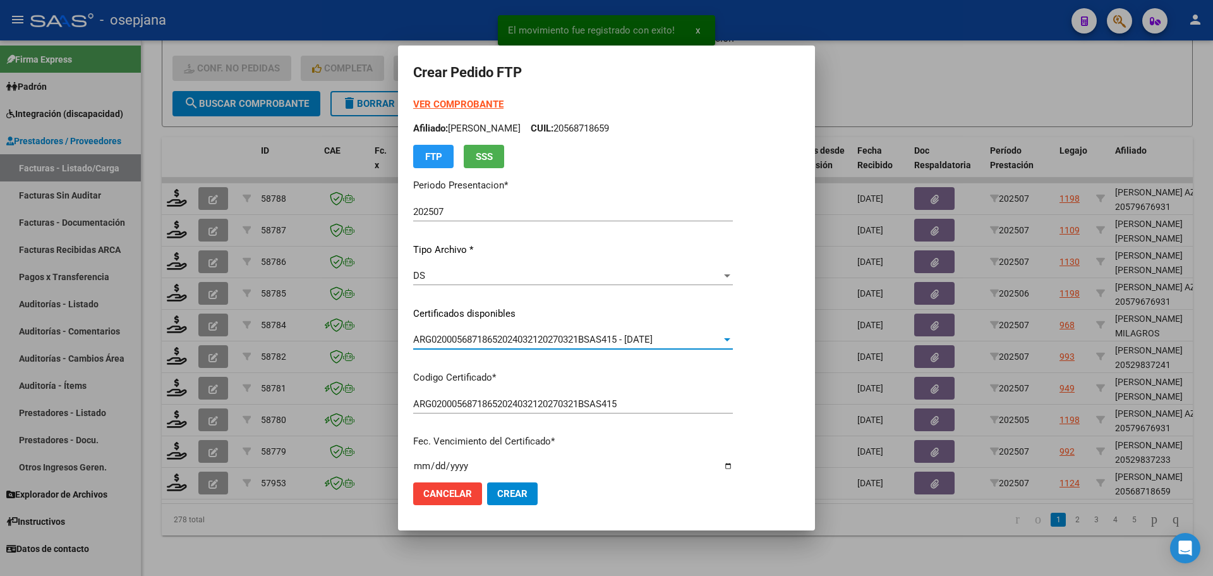
click at [464, 107] on strong "VER COMPROBANTE" at bounding box center [458, 104] width 90 height 11
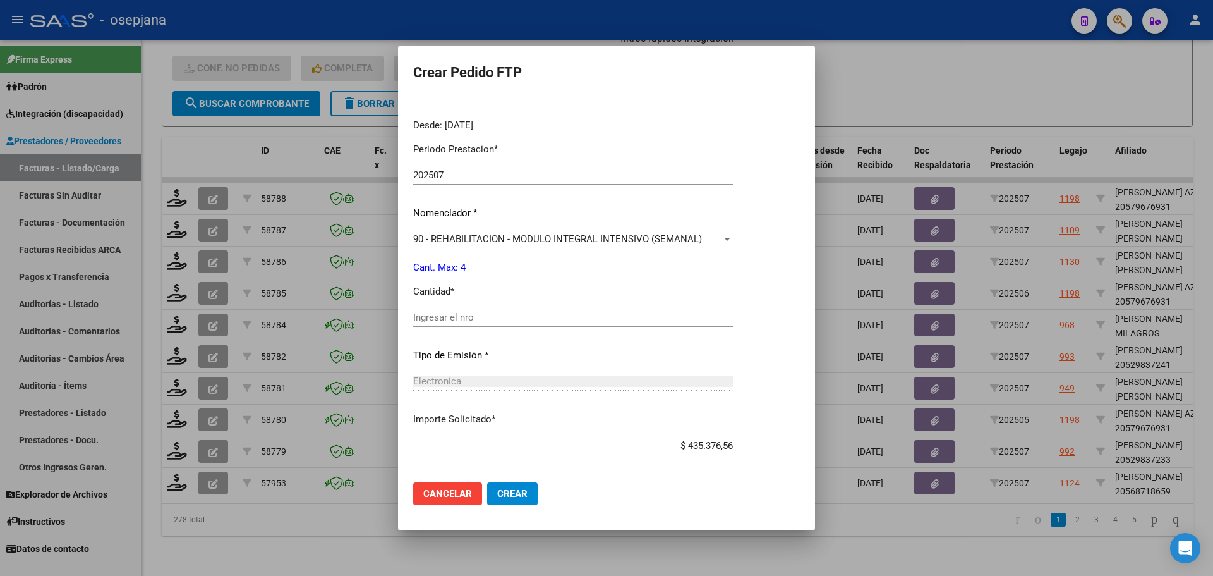
scroll to position [379, 0]
click at [471, 316] on input "Ingresar el nro" at bounding box center [573, 316] width 320 height 11
type input "4"
click at [504, 495] on span "Crear" at bounding box center [512, 493] width 30 height 11
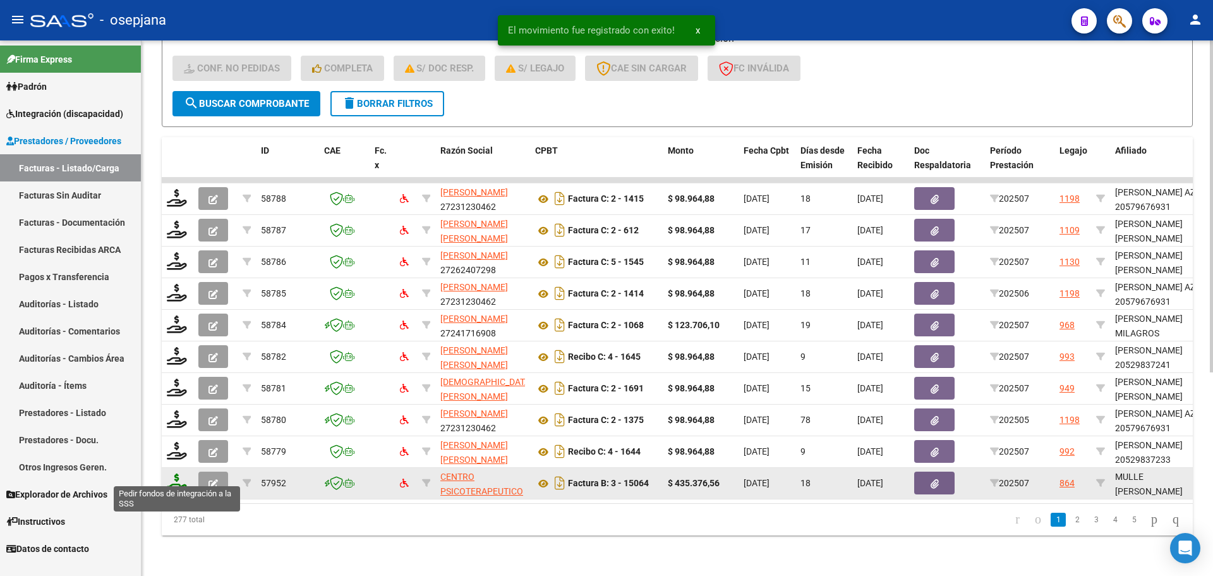
click at [172, 476] on icon at bounding box center [177, 482] width 20 height 18
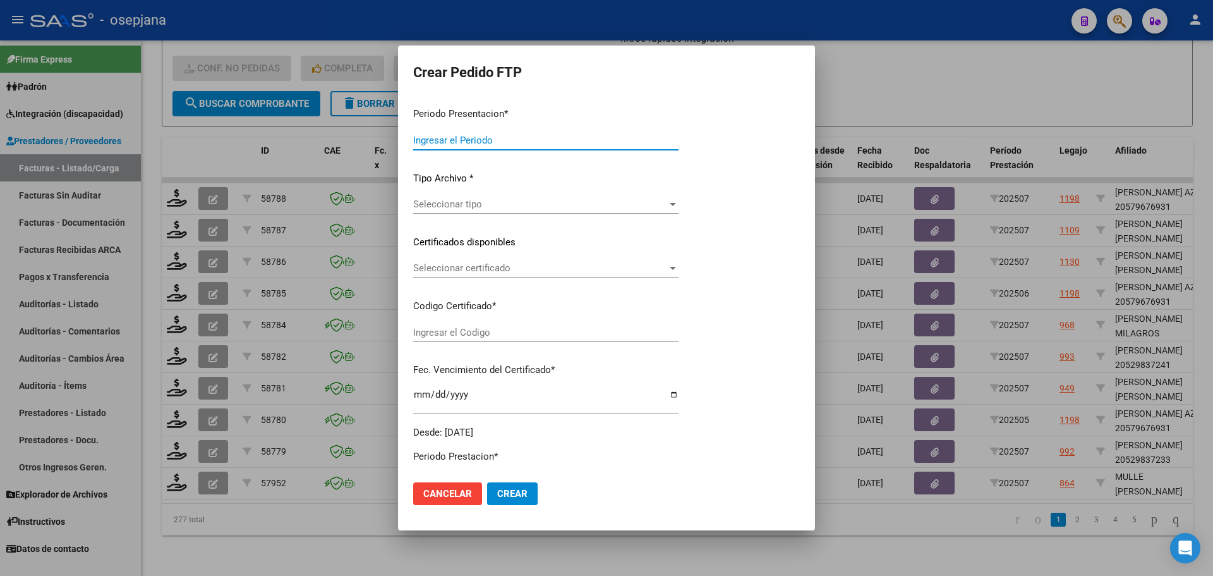
type input "202507"
type input "$ 435.376,56"
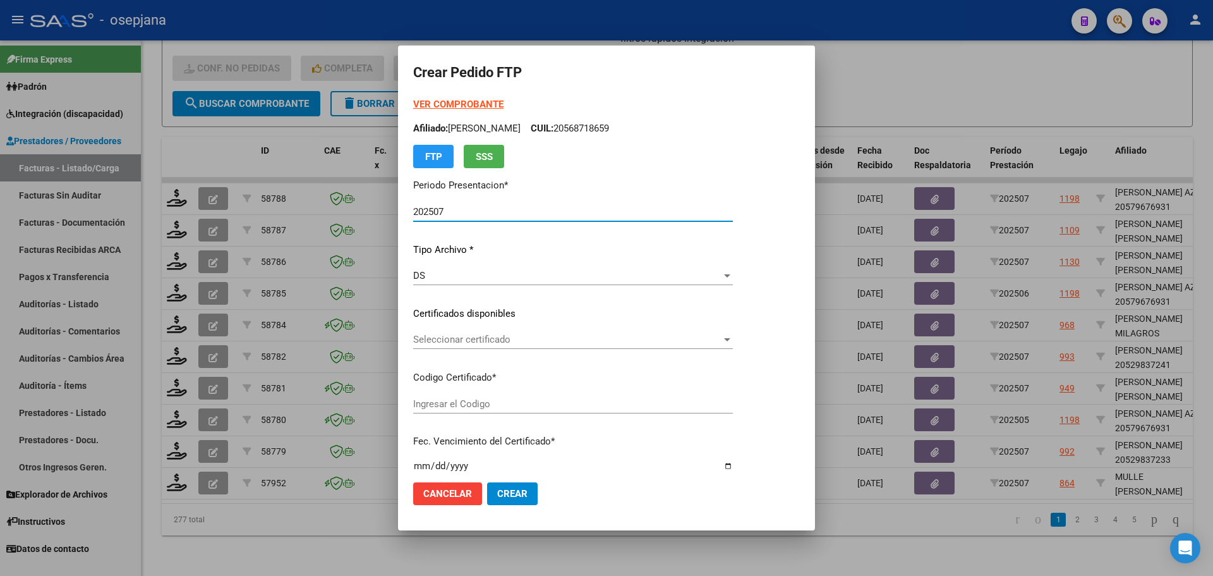
type input "ARG02000476358372022050320270503BSAS415"
type input "[DATE]"
click at [440, 338] on span "Seleccionar certificado" at bounding box center [567, 339] width 308 height 11
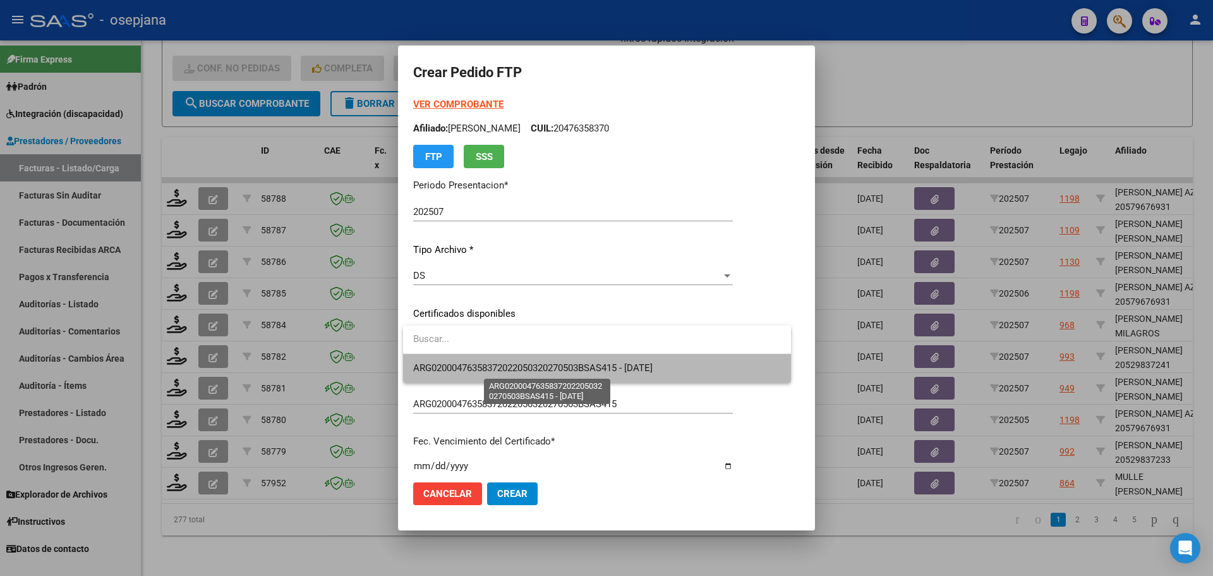
click at [451, 363] on span "ARG02000476358372022050320270503BSAS415 - [DATE]" at bounding box center [532, 367] width 239 height 11
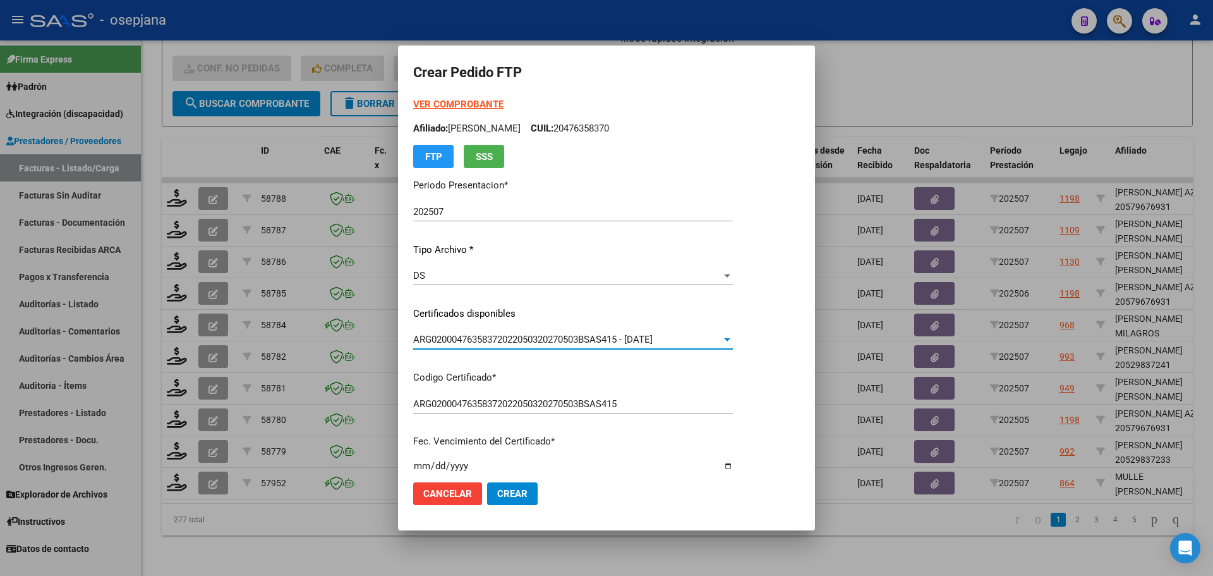
click at [474, 104] on strong "VER COMPROBANTE" at bounding box center [458, 104] width 90 height 11
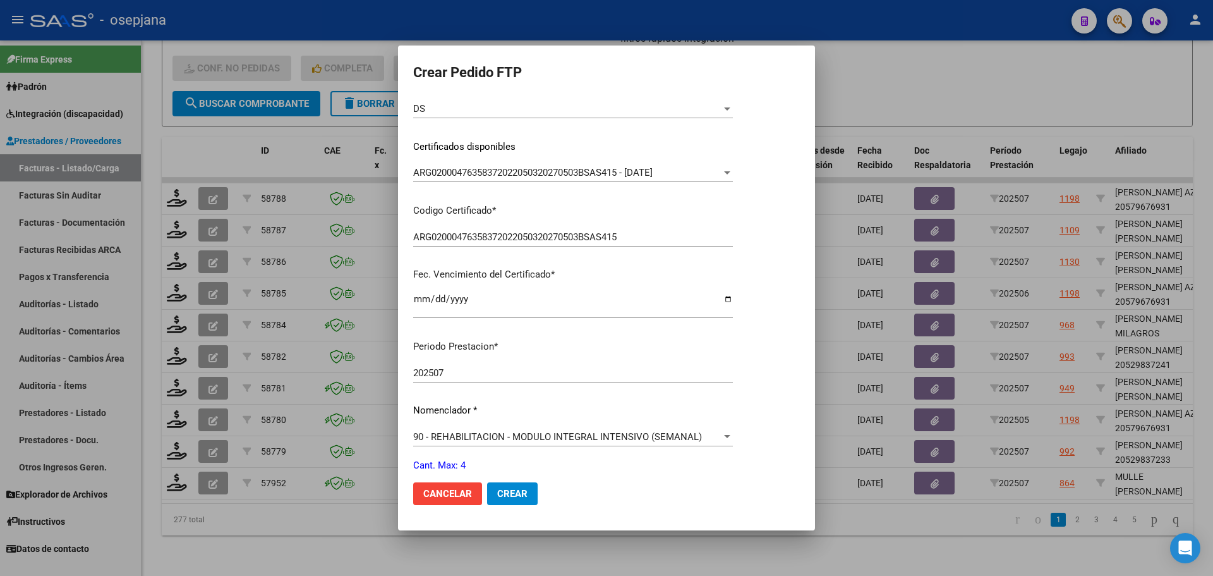
scroll to position [316, 0]
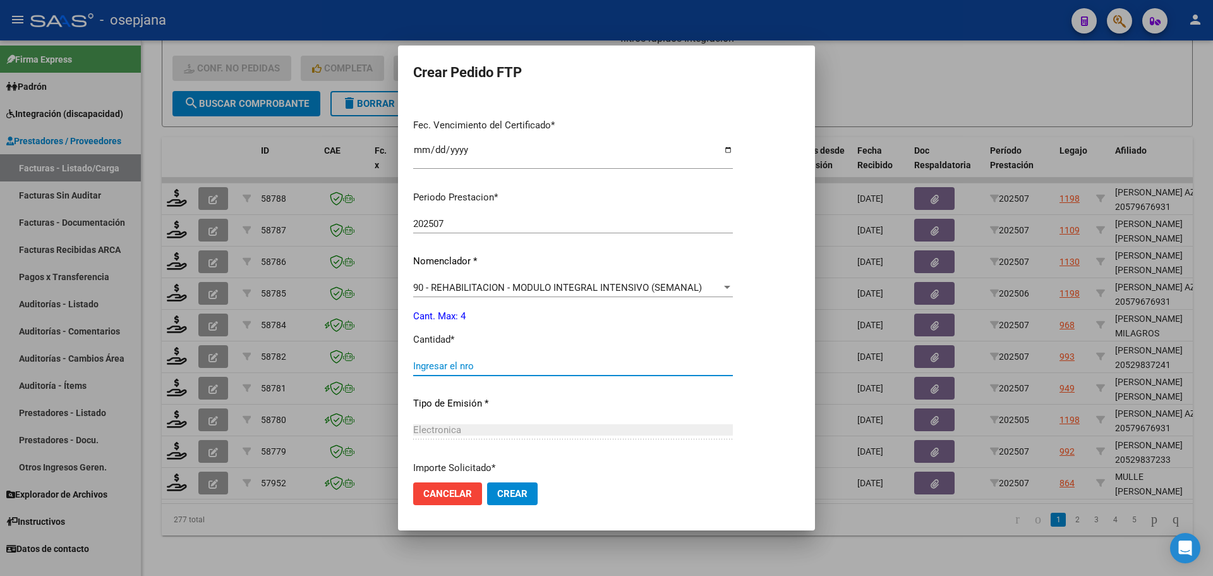
click at [476, 363] on input "Ingresar el nro" at bounding box center [573, 365] width 320 height 11
type input "4"
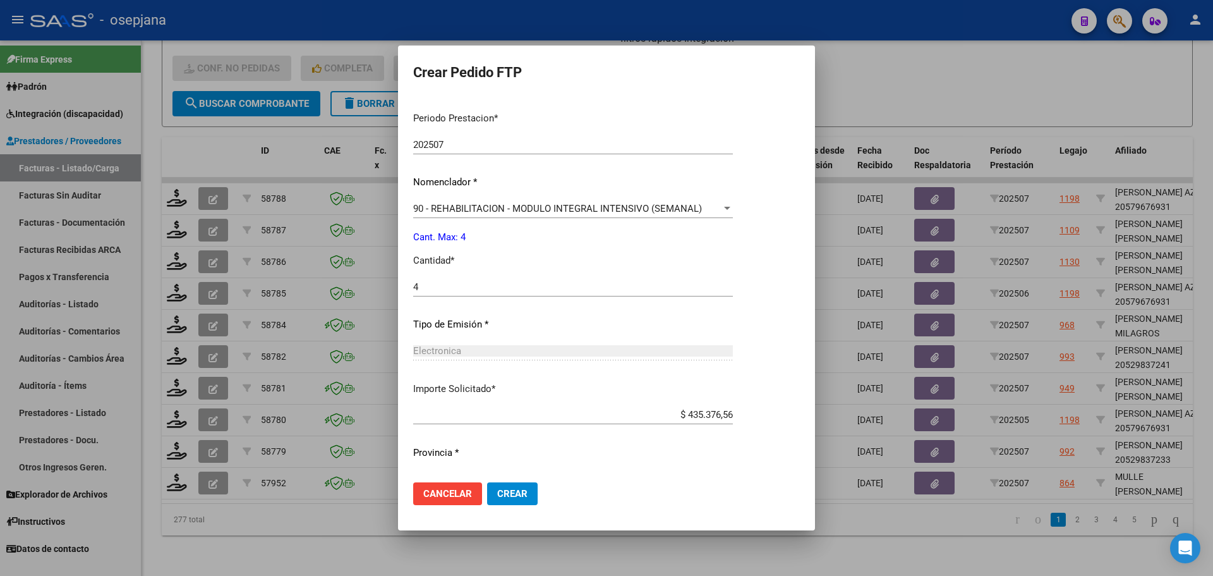
scroll to position [423, 0]
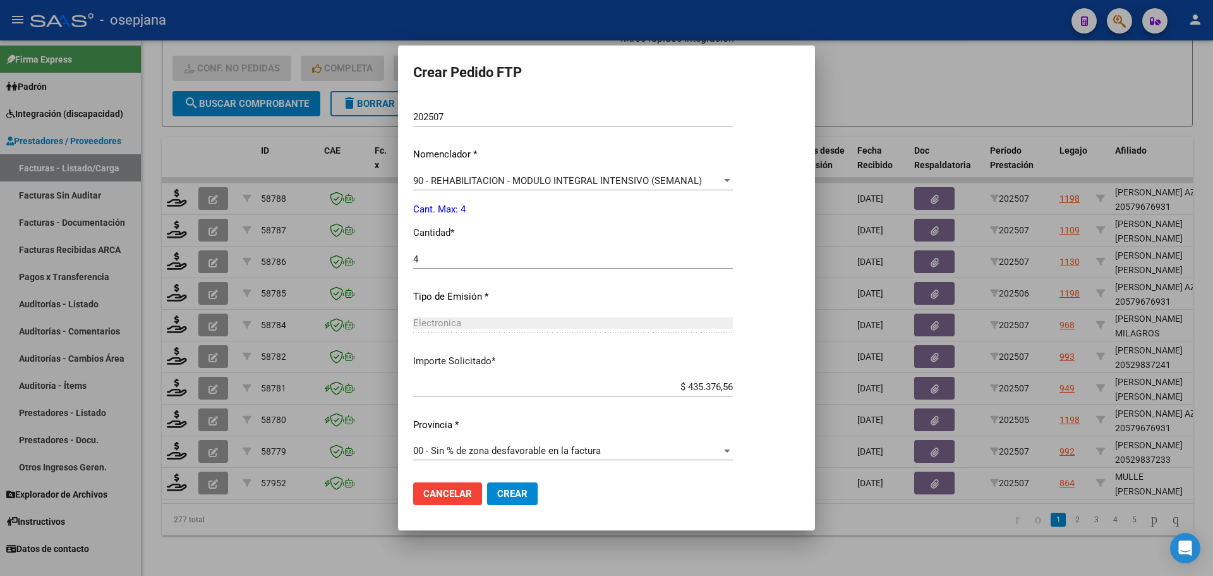
click at [511, 493] on span "Crear" at bounding box center [512, 493] width 30 height 11
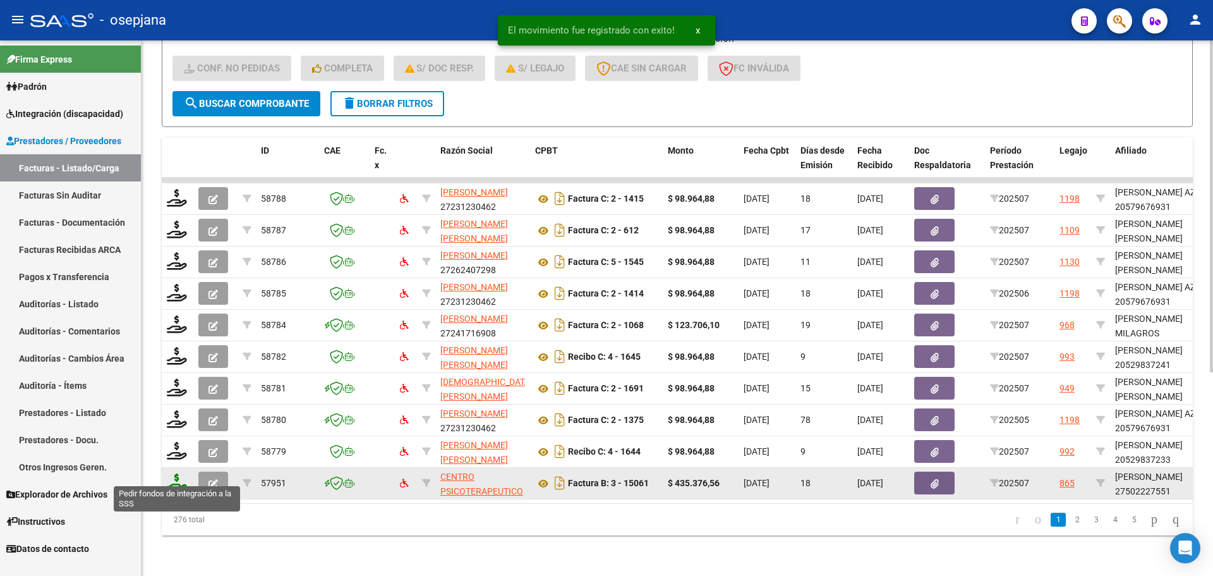
click at [174, 473] on icon at bounding box center [177, 482] width 20 height 18
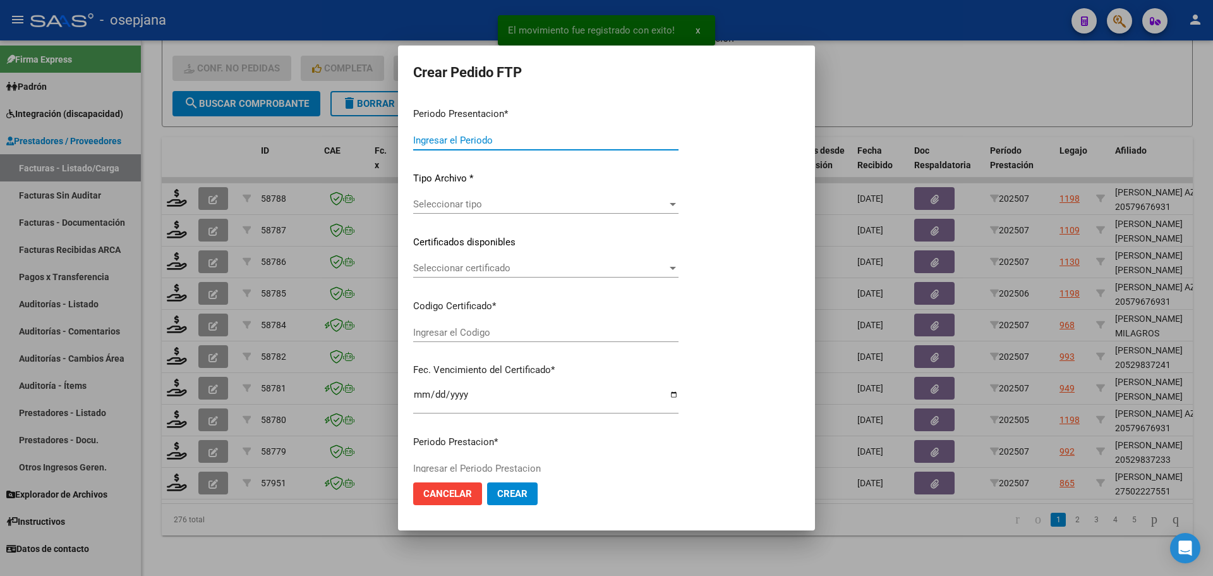
type input "202507"
type input "$ 435.376,56"
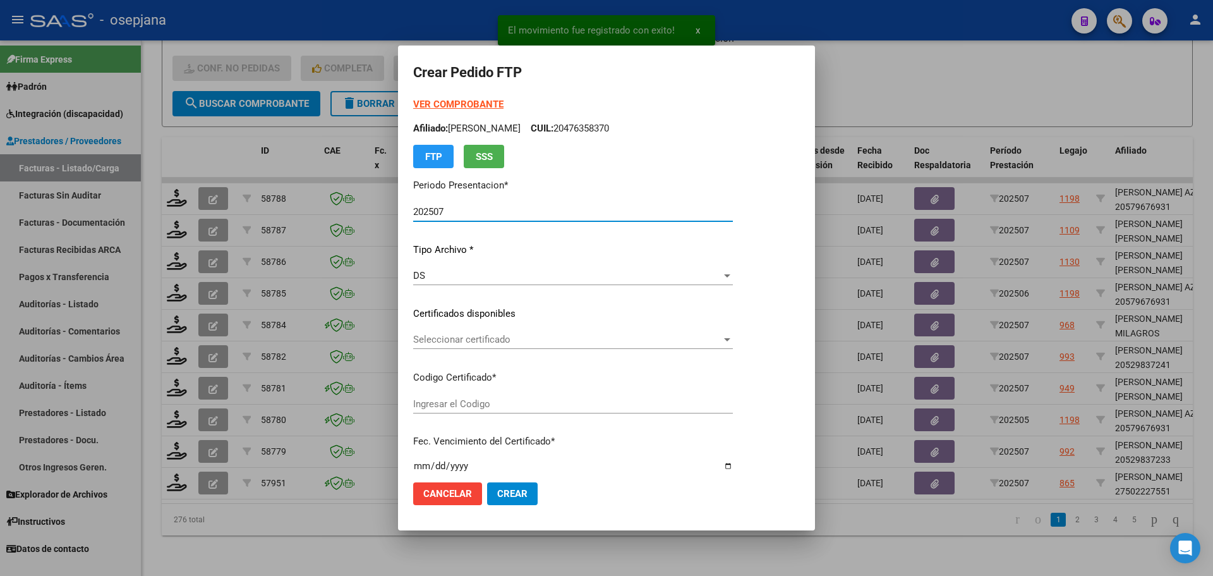
type input "ARG01000502227552023101820281018BSAS415"
type input "[DATE]"
click at [496, 333] on div "Seleccionar certificado Seleccionar certificado" at bounding box center [573, 339] width 320 height 19
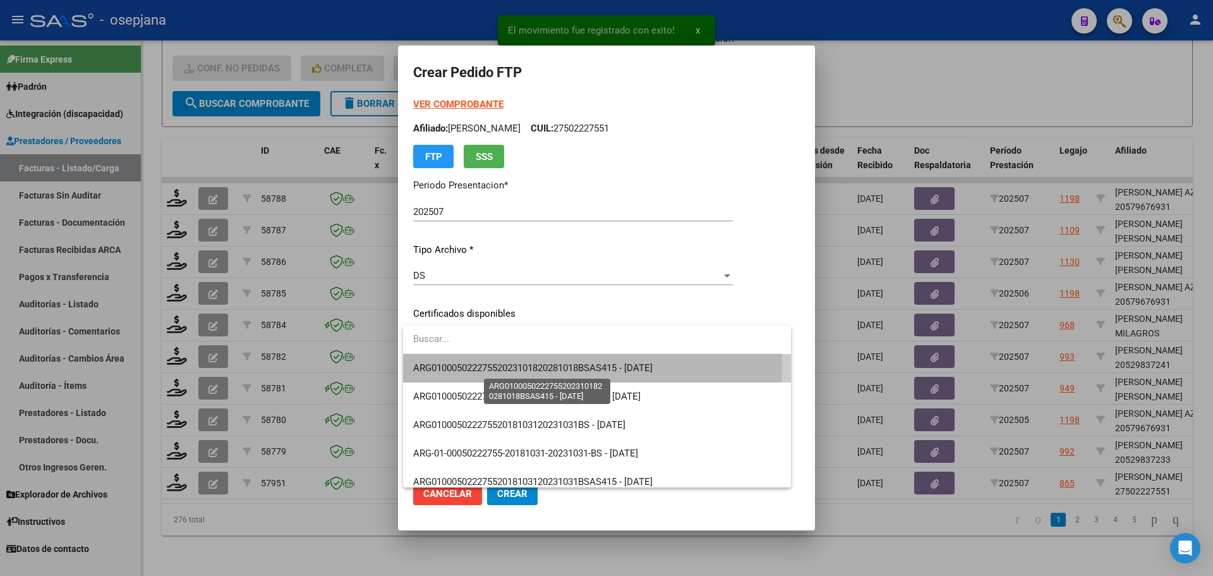
click at [496, 364] on span "ARG01000502227552023101820281018BSAS415 - [DATE]" at bounding box center [532, 367] width 239 height 11
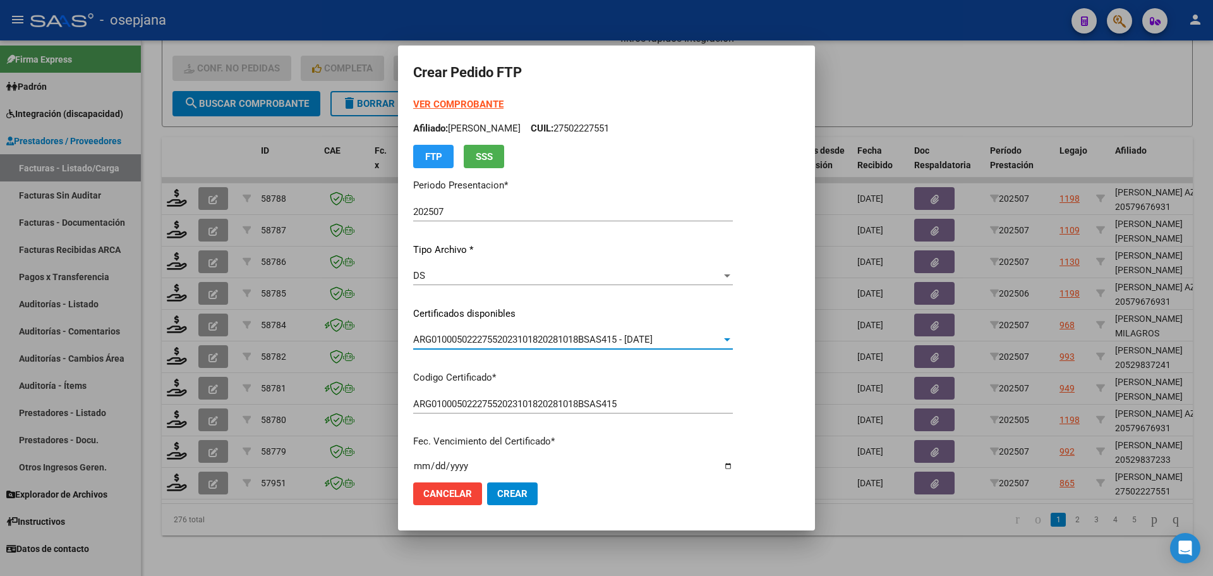
click at [494, 104] on strong "VER COMPROBANTE" at bounding box center [458, 104] width 90 height 11
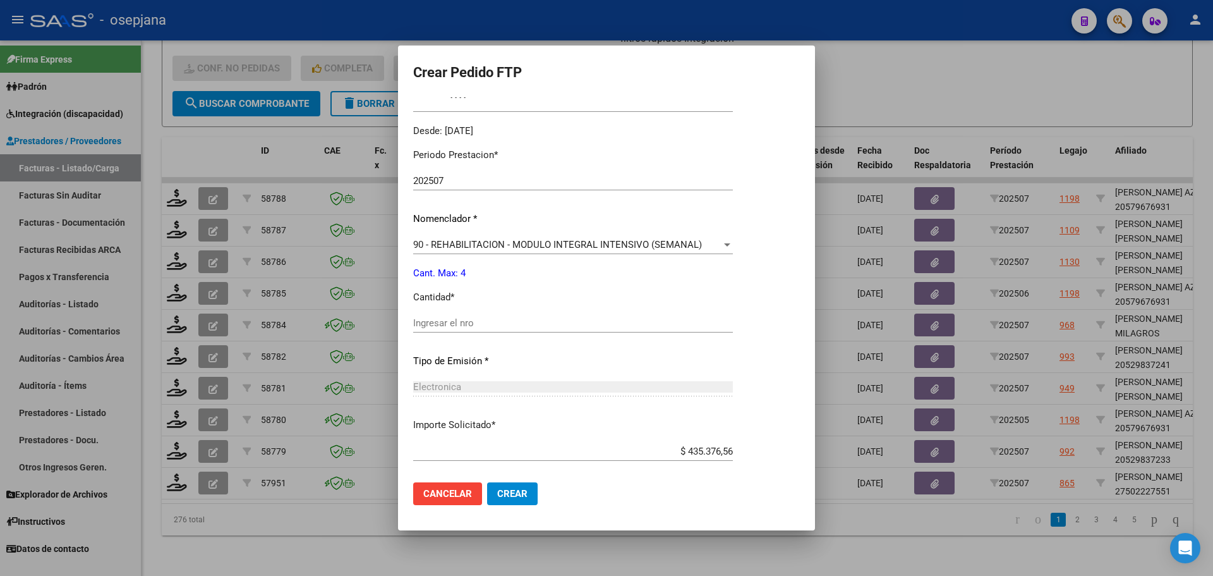
scroll to position [379, 0]
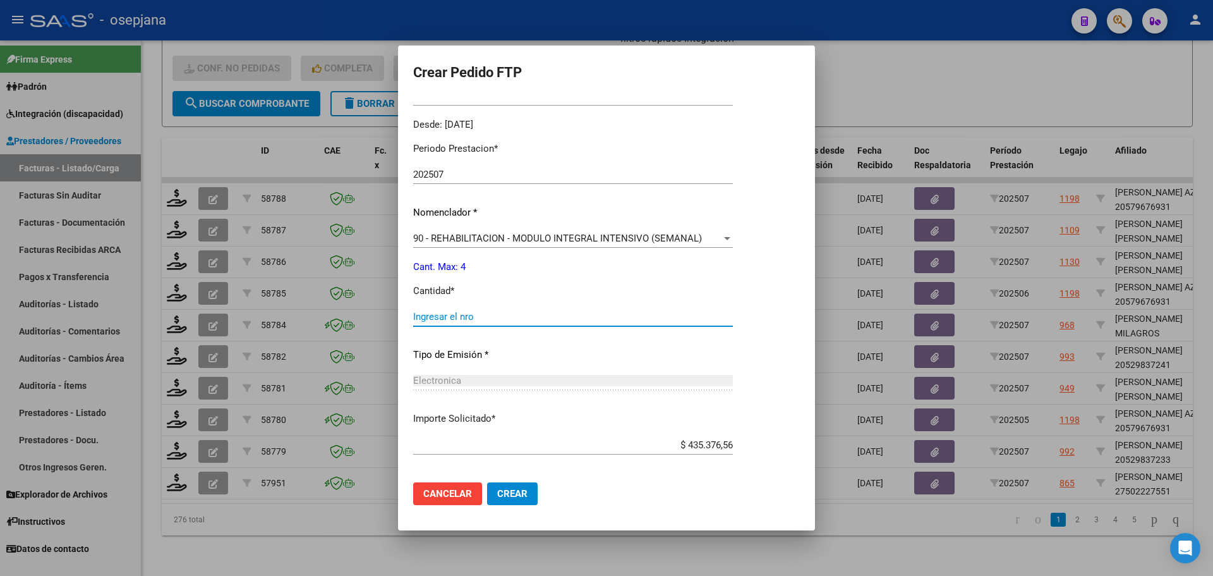
click at [446, 318] on input "Ingresar el nro" at bounding box center [573, 316] width 320 height 11
type input "4"
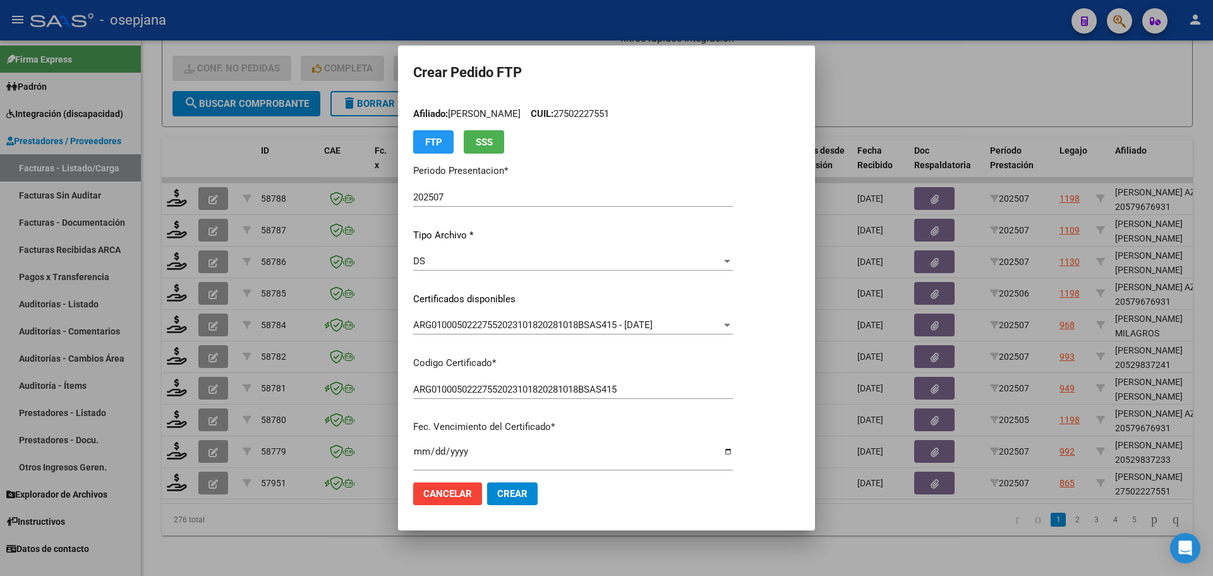
scroll to position [0, 0]
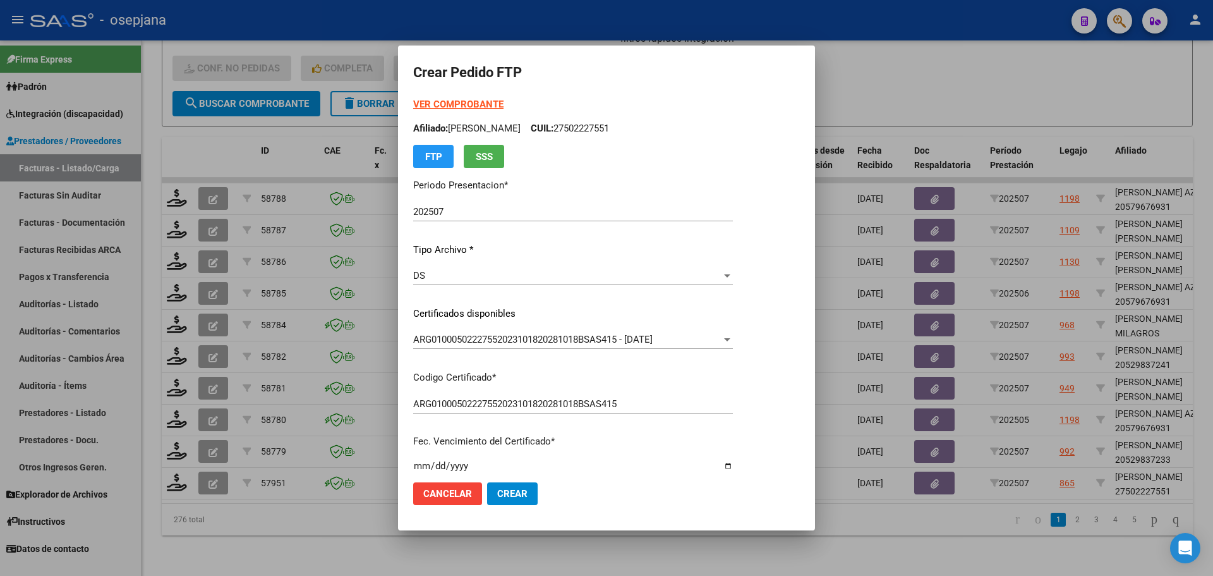
click at [519, 490] on span "Crear" at bounding box center [512, 493] width 30 height 11
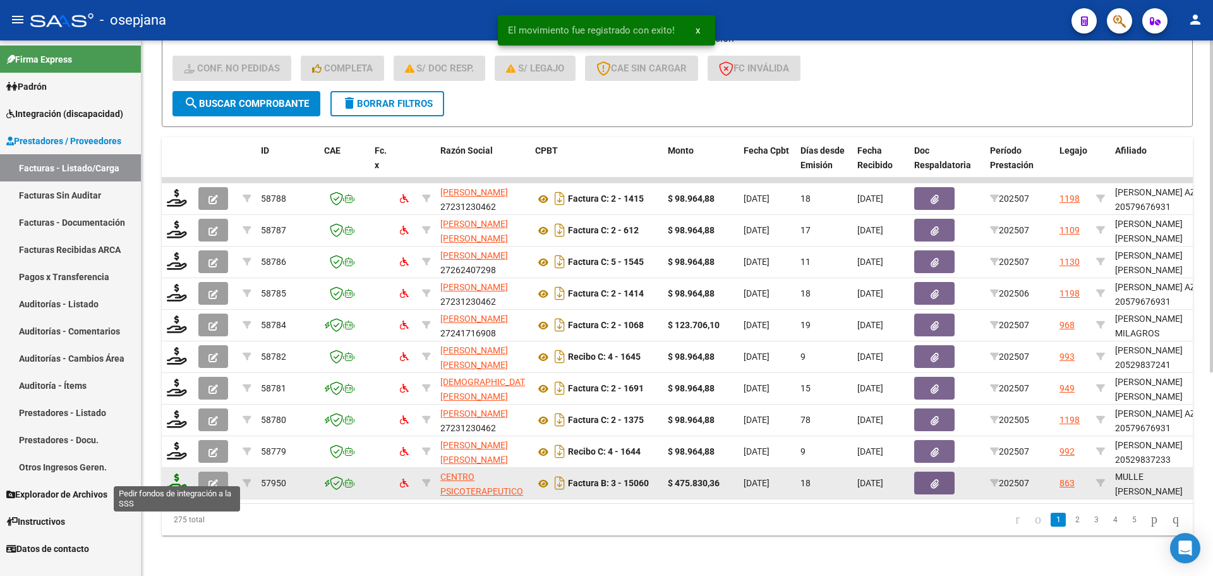
click at [176, 474] on icon at bounding box center [177, 482] width 20 height 18
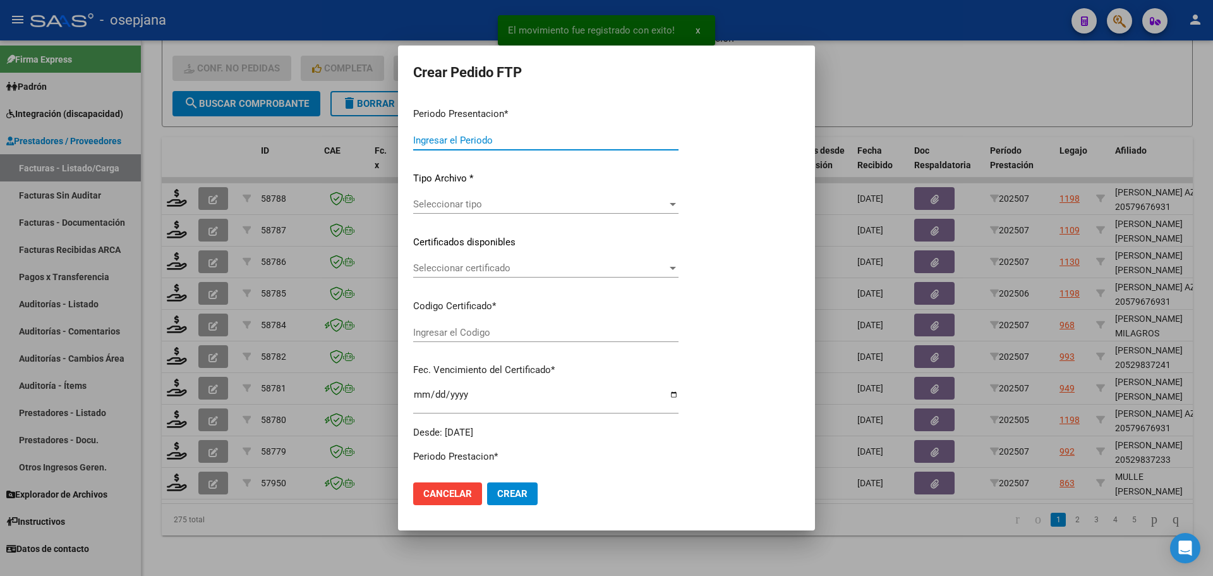
type input "202507"
type input "$ 475.830,36"
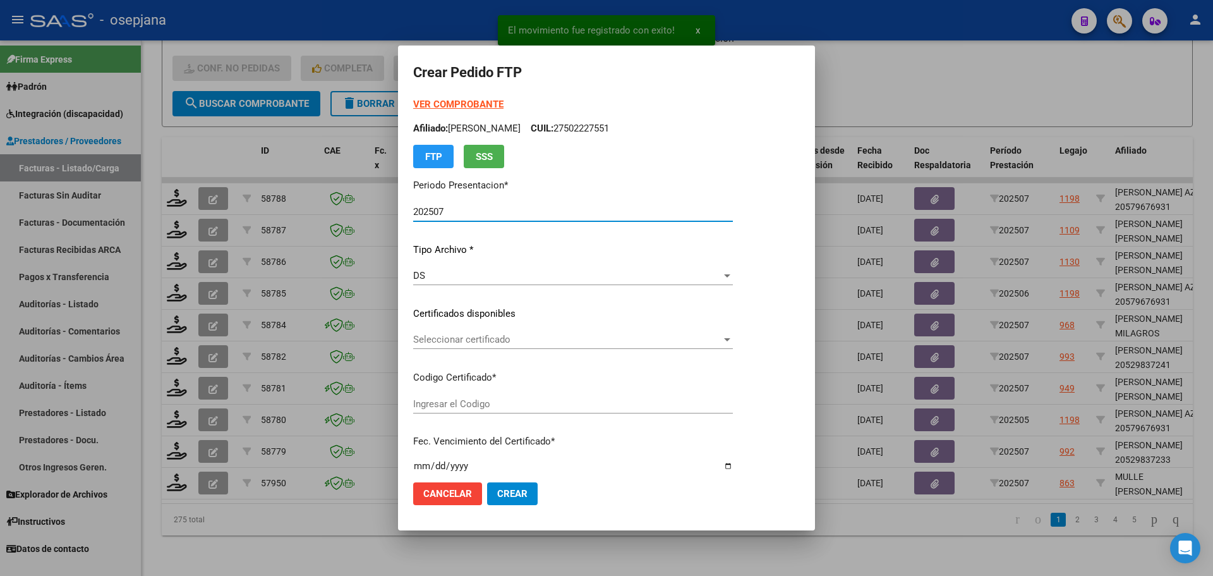
type input "ARG01000569354342023090720260907BS 415"
type input "[DATE]"
click at [478, 330] on div "Seleccionar certificado Seleccionar certificado" at bounding box center [589, 339] width 353 height 19
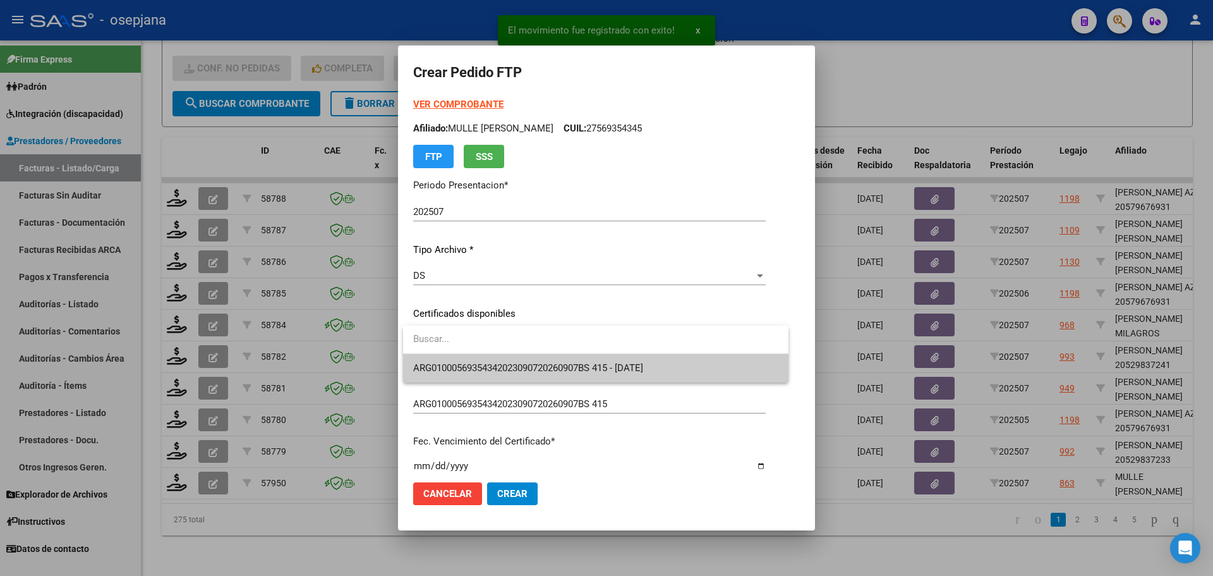
click at [485, 374] on span "ARG01000569354342023090720260907BS 415 - [DATE]" at bounding box center [595, 368] width 365 height 28
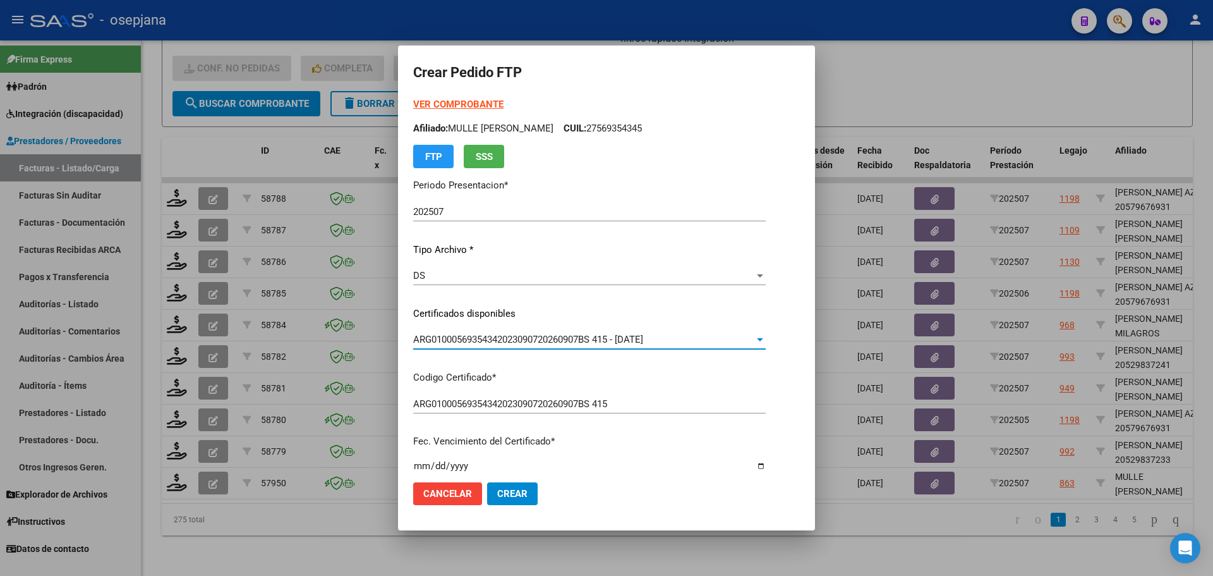
click at [495, 99] on strong "VER COMPROBANTE" at bounding box center [458, 104] width 90 height 11
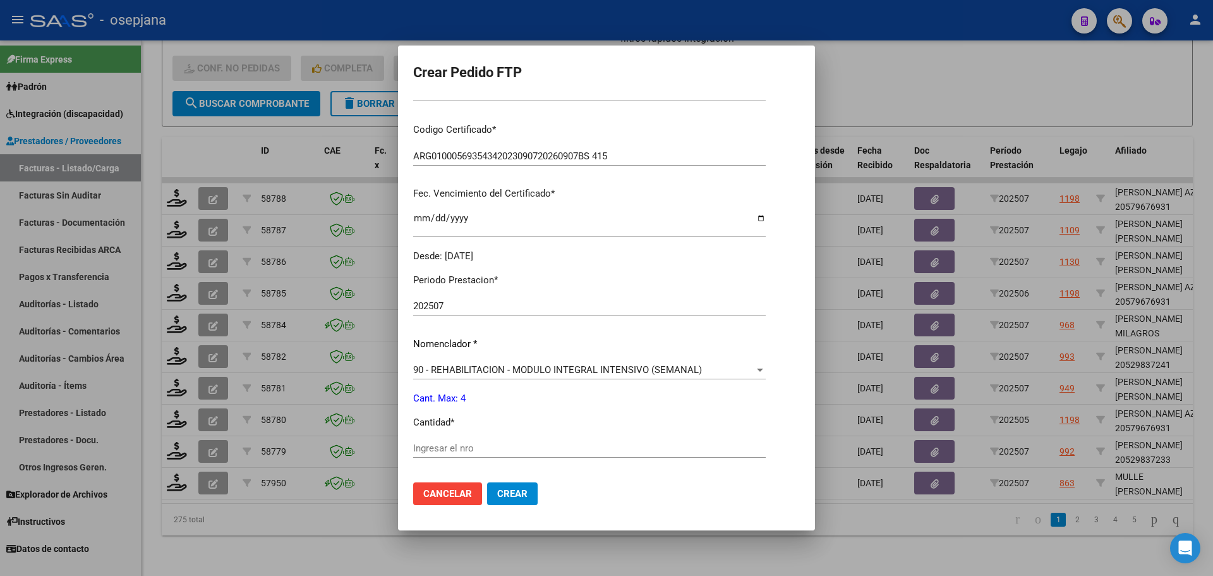
scroll to position [253, 0]
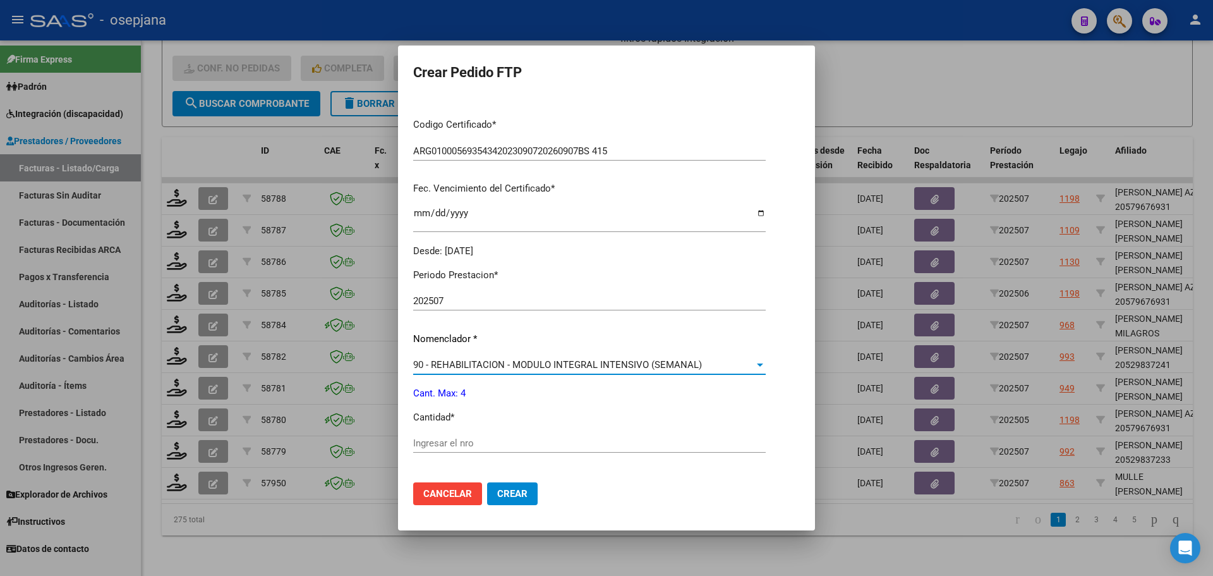
click at [463, 366] on span "90 - REHABILITACION - MODULO INTEGRAL INTENSIVO (SEMANAL)" at bounding box center [557, 364] width 289 height 11
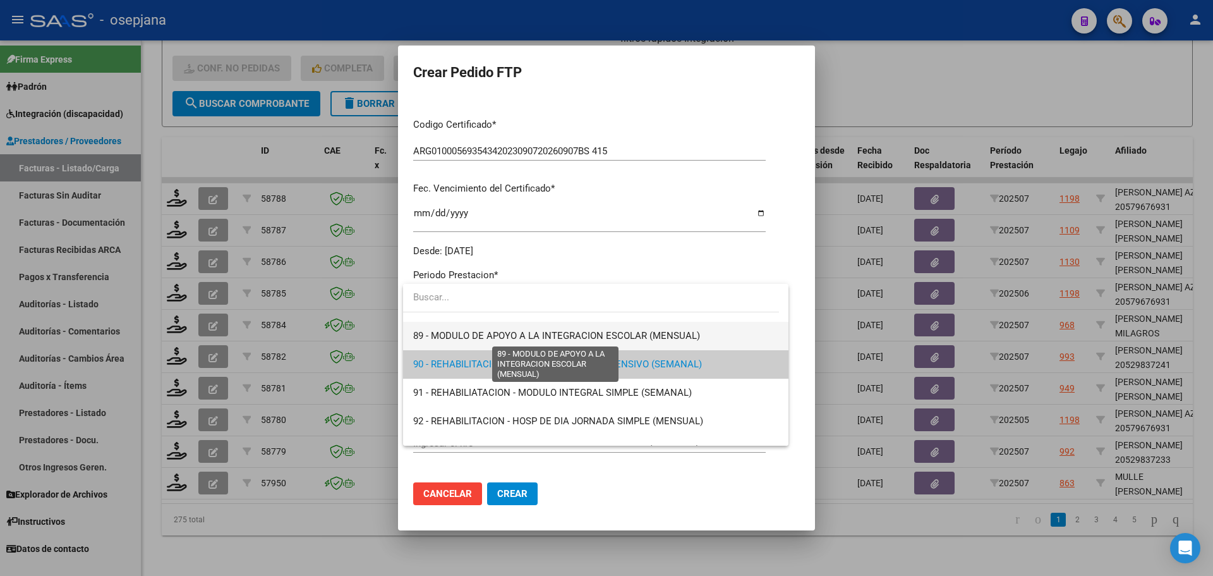
click at [474, 332] on span "89 - MODULO DE APOYO A LA INTEGRACION ESCOLAR (MENSUAL)" at bounding box center [556, 335] width 287 height 11
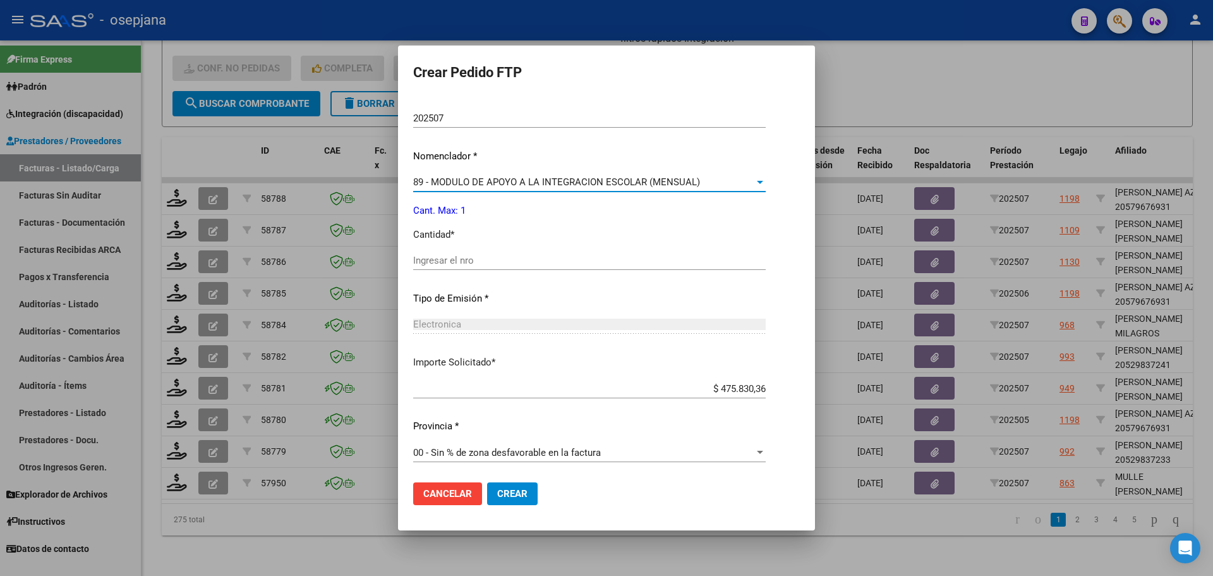
scroll to position [437, 0]
click at [466, 262] on input "Ingresar el nro" at bounding box center [589, 258] width 353 height 11
type input "1"
click at [524, 494] on span "Crear" at bounding box center [512, 493] width 30 height 11
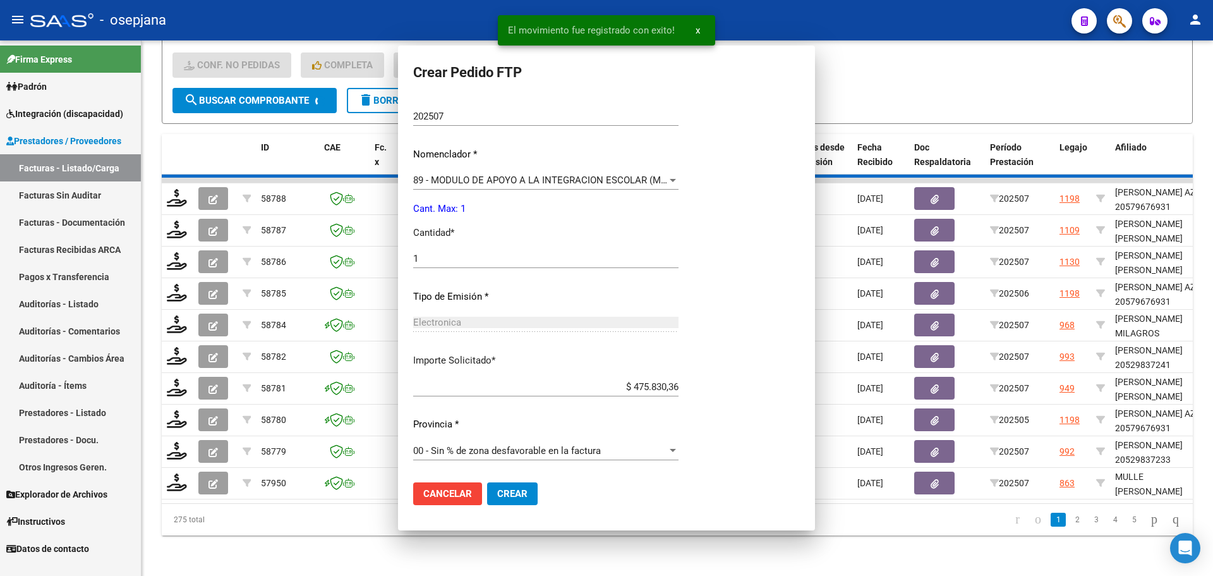
scroll to position [366, 0]
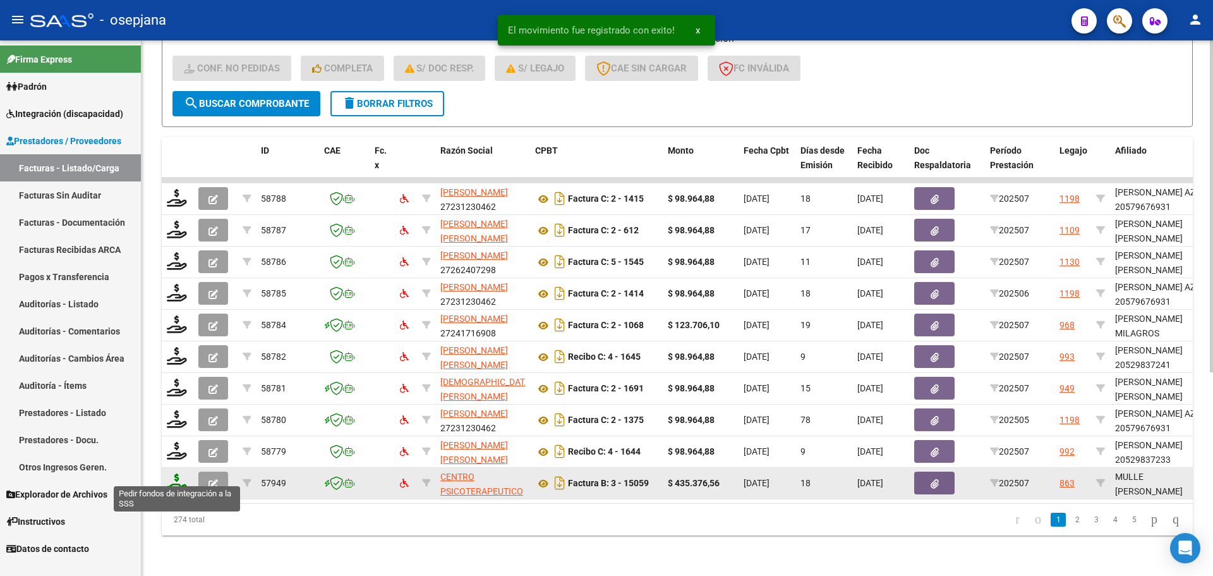
click at [174, 476] on icon at bounding box center [177, 482] width 20 height 18
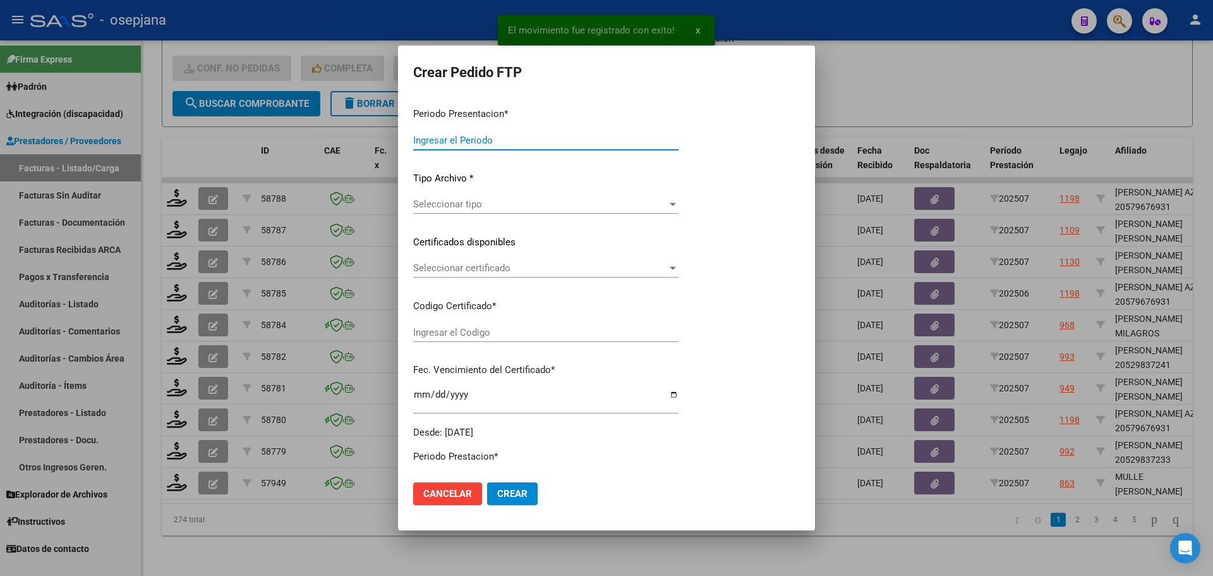
type input "202507"
type input "$ 435.376,56"
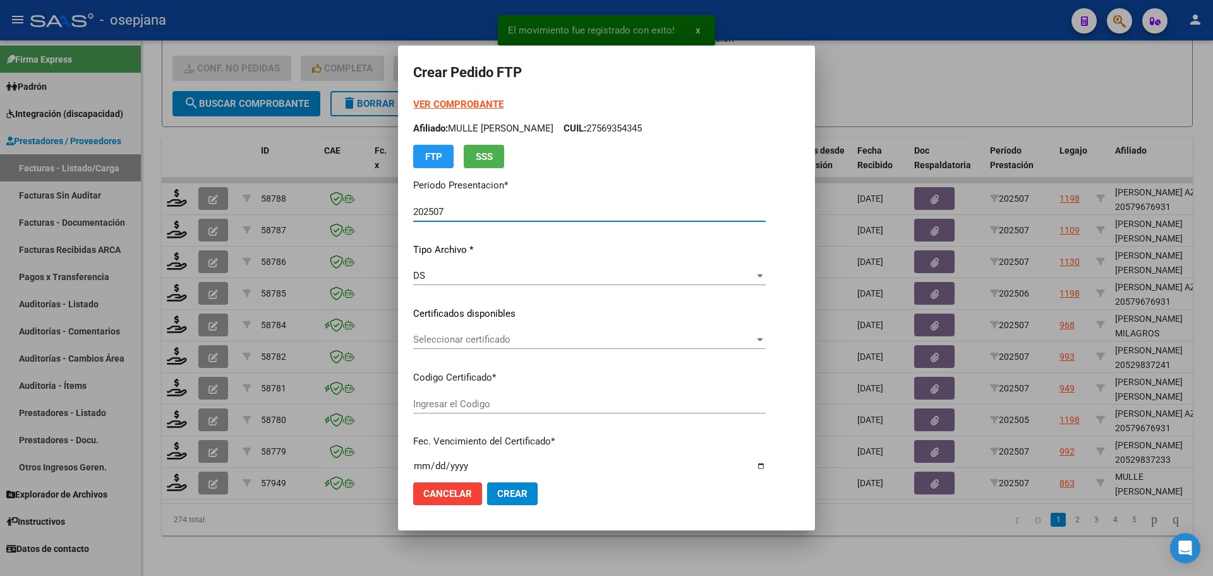
type input "ARG01000569354342023090720260907BS 415"
type input "[DATE]"
click at [542, 342] on span "Seleccionar certificado" at bounding box center [583, 339] width 341 height 11
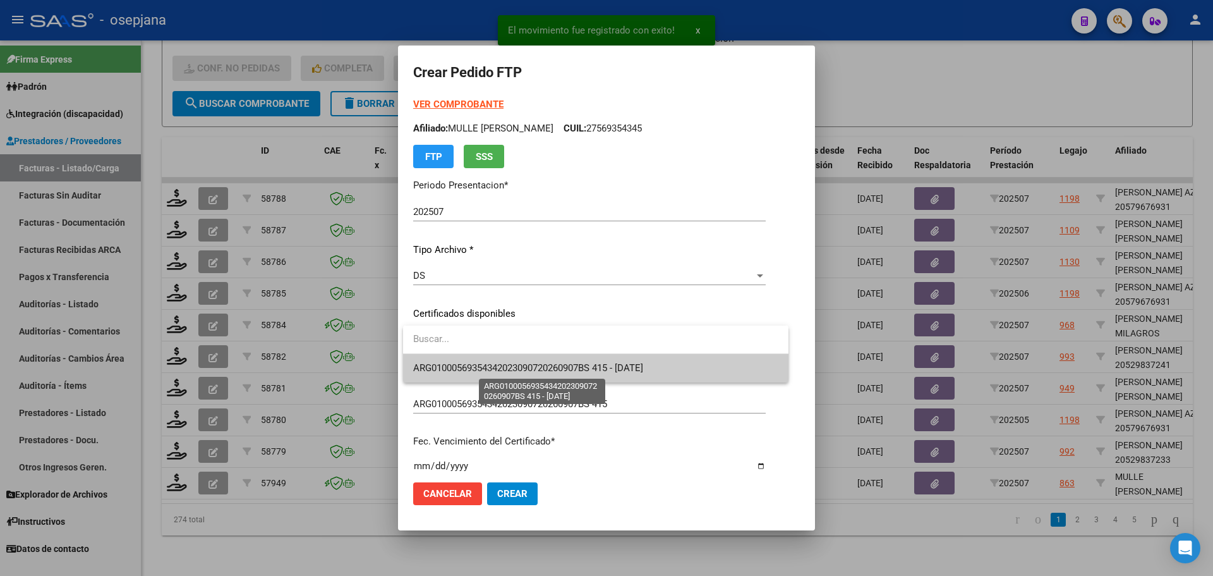
click at [534, 365] on span "ARG01000569354342023090720260907BS 415 - [DATE]" at bounding box center [528, 367] width 230 height 11
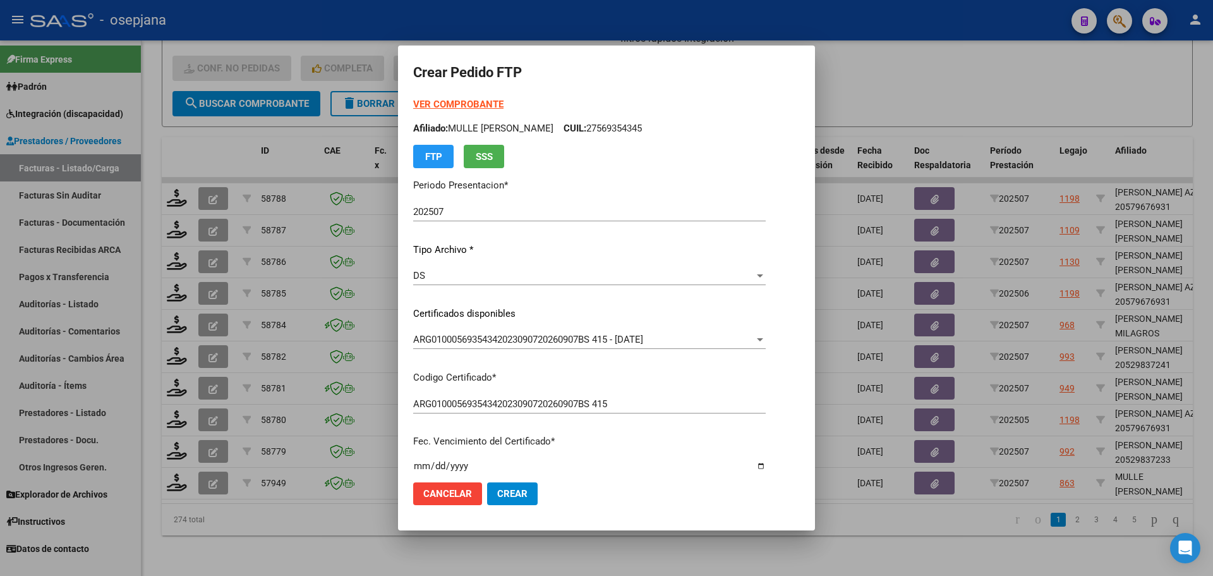
click at [477, 101] on strong "VER COMPROBANTE" at bounding box center [458, 104] width 90 height 11
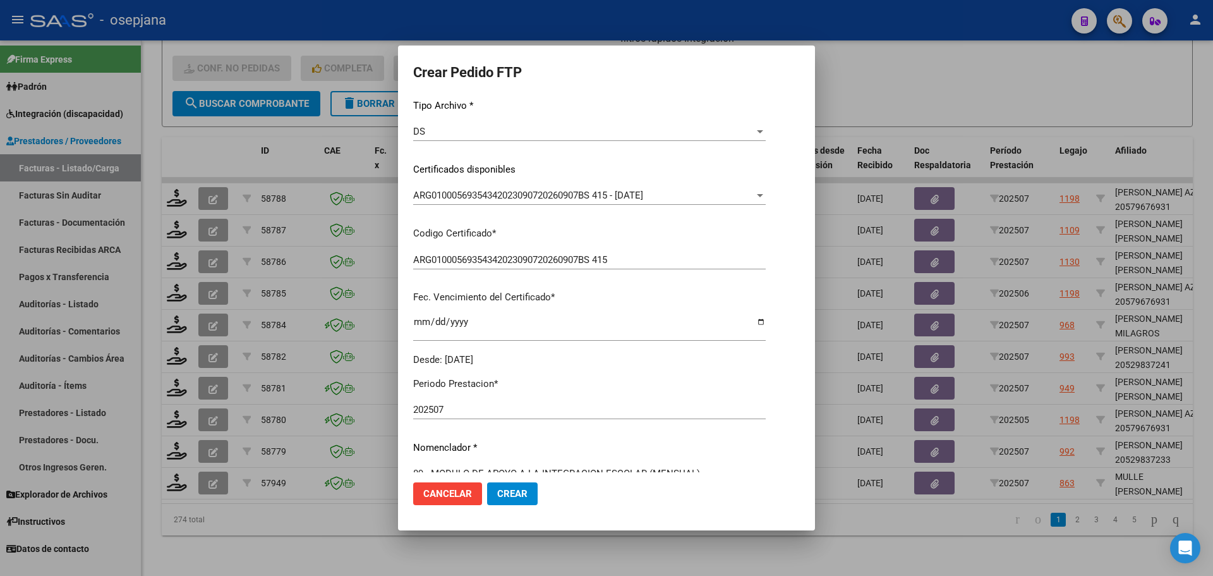
scroll to position [316, 0]
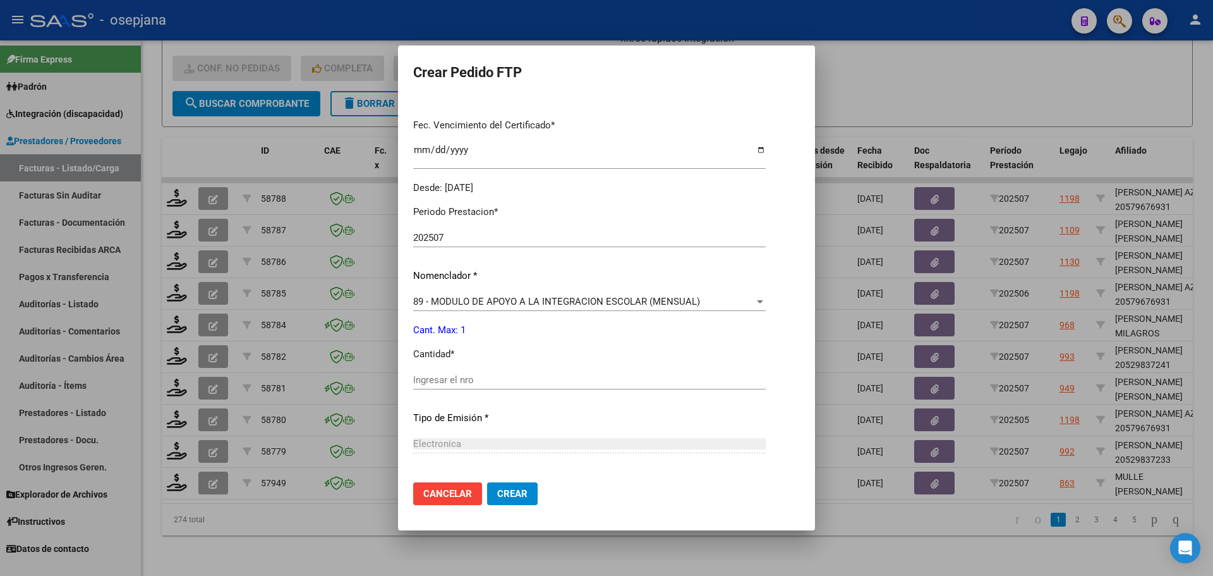
click at [476, 298] on span "89 - MODULO DE APOYO A LA INTEGRACION ESCOLAR (MENSUAL)" at bounding box center [556, 301] width 287 height 11
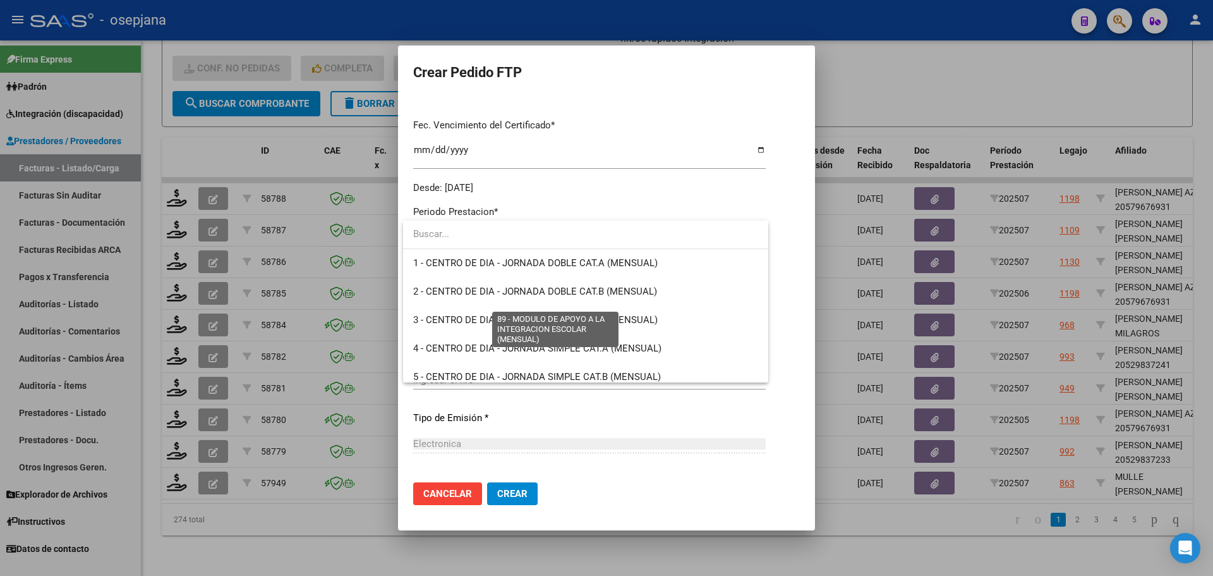
scroll to position [2464, 0]
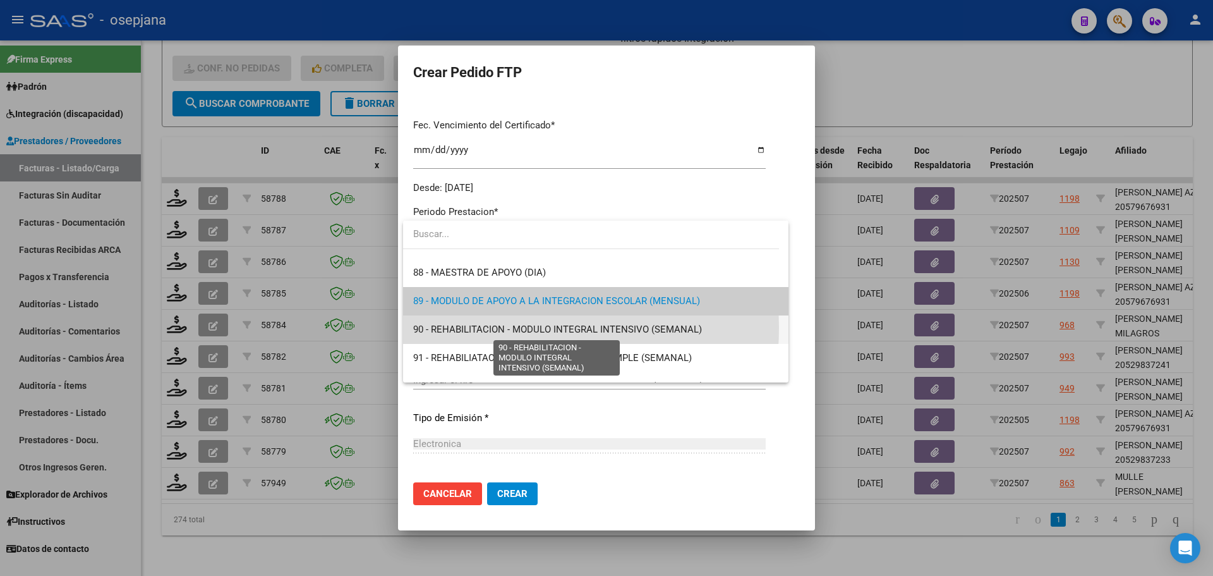
click at [479, 327] on span "90 - REHABILITACION - MODULO INTEGRAL INTENSIVO (SEMANAL)" at bounding box center [557, 328] width 289 height 11
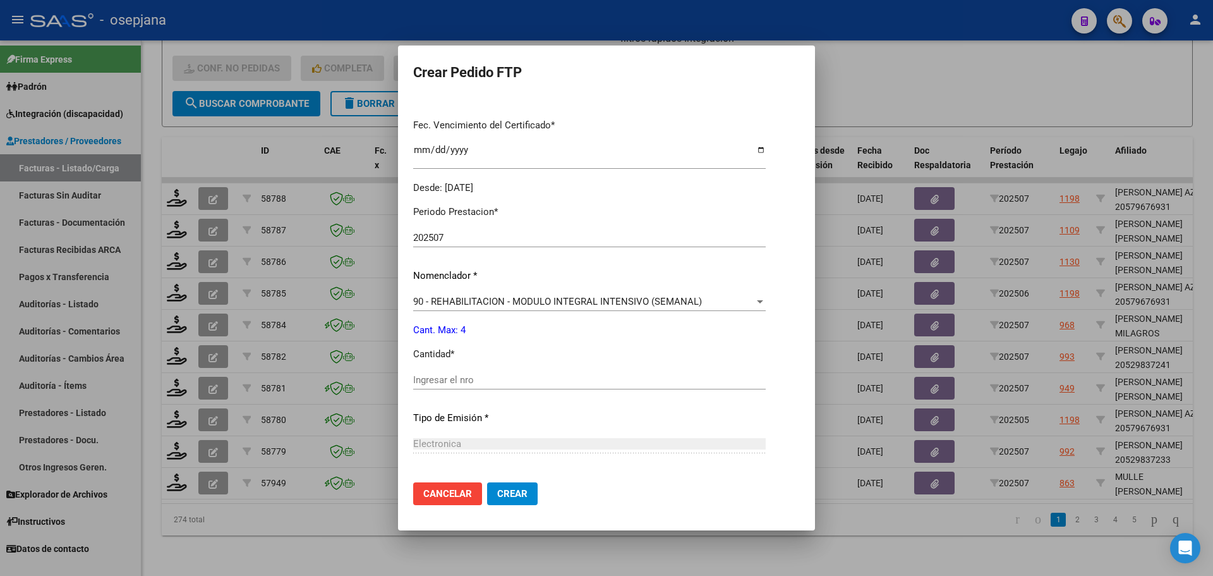
click at [472, 373] on div "Ingresar el nro" at bounding box center [589, 379] width 353 height 19
type input "4"
click at [521, 492] on span "Crear" at bounding box center [512, 493] width 30 height 11
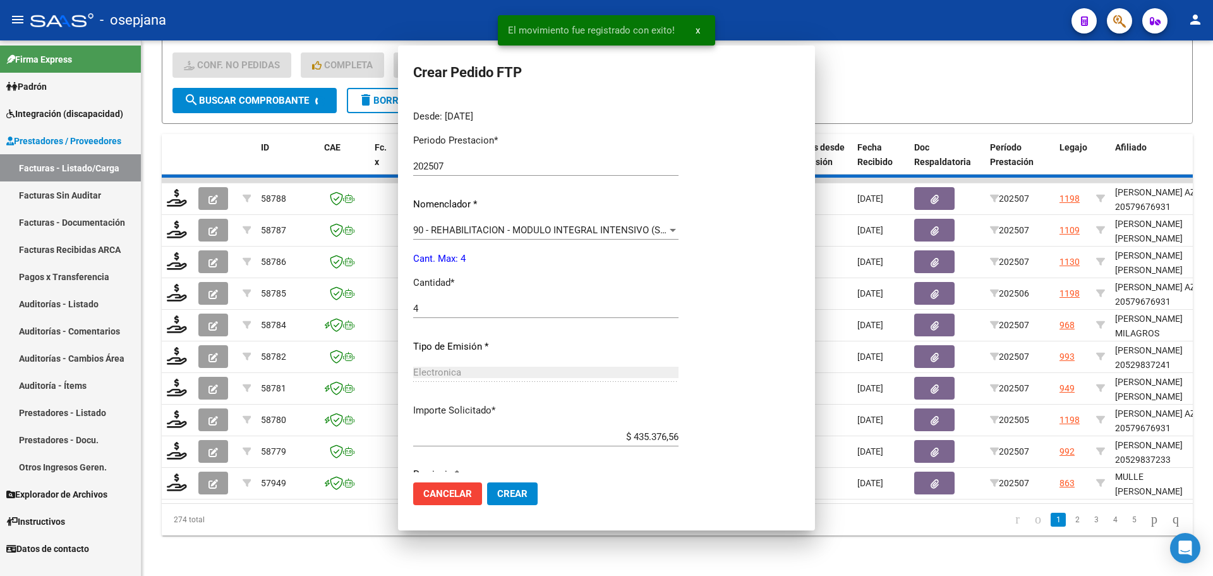
scroll to position [0, 0]
